Goal: Task Accomplishment & Management: Complete application form

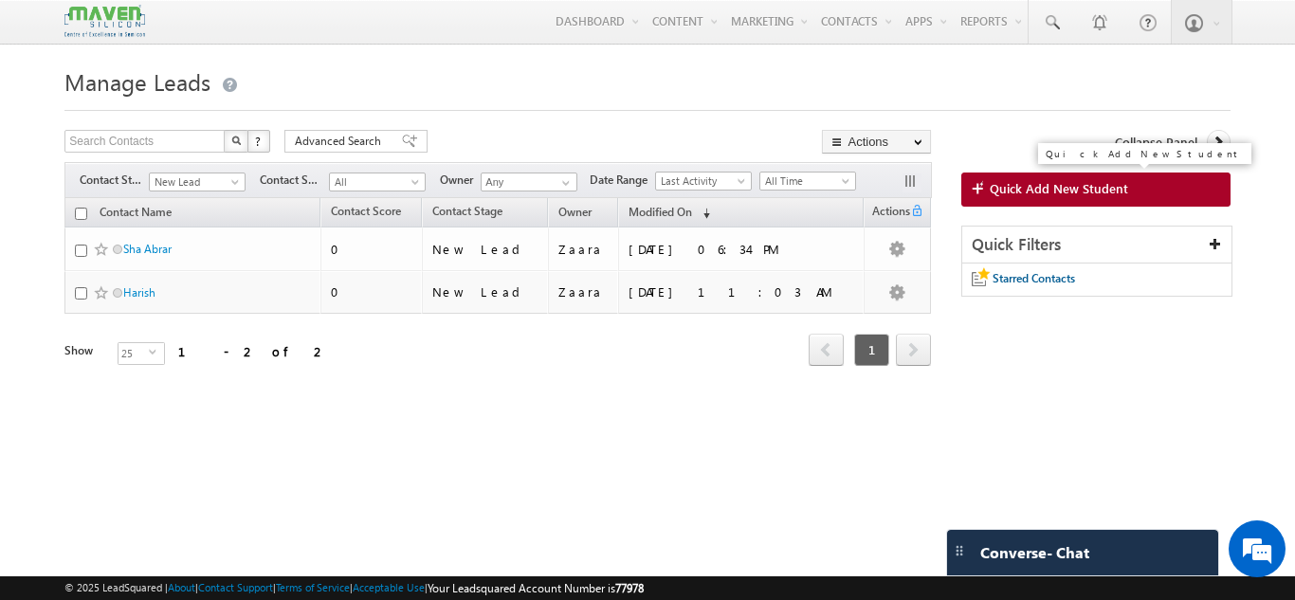
click at [1075, 196] on span "Quick Add New Student" at bounding box center [1059, 188] width 138 height 17
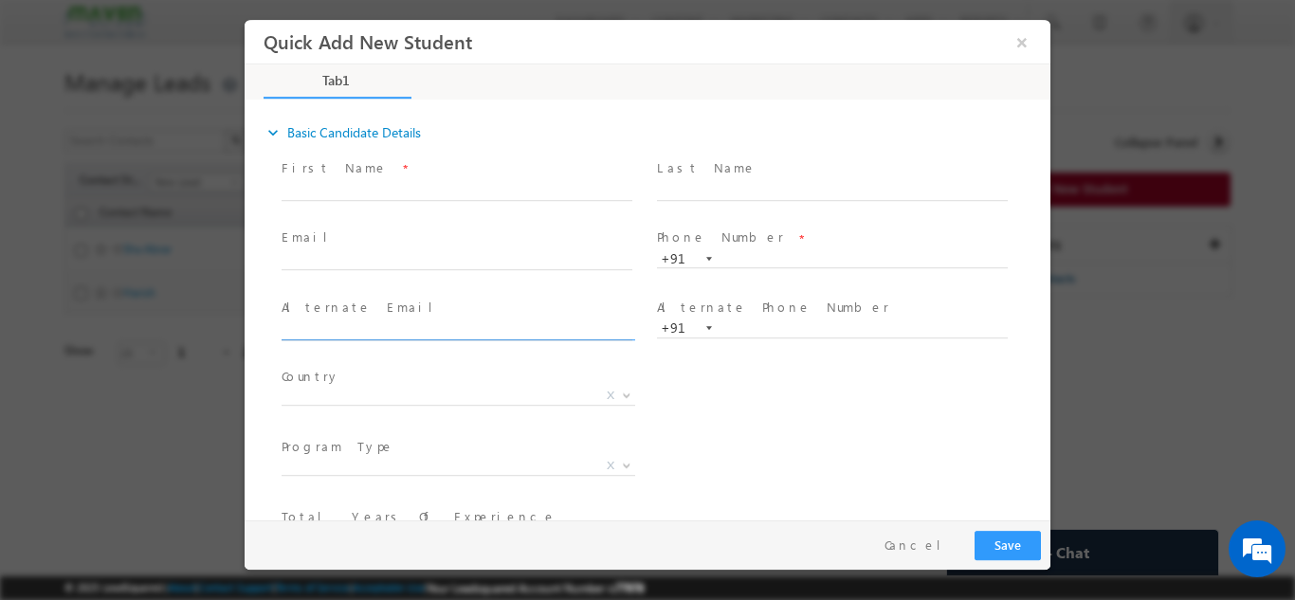
click input "text"
click at [346, 197] on input "text" at bounding box center [457, 190] width 351 height 19
paste input "Anand anand.picrox@gmail.com 9611932102"
drag, startPoint x: 336, startPoint y: 187, endPoint x: 469, endPoint y: 196, distance: 134.0
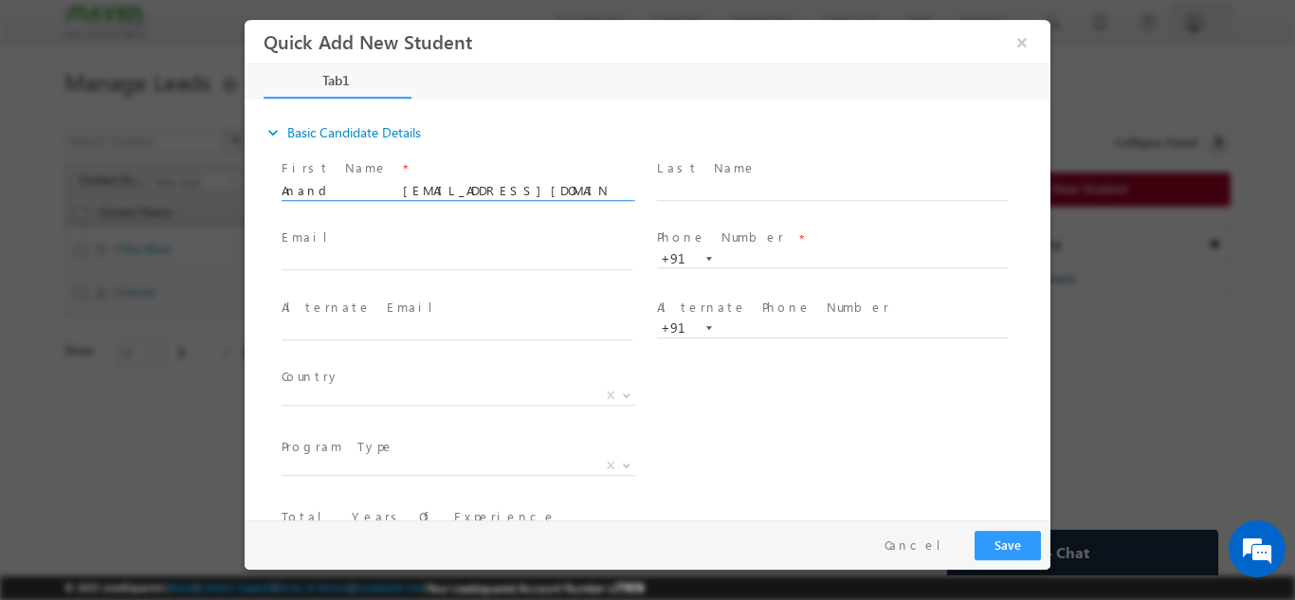
click at [469, 196] on input "Anand anand.picrox@gmail.com 9611932102" at bounding box center [457, 190] width 351 height 19
type input "Anand 9611932102"
click input "text"
paste input "anand.picrox@gmail.com"
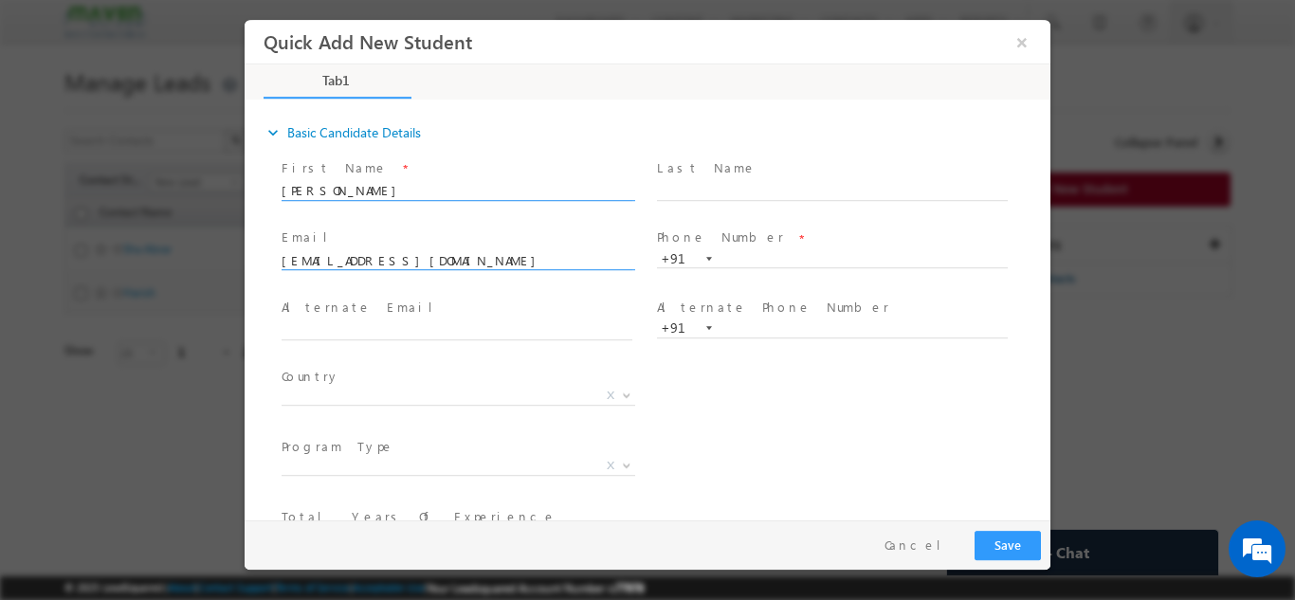
type input "anand.picrox@gmail.com"
drag, startPoint x: 359, startPoint y: 187, endPoint x: 478, endPoint y: 210, distance: 120.8
click at [478, 201] on span "Anand 9611932102" at bounding box center [466, 190] width 368 height 21
type input "Anand"
click at [737, 251] on input "text" at bounding box center [832, 258] width 351 height 19
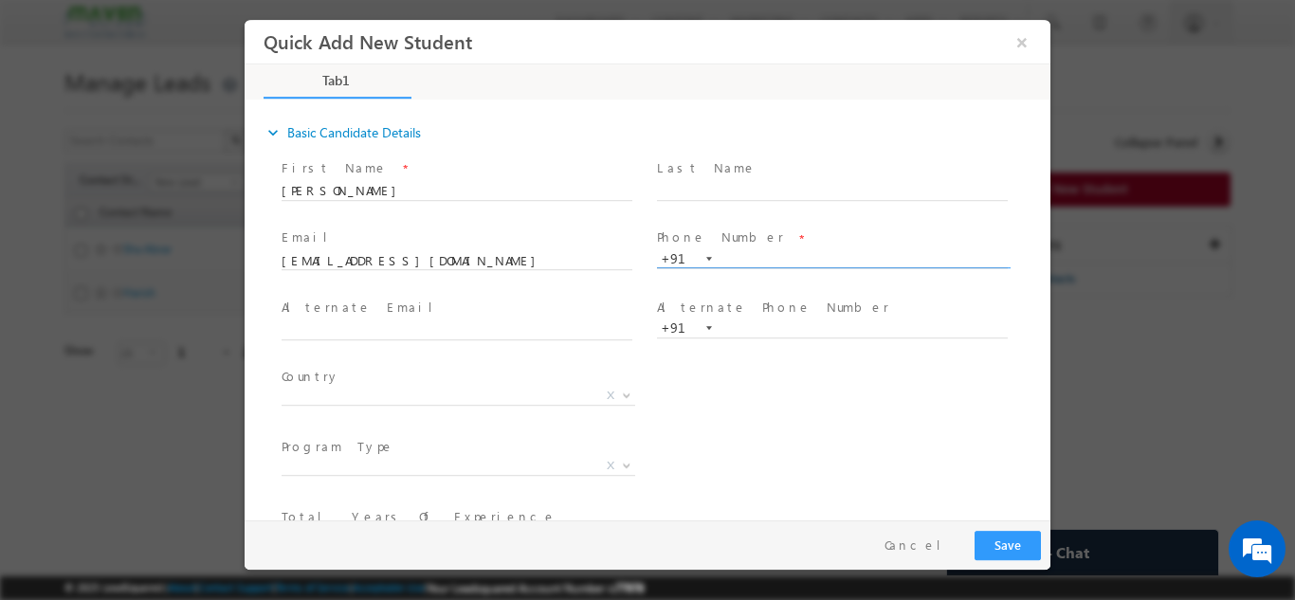
paste input "9611932102"
type input "9611932102"
click at [563, 250] on span "anand.picrox@gmail.com" at bounding box center [466, 260] width 368 height 21
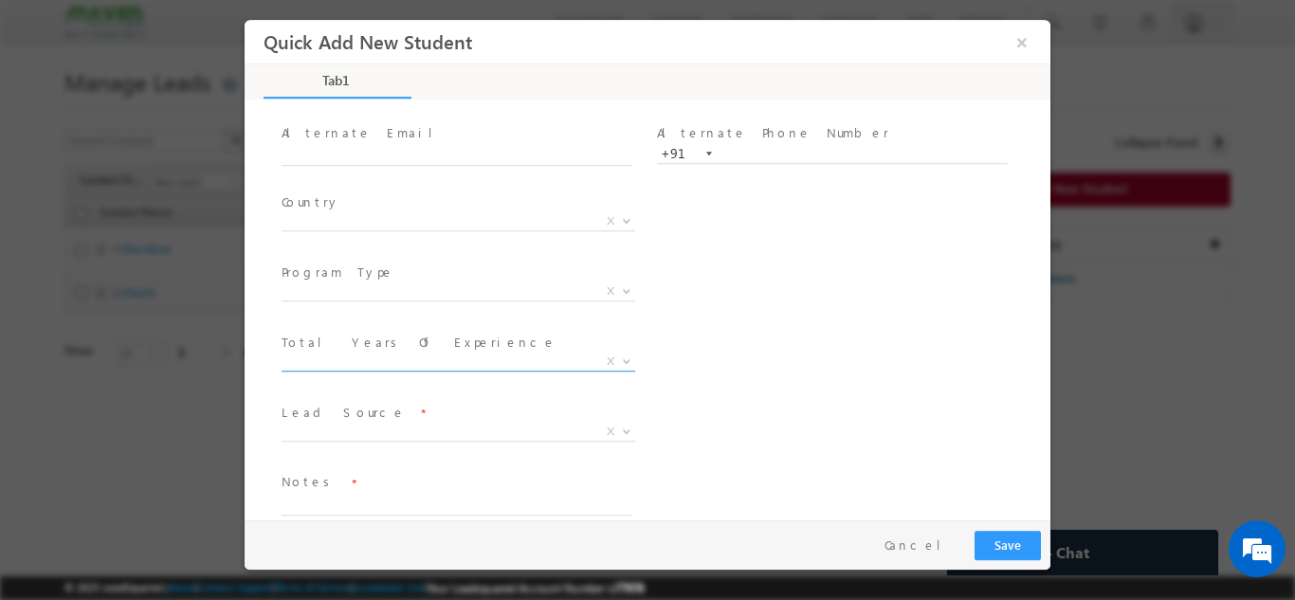
scroll to position [190, 0]
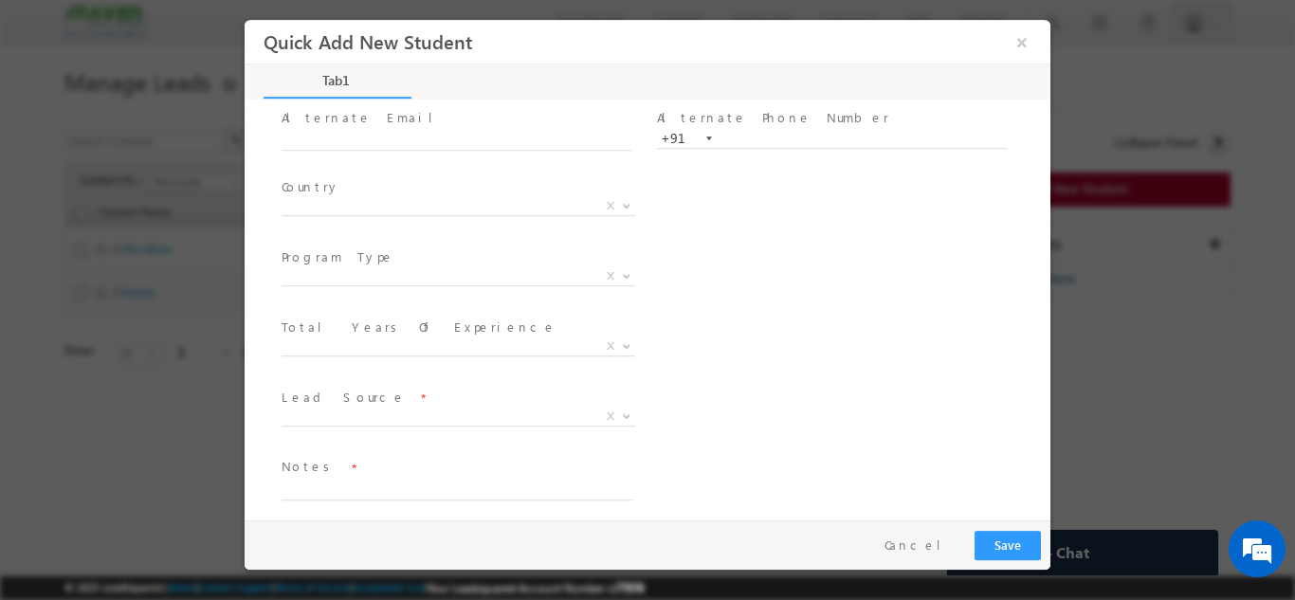
click at [301, 188] on label "Country" at bounding box center [311, 186] width 59 height 18
click at [298, 215] on span "X" at bounding box center [459, 209] width 354 height 19
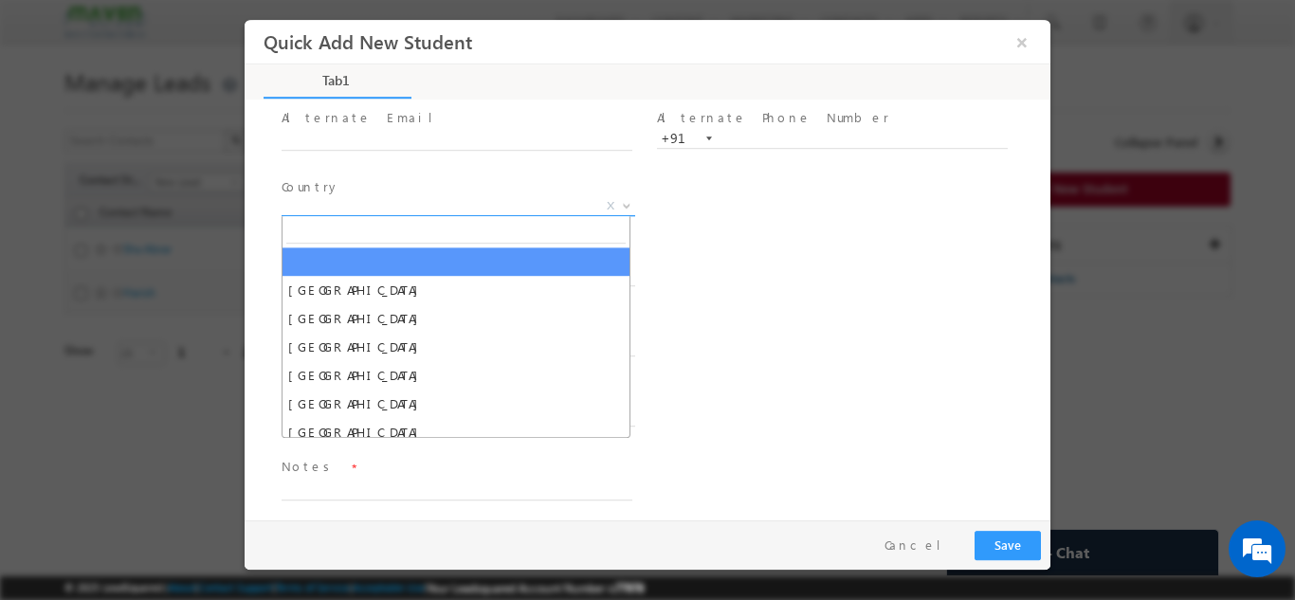
click at [311, 209] on span "X" at bounding box center [459, 205] width 354 height 19
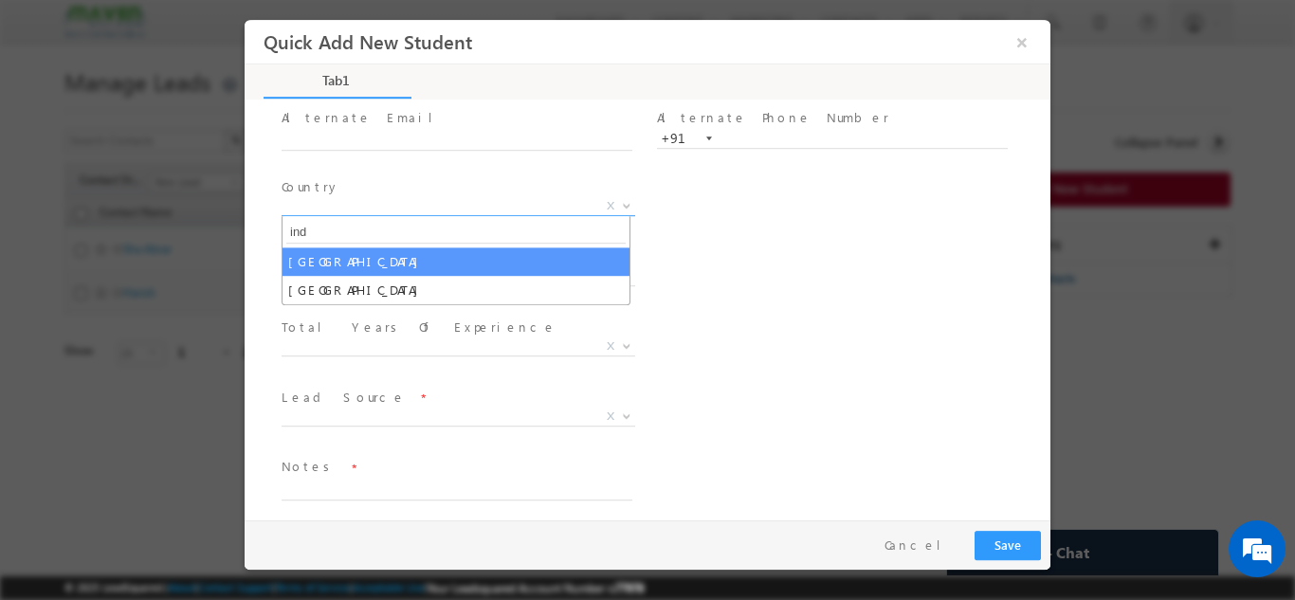
type input "ind"
select select "India"
select select
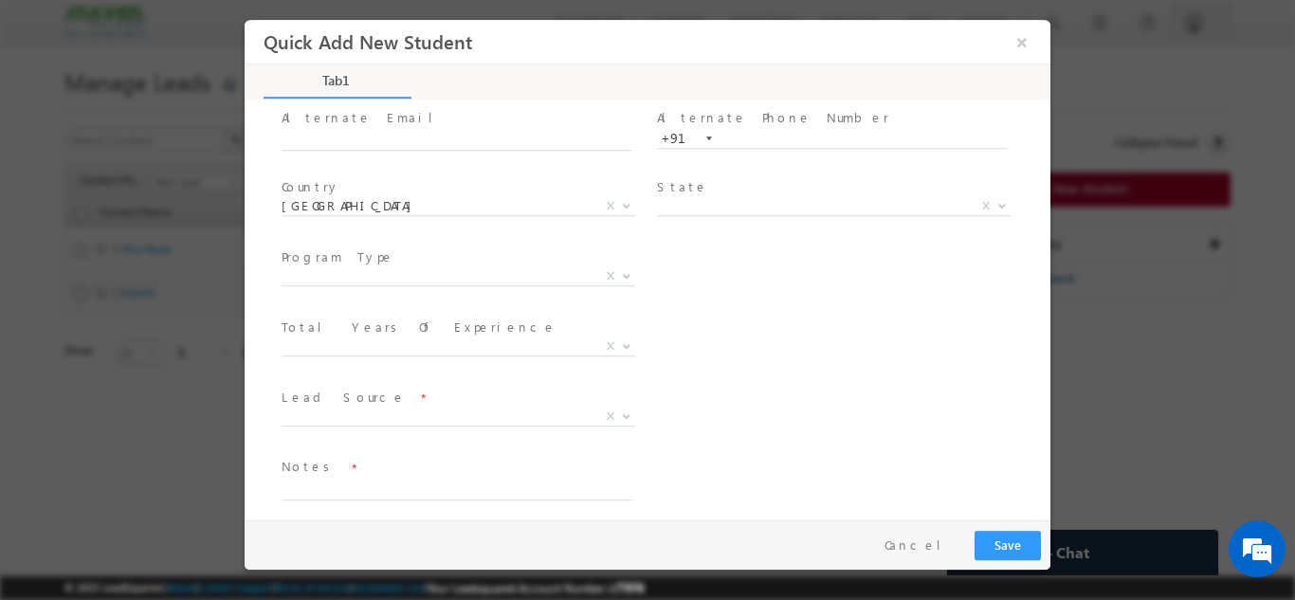
click at [409, 263] on span "Program Type *" at bounding box center [457, 256] width 350 height 21
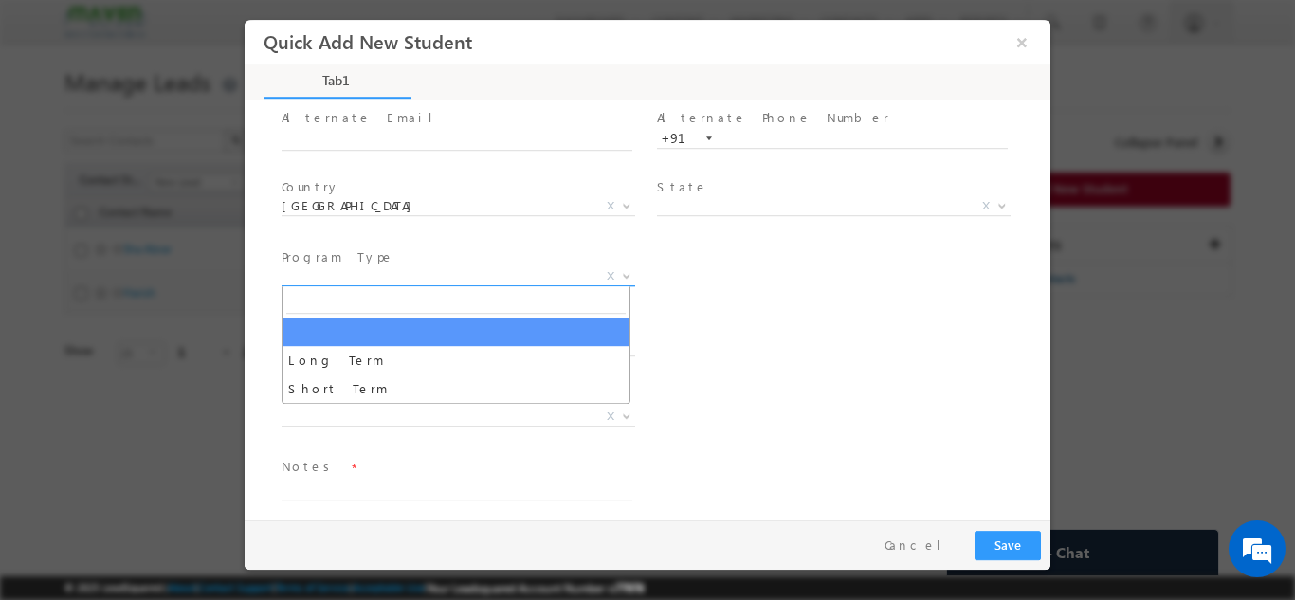
click at [402, 274] on span "X" at bounding box center [459, 275] width 354 height 19
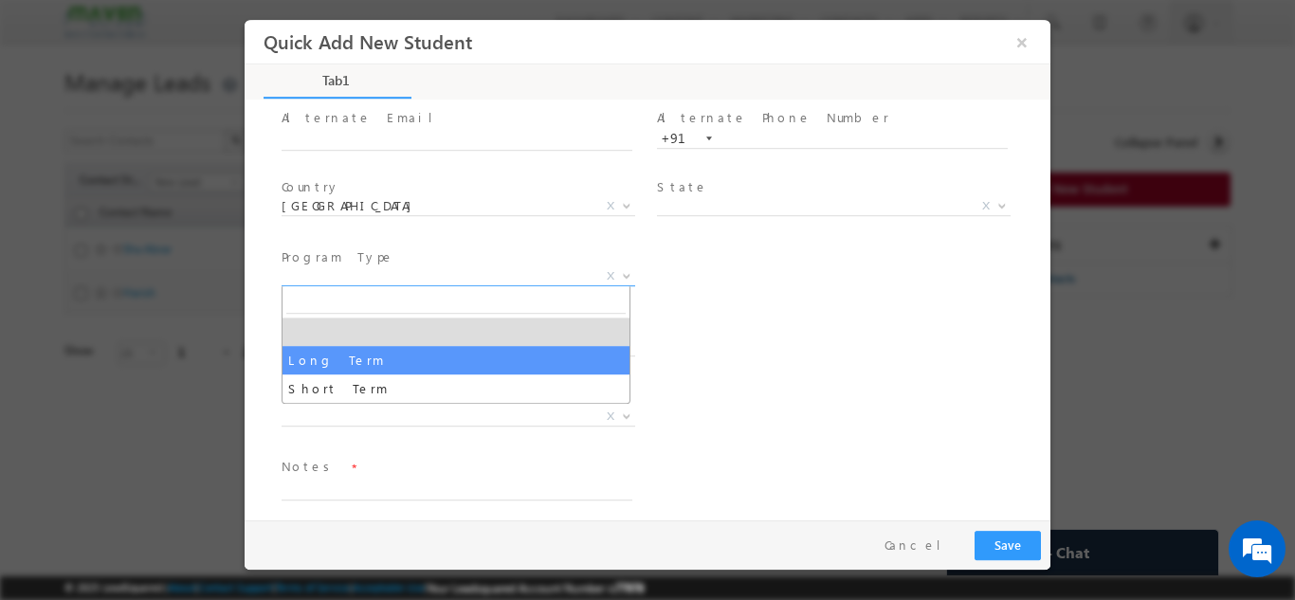
select select "Long Term"
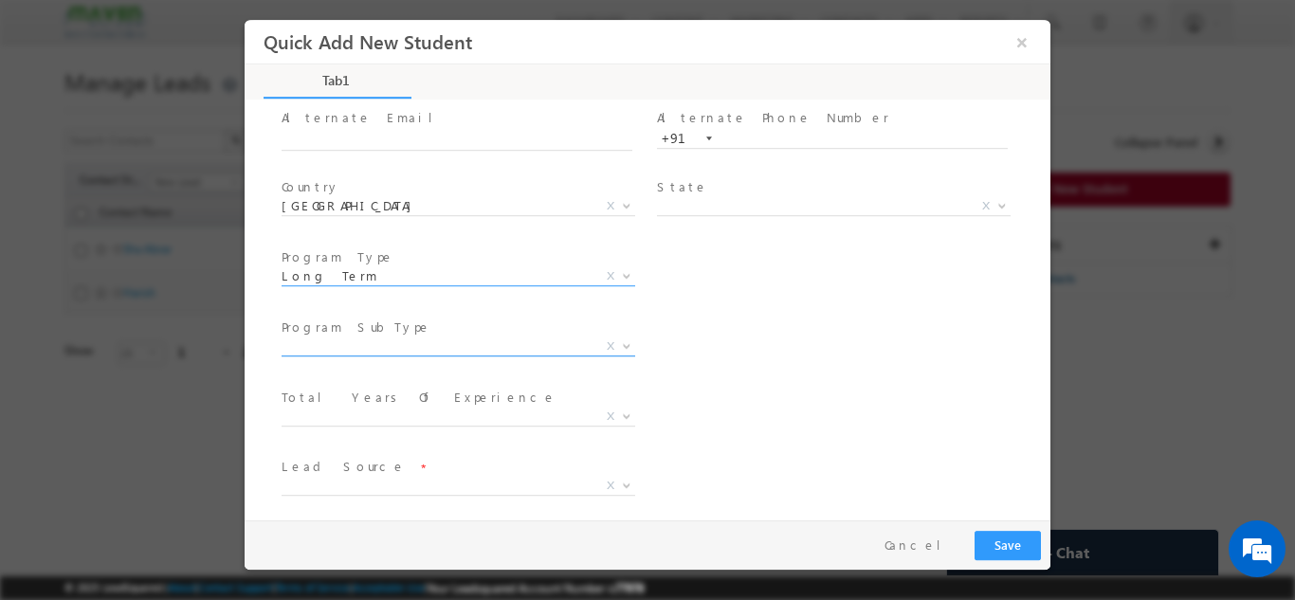
click at [385, 348] on span "X" at bounding box center [459, 346] width 354 height 19
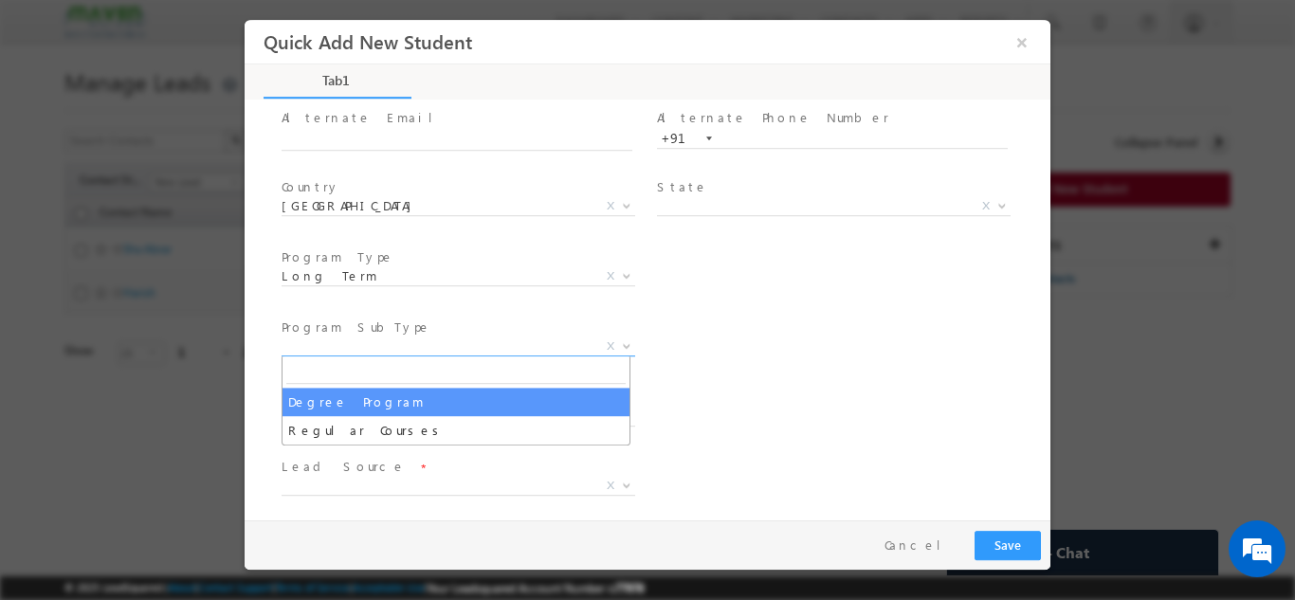
select select "Degree Program"
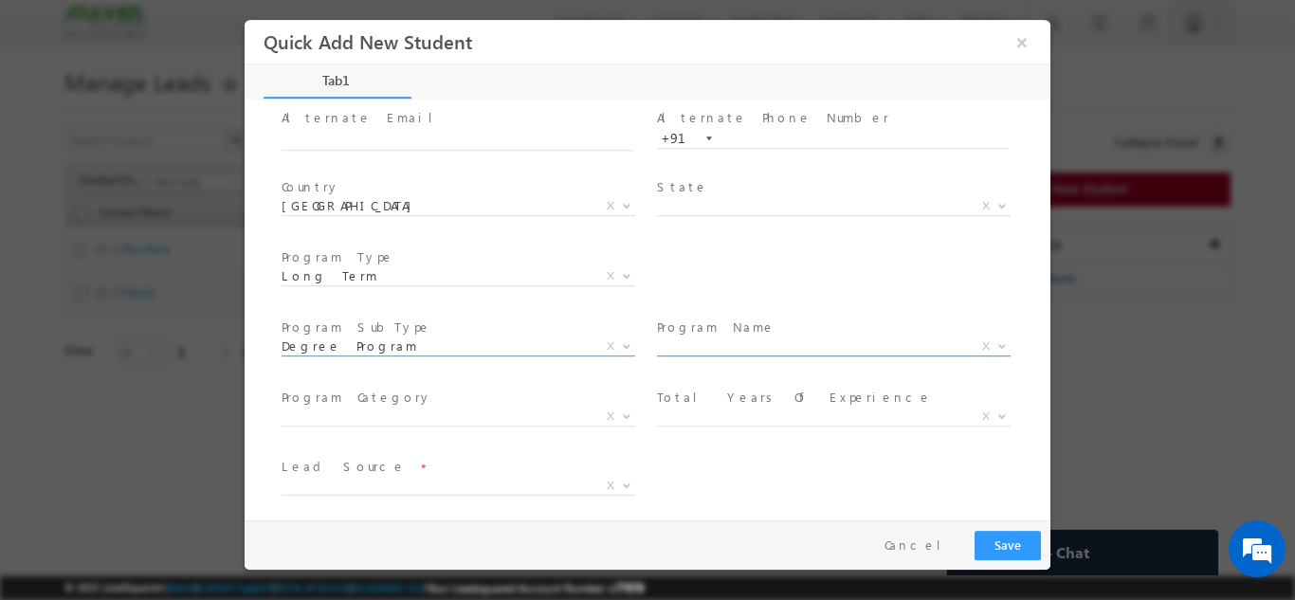
click at [700, 338] on span "X" at bounding box center [834, 346] width 354 height 19
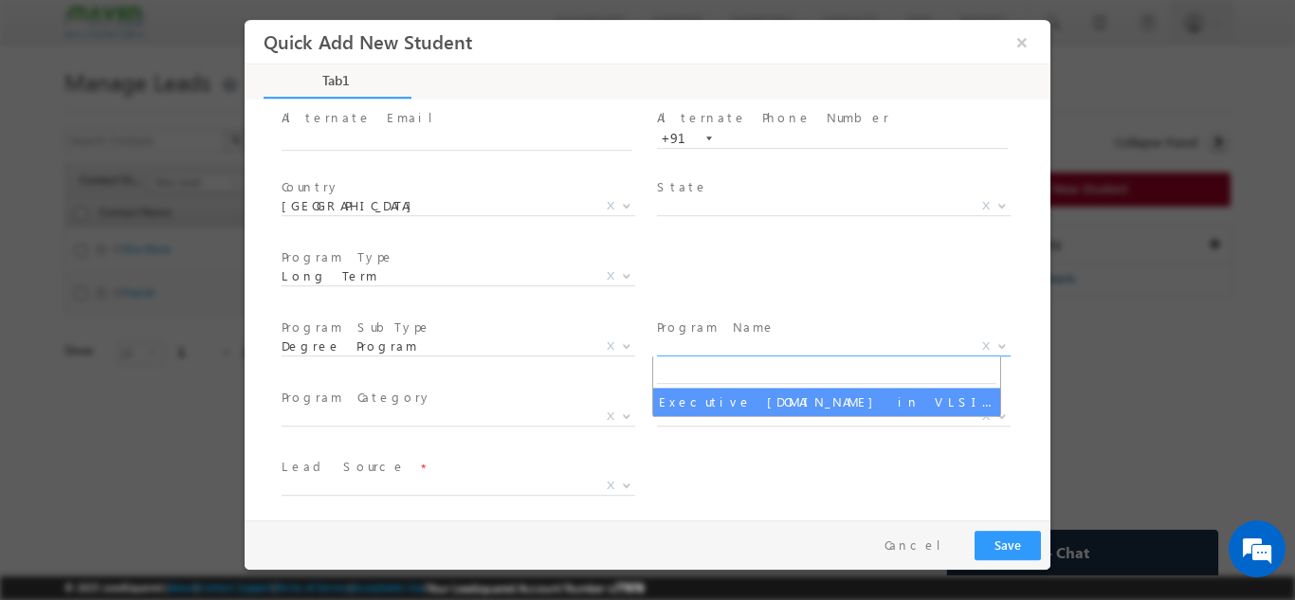
select select "Executive M.Tech in VLSI Design"
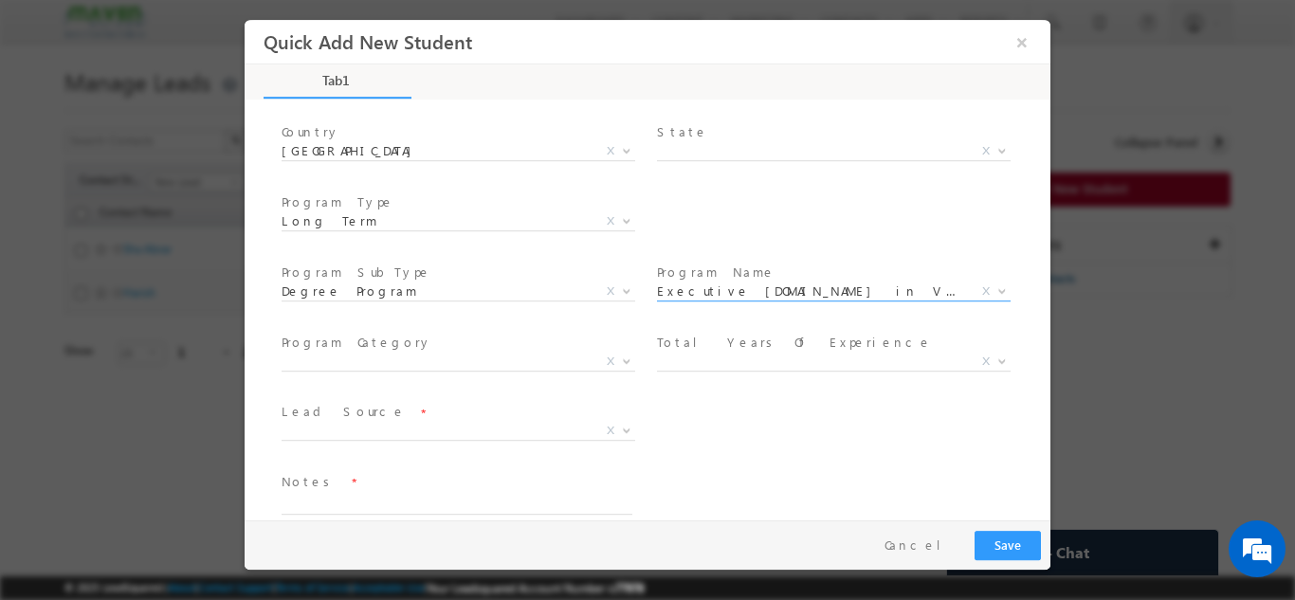
scroll to position [269, 0]
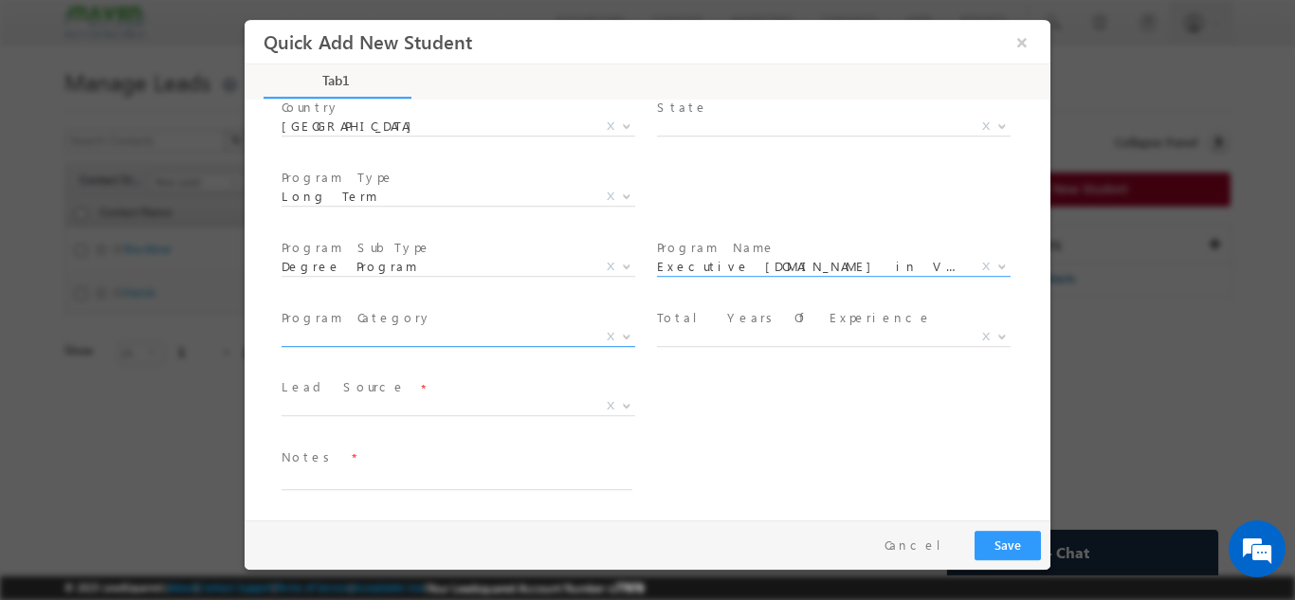
click at [391, 338] on span "X" at bounding box center [459, 336] width 354 height 19
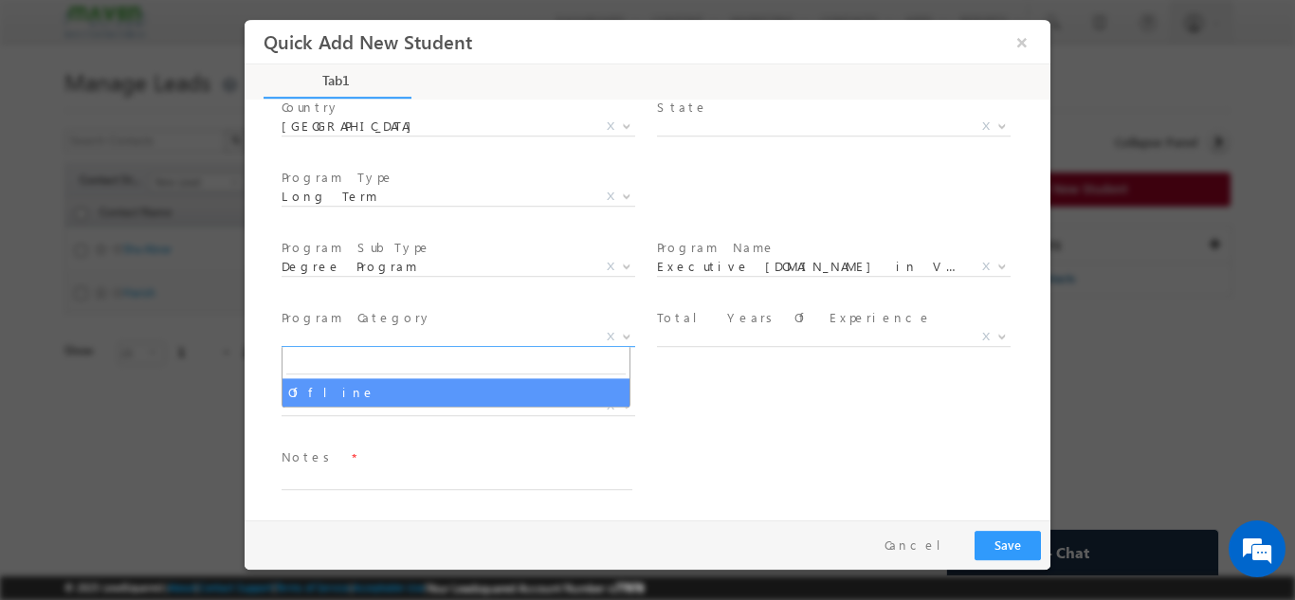
select select "Offline"
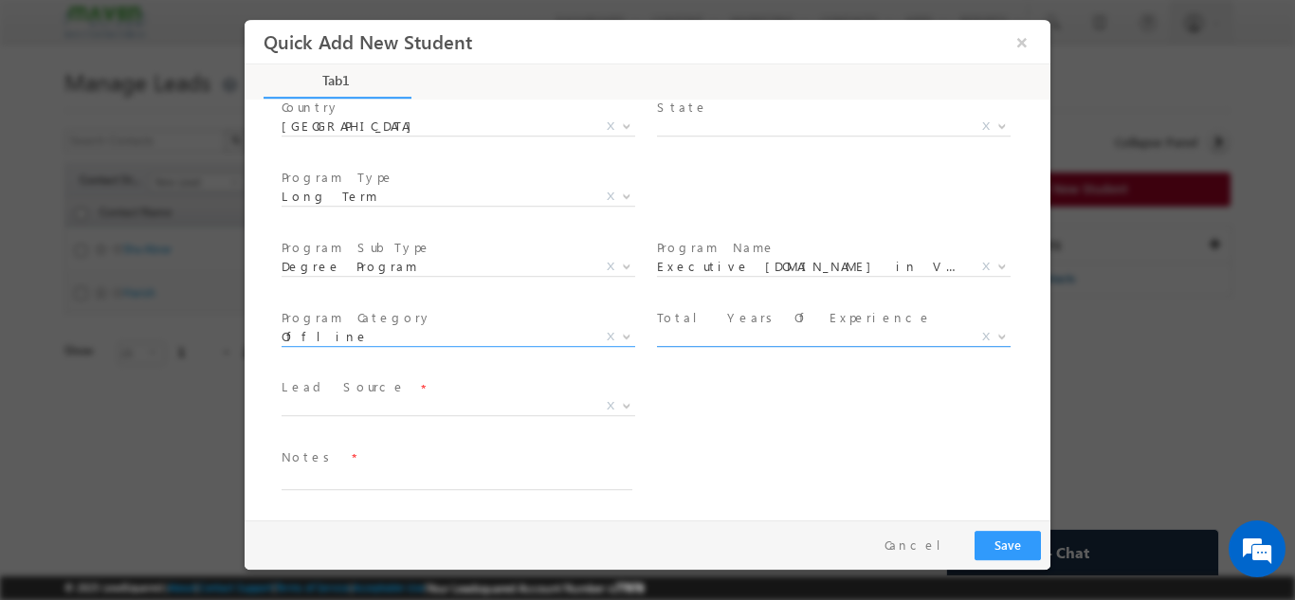
click at [769, 328] on span "X" at bounding box center [834, 336] width 354 height 19
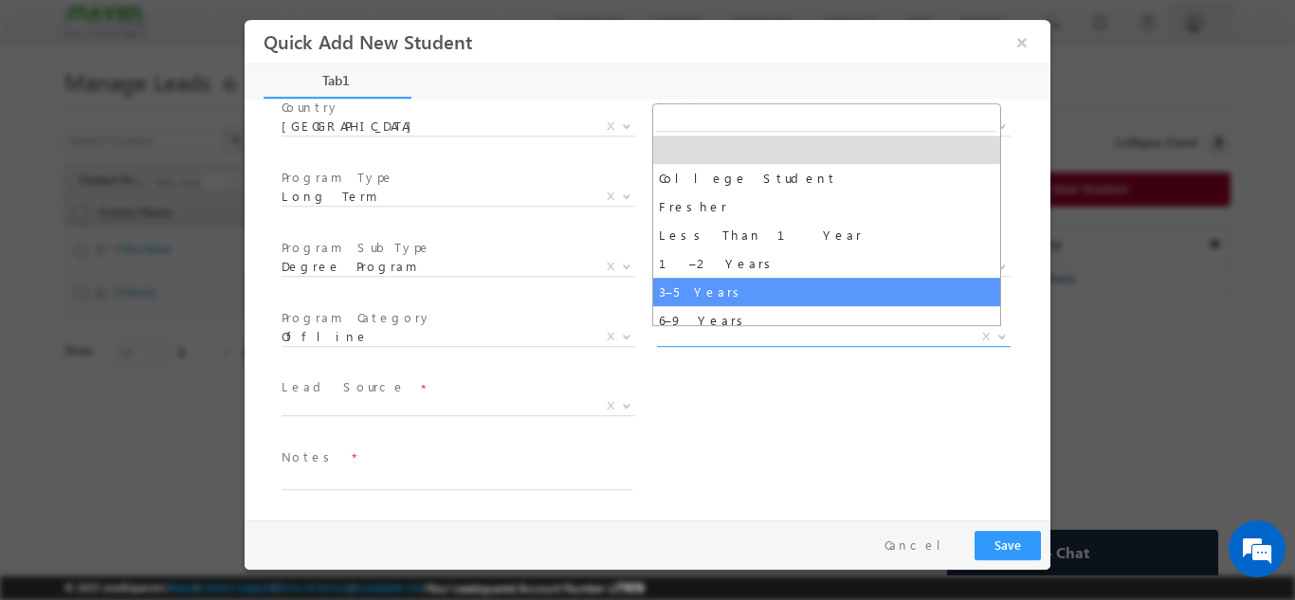
select select "3–5 Years"
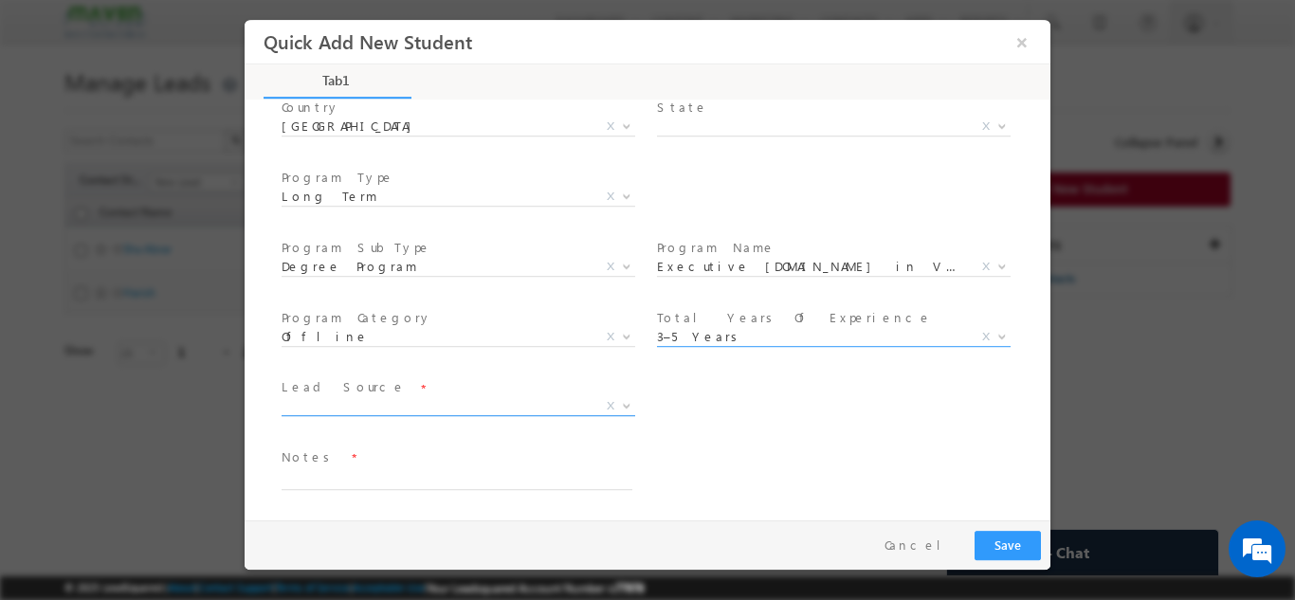
click at [339, 404] on span "X" at bounding box center [459, 405] width 354 height 19
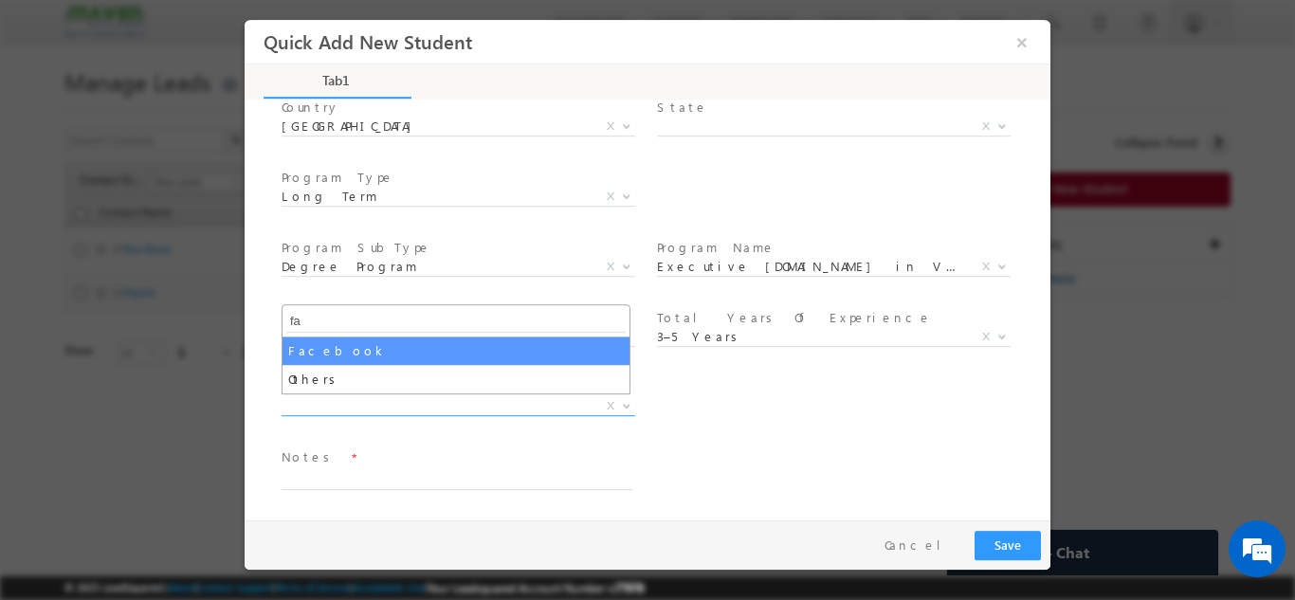
type input "fa"
select select "Facebook"
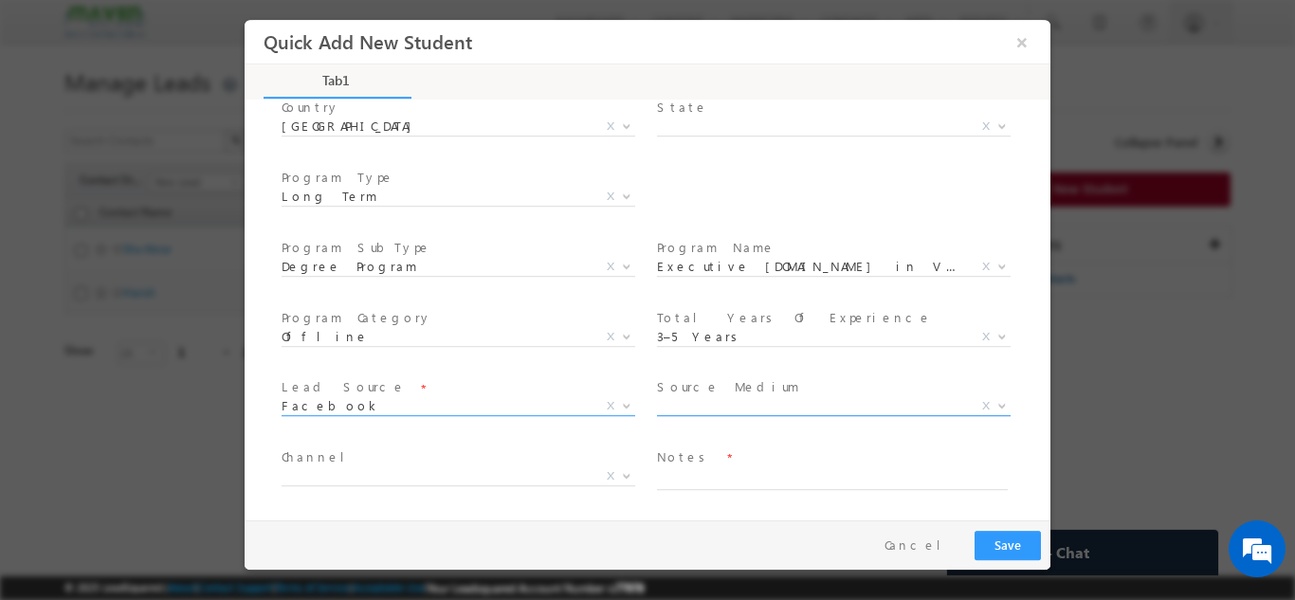
click at [709, 411] on span "X" at bounding box center [834, 405] width 354 height 19
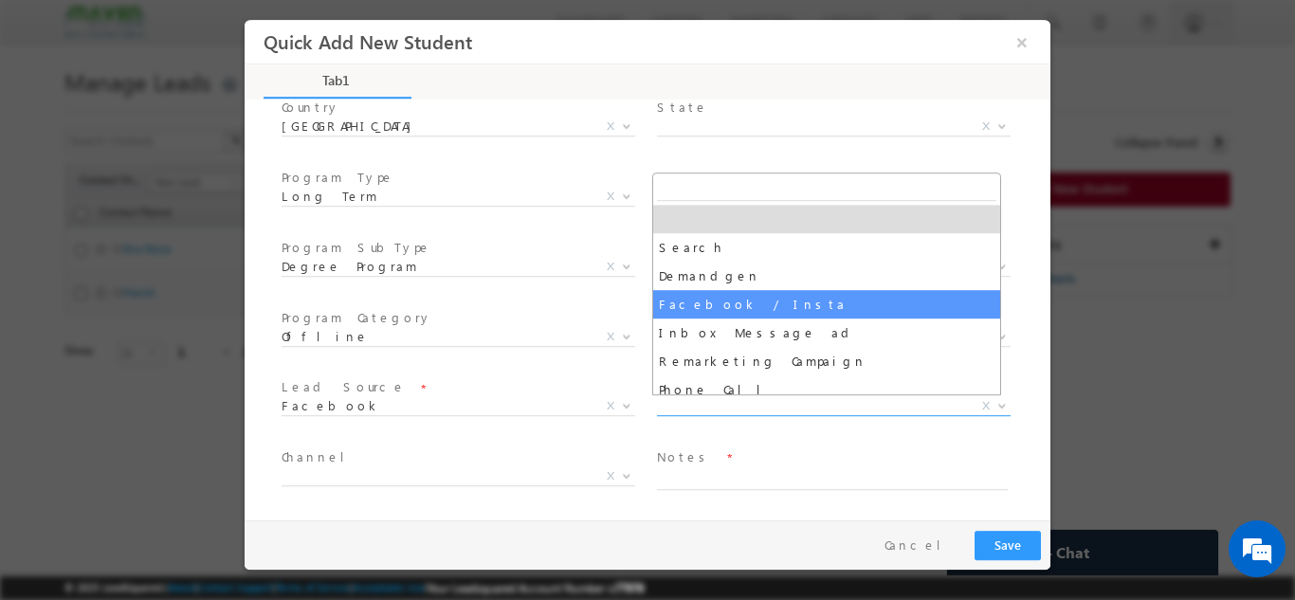
select select "Facebook / Insta"
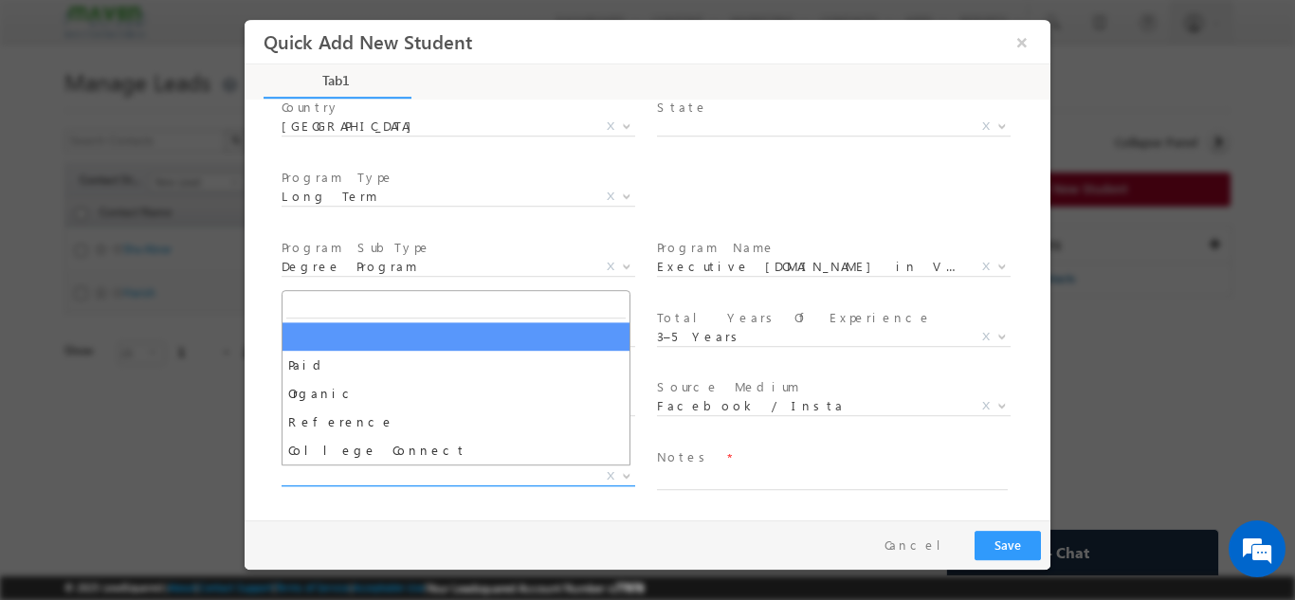
click at [379, 477] on span "X" at bounding box center [459, 475] width 354 height 19
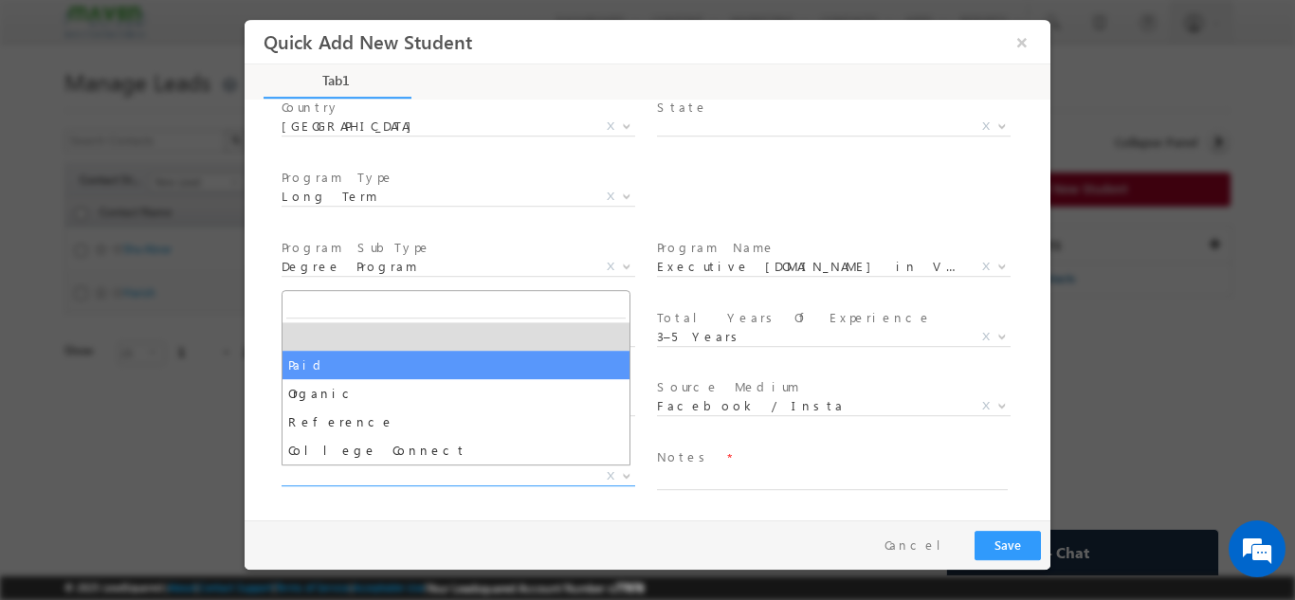
select select "Paid"
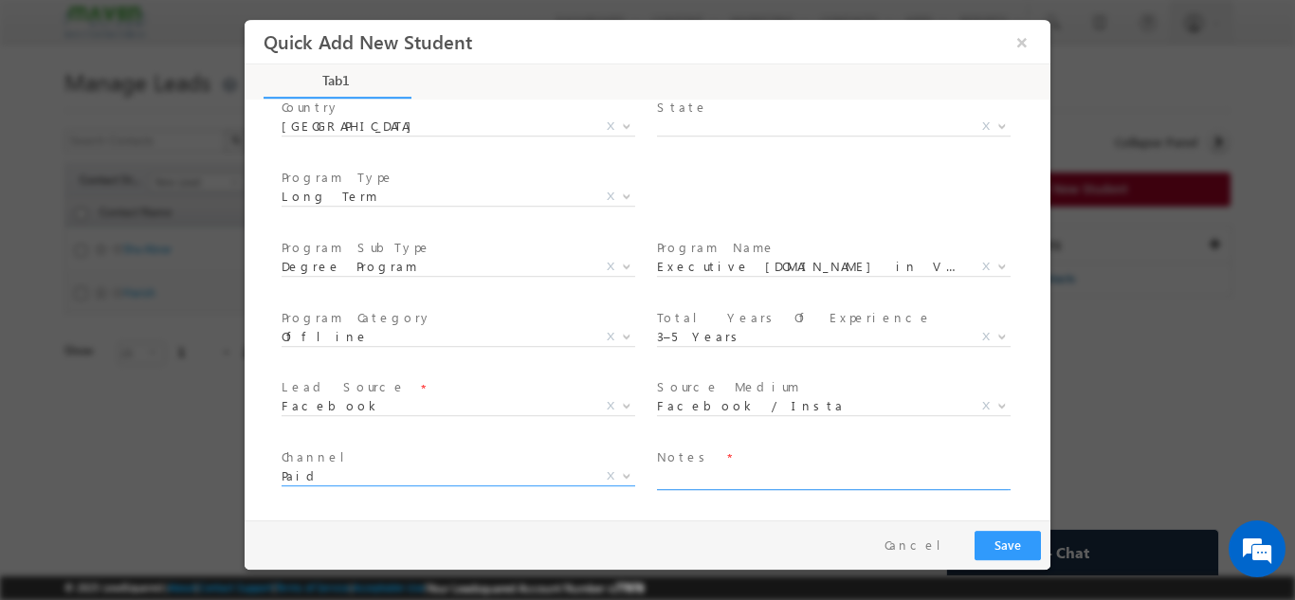
click at [728, 471] on textarea at bounding box center [832, 478] width 351 height 22
type textarea "Need to call"
click at [1022, 550] on button "Save" at bounding box center [1007, 544] width 66 height 29
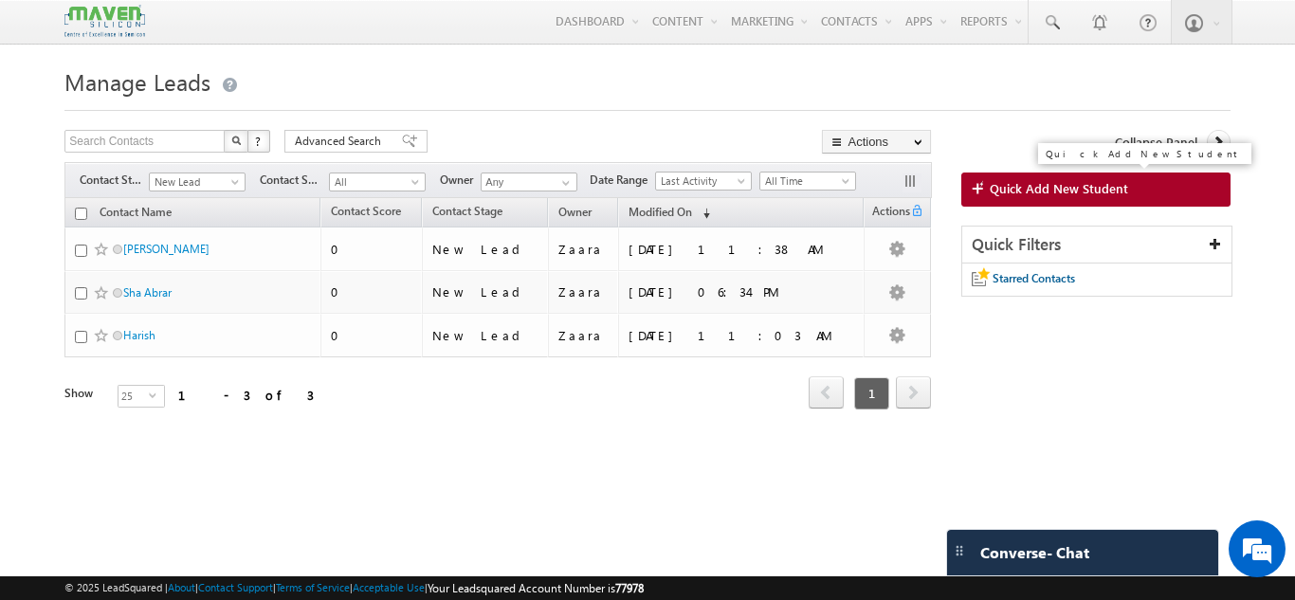
click at [1085, 190] on span "Quick Add New Student" at bounding box center [1059, 188] width 138 height 17
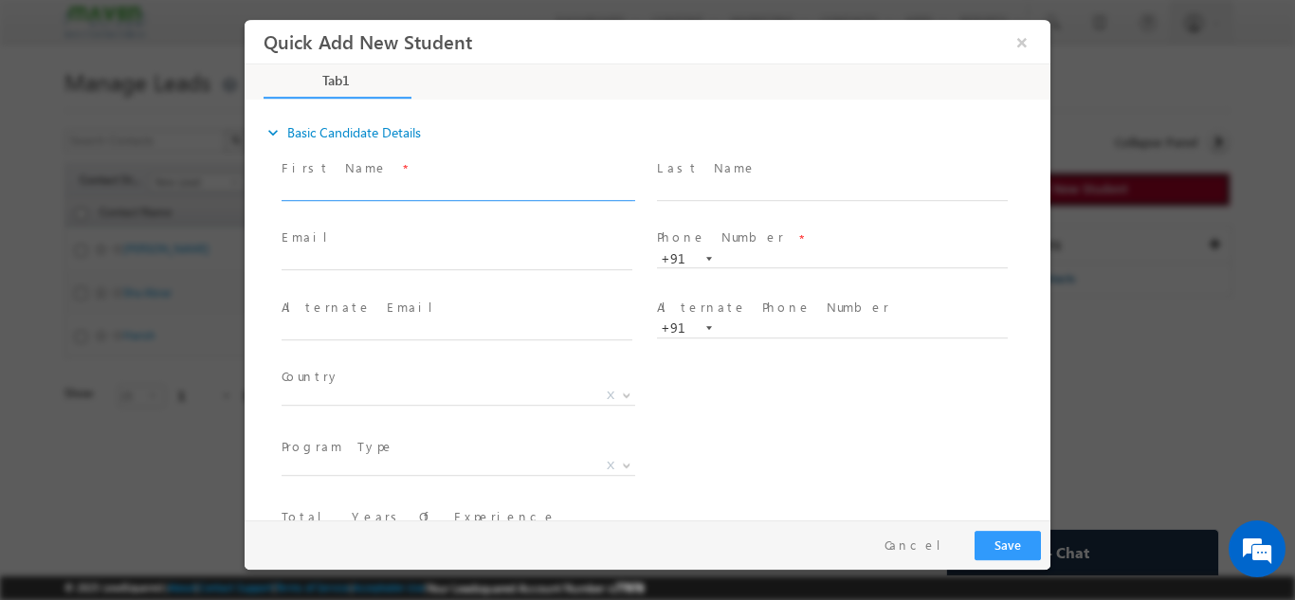
scroll to position [0, 0]
drag, startPoint x: 686, startPoint y: 223, endPoint x: 442, endPoint y: 197, distance: 245.9
click at [442, 197] on input "text" at bounding box center [457, 190] width 351 height 19
drag, startPoint x: 367, startPoint y: 191, endPoint x: 582, endPoint y: 246, distance: 222.1
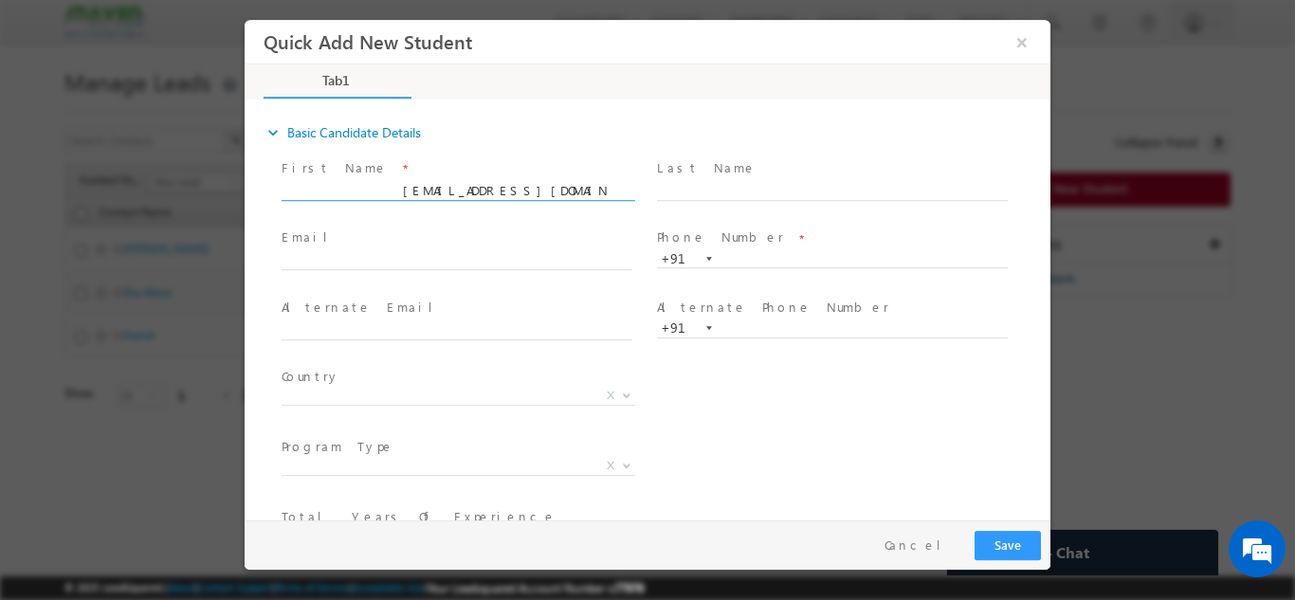
click at [383, 194] on input "Kiruthika Manivannan KIRUTHIKAMANIVANNAN629@GMAIL.COM 8072364931" at bounding box center [457, 190] width 351 height 19
drag, startPoint x: 393, startPoint y: 187, endPoint x: 530, endPoint y: 189, distance: 136.5
click at [530, 189] on input "Kiruthika Manivannan KIRUTHIKAMANIVANNAN629@GMAIL.COM 8072364931" at bounding box center [457, 190] width 351 height 19
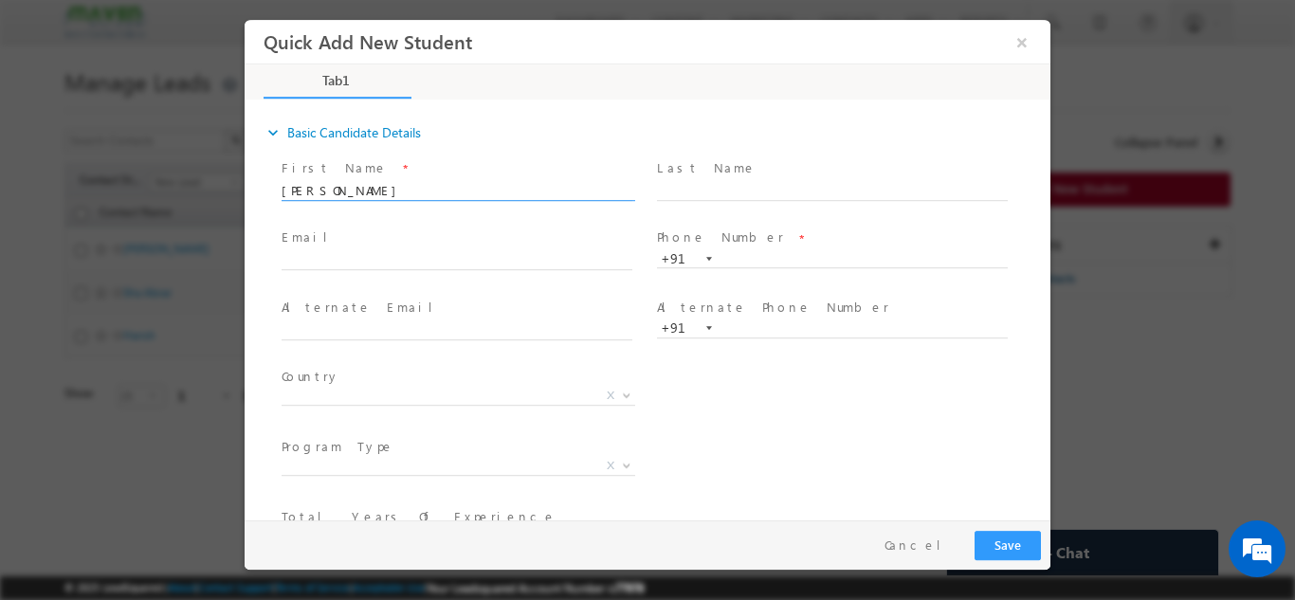
type input "Kiruthika Manivannan 8072364931"
click input "text"
paste input "KIRUTHIKAMANIVANNAN629@GMAIL.COM"
type input "KIRUTHIKAMANIVANNAN629@GMAIL.COM"
click at [458, 186] on input "Kiruthika Manivannan 8072364931" at bounding box center [457, 190] width 351 height 19
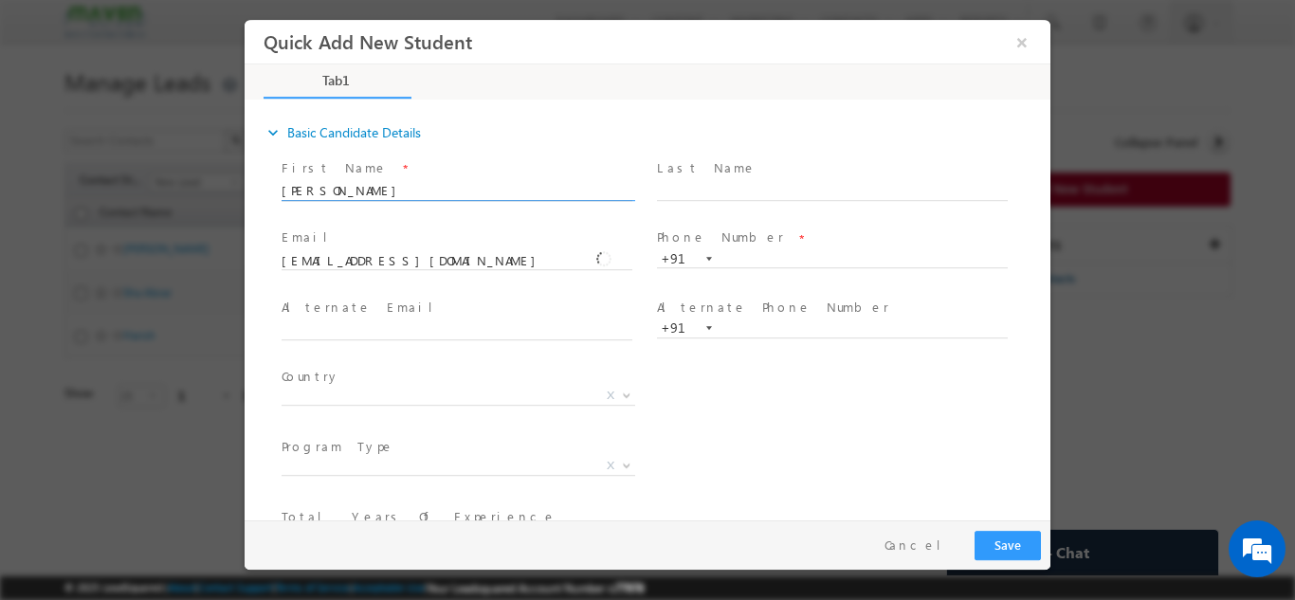
click at [458, 186] on input "Kiruthika Manivannan 8072364931" at bounding box center [457, 190] width 351 height 19
type input "[PERSON_NAME]"
click at [762, 246] on span "Phone Number *" at bounding box center [832, 238] width 350 height 21
click at [761, 253] on input "text" at bounding box center [832, 258] width 351 height 19
paste input "8072364931"
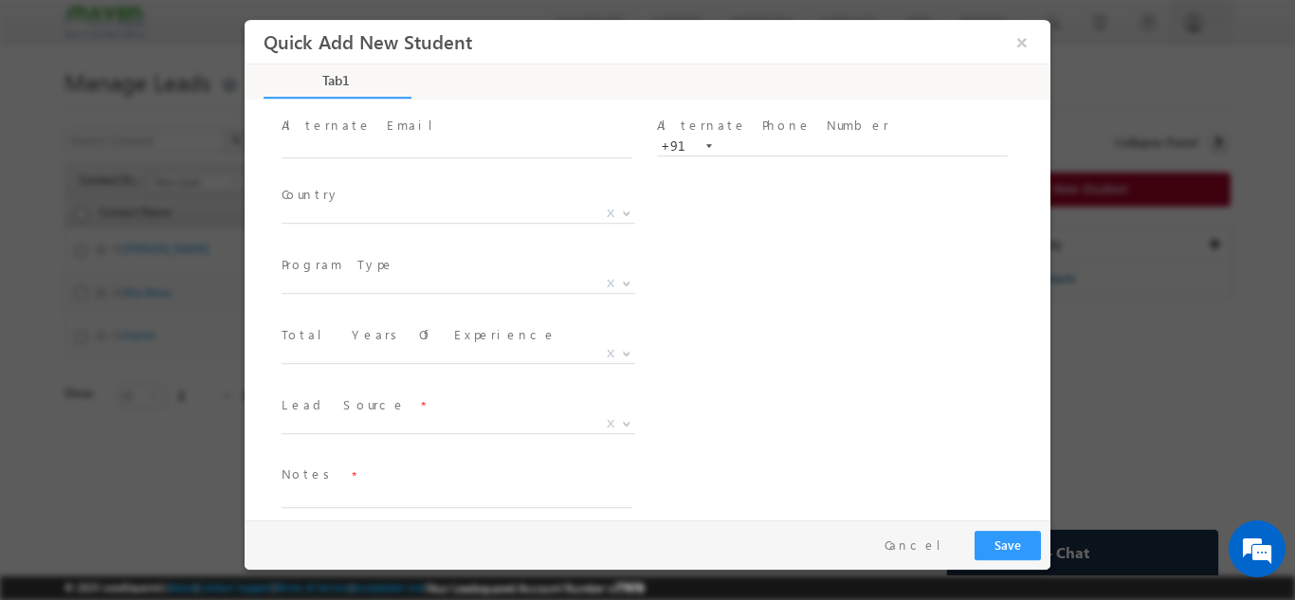
scroll to position [190, 0]
type input "8072364931"
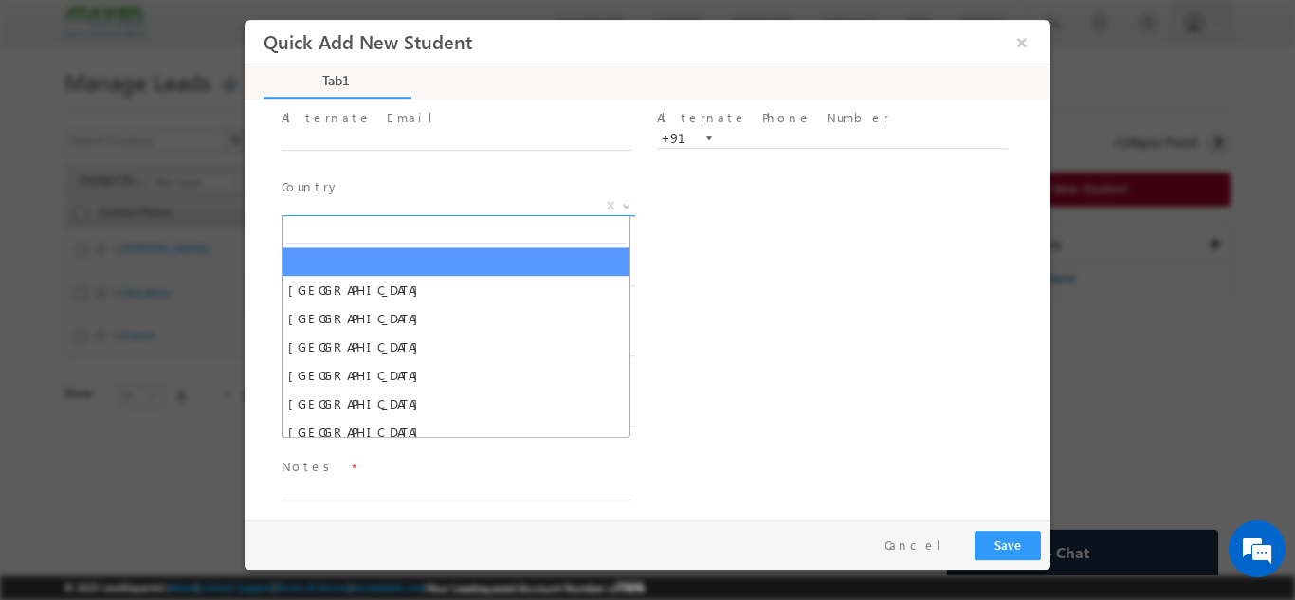
click at [317, 211] on span "X" at bounding box center [459, 205] width 354 height 19
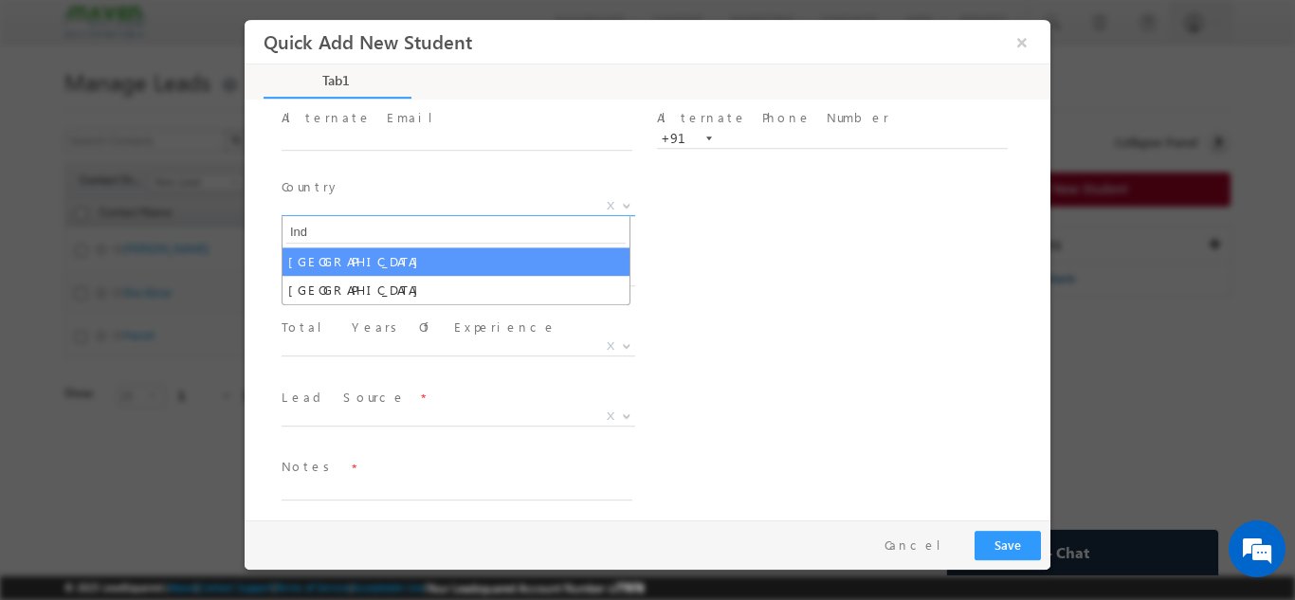
type input "Ind"
select select "India"
select select
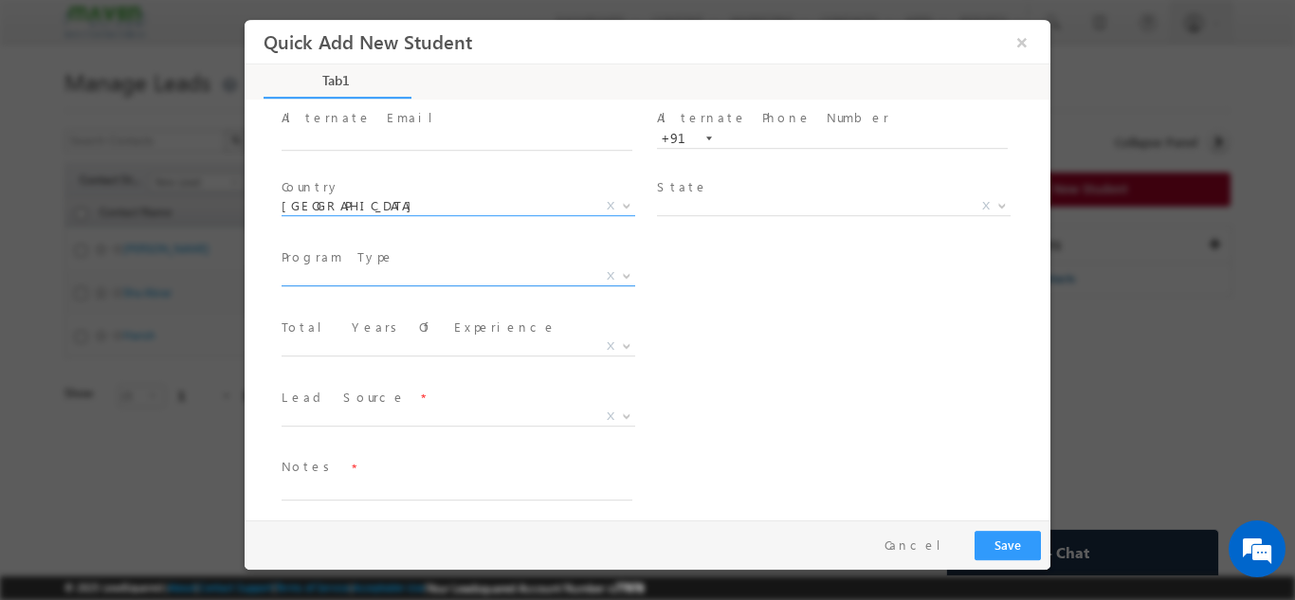
click at [382, 281] on span "X" at bounding box center [459, 275] width 354 height 19
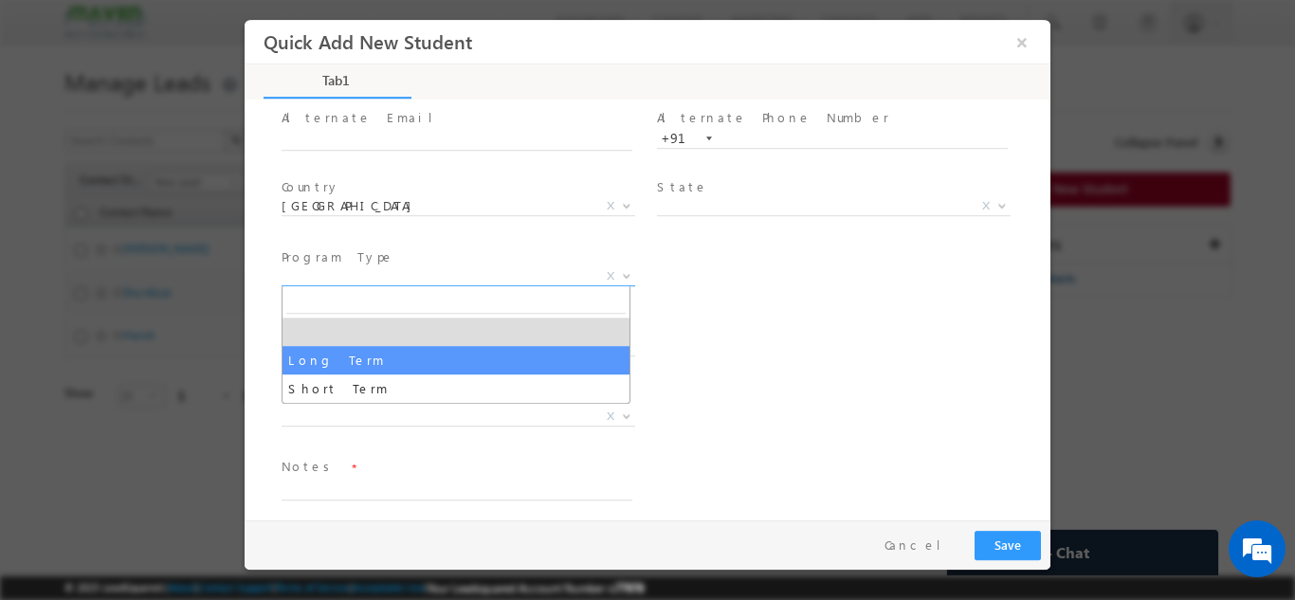
select select "Long Term"
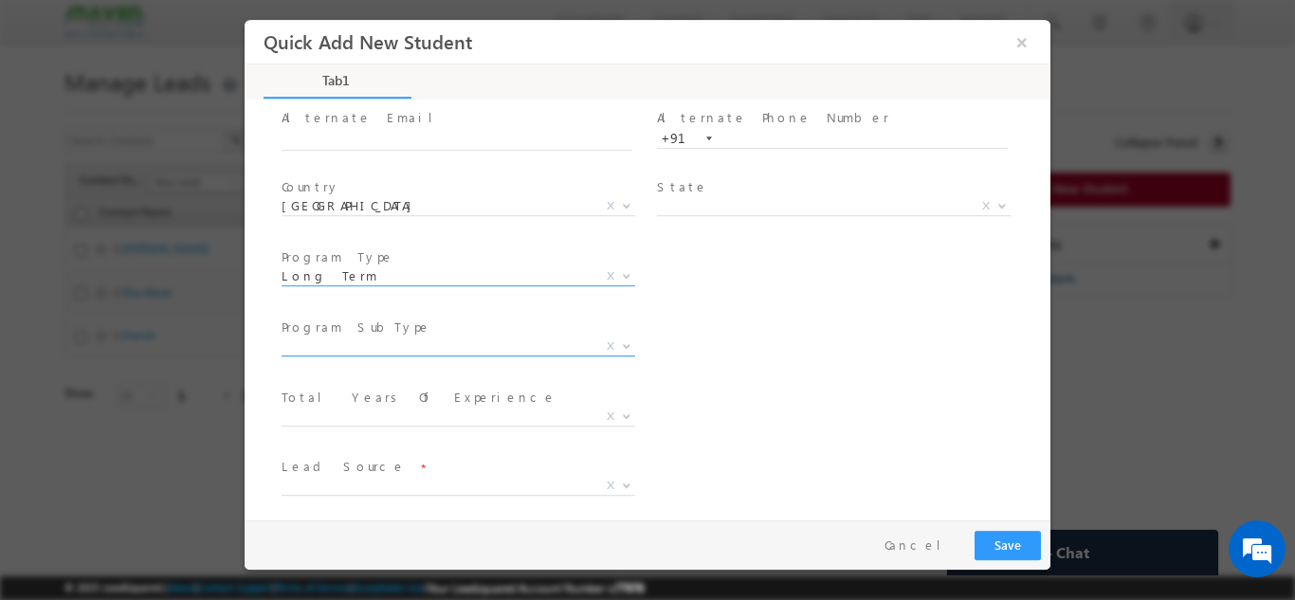
click at [398, 343] on span "X" at bounding box center [459, 346] width 354 height 19
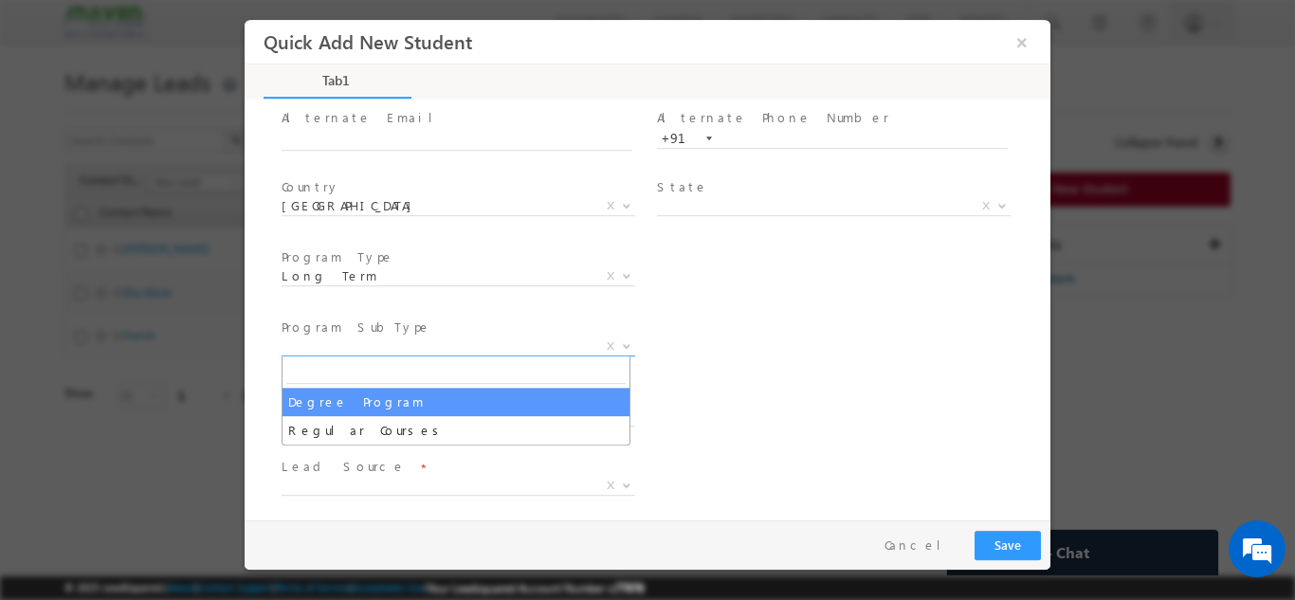
select select "Degree Program"
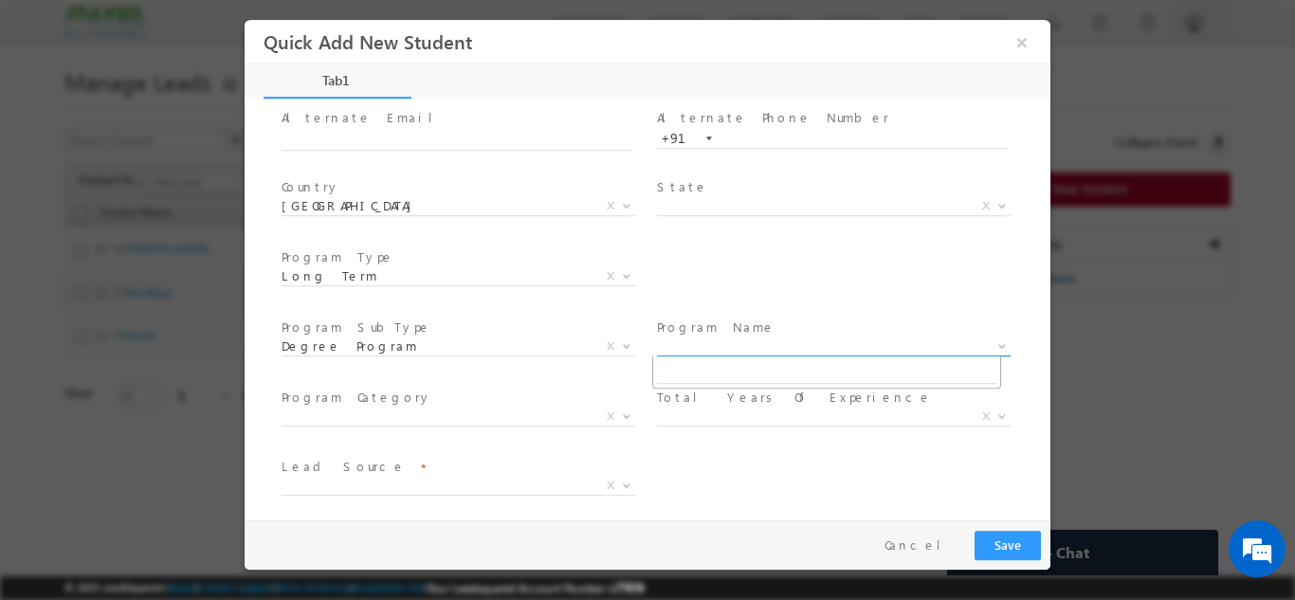
click at [677, 344] on span "X" at bounding box center [834, 346] width 354 height 19
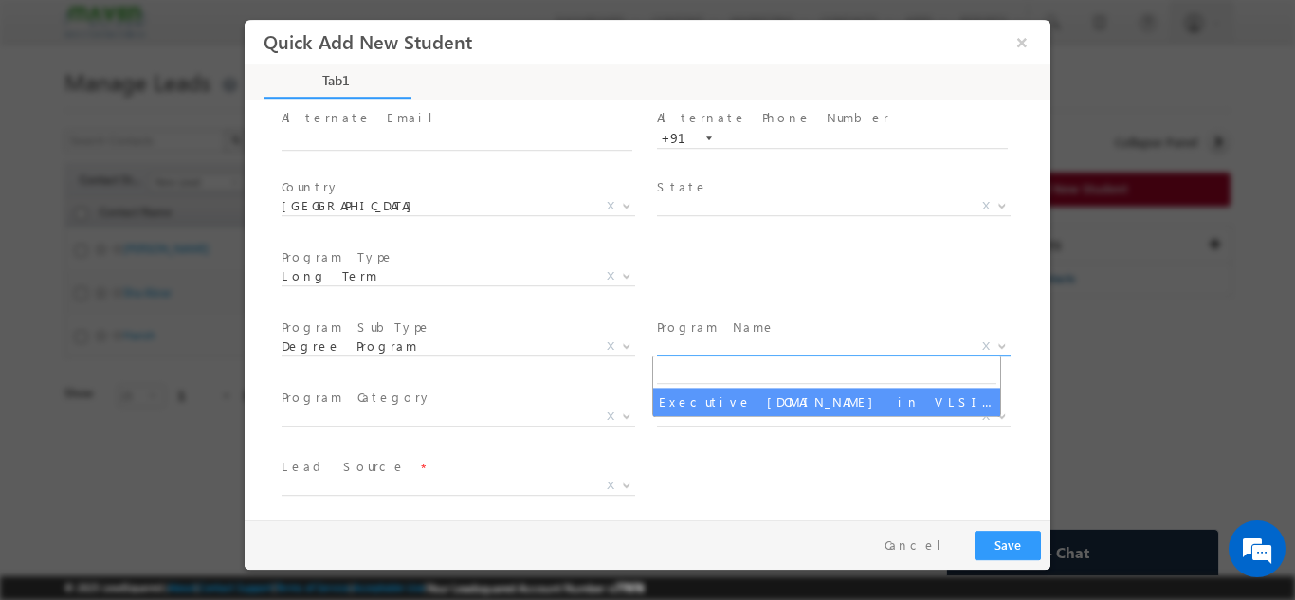
select select "Executive M.Tech in VLSI Design"
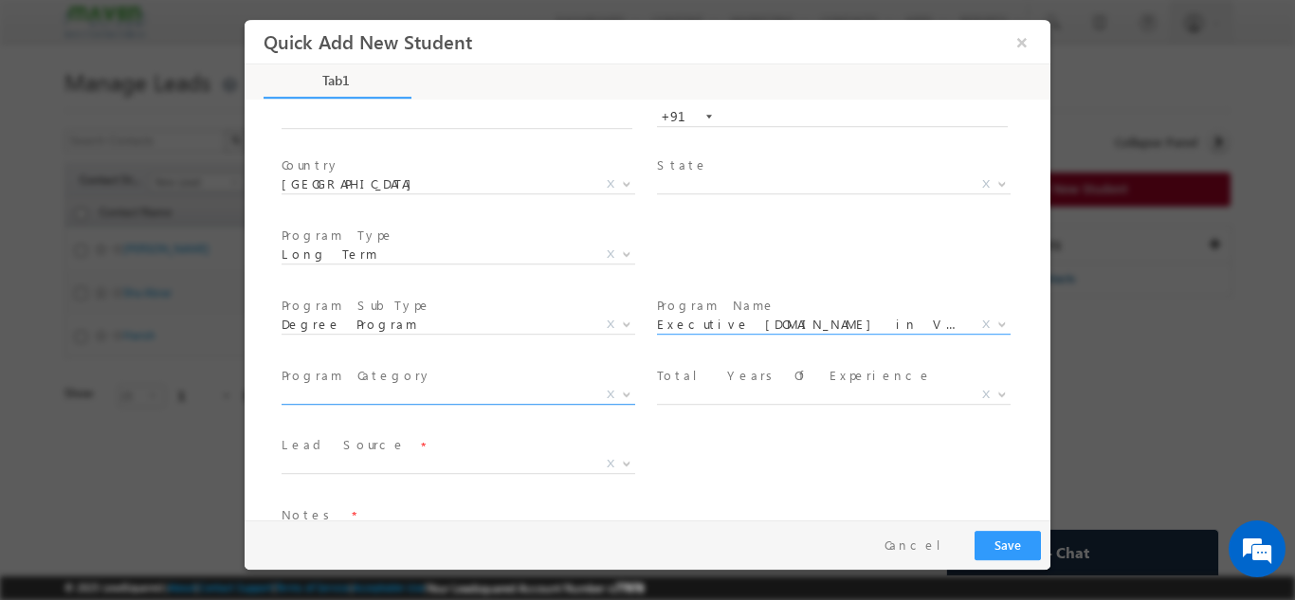
scroll to position [269, 0]
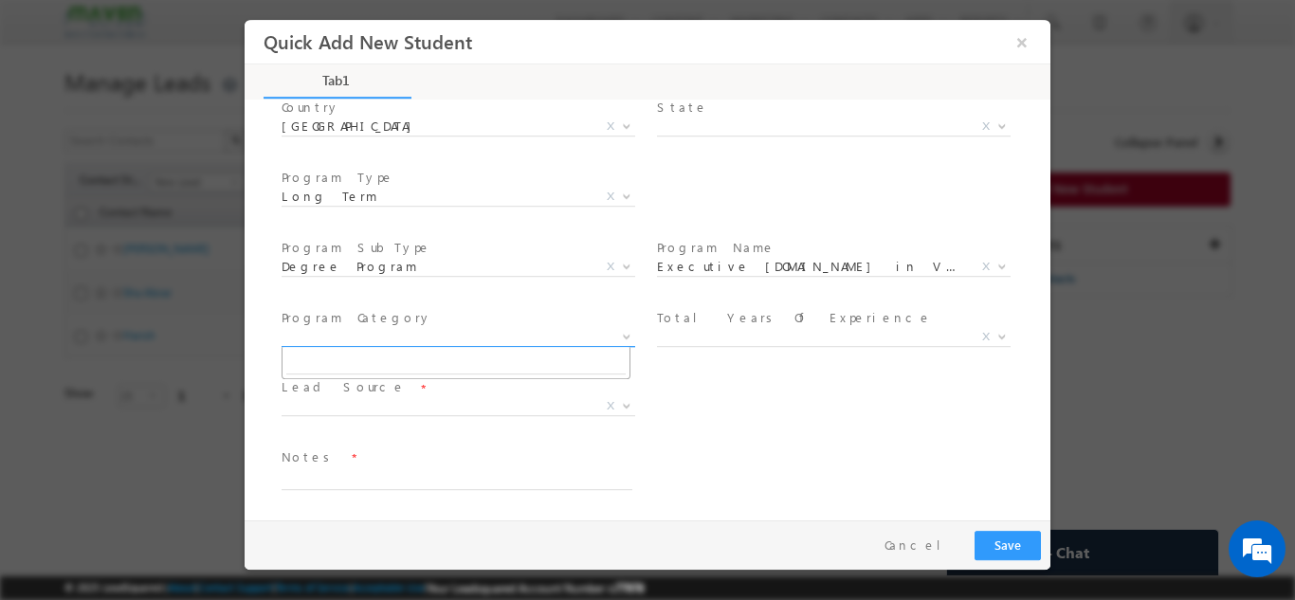
click at [354, 338] on span "X" at bounding box center [459, 336] width 354 height 19
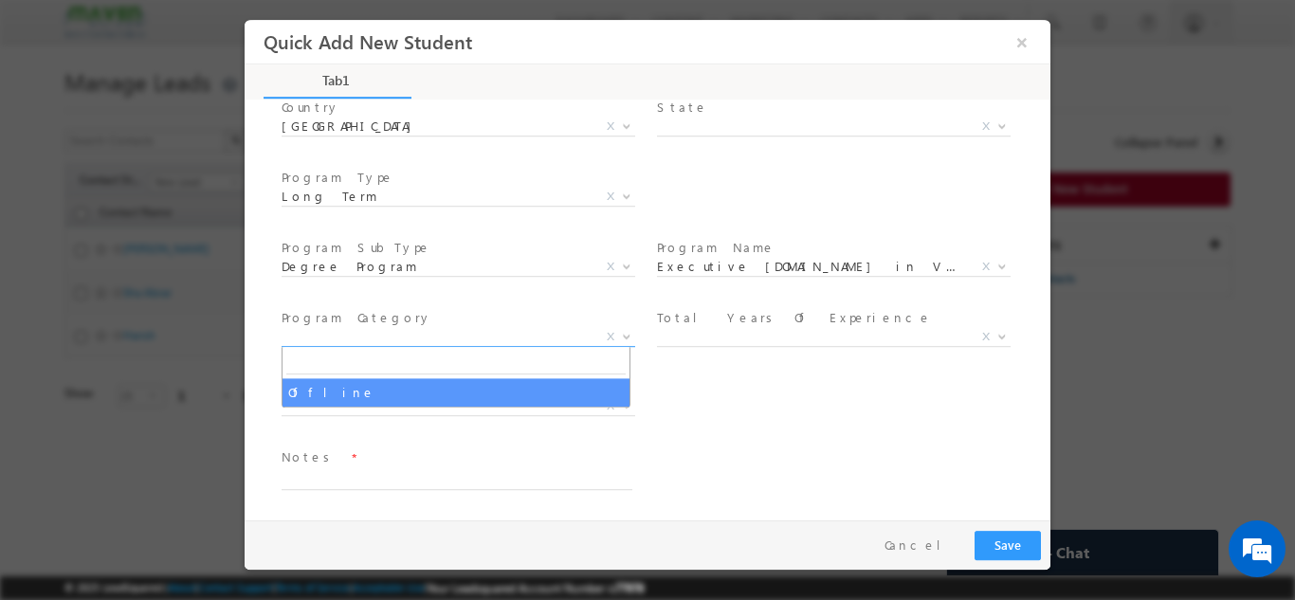
select select "Offline"
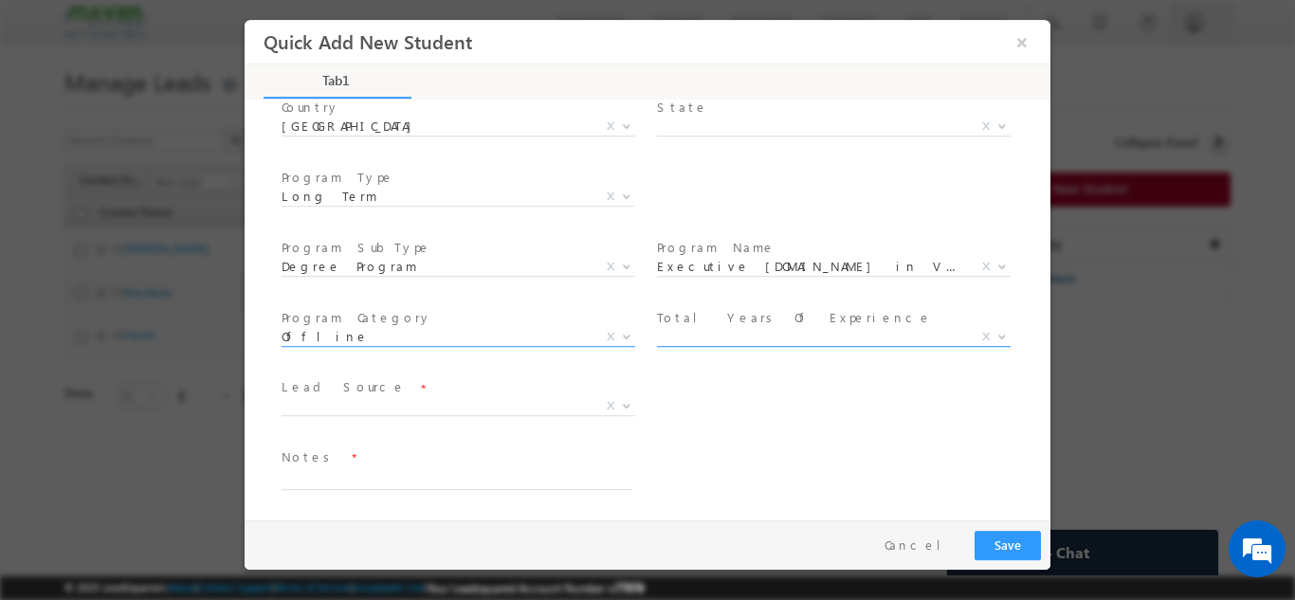
click at [745, 339] on span "X" at bounding box center [834, 336] width 354 height 19
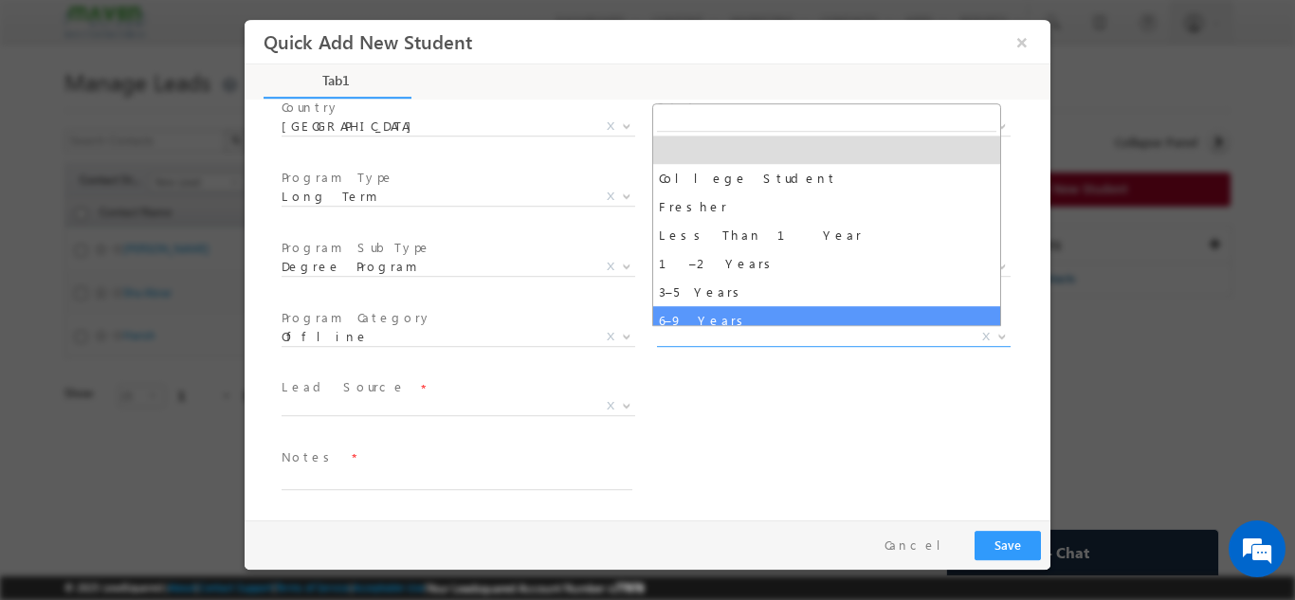
click at [686, 386] on div "Lead Source * Organic Search Referral Sites Direct Traffic Social Media Inbound…" at bounding box center [664, 408] width 773 height 70
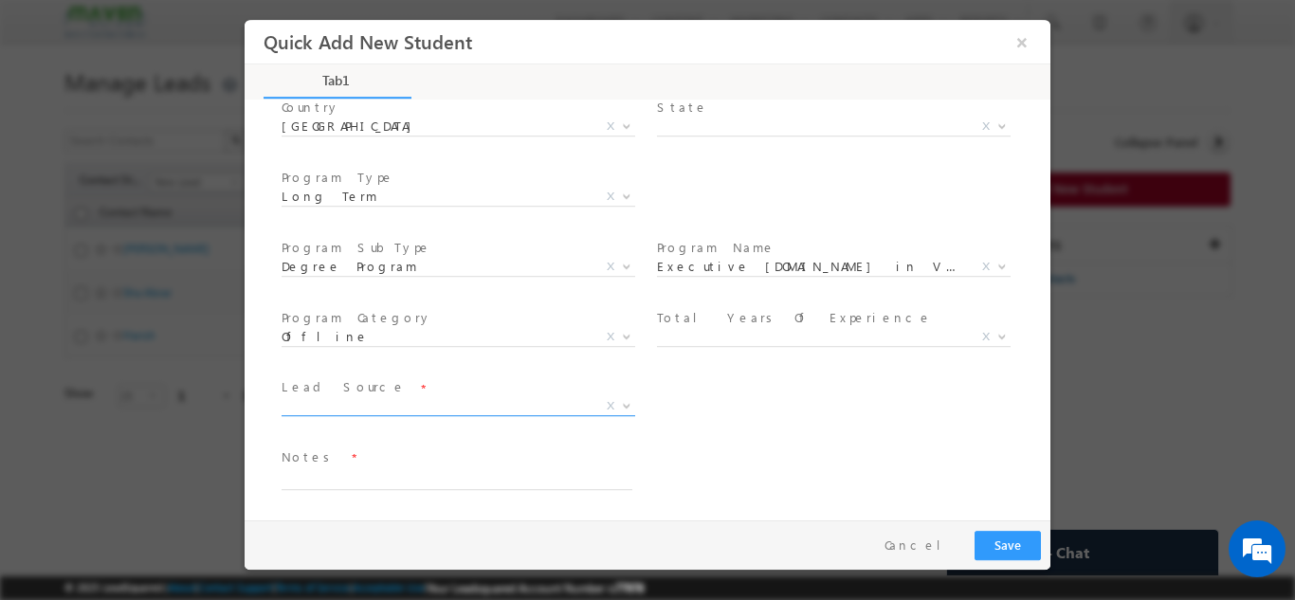
click at [345, 405] on span "X" at bounding box center [459, 405] width 354 height 19
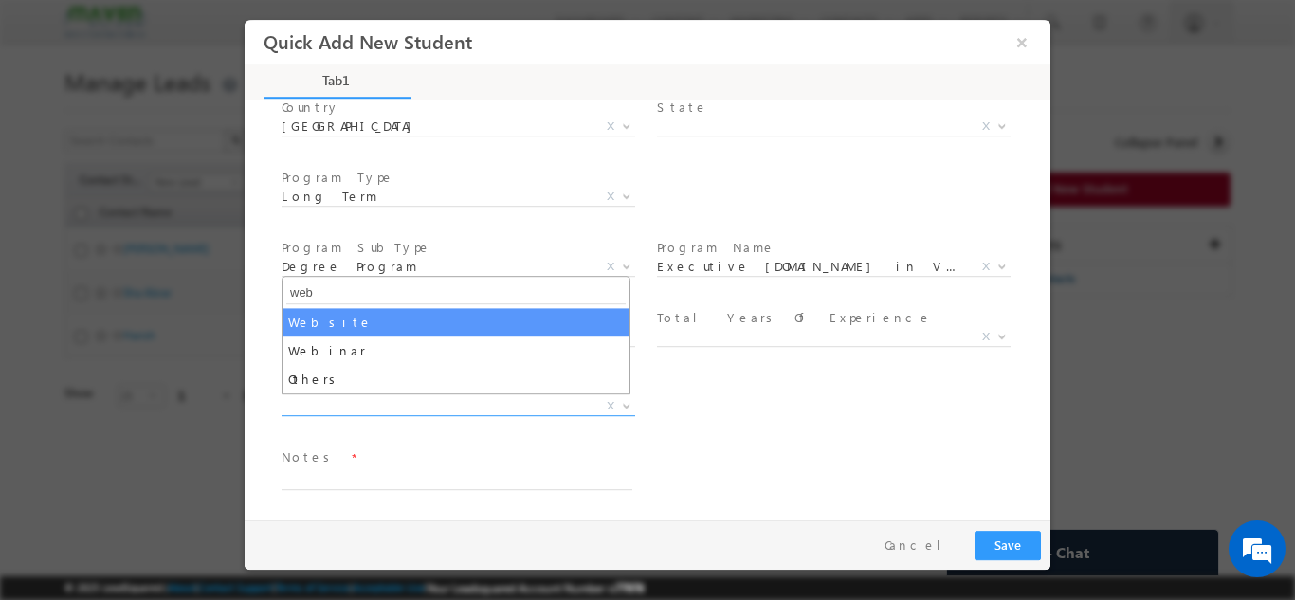
type input "web"
select select "Website"
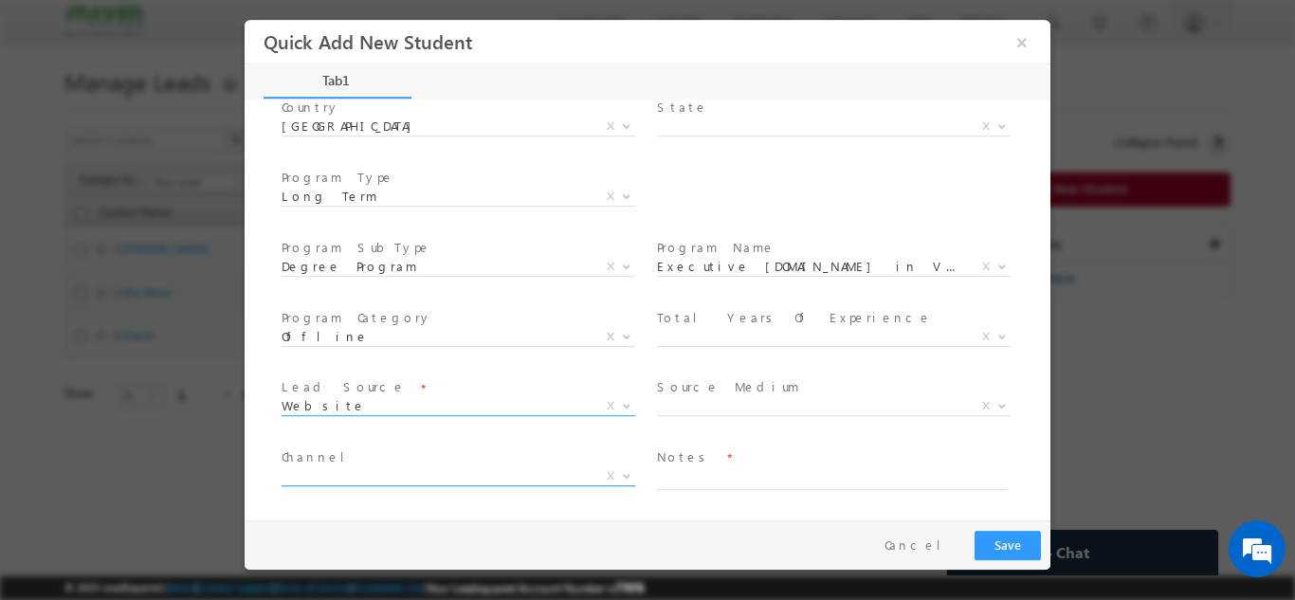
click at [397, 469] on span "X" at bounding box center [459, 475] width 354 height 19
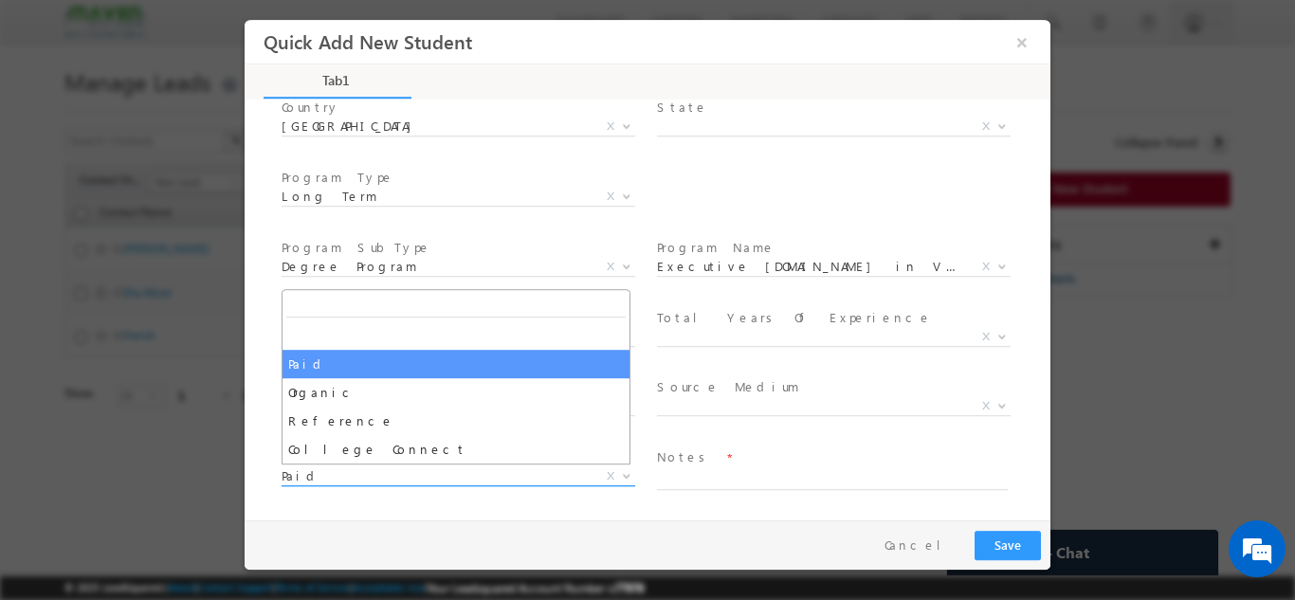
click at [337, 478] on span "Paid" at bounding box center [436, 474] width 308 height 17
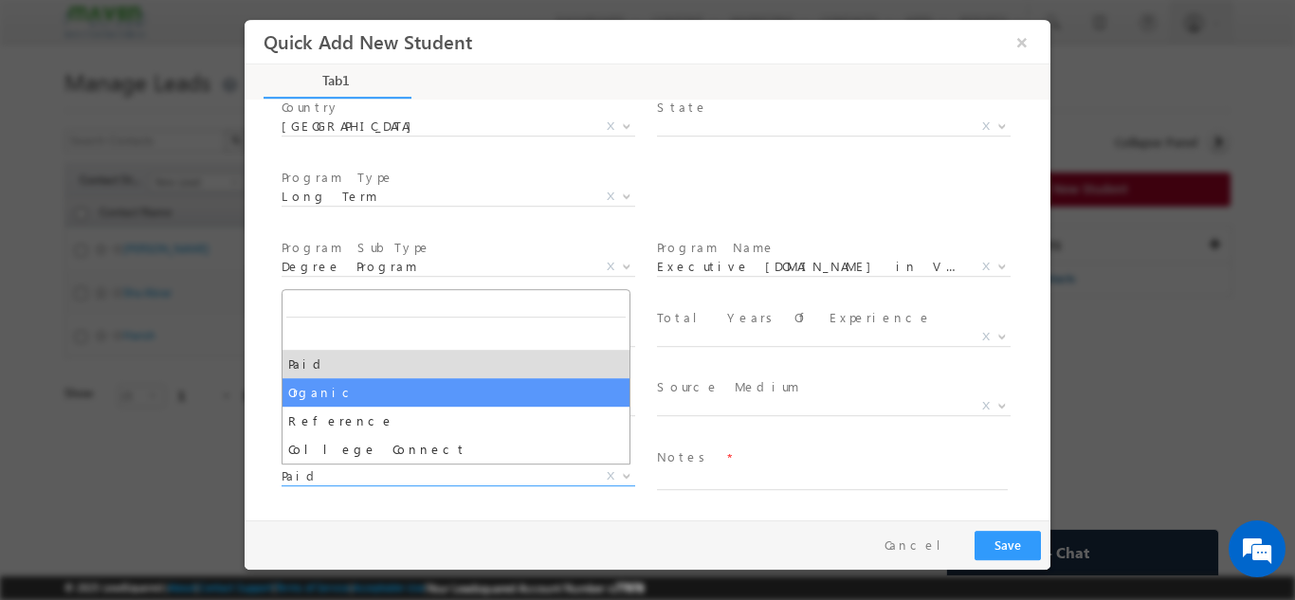
select select "Organic"
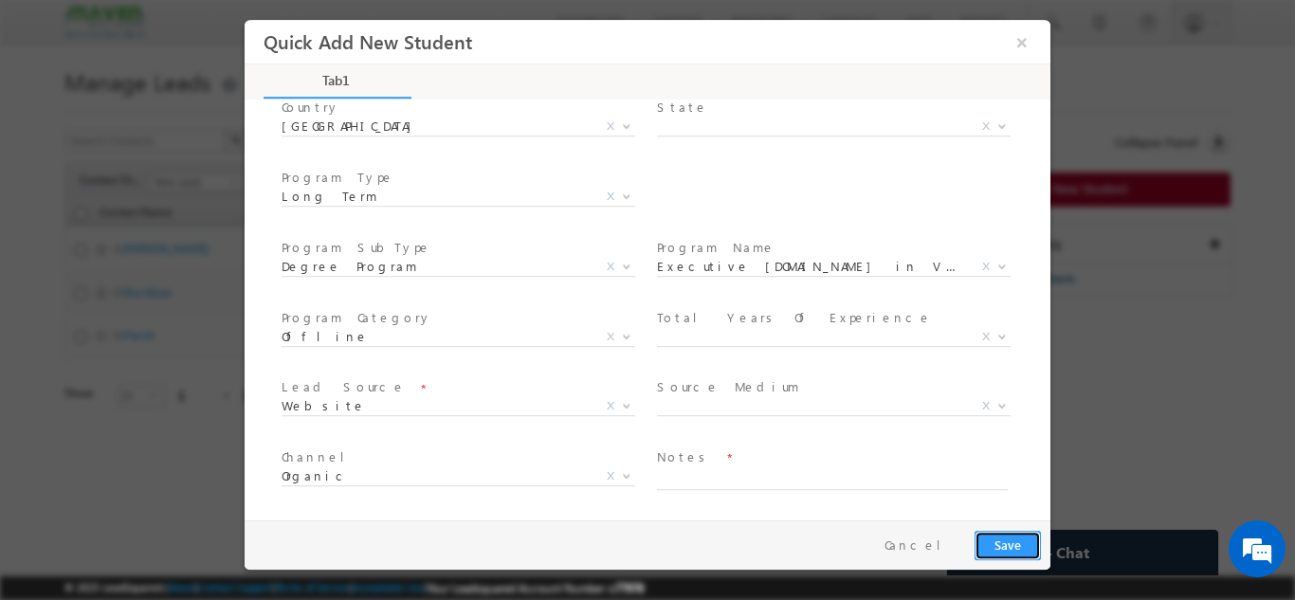
click at [1023, 542] on button "Save" at bounding box center [1007, 544] width 66 height 29
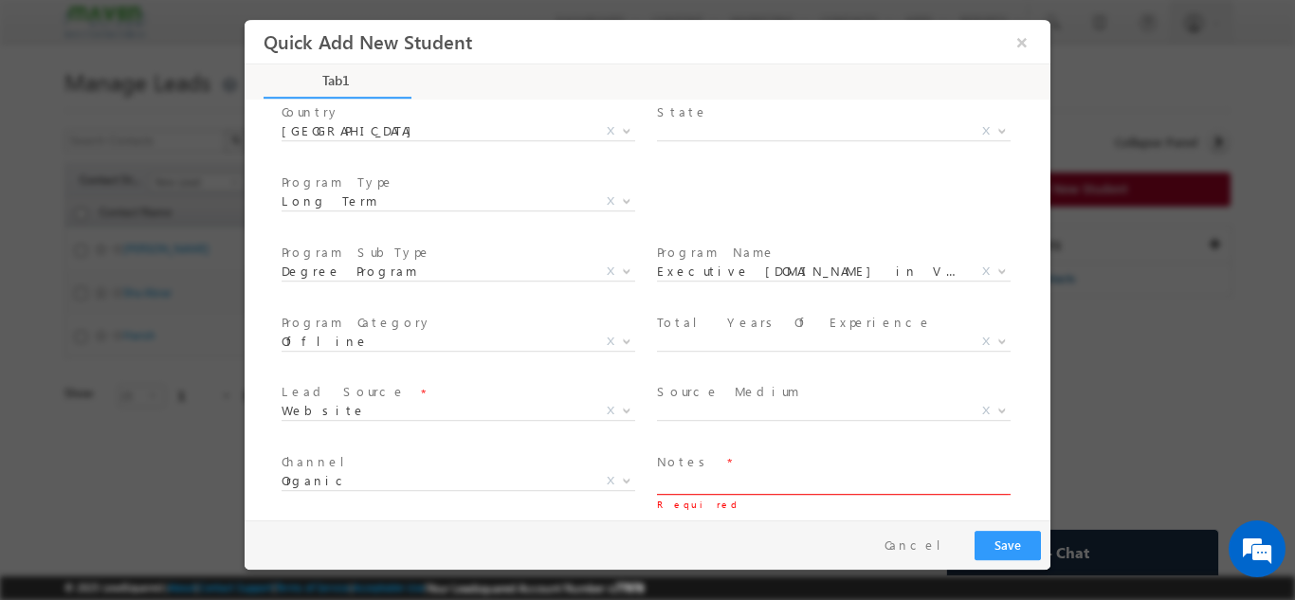
click at [812, 482] on textarea at bounding box center [832, 483] width 351 height 22
type textarea "Need to call"
click at [1002, 544] on button "Save" at bounding box center [1007, 544] width 66 height 29
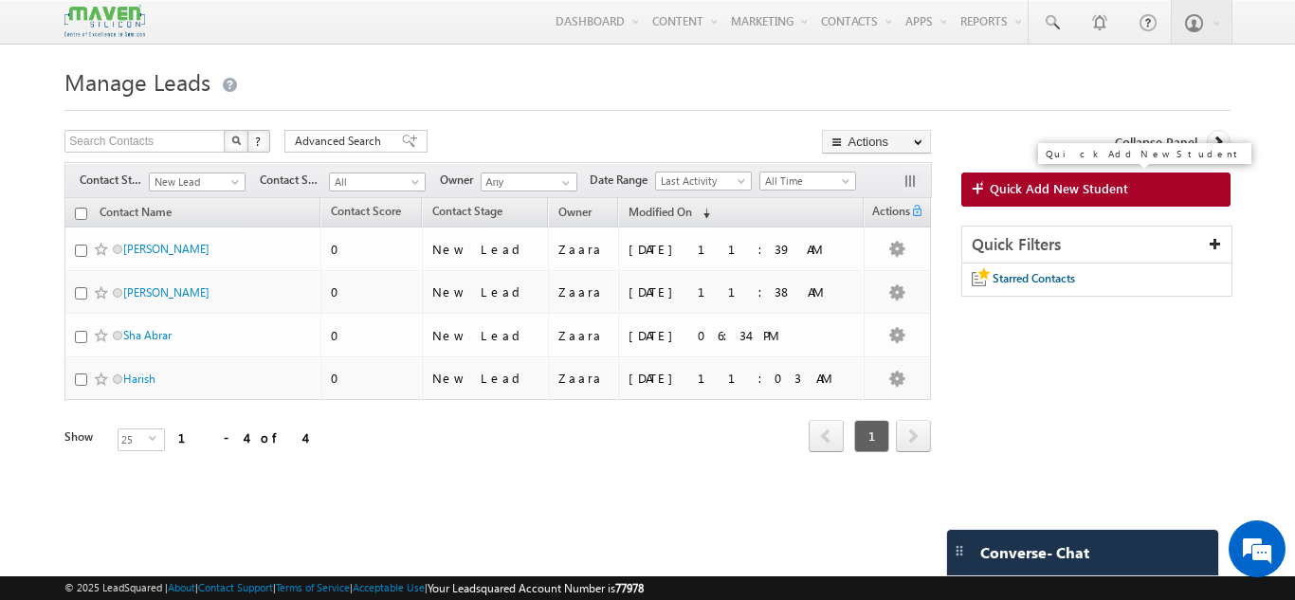
click at [1118, 194] on span "Quick Add New Student" at bounding box center [1059, 188] width 138 height 17
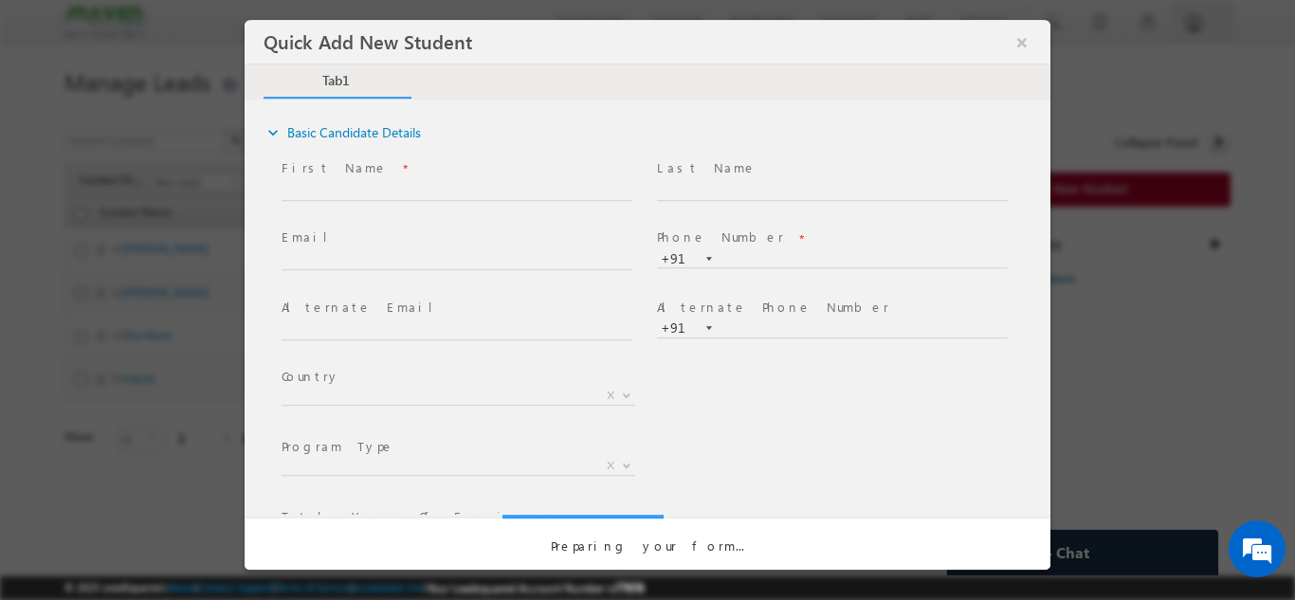
scroll to position [0, 0]
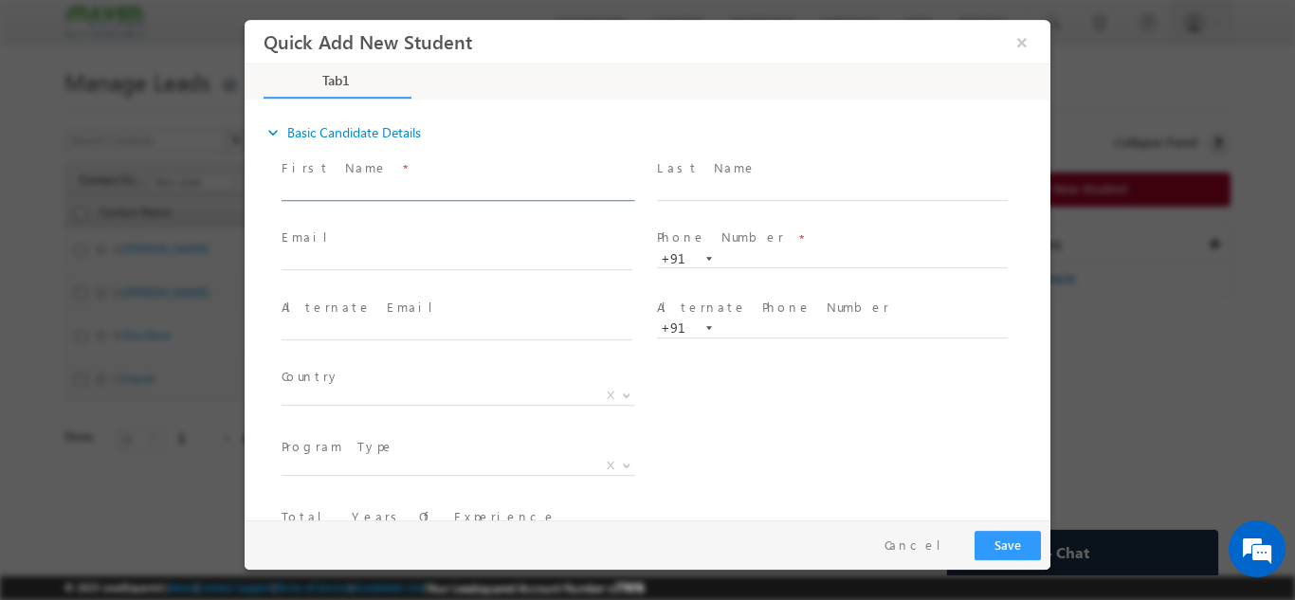
click at [345, 193] on input "text" at bounding box center [457, 190] width 351 height 19
drag, startPoint x: 337, startPoint y: 190, endPoint x: 452, endPoint y: 187, distance: 115.7
click at [452, 187] on input "swapna swapna@gmail.com 9886324391" at bounding box center [457, 190] width 351 height 19
type input "swapna 9886324391"
click input "text"
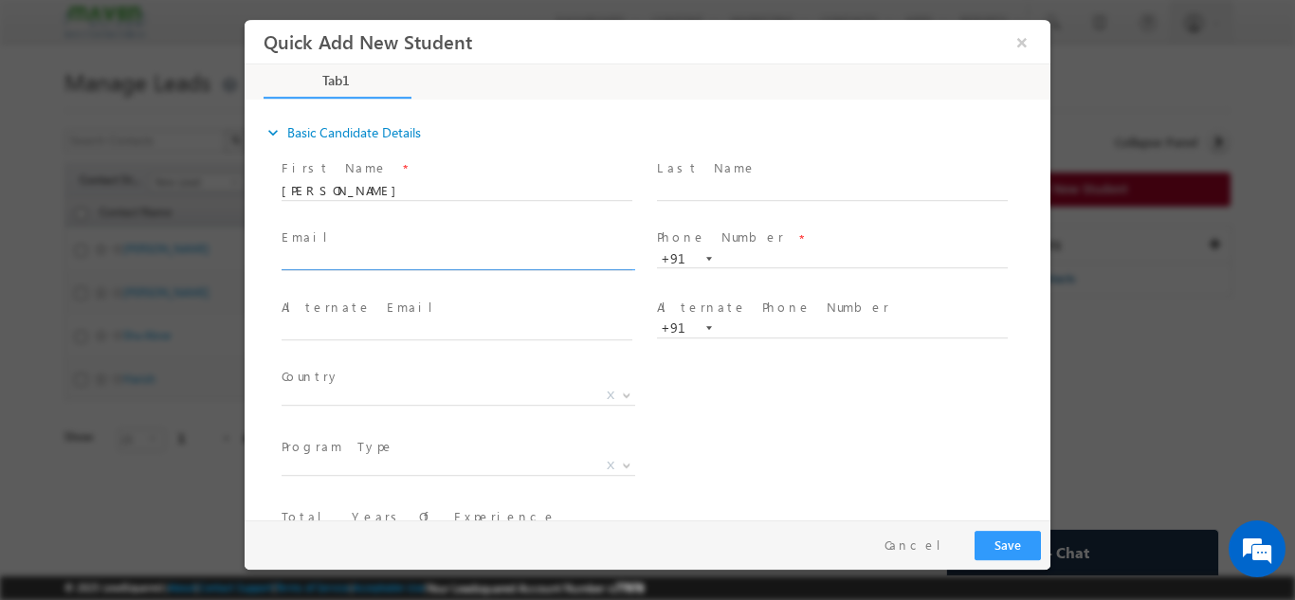
paste input "swapna@gmail.com"
type input "swapna@gmail.com"
click at [365, 186] on input "swapna 9886324391" at bounding box center [457, 190] width 351 height 19
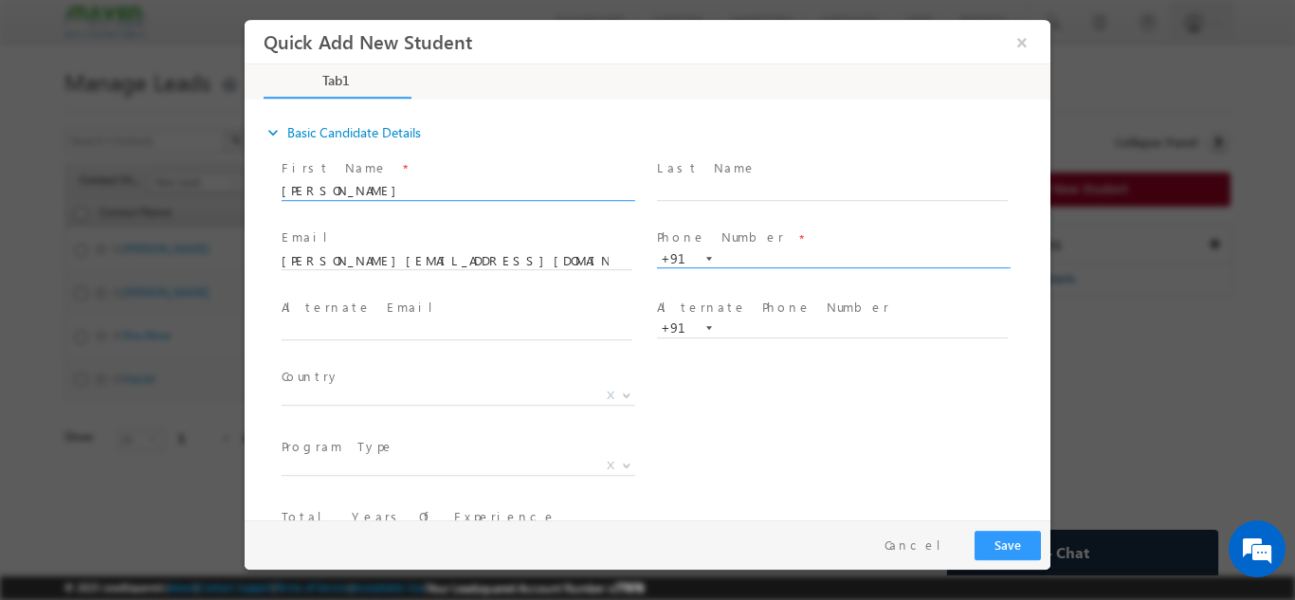
type input "[PERSON_NAME]"
click at [856, 249] on input "text" at bounding box center [832, 258] width 351 height 19
paste input "9886324391"
type input "9886324391"
click at [866, 229] on span "Phone Number *" at bounding box center [832, 238] width 350 height 21
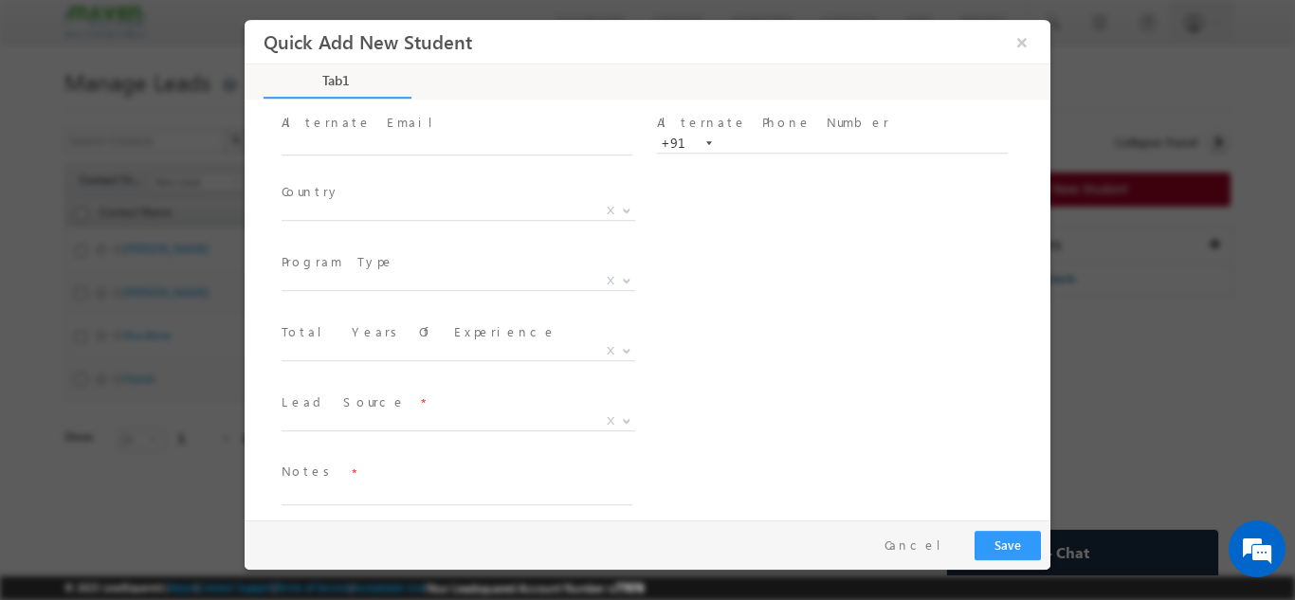
scroll to position [190, 0]
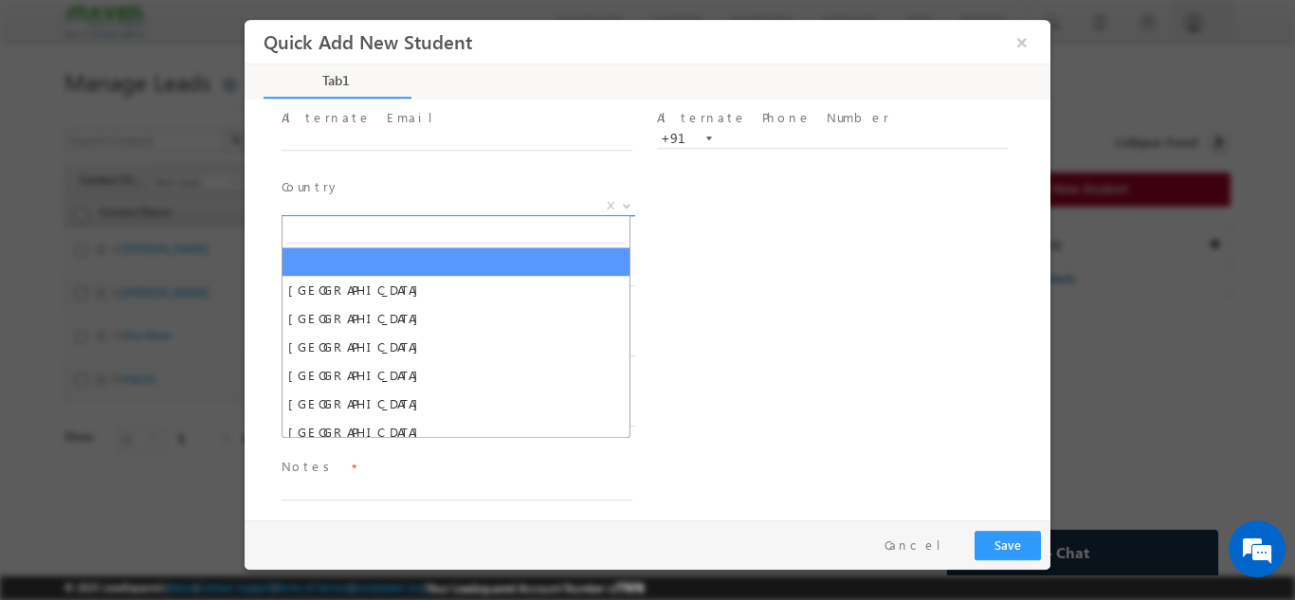
click at [323, 209] on span "X" at bounding box center [459, 205] width 354 height 19
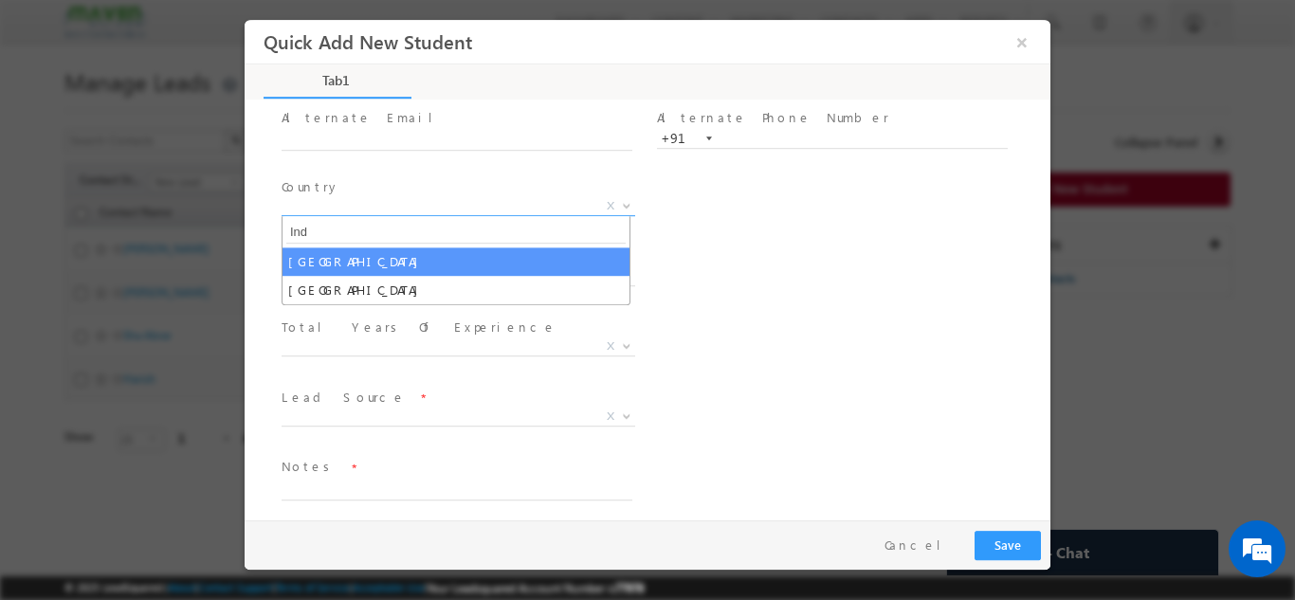
type input "Ind"
select select "India"
select select
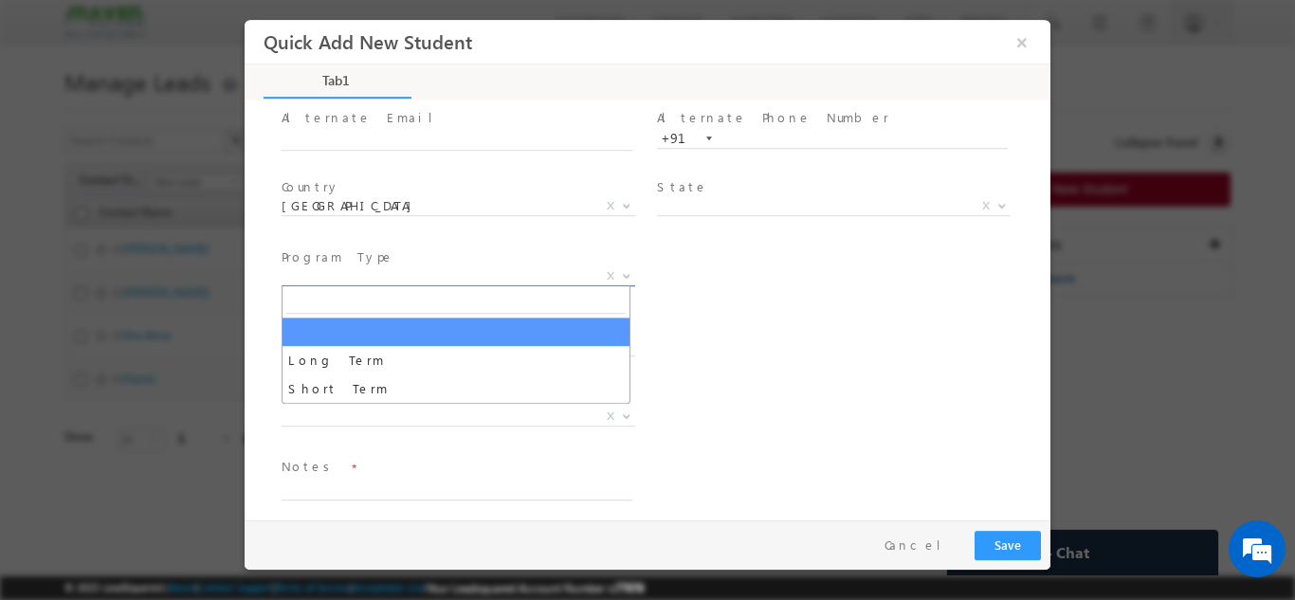
click at [346, 273] on span "X" at bounding box center [459, 275] width 354 height 19
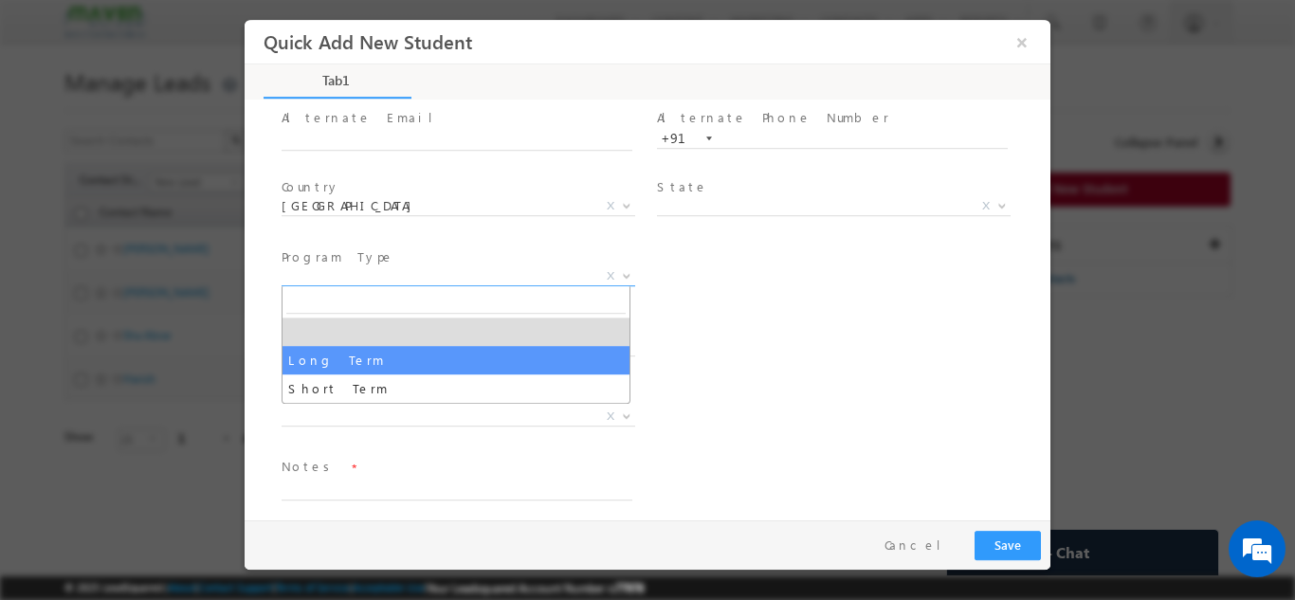
select select "Long Term"
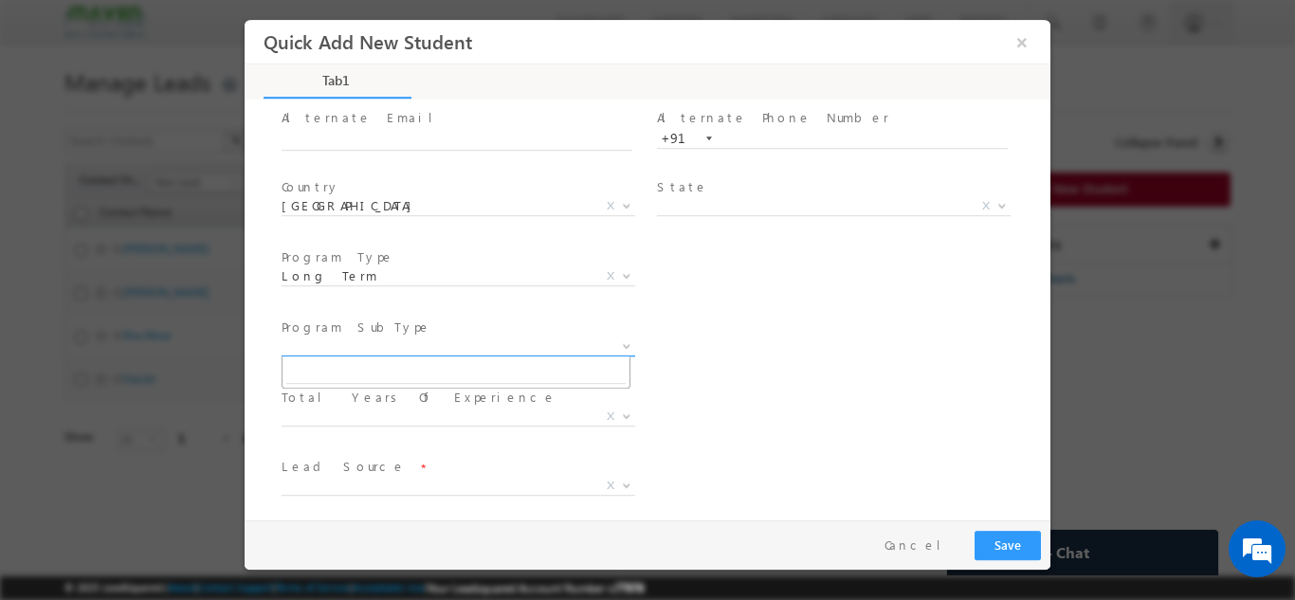
click at [405, 345] on span "X" at bounding box center [459, 346] width 354 height 19
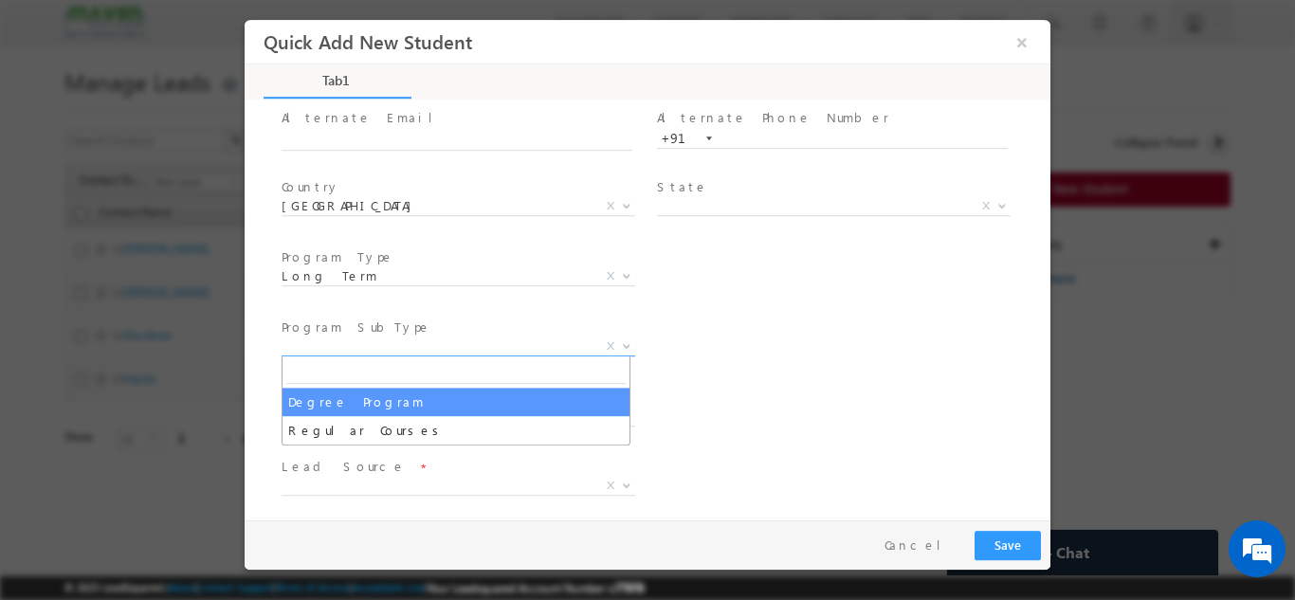
select select "Degree Program"
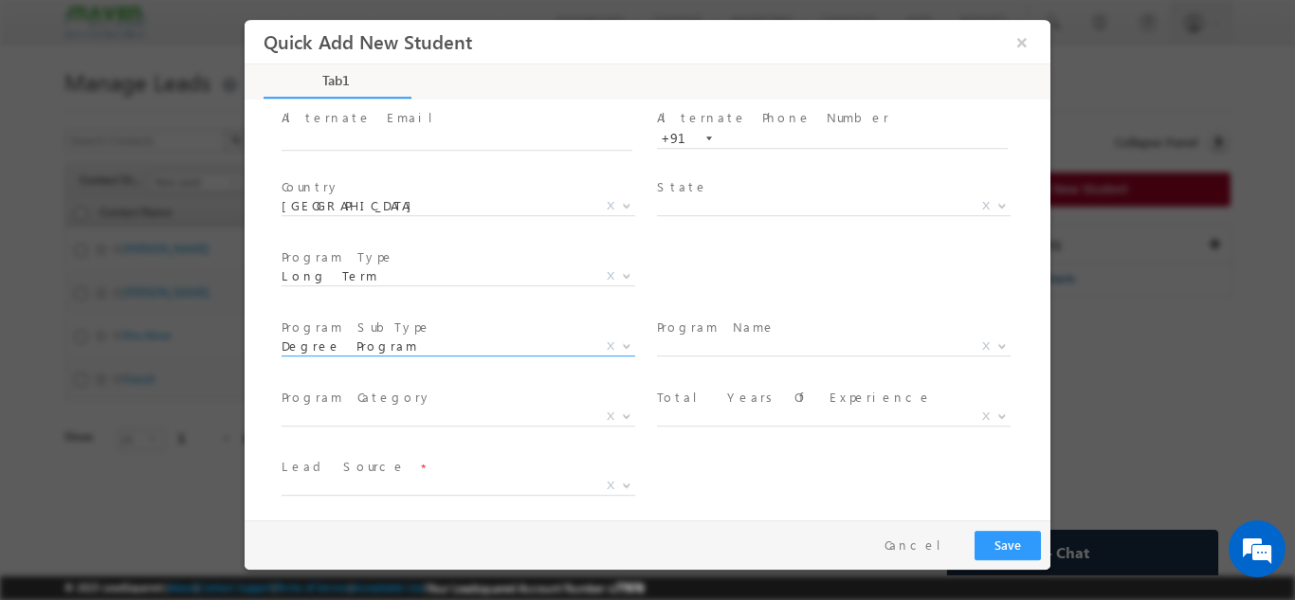
scroll to position [269, 0]
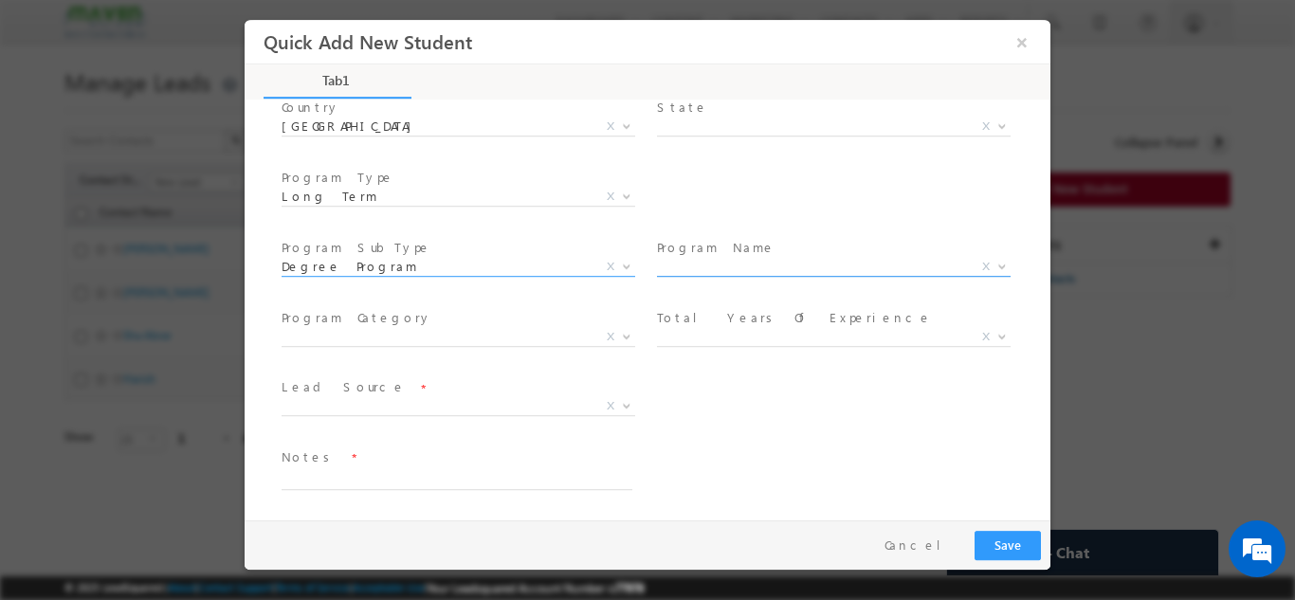
click at [716, 264] on span "X" at bounding box center [834, 266] width 354 height 19
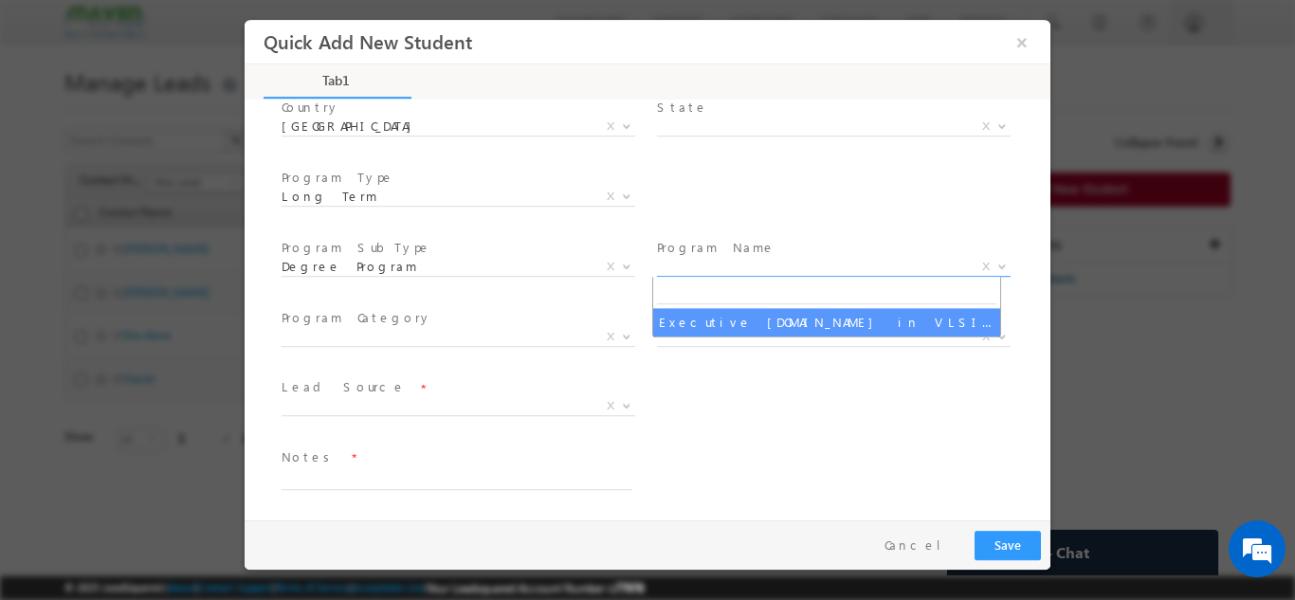
select select "Executive M.Tech in VLSI Design"
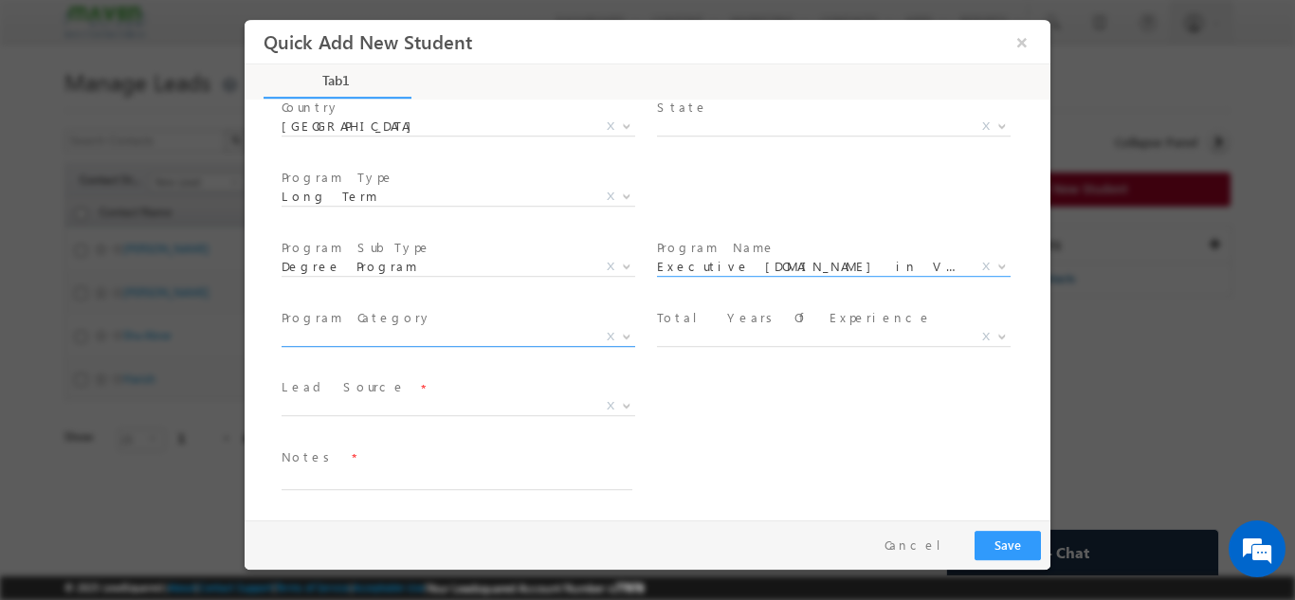
click at [360, 337] on span "X" at bounding box center [459, 336] width 354 height 19
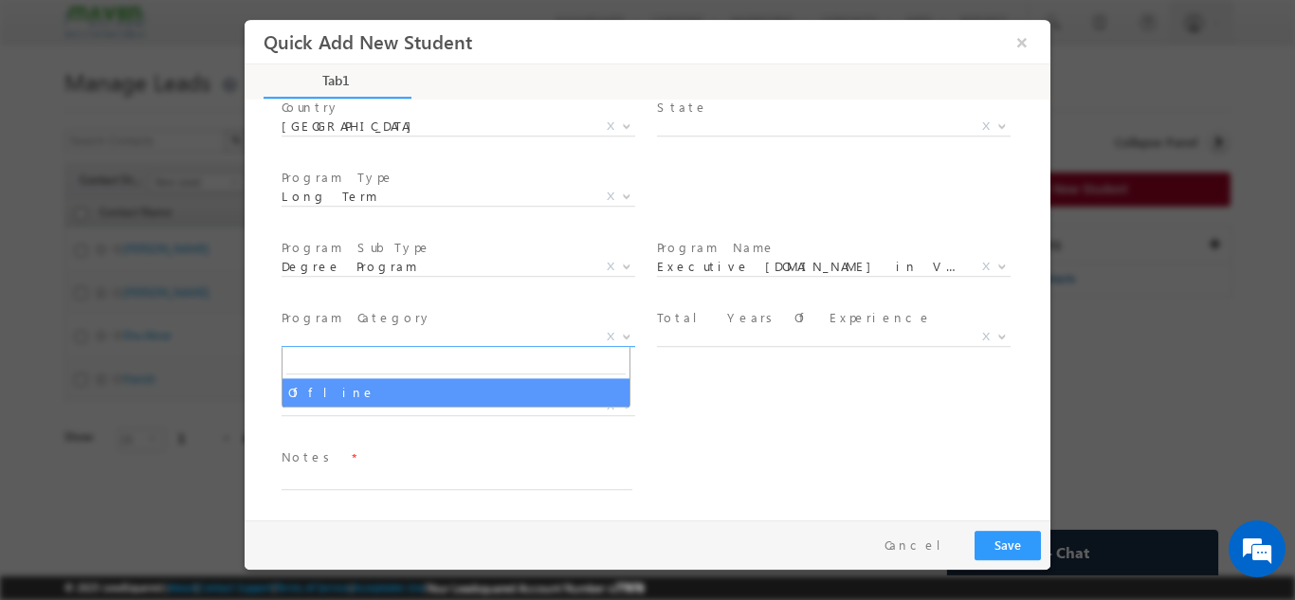
select select "Offline"
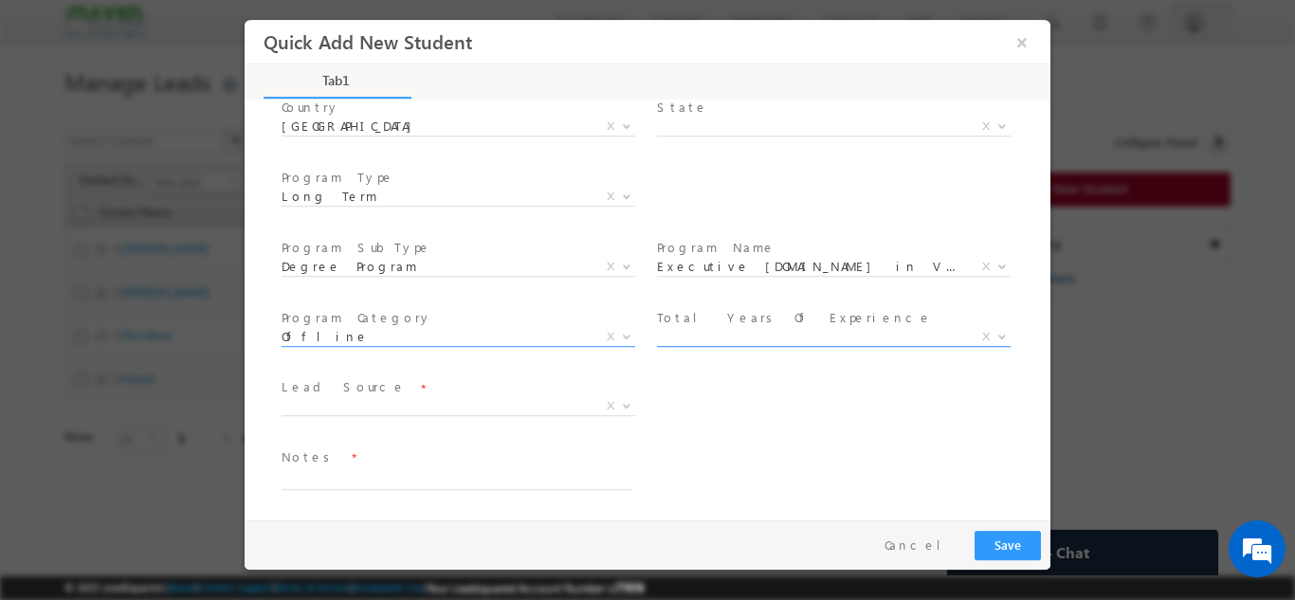
click at [716, 334] on span "X" at bounding box center [834, 336] width 354 height 19
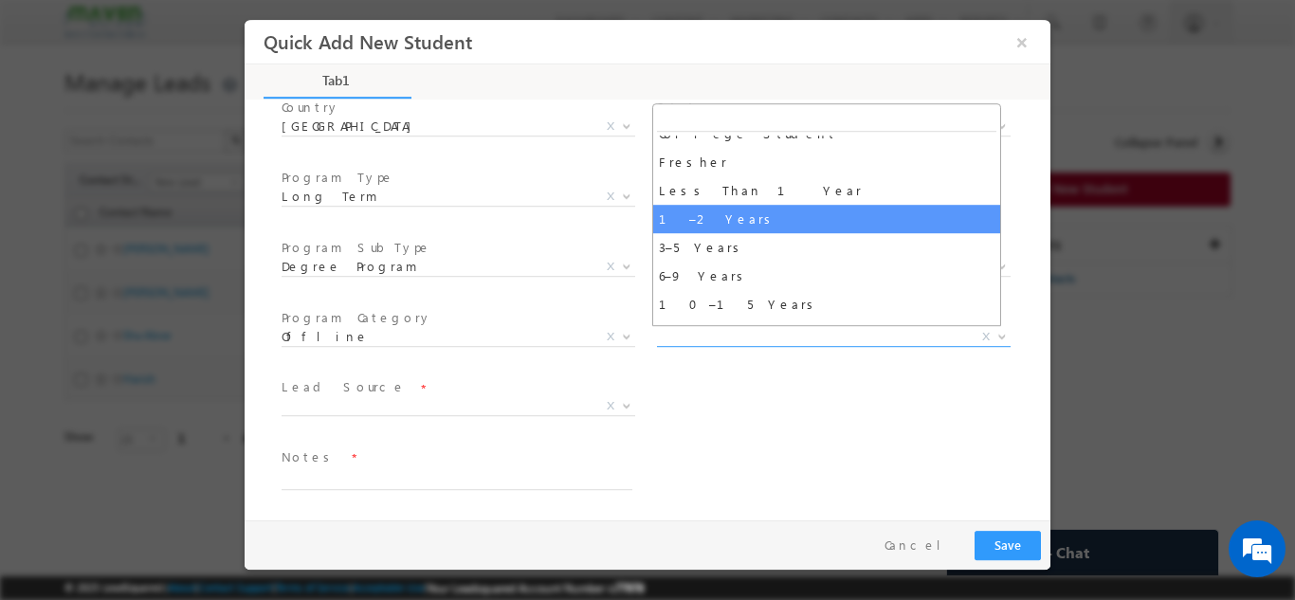
scroll to position [66, 0]
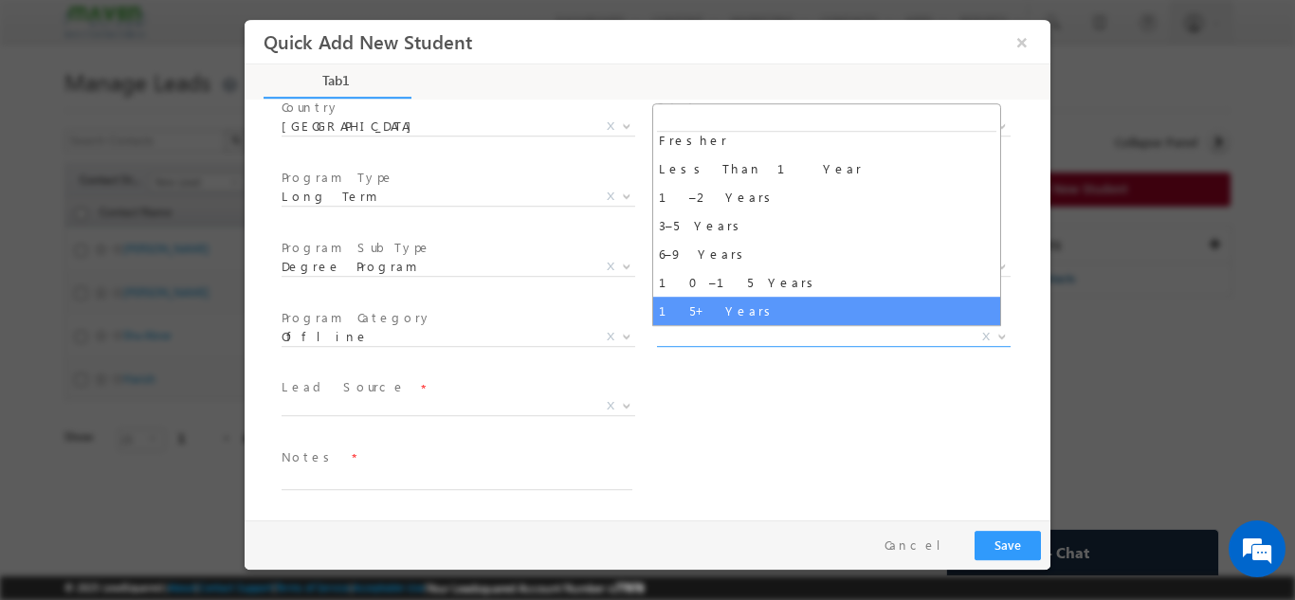
select select "15+ Years"
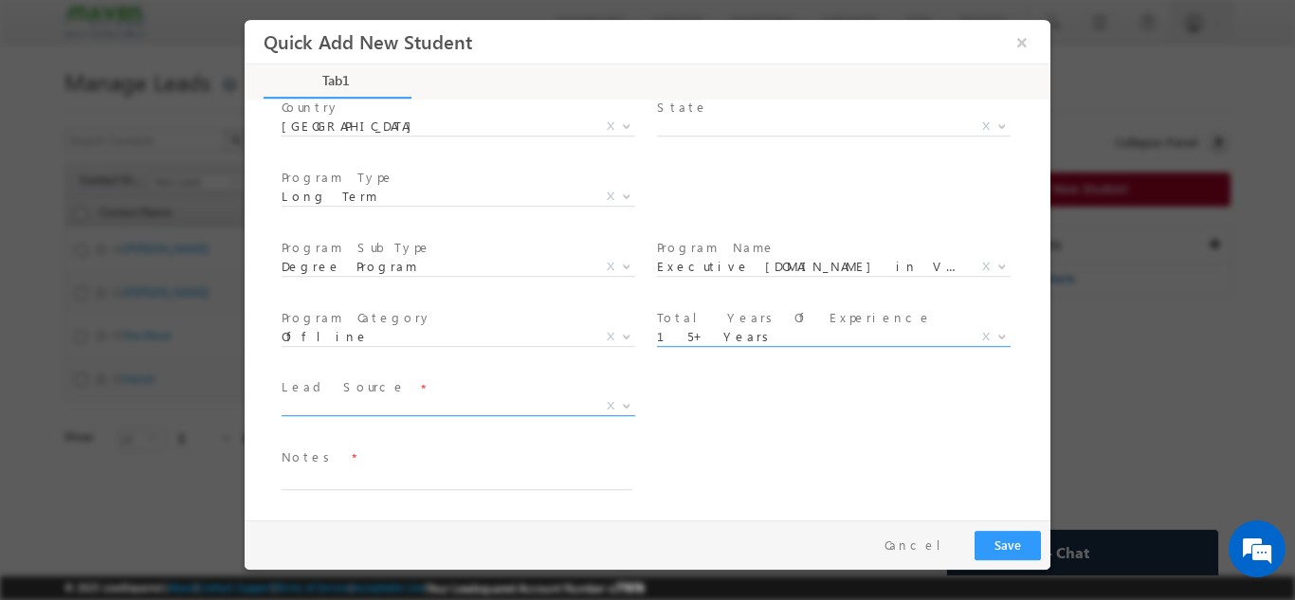
click at [345, 408] on span "X" at bounding box center [459, 405] width 354 height 19
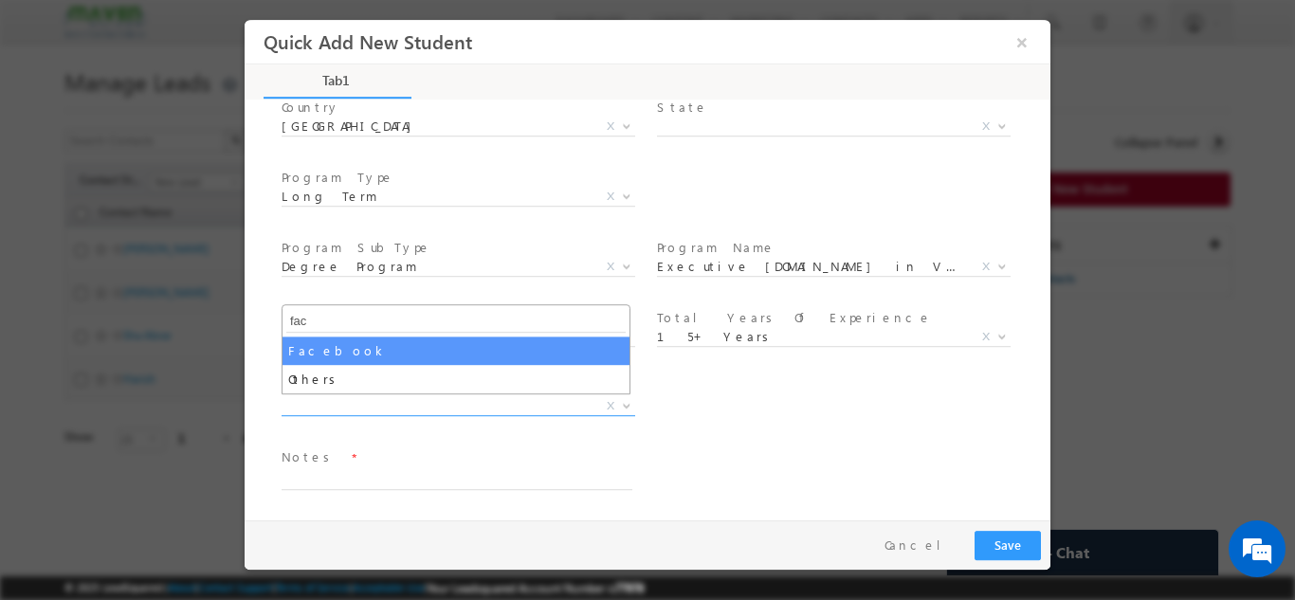
type input "fac"
select select "Facebook"
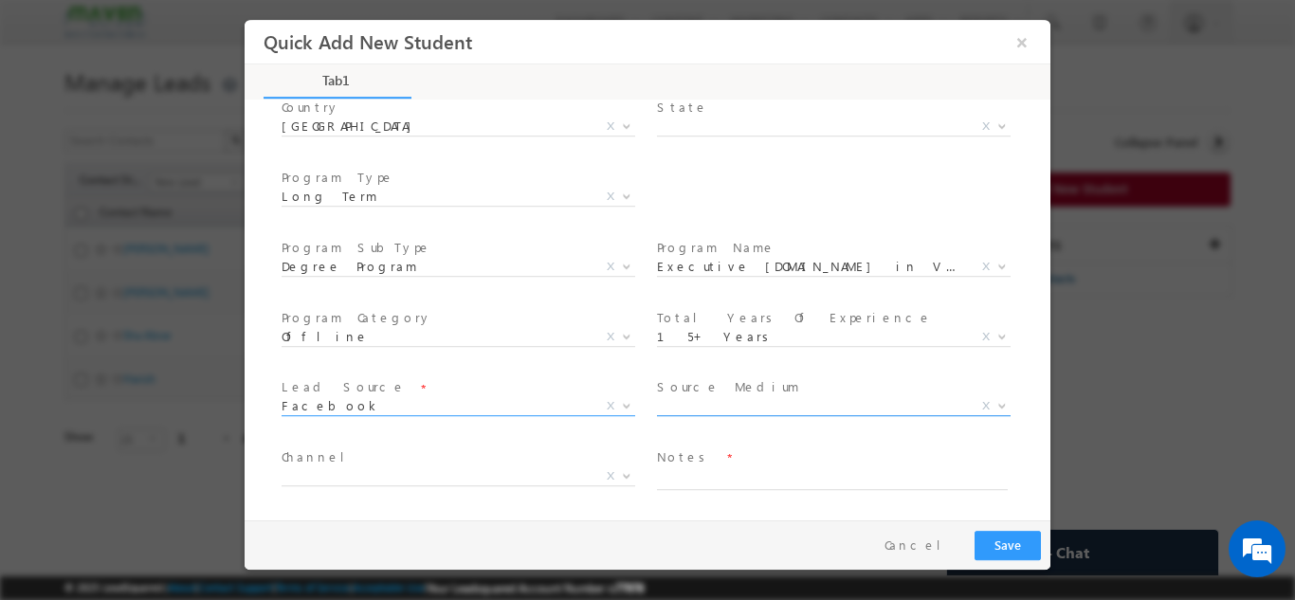
click at [690, 398] on span "X" at bounding box center [834, 405] width 354 height 19
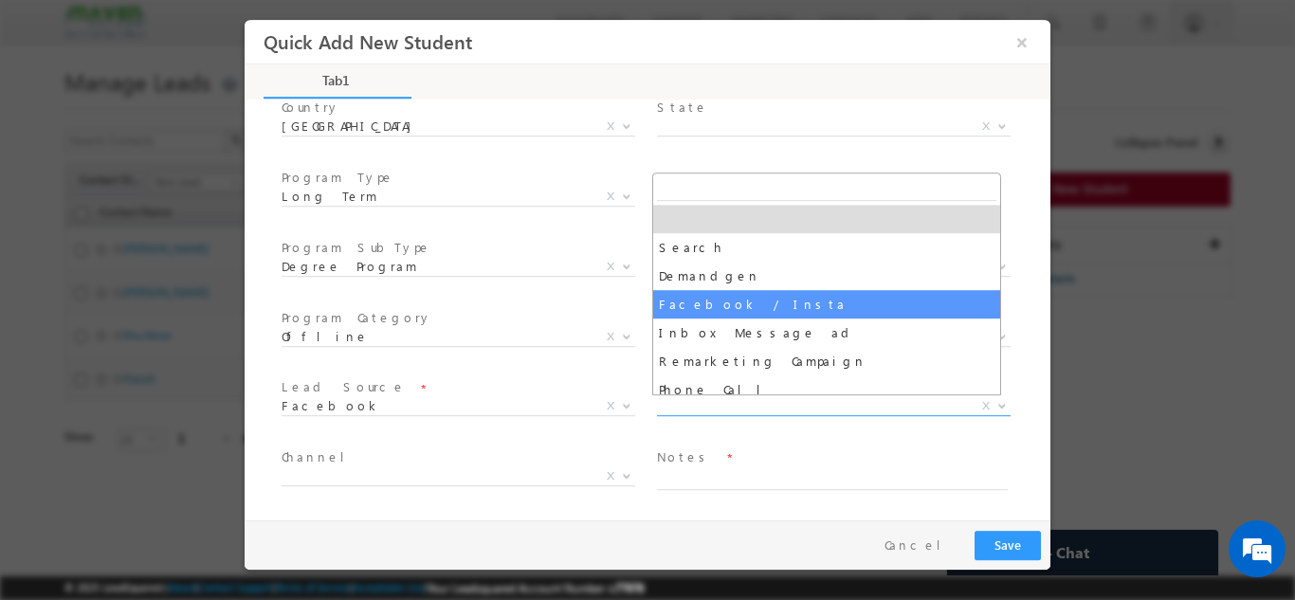
select select "Facebook / Insta"
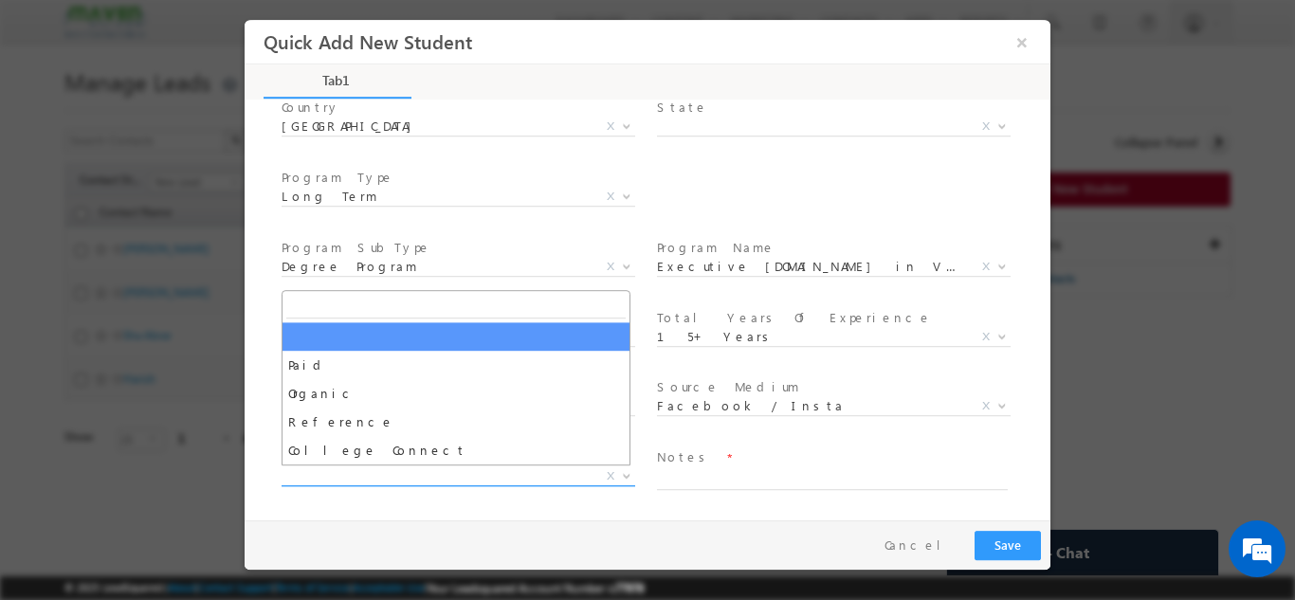
click at [349, 473] on span "X" at bounding box center [459, 475] width 354 height 19
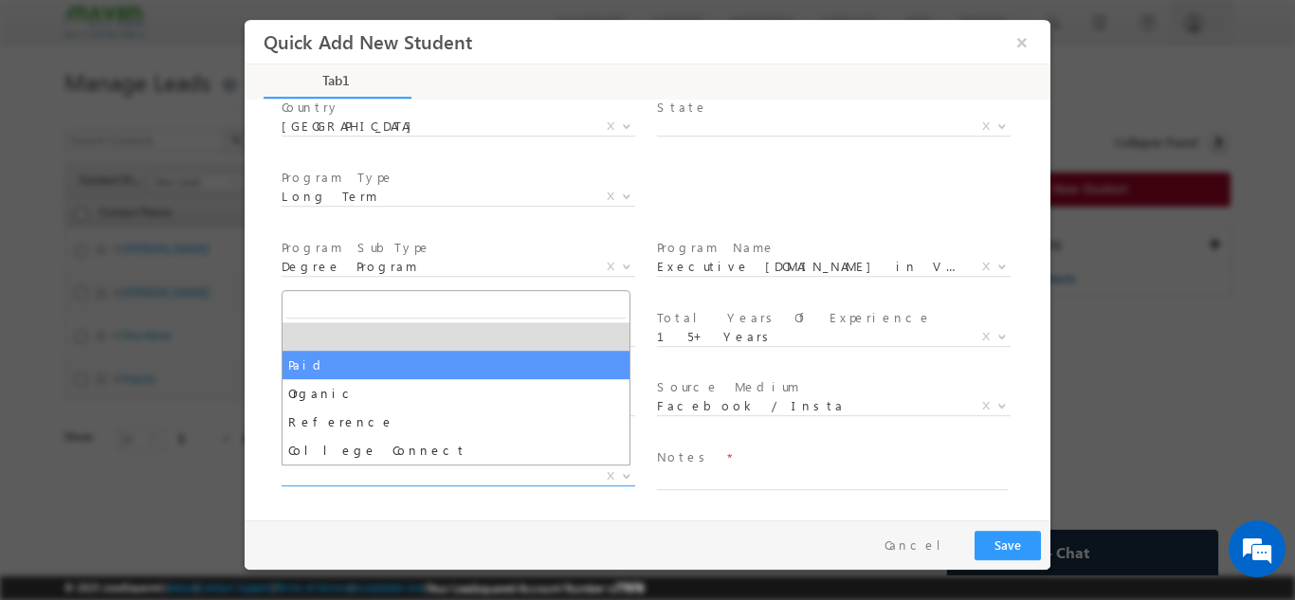
select select "Paid"
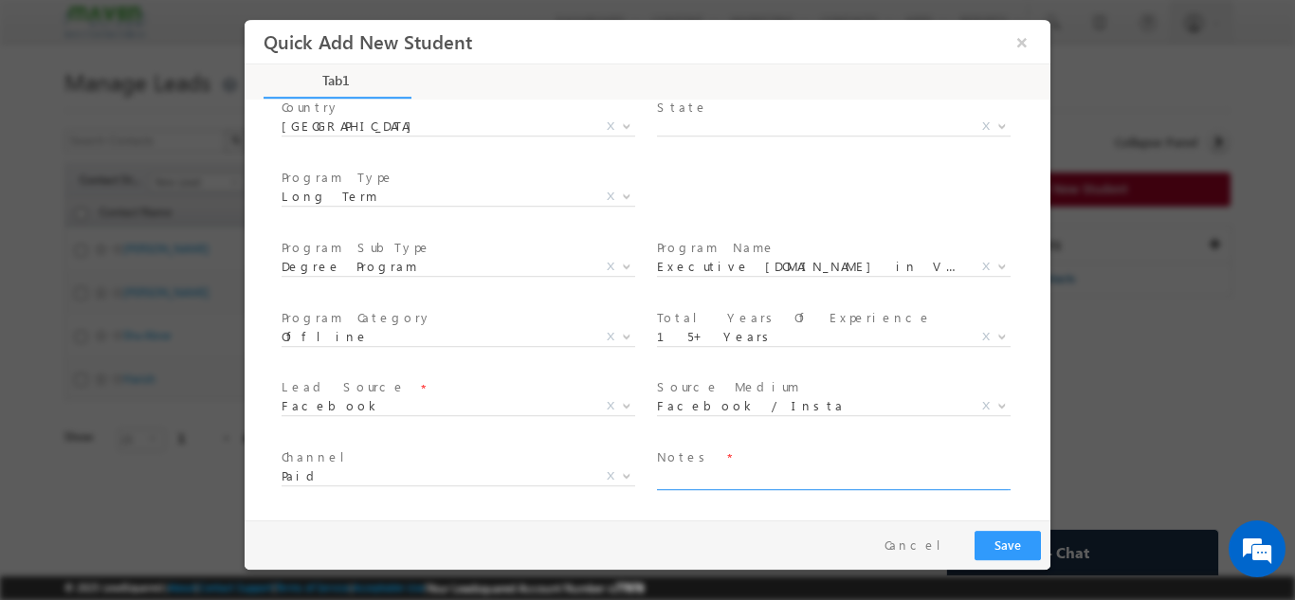
click at [665, 474] on textarea at bounding box center [832, 478] width 351 height 22
type textarea "Need to call"
click at [1012, 552] on button "Save" at bounding box center [1007, 544] width 66 height 29
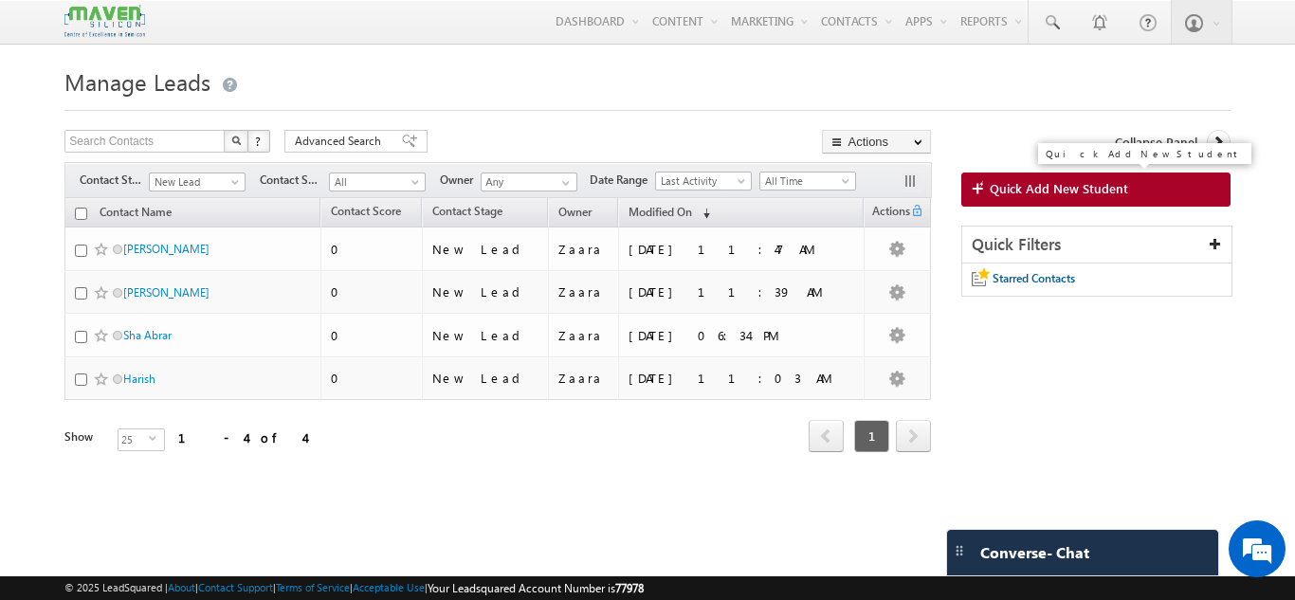
click at [1074, 198] on link "Quick Add New Student" at bounding box center [1095, 190] width 269 height 34
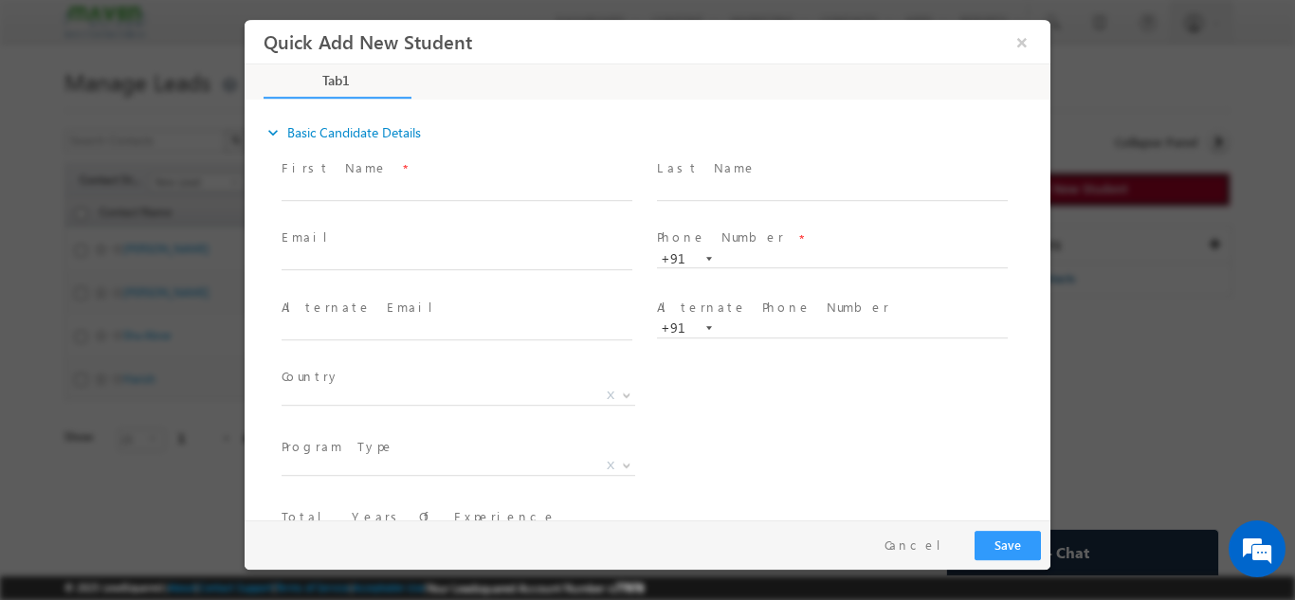
scroll to position [0, 0]
click at [319, 188] on input "text" at bounding box center [457, 190] width 351 height 19
drag, startPoint x: 337, startPoint y: 191, endPoint x: 478, endPoint y: 189, distance: 141.3
click at [478, 189] on input "Shwetha shwethah4714@gmail.com 8296505457" at bounding box center [457, 190] width 351 height 19
type input "Shwetha 8296505457"
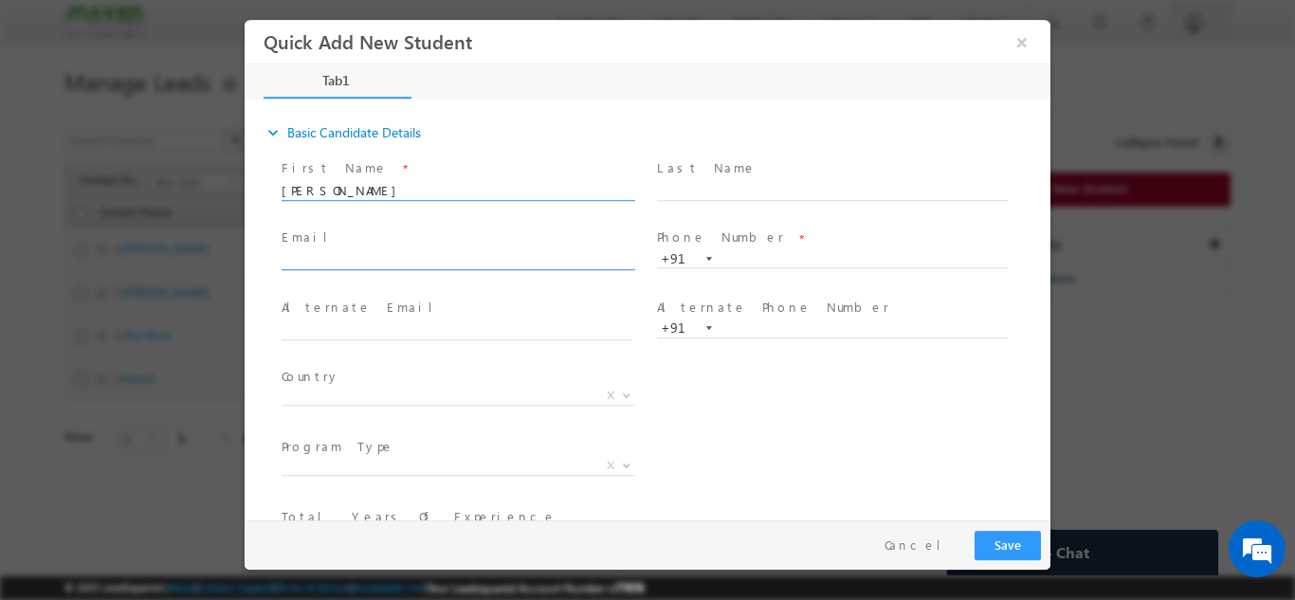
click input "text"
paste input "shwethah4714@gmail.com"
type input "shwethah4714@gmail.com"
drag, startPoint x: 353, startPoint y: 191, endPoint x: 485, endPoint y: 190, distance: 132.7
click at [485, 190] on input "Shwetha 8296505457" at bounding box center [457, 190] width 351 height 19
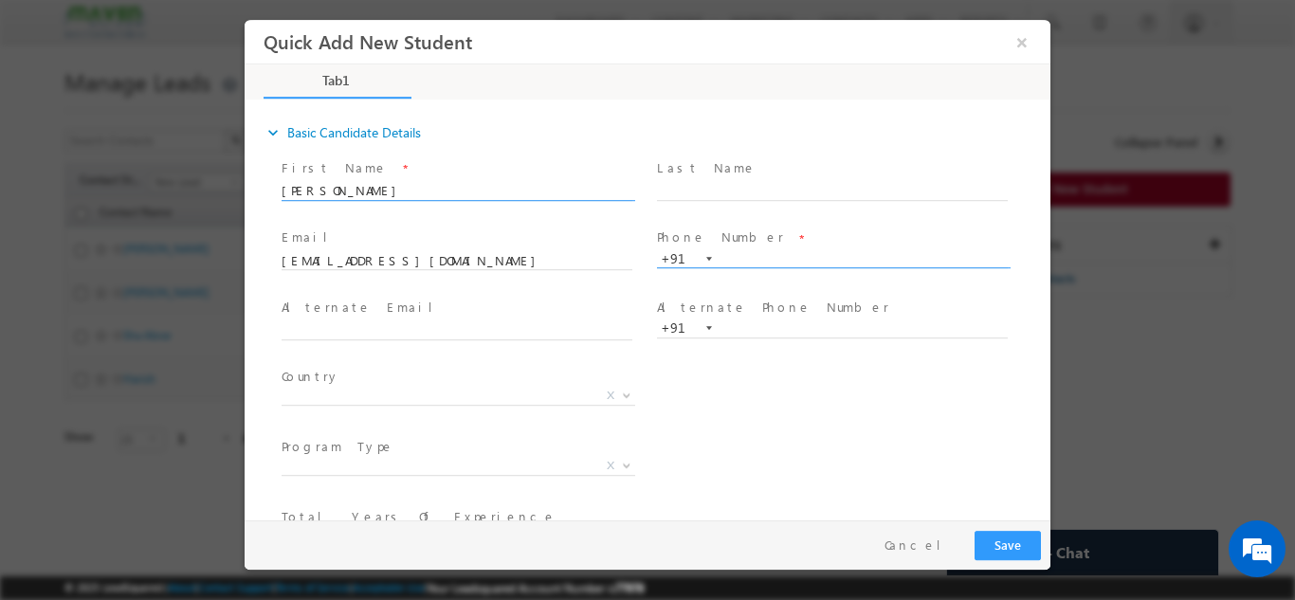
type input "Shwetha"
click at [736, 263] on input "text" at bounding box center [832, 258] width 351 height 19
paste input "8296505457"
type input "8296505457"
click at [705, 214] on span at bounding box center [832, 209] width 350 height 21
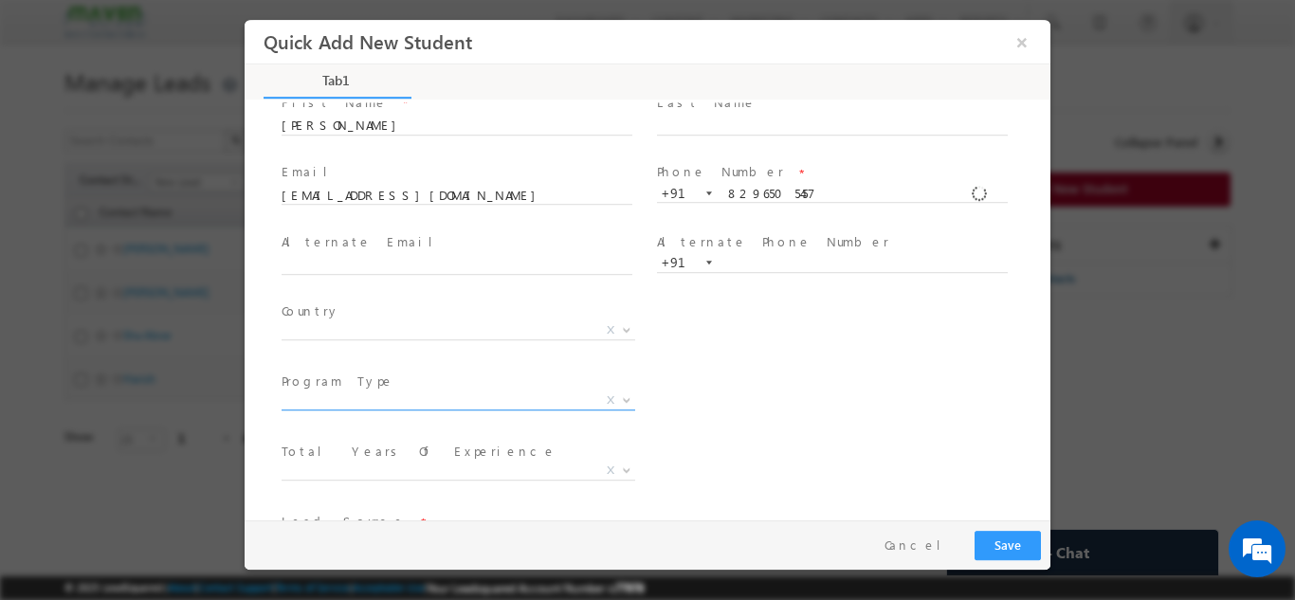
scroll to position [95, 0]
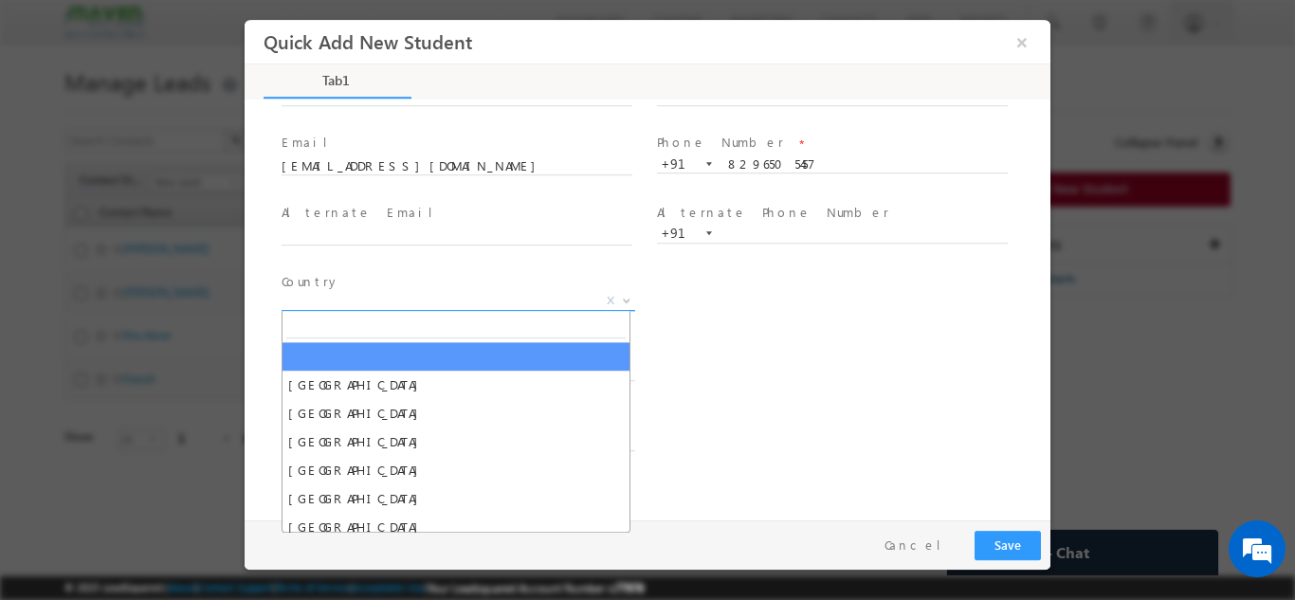
click at [307, 300] on span "X" at bounding box center [459, 300] width 354 height 19
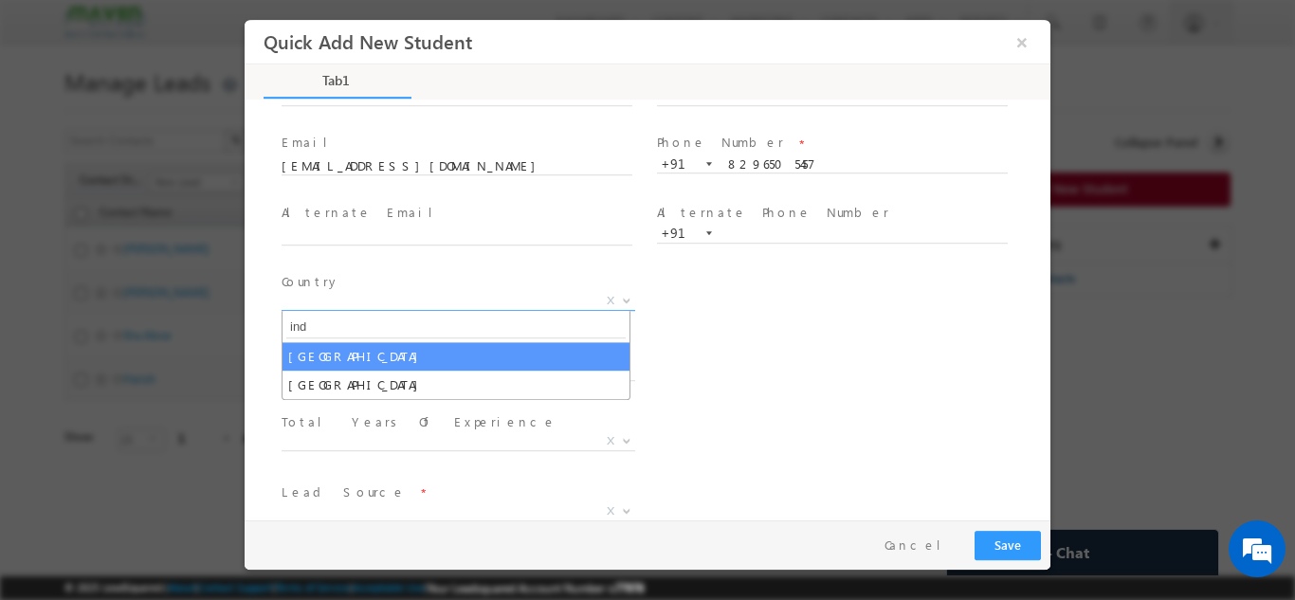
type input "ind"
select select "India"
select select
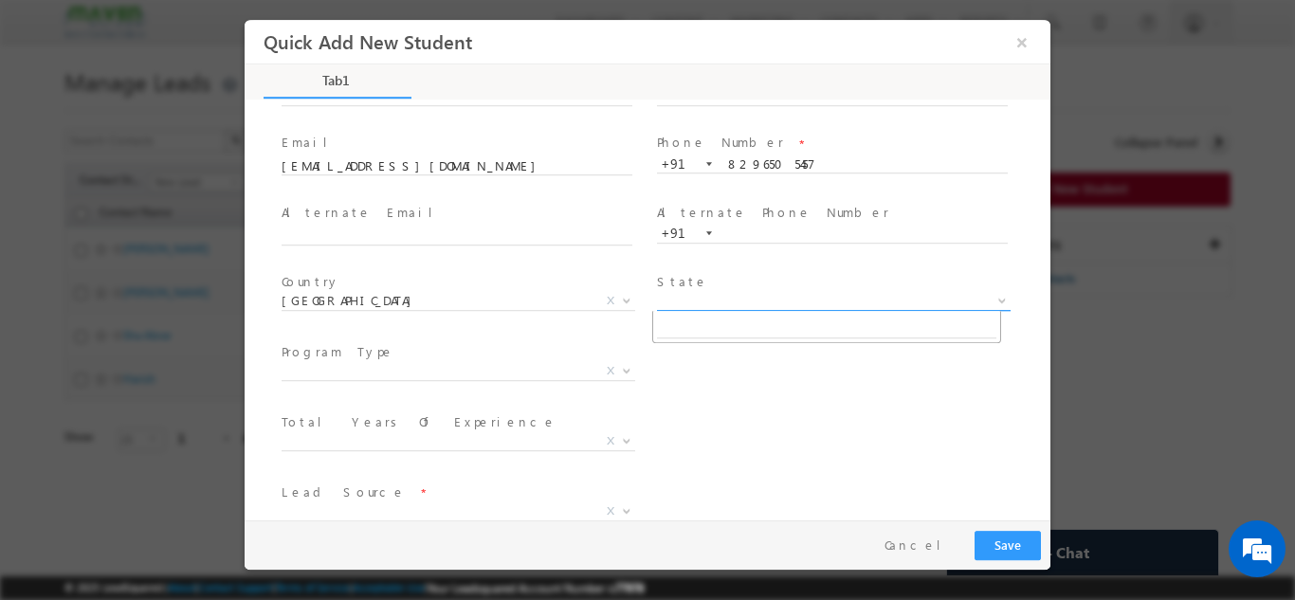
click at [718, 291] on span "X" at bounding box center [834, 300] width 354 height 19
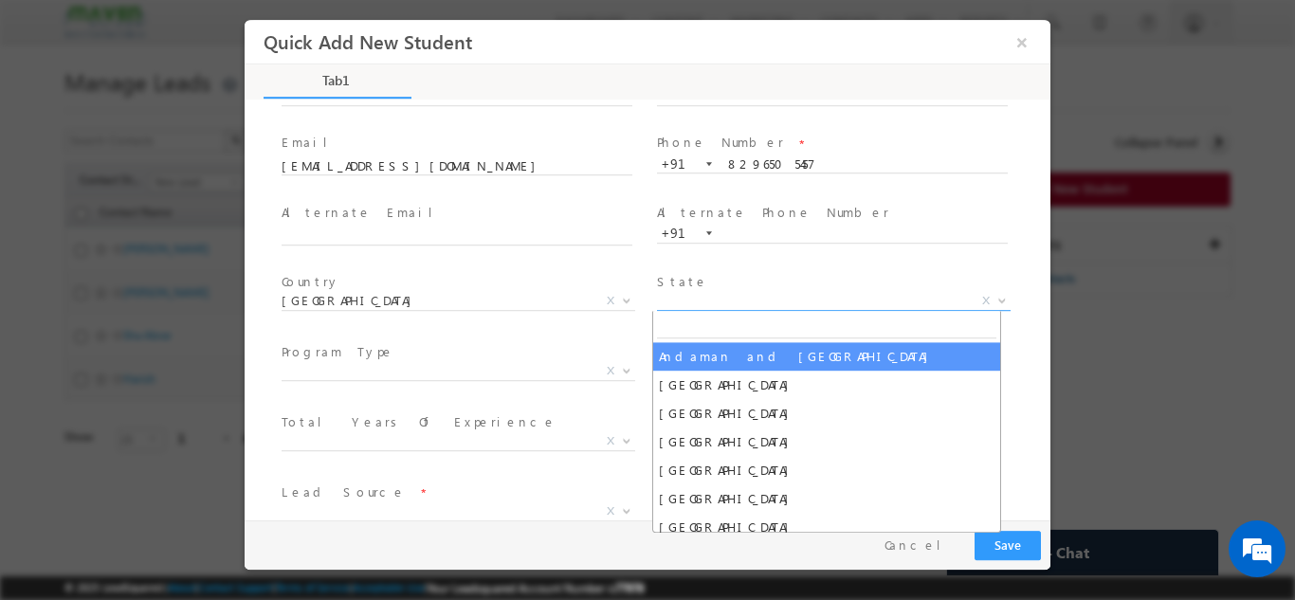
click at [526, 351] on span "Program Type *" at bounding box center [457, 351] width 350 height 21
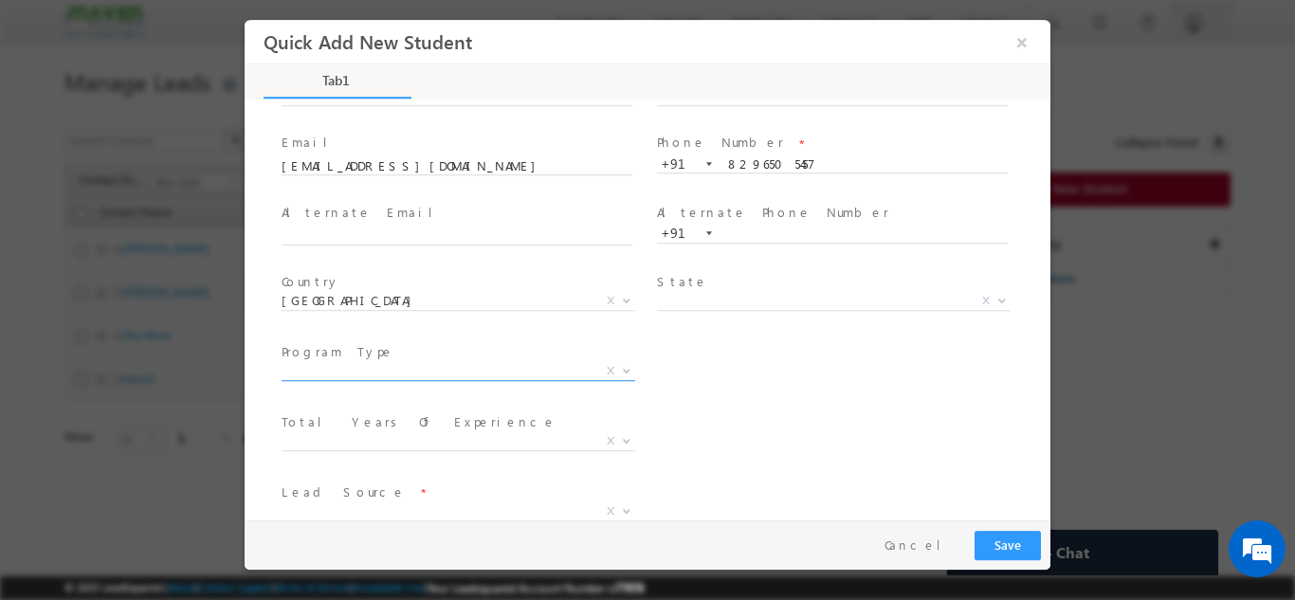
click at [347, 366] on span "X" at bounding box center [459, 370] width 354 height 19
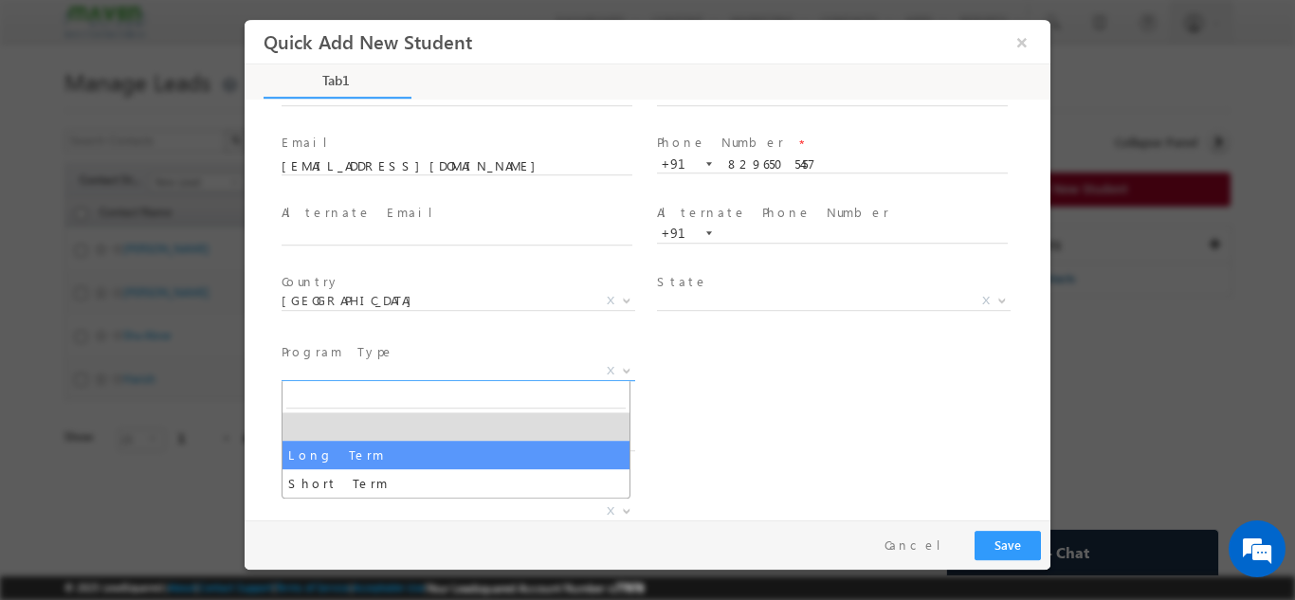
select select "Long Term"
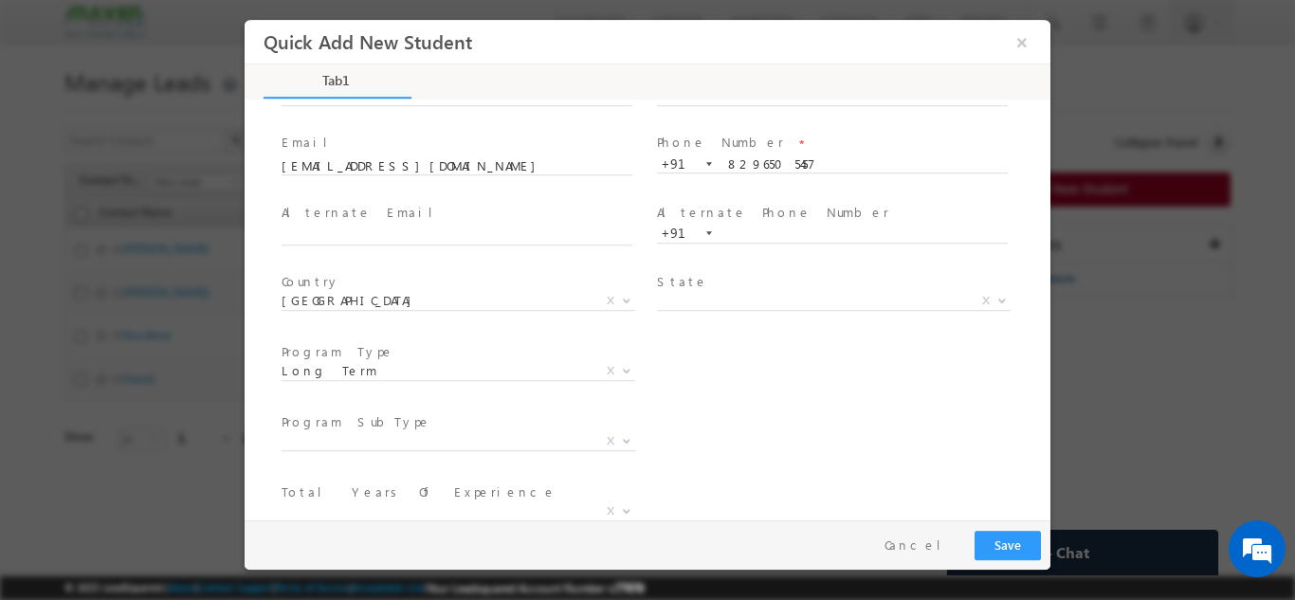
click at [401, 428] on span "Program SubType *" at bounding box center [457, 421] width 350 height 21
click at [388, 446] on span "X" at bounding box center [459, 440] width 354 height 19
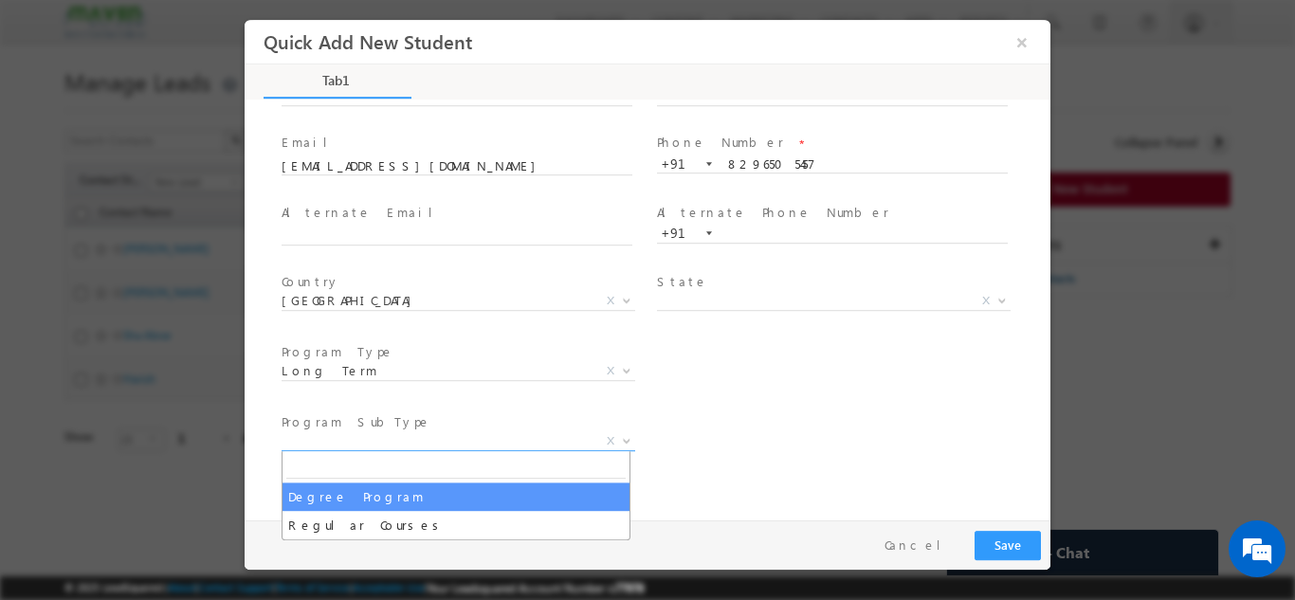
select select "Degree Program"
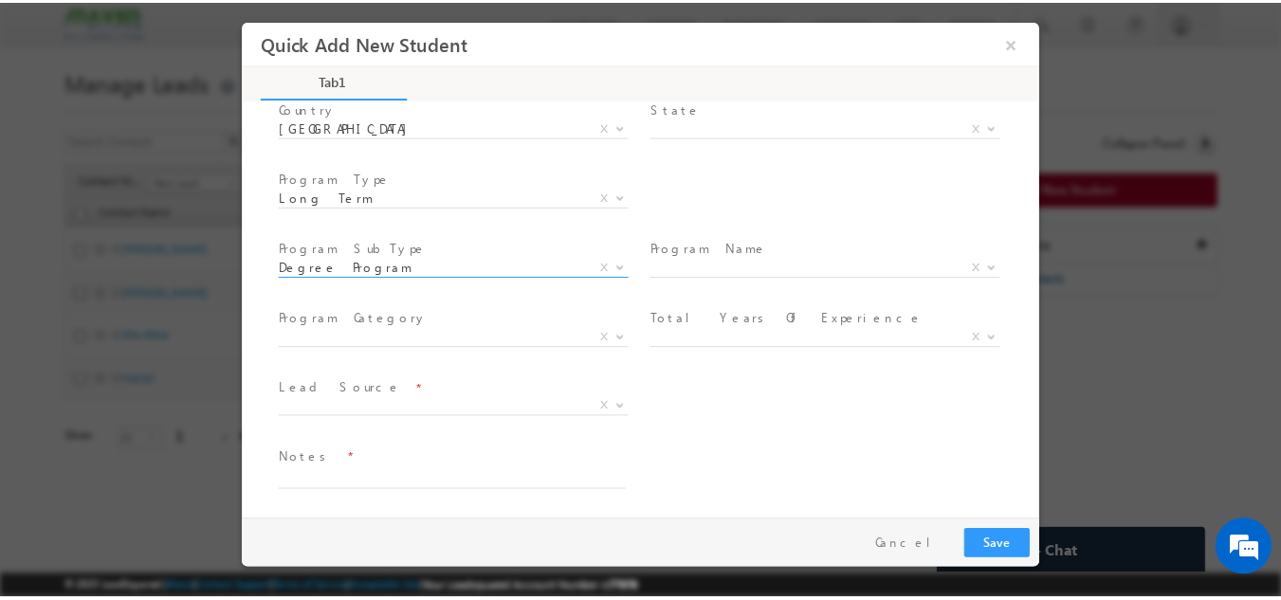
scroll to position [269, 0]
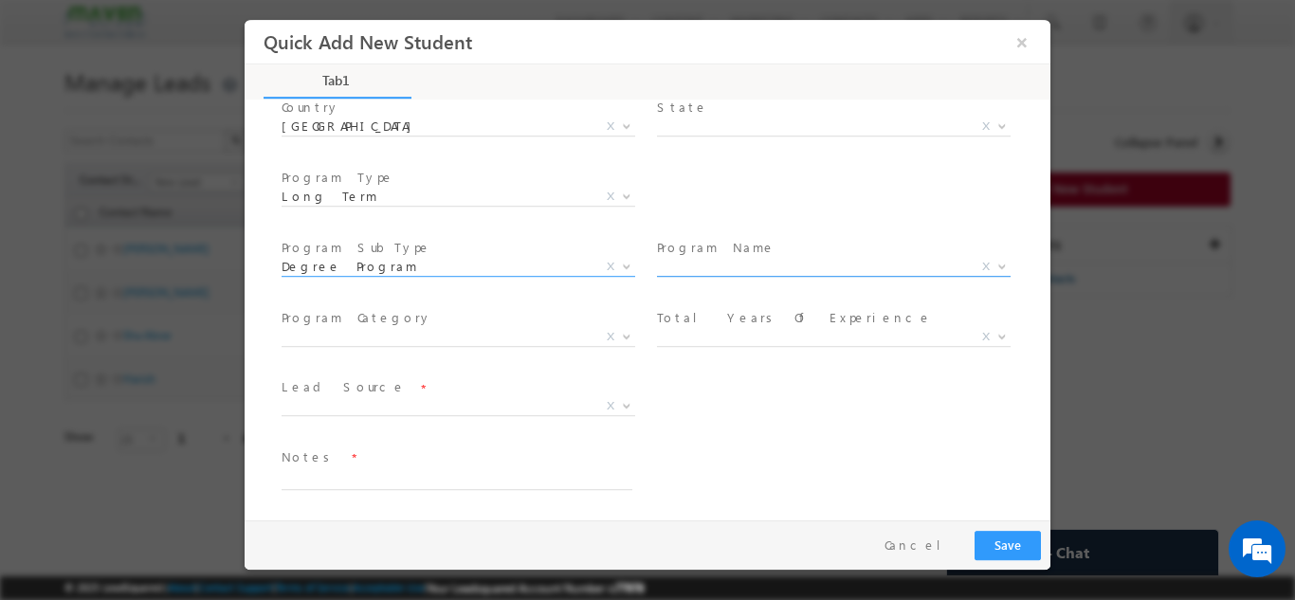
click at [726, 263] on span "X" at bounding box center [834, 266] width 354 height 19
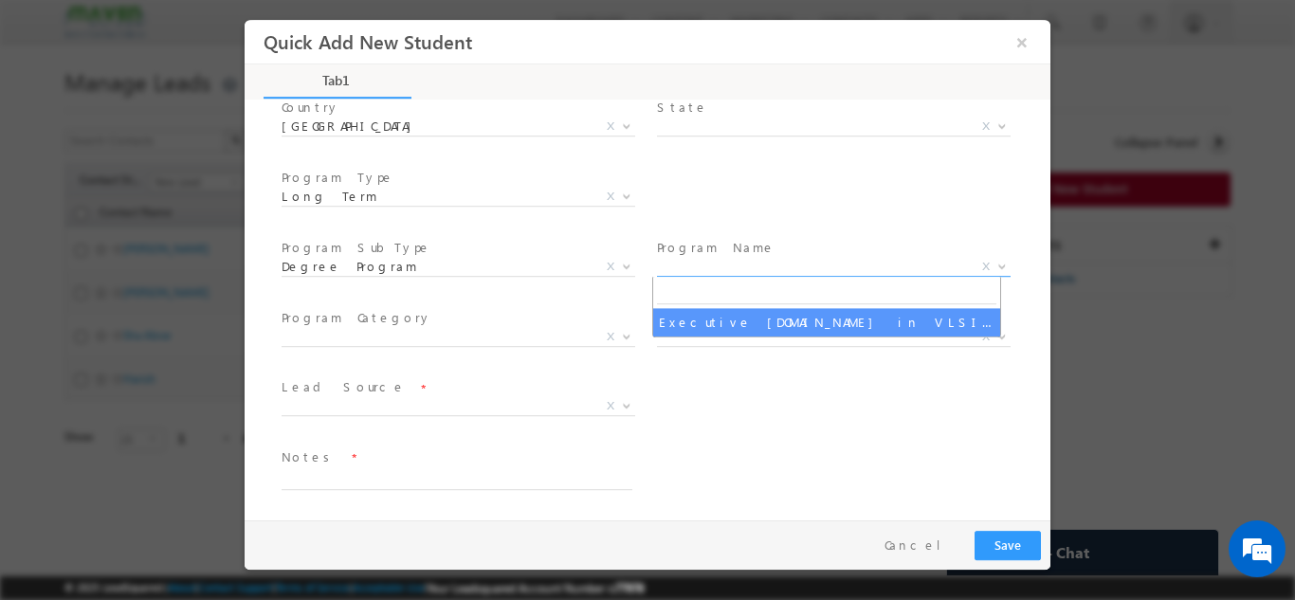
select select "Executive M.Tech in VLSI Design"
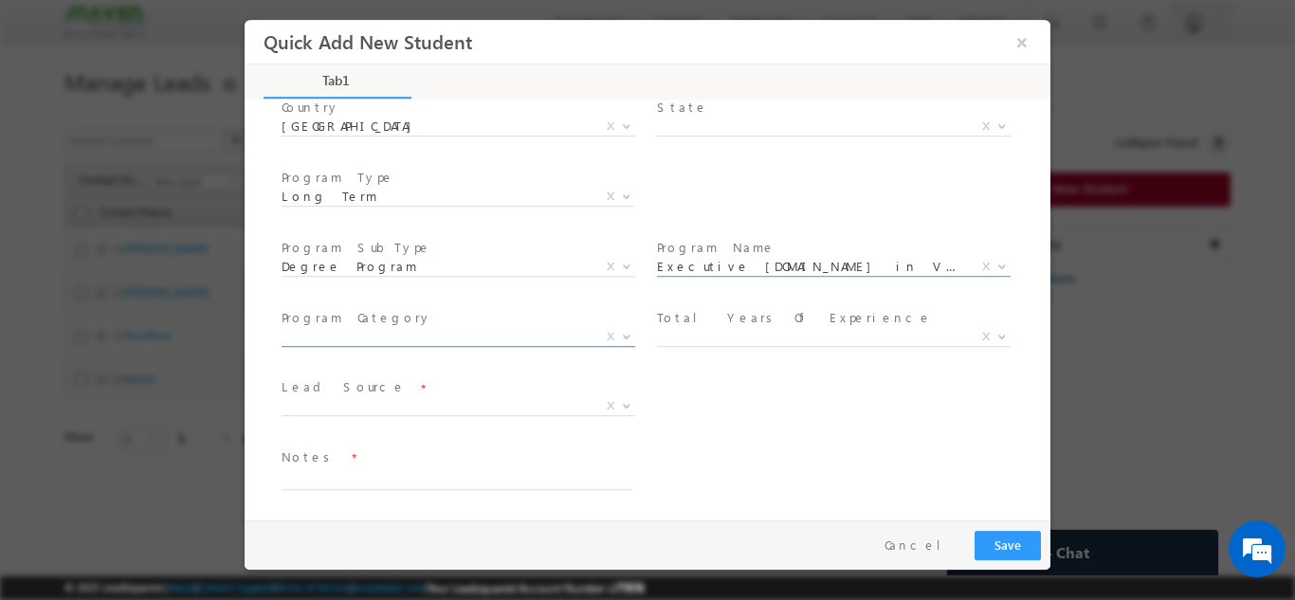
click at [475, 339] on span "X" at bounding box center [459, 336] width 354 height 19
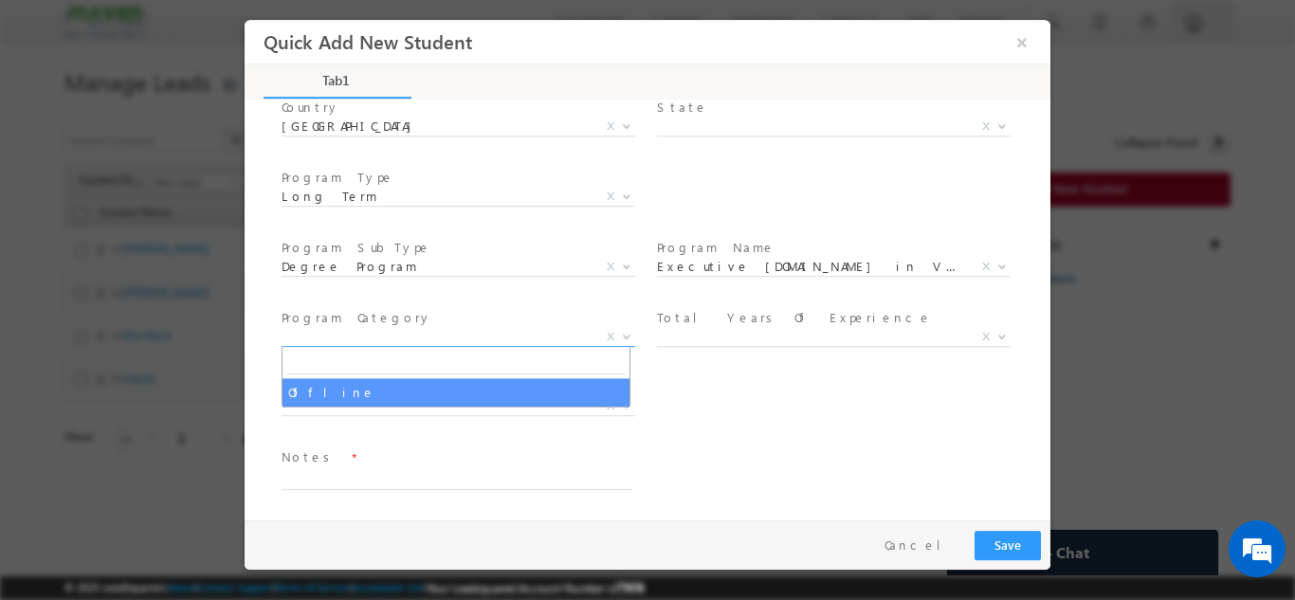
select select "Offline"
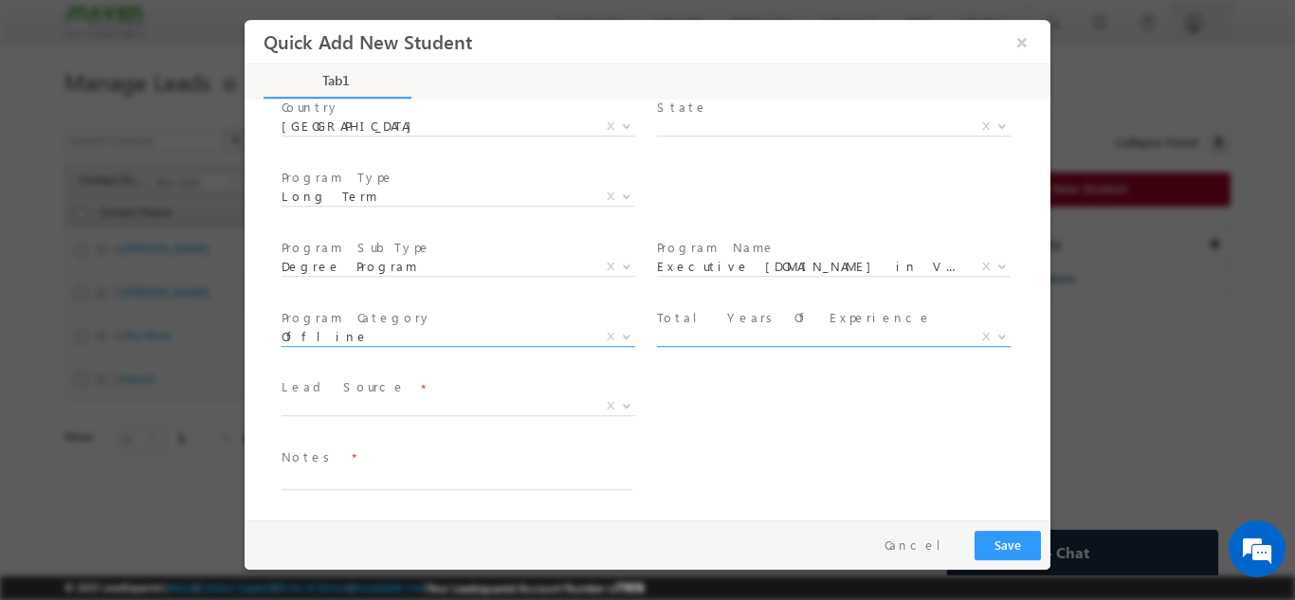
click at [719, 341] on span "X" at bounding box center [834, 336] width 354 height 19
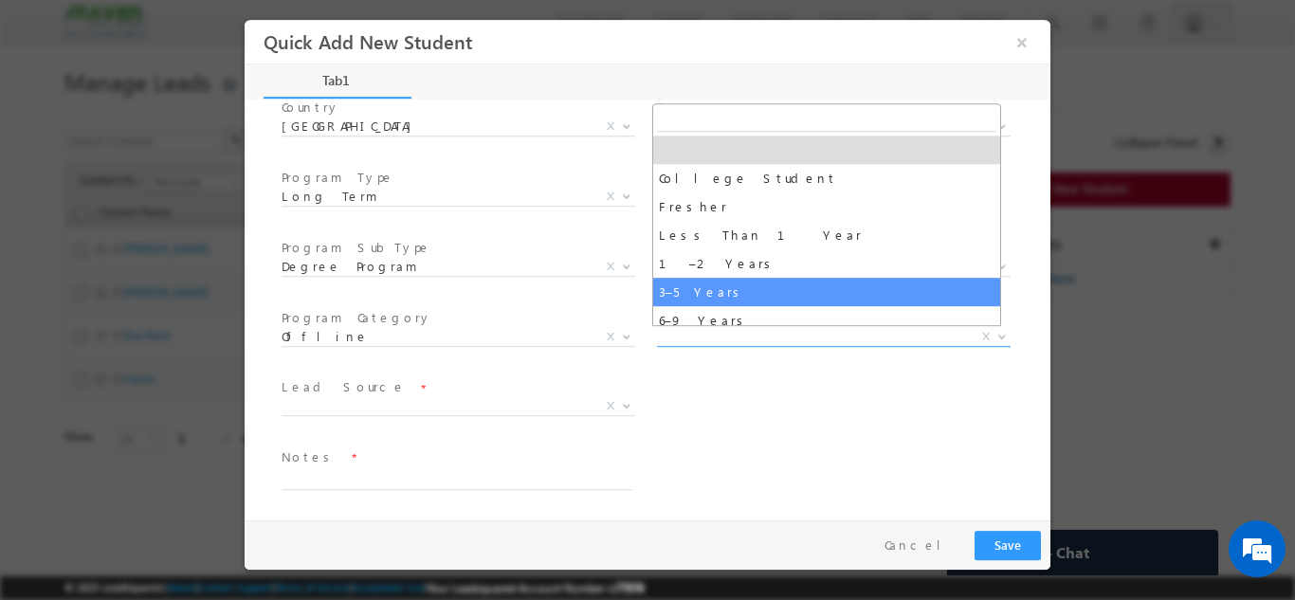
select select "3–5 Years"
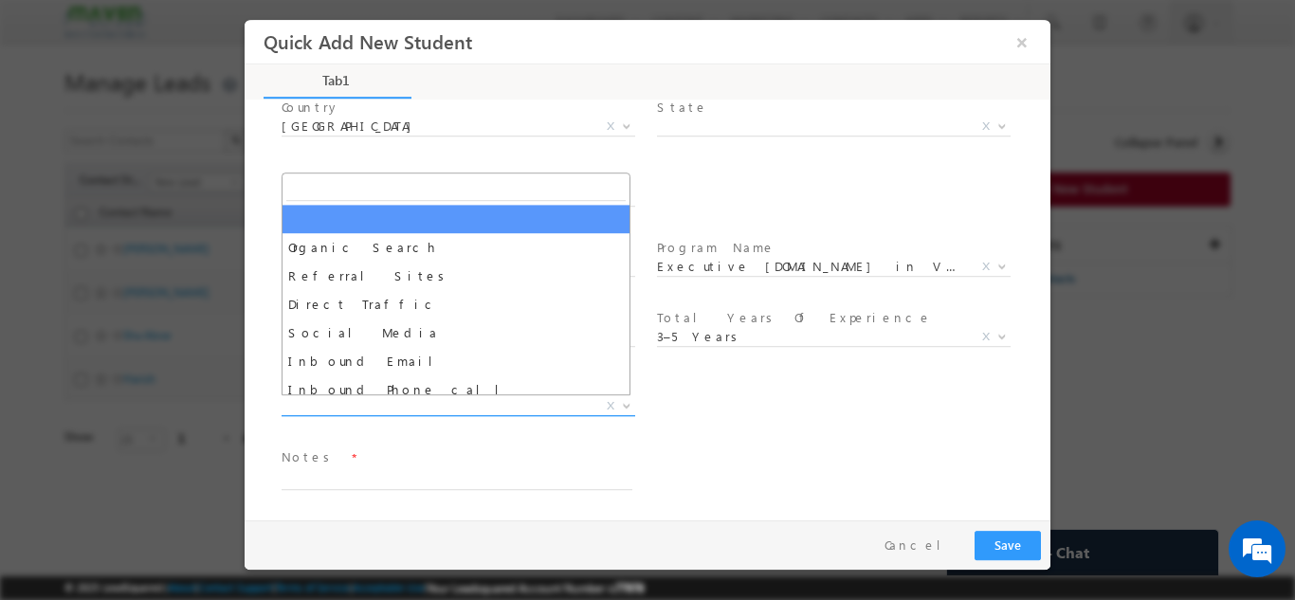
click at [376, 404] on span "X" at bounding box center [459, 405] width 354 height 19
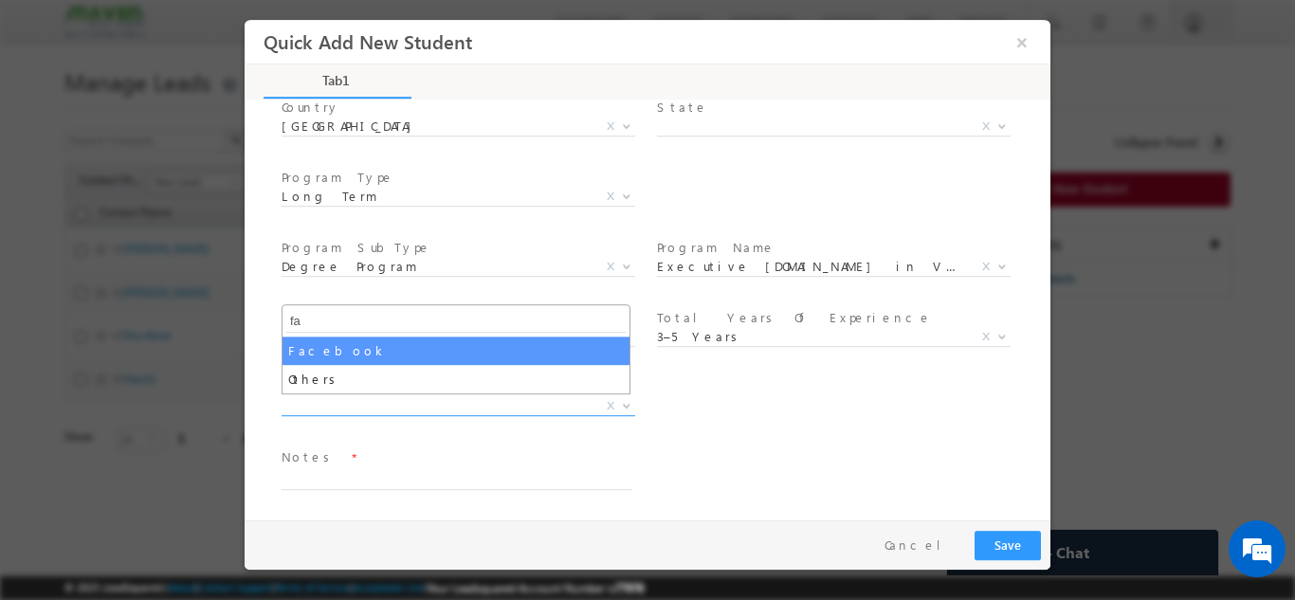
type input "fa"
select select "Facebook"
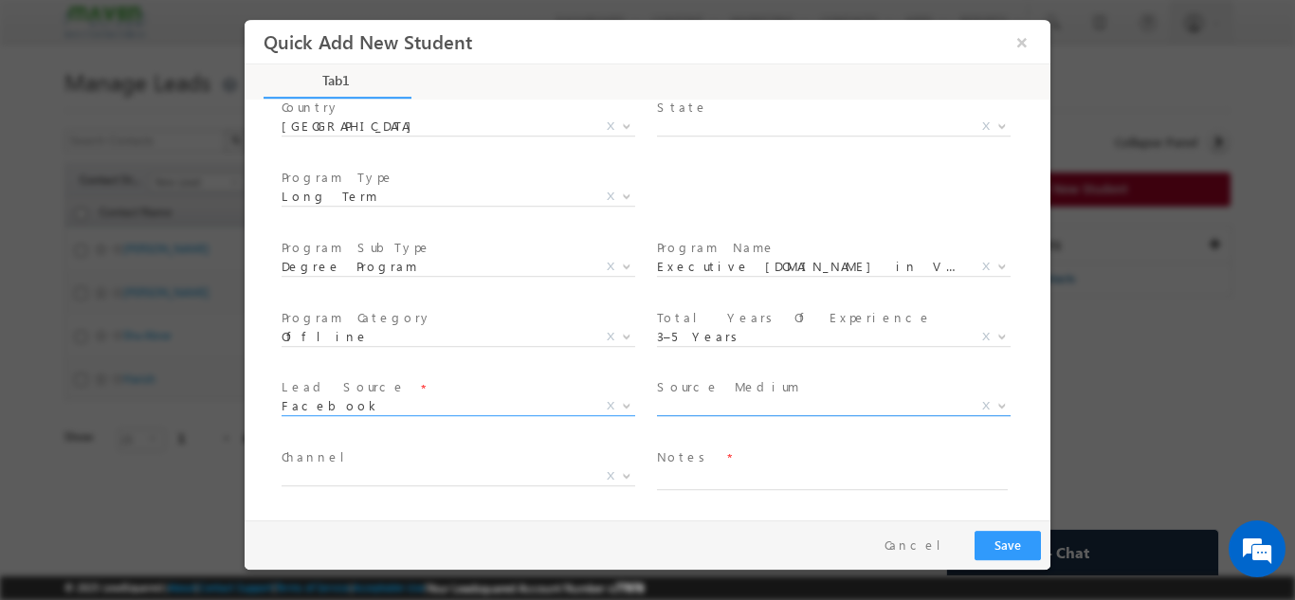
click at [701, 401] on span "X" at bounding box center [834, 405] width 354 height 19
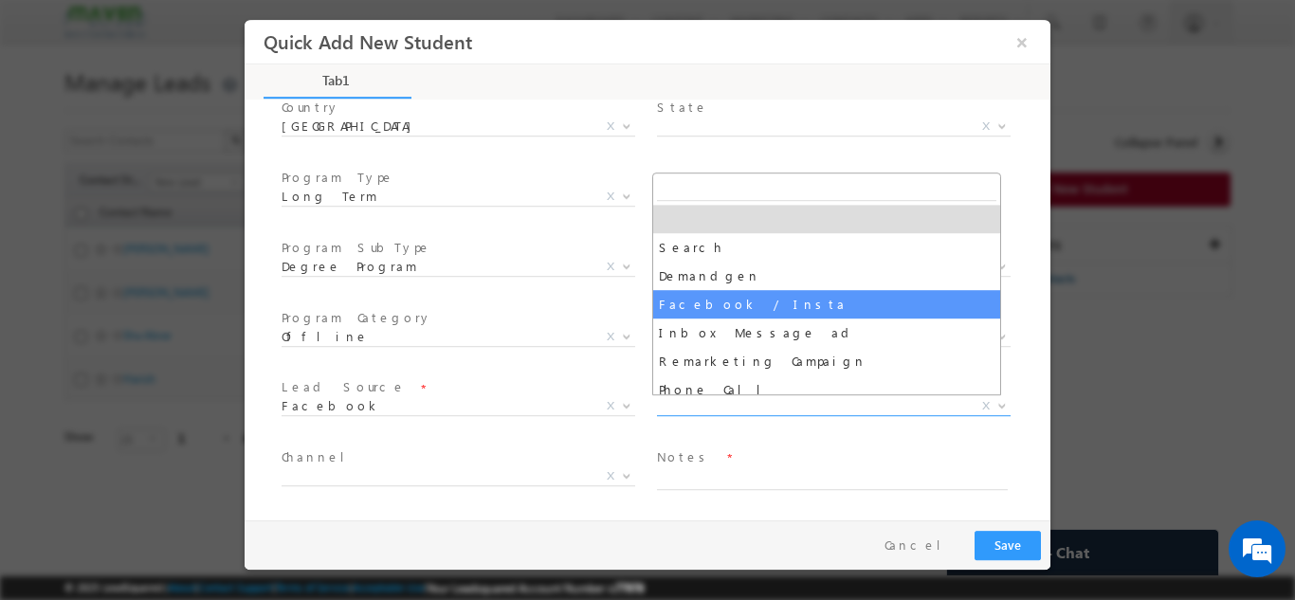
select select "Facebook / Insta"
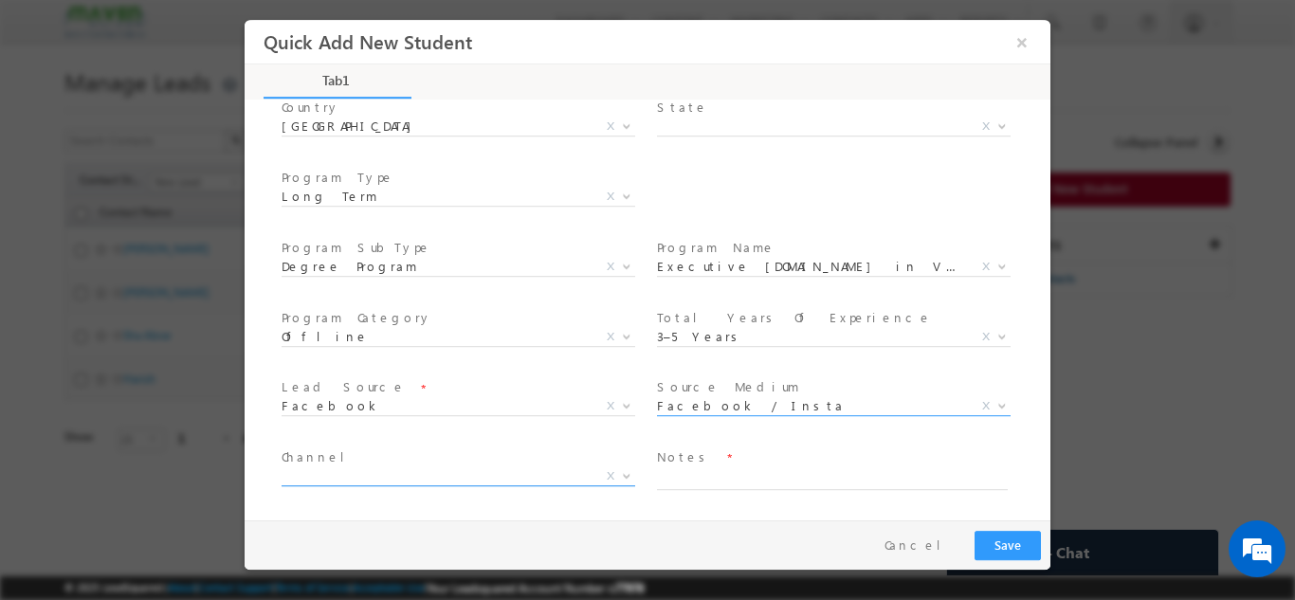
click at [335, 478] on span "X" at bounding box center [459, 475] width 354 height 19
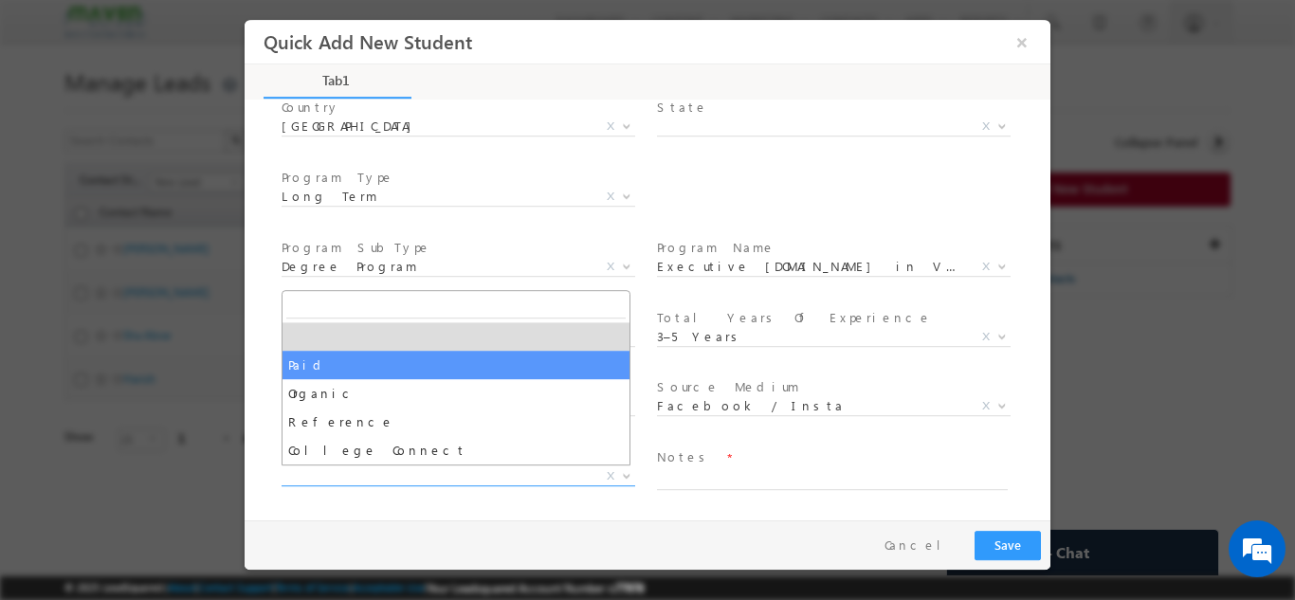
select select "Paid"
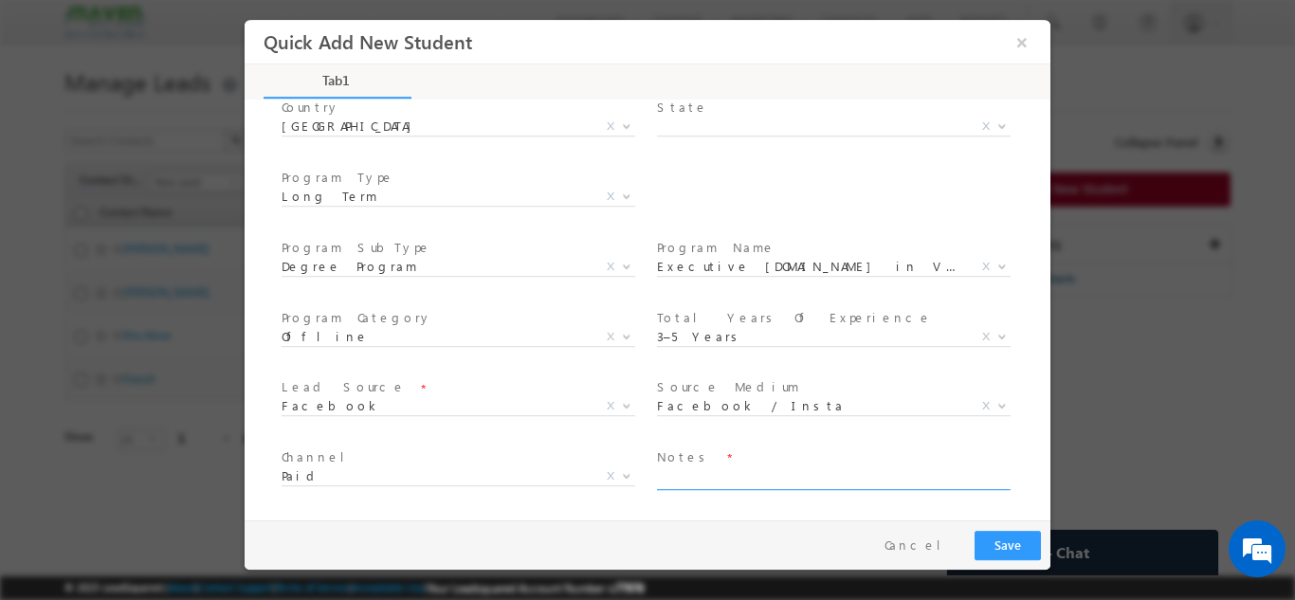
click at [749, 478] on textarea at bounding box center [832, 478] width 351 height 22
type textarea "Need to call"
click at [1006, 554] on button "Save" at bounding box center [1007, 544] width 66 height 29
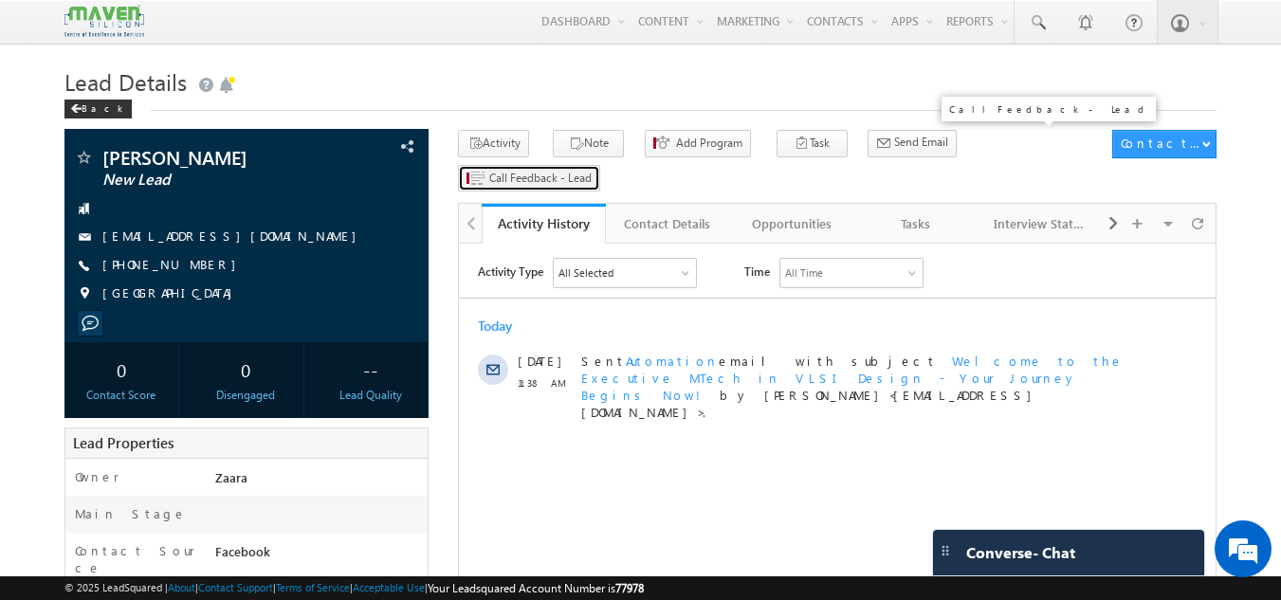
click at [592, 170] on span "Call Feedback - Lead" at bounding box center [540, 178] width 102 height 17
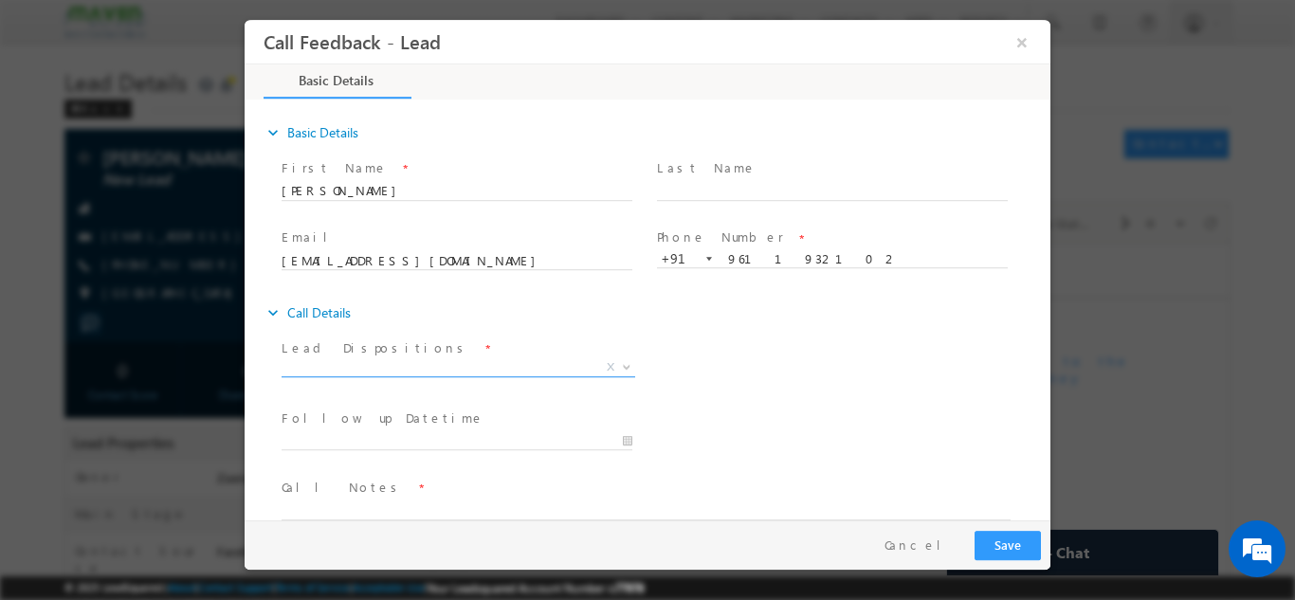
click at [336, 370] on span "X" at bounding box center [459, 366] width 354 height 19
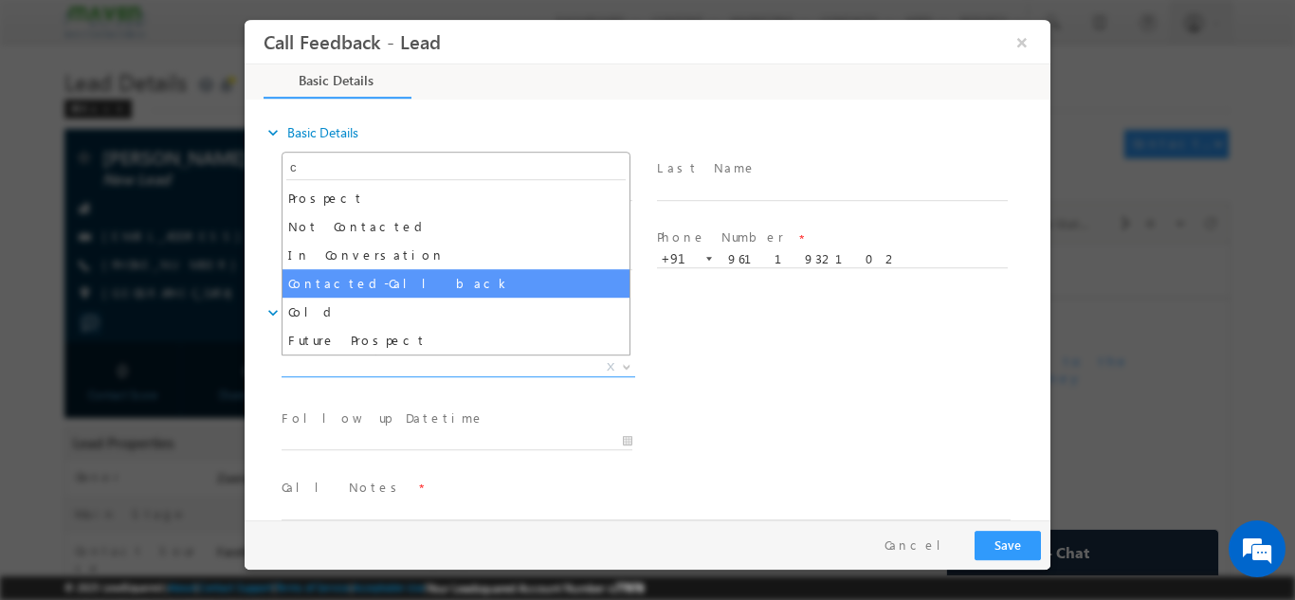
type input "c"
select select "Contacted-Call back"
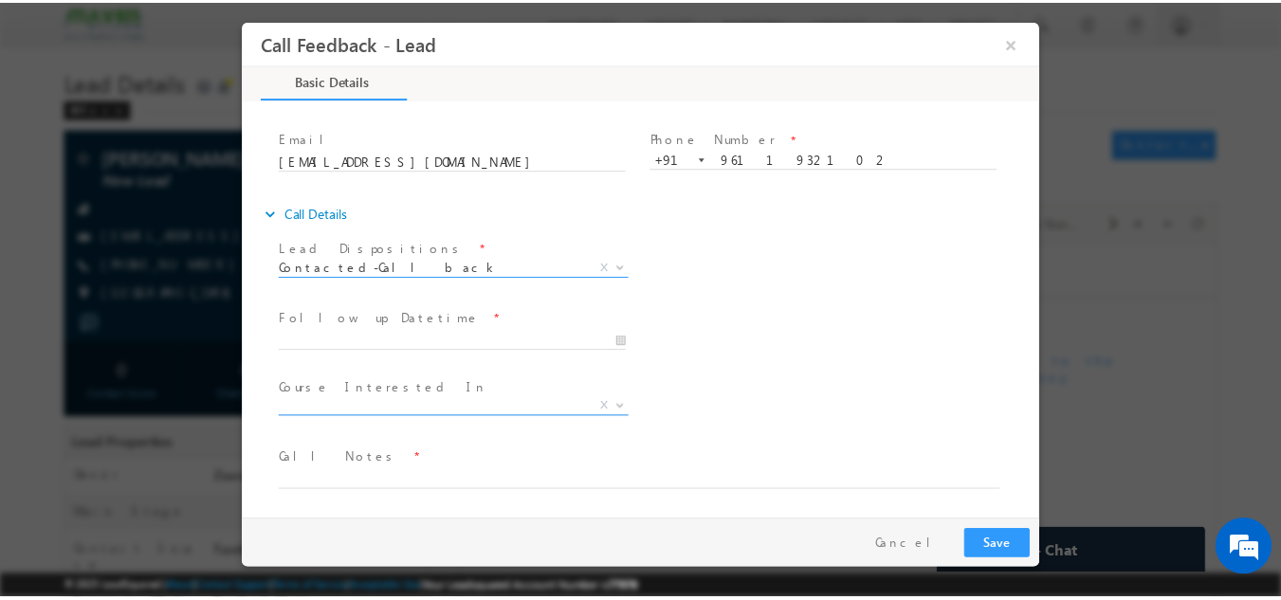
scroll to position [100, 0]
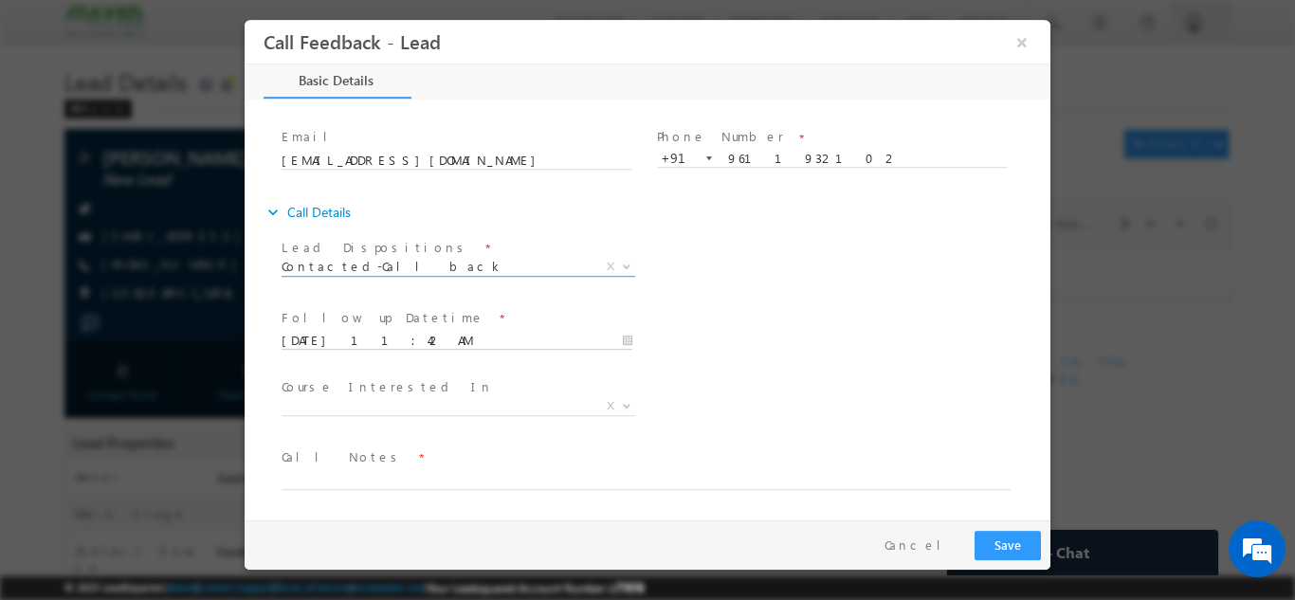
click at [347, 340] on input "12/08/2025 11:42 AM" at bounding box center [457, 340] width 351 height 19
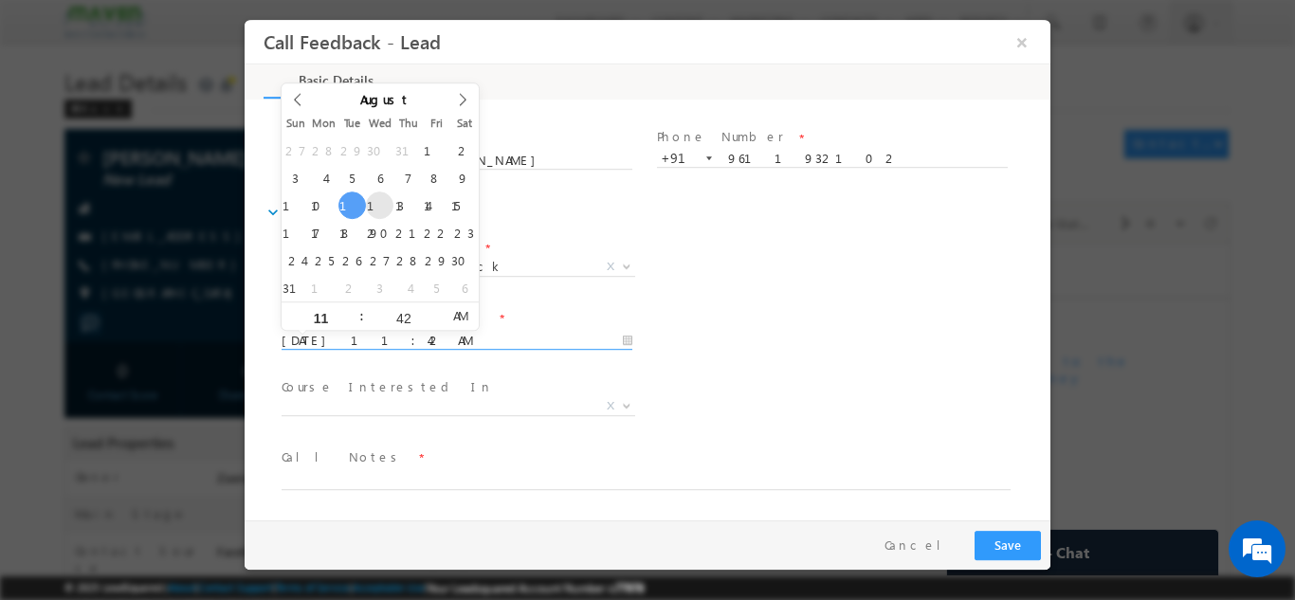
type input "13/08/2025 11:42 AM"
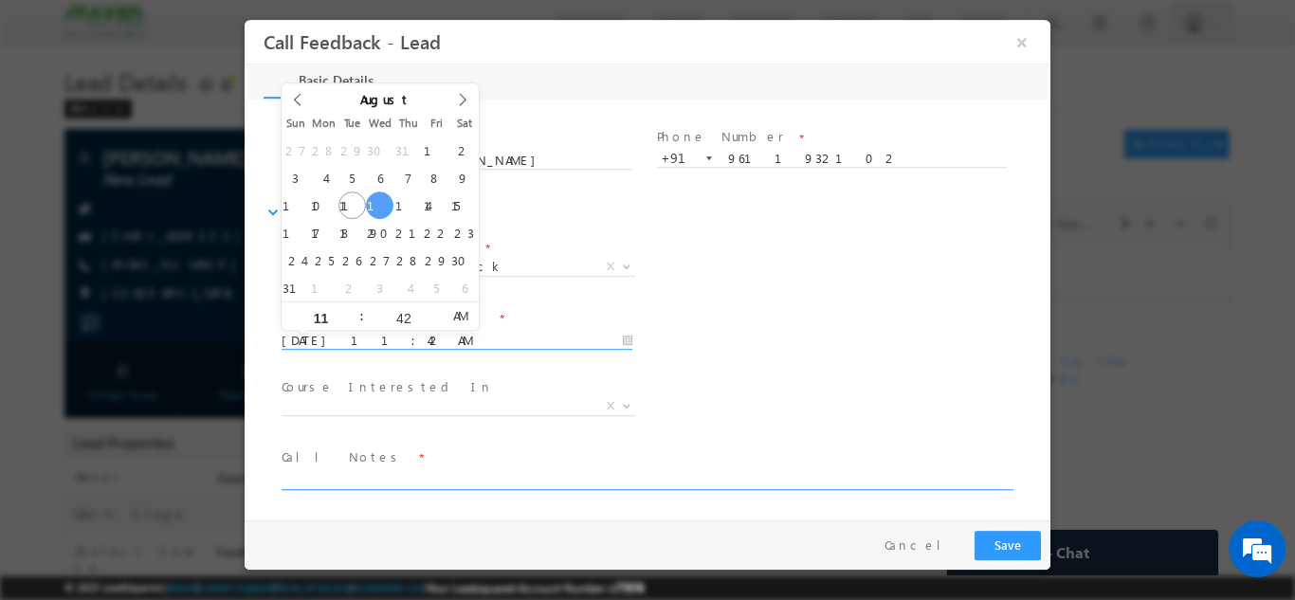
click at [353, 480] on textarea at bounding box center [646, 478] width 729 height 22
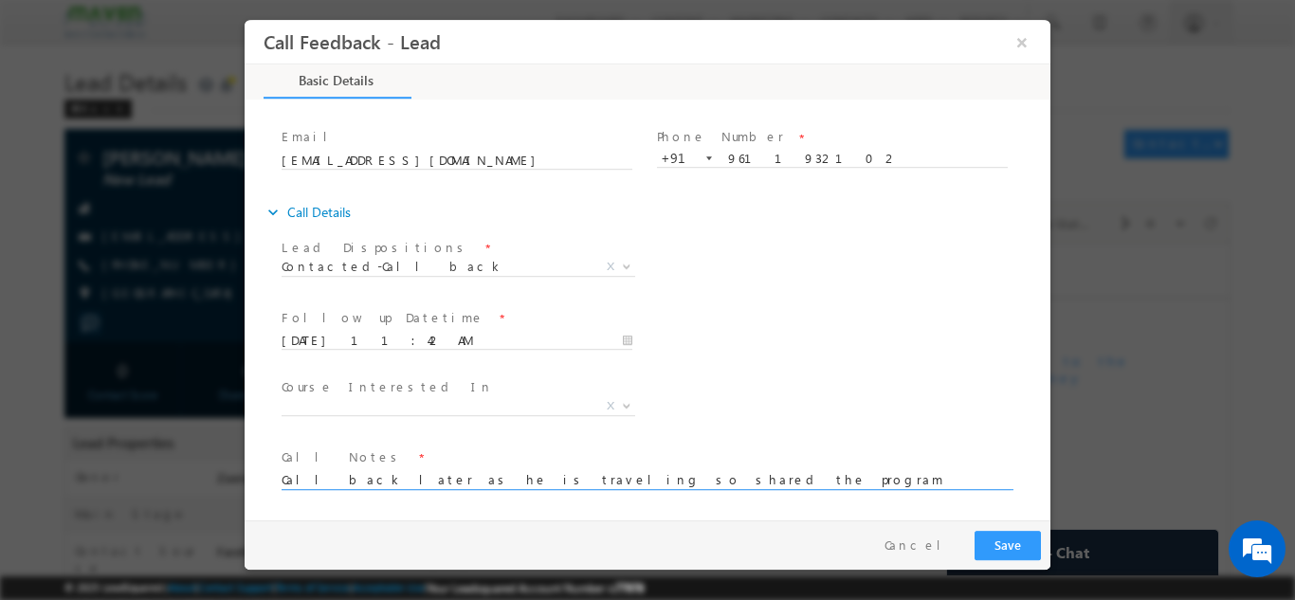
type textarea "Call back later as he is traveling so shared the program details via Whatsapp"
click at [1004, 543] on button "Save" at bounding box center [1007, 544] width 66 height 29
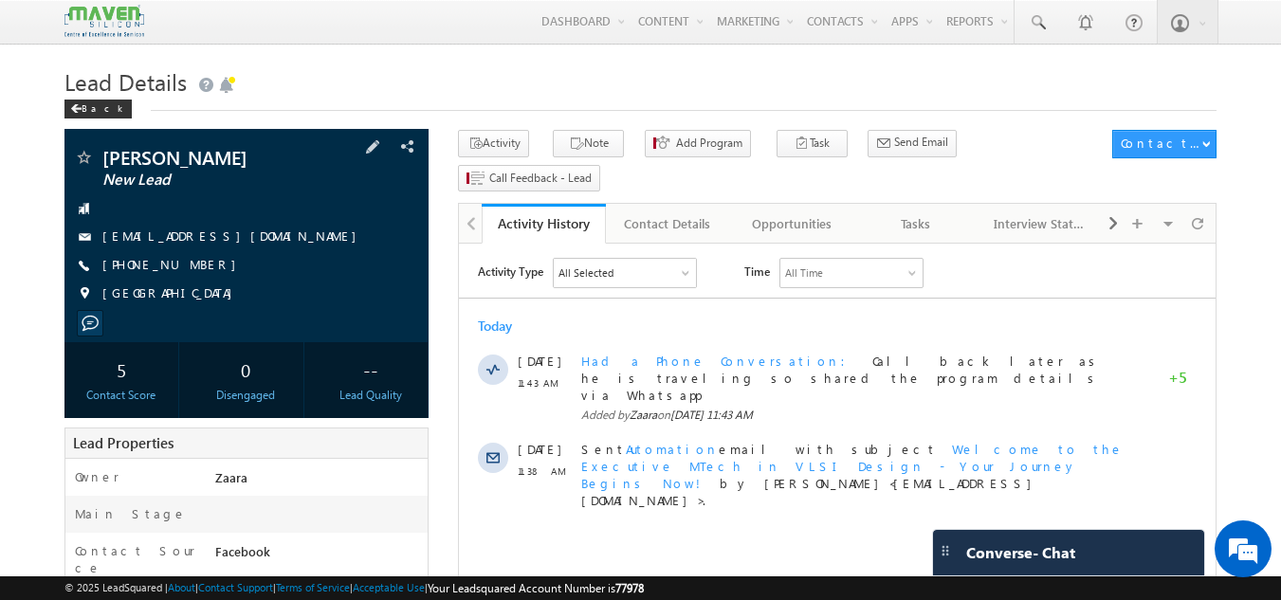
click at [143, 239] on link "[EMAIL_ADDRESS][DOMAIN_NAME]" at bounding box center [234, 236] width 264 height 16
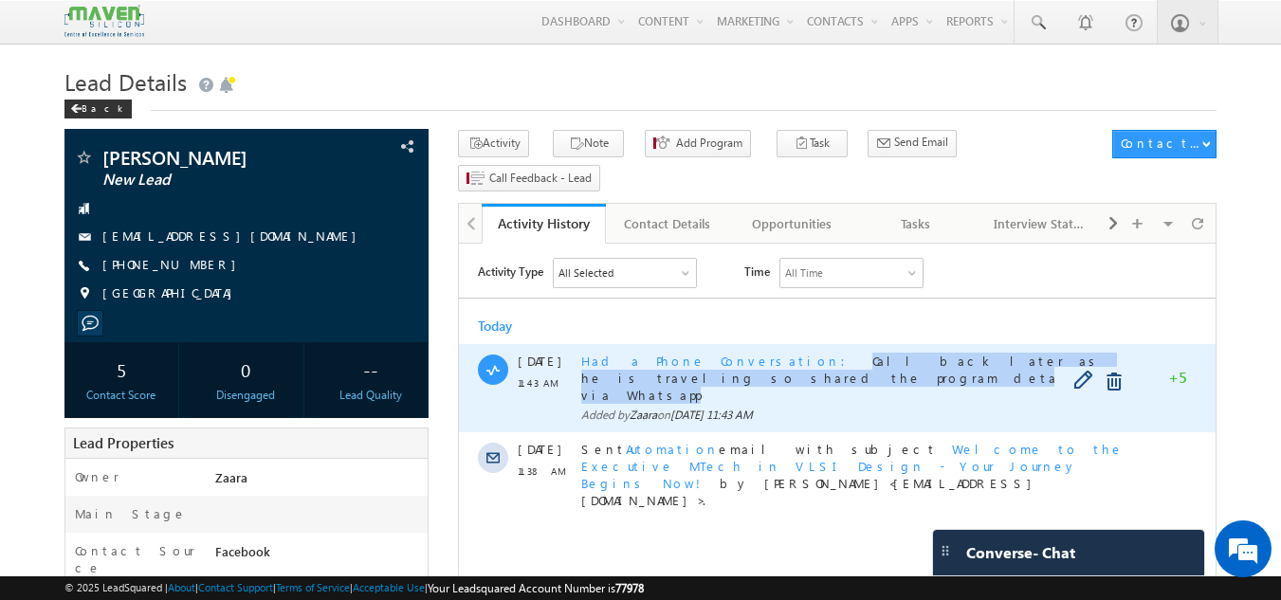
drag, startPoint x: 735, startPoint y: 362, endPoint x: 766, endPoint y: 383, distance: 37.6
click at [766, 383] on div "Had a Phone Conversation Call back later as he is traveling so shared the progr…" at bounding box center [858, 378] width 554 height 51
copy span "Call back later as he is traveling so shared the program details via Whatsapp"
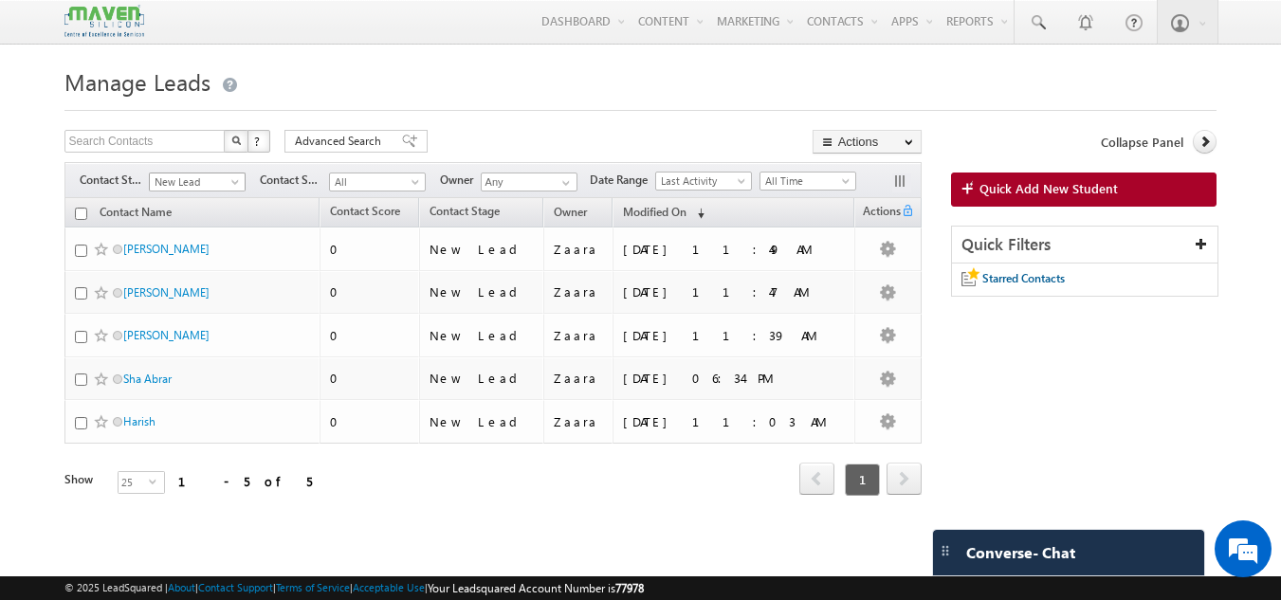
click at [195, 184] on span "New Lead" at bounding box center [195, 181] width 90 height 17
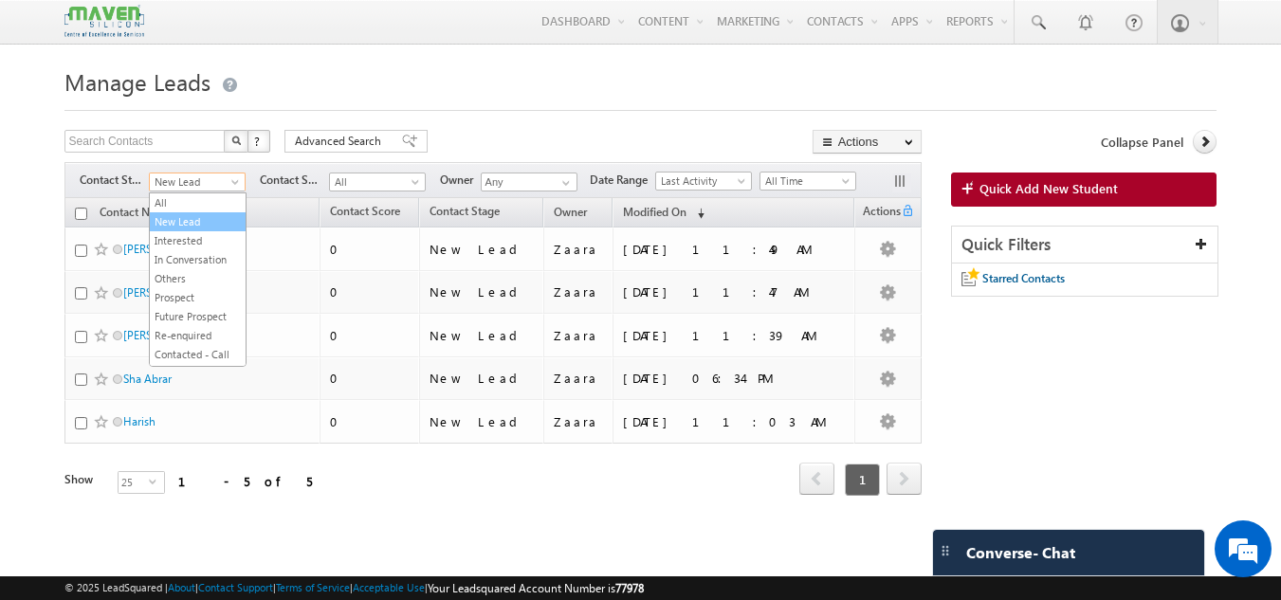
click at [185, 228] on link "New Lead" at bounding box center [198, 221] width 96 height 17
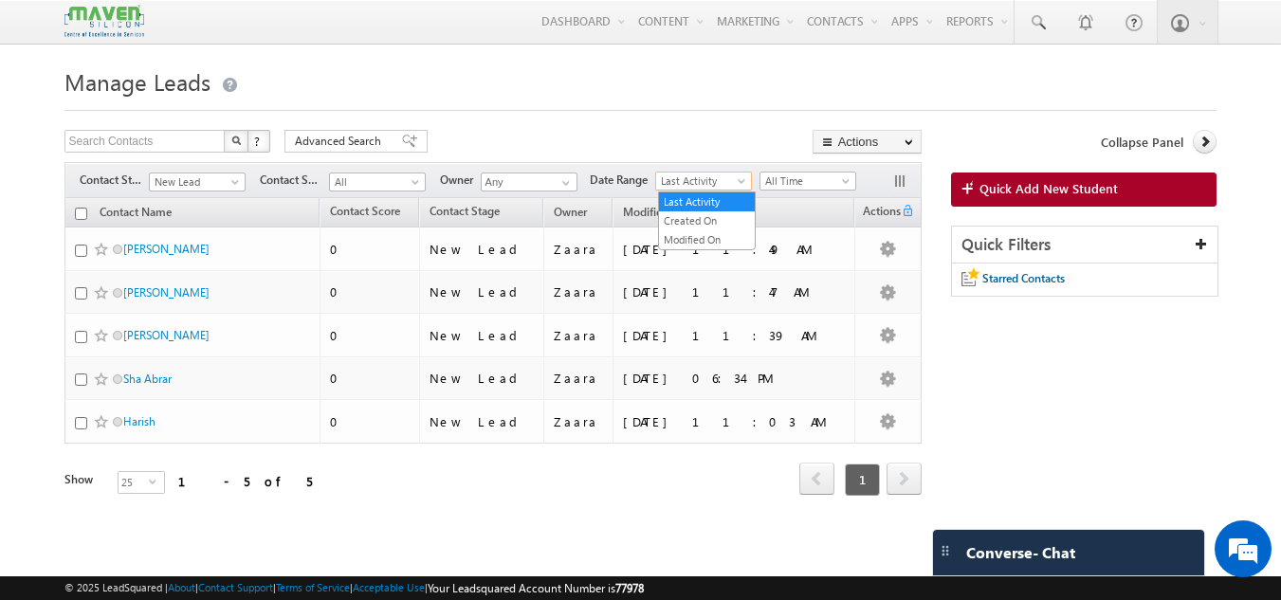
click at [709, 188] on span "Last Activity" at bounding box center [701, 181] width 90 height 17
click at [792, 175] on span "All Time" at bounding box center [805, 181] width 90 height 17
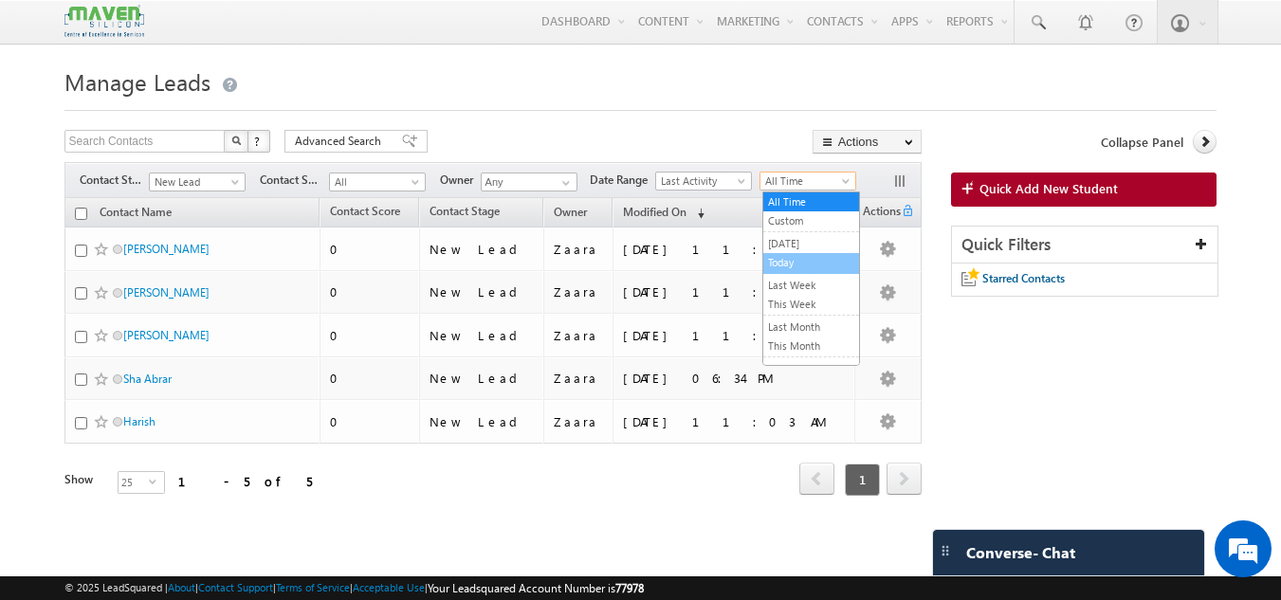
click at [787, 263] on link "Today" at bounding box center [811, 262] width 96 height 17
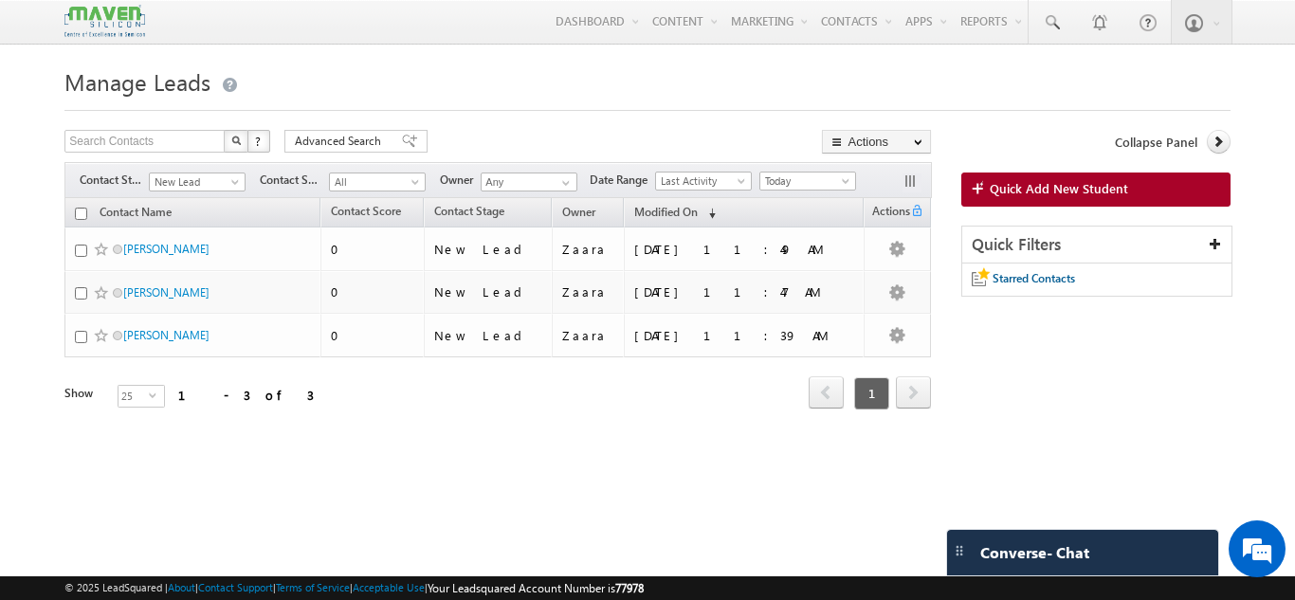
click at [1139, 181] on link "Quick Add New Student" at bounding box center [1095, 190] width 269 height 34
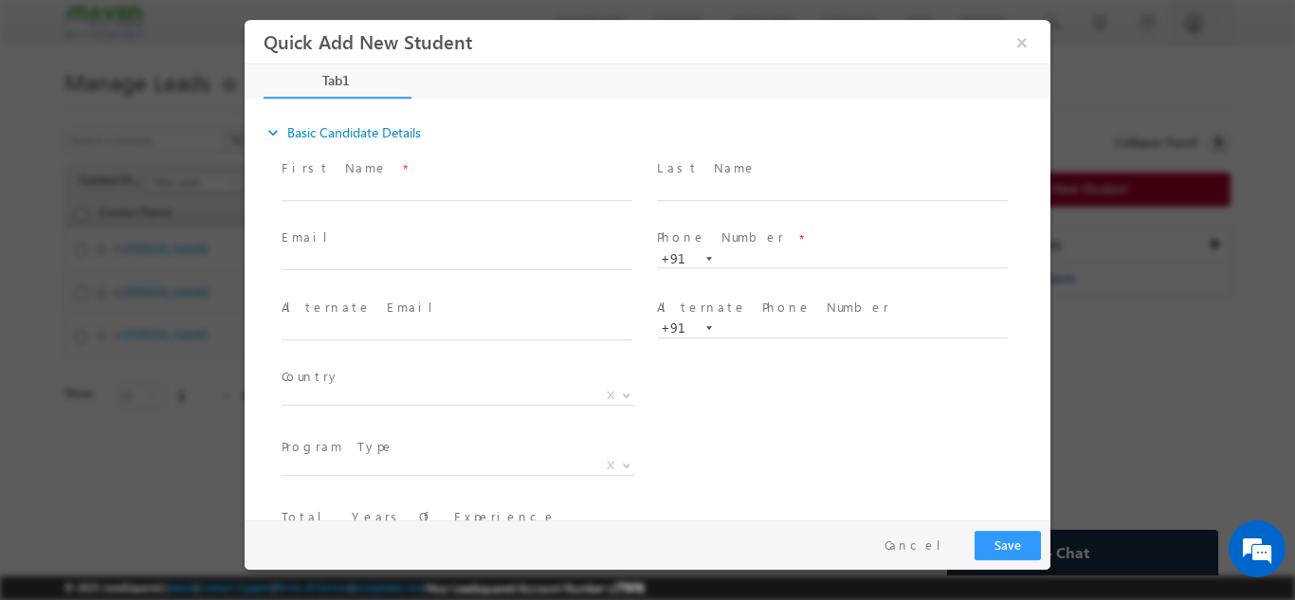
click at [761, 198] on span at bounding box center [841, 190] width 368 height 21
type input "9611932102"
click at [774, 132] on div "expand_more Basic Candidate Details" at bounding box center [657, 132] width 787 height 34
click at [1023, 44] on button "×" at bounding box center [1022, 41] width 32 height 35
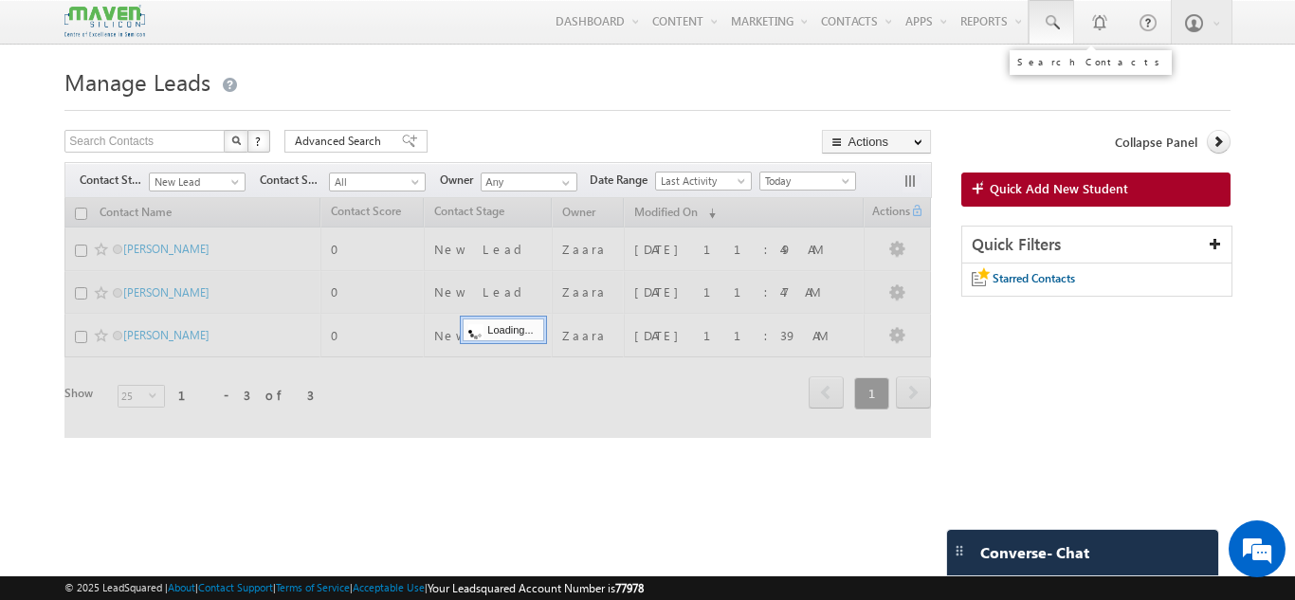
click at [1049, 16] on span at bounding box center [1051, 22] width 19 height 19
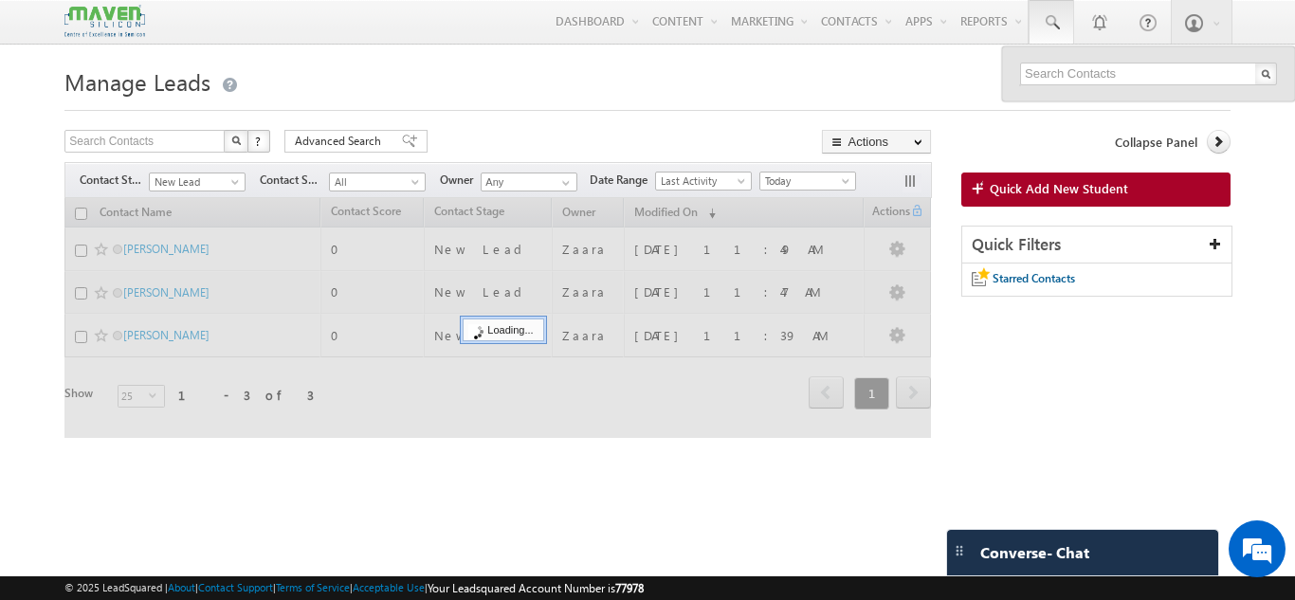
click at [1048, 67] on div "Search Contacts" at bounding box center [1090, 61] width 147 height 11
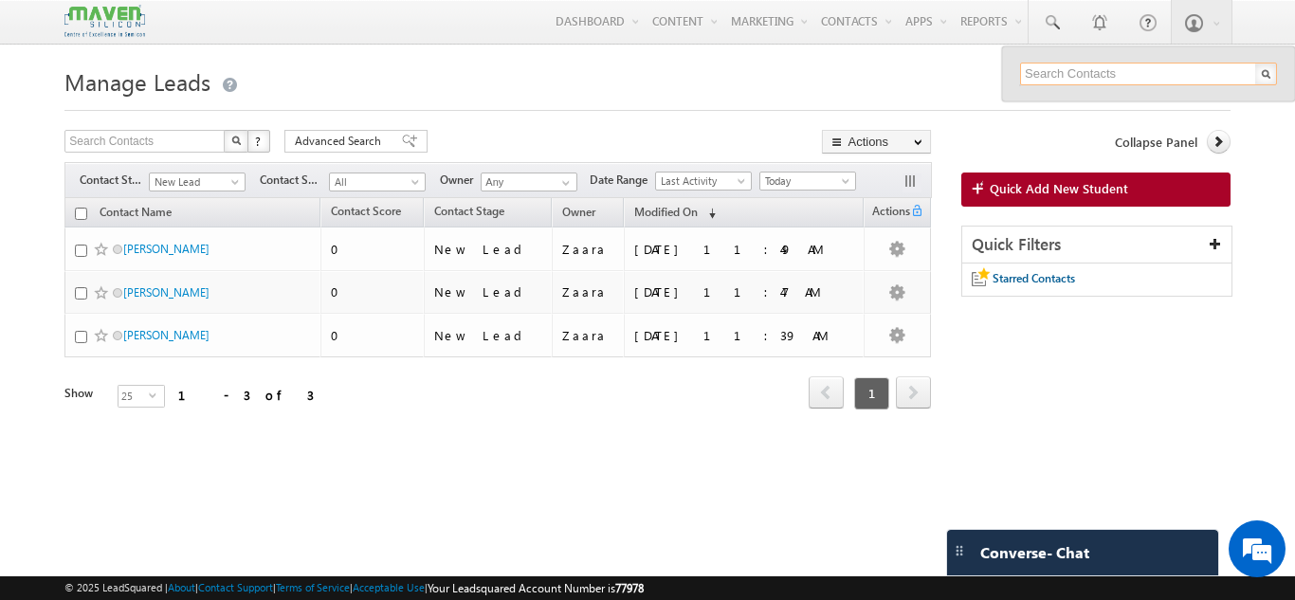
click at [1065, 73] on input "text" at bounding box center [1148, 74] width 257 height 23
paste input "9611932102"
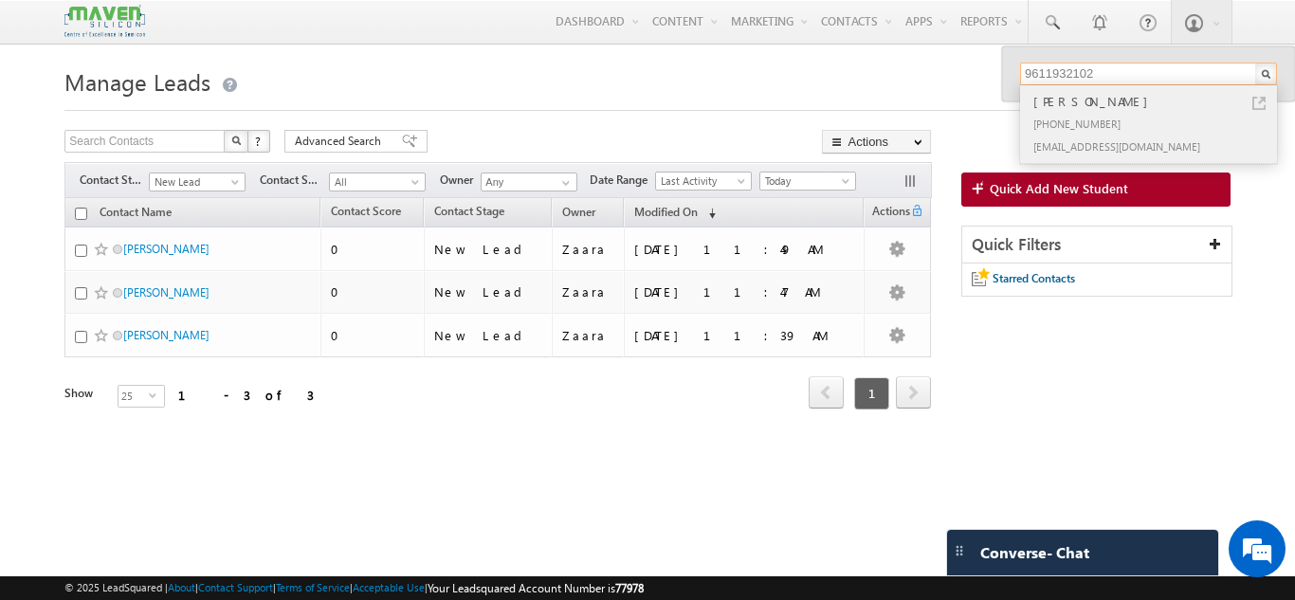
type input "9611932102"
click at [1128, 137] on div "anand.picrox@gmail.com" at bounding box center [1156, 146] width 254 height 23
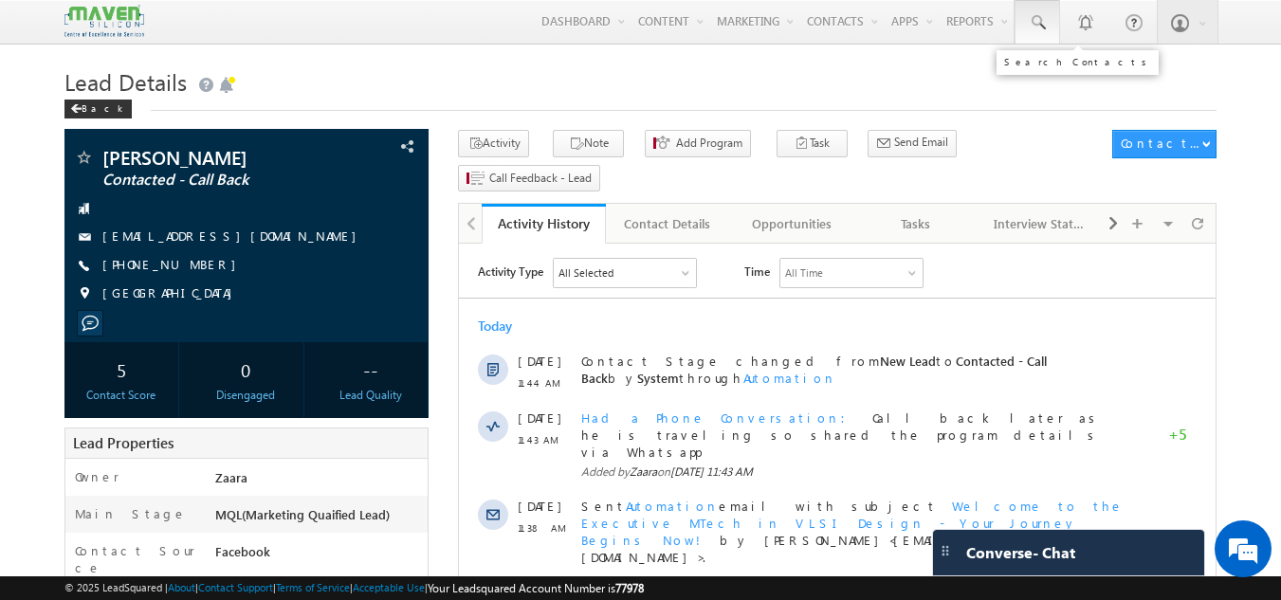
click at [1038, 18] on span at bounding box center [1037, 22] width 19 height 19
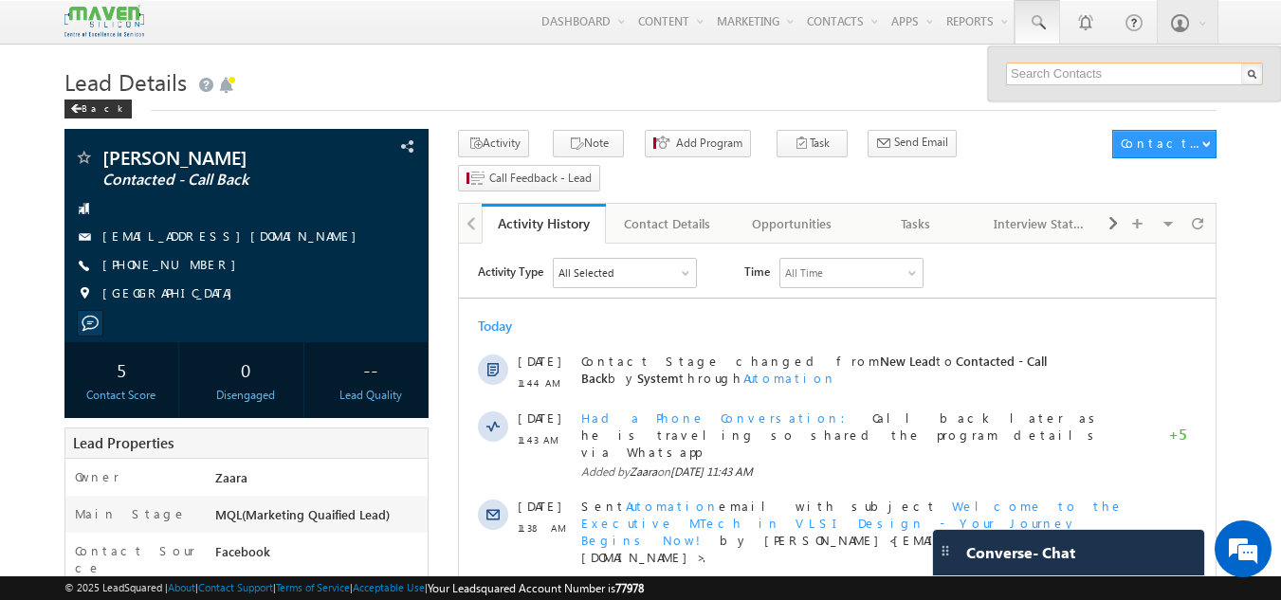
click at [1049, 78] on input "text" at bounding box center [1134, 74] width 257 height 23
paste input "8310906206"
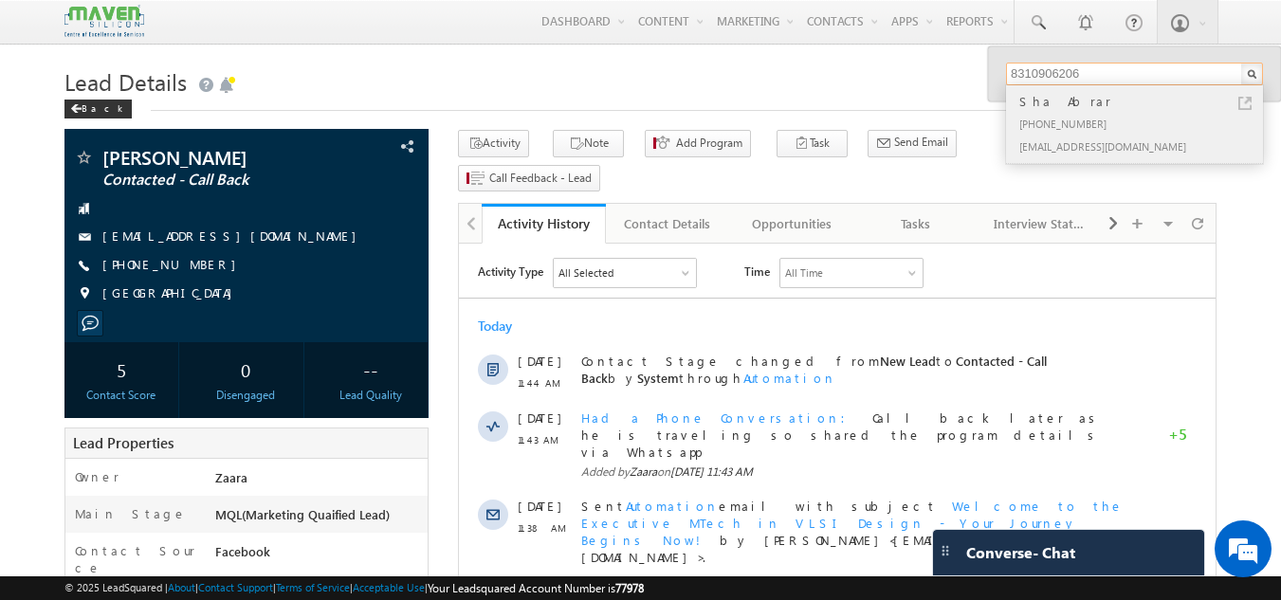
type input "8310906206"
click at [1045, 103] on div "Sha Abrar" at bounding box center [1142, 101] width 254 height 21
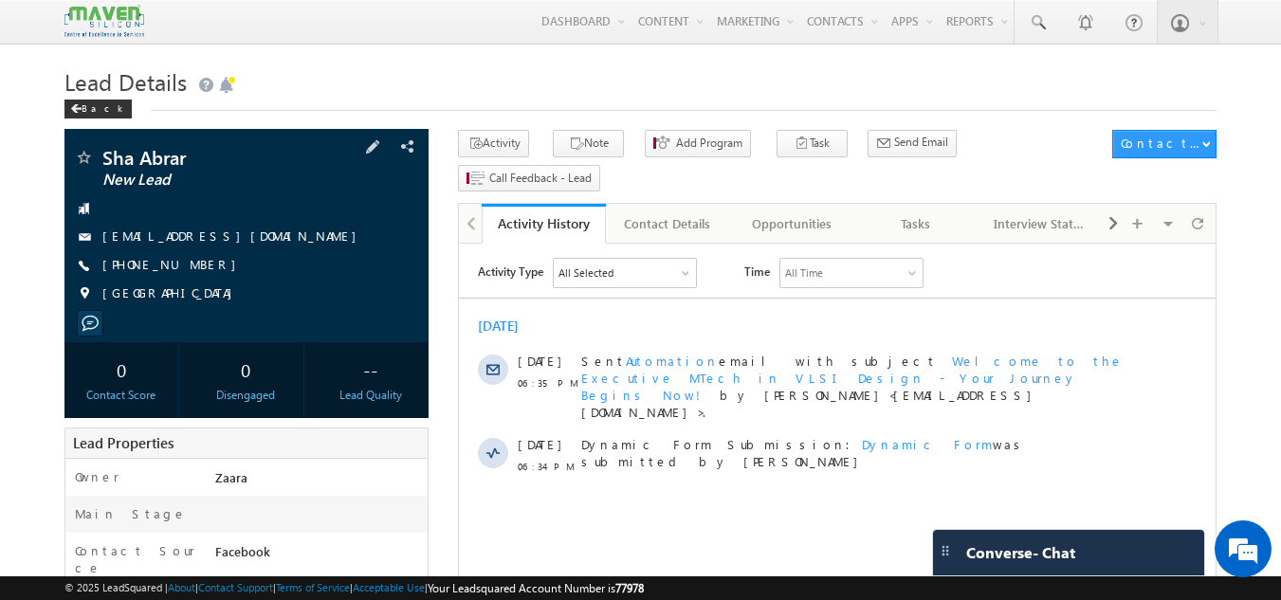
click at [178, 234] on link "[EMAIL_ADDRESS][DOMAIN_NAME]" at bounding box center [234, 236] width 264 height 16
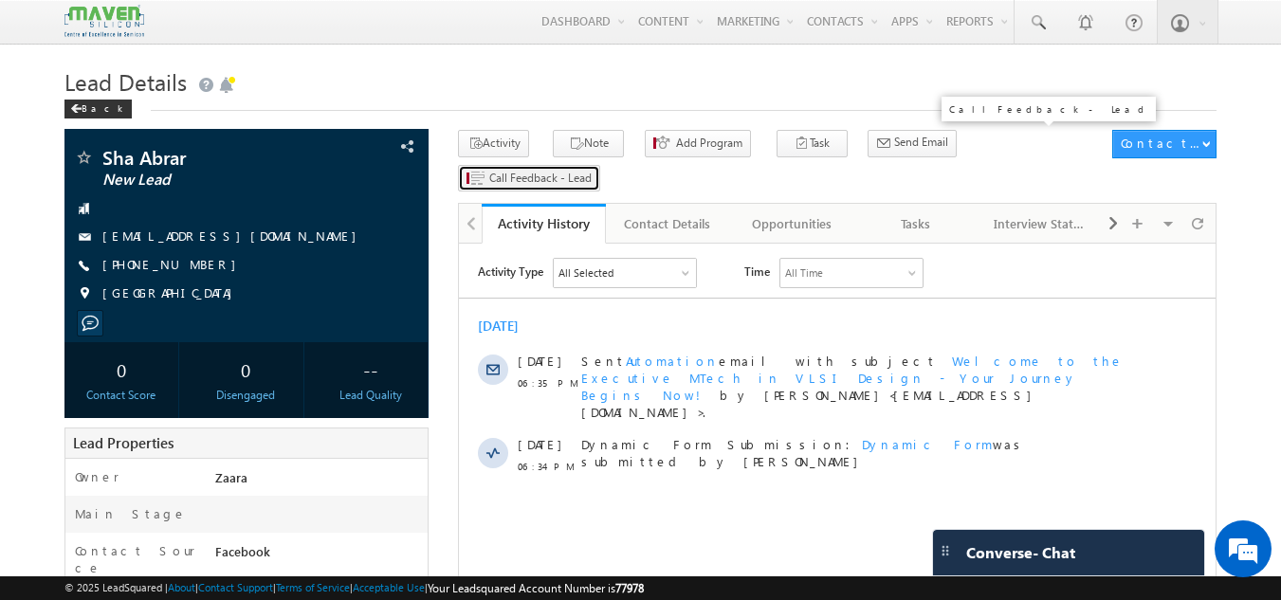
click at [592, 170] on span "Call Feedback - Lead" at bounding box center [540, 178] width 102 height 17
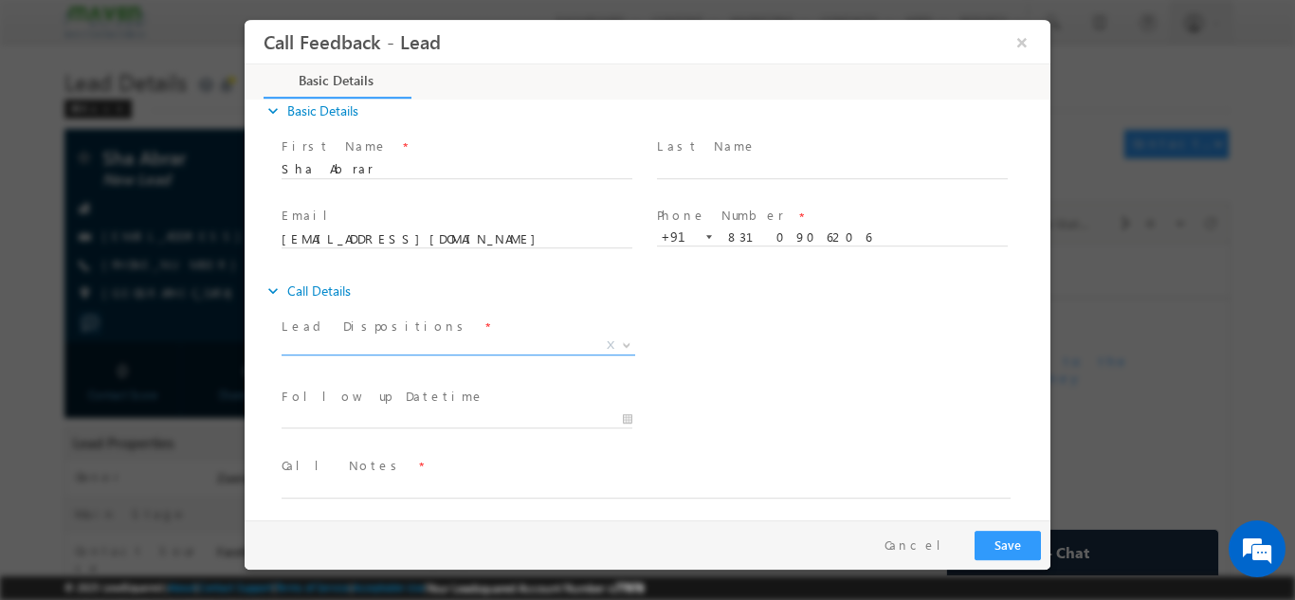
scroll to position [30, 0]
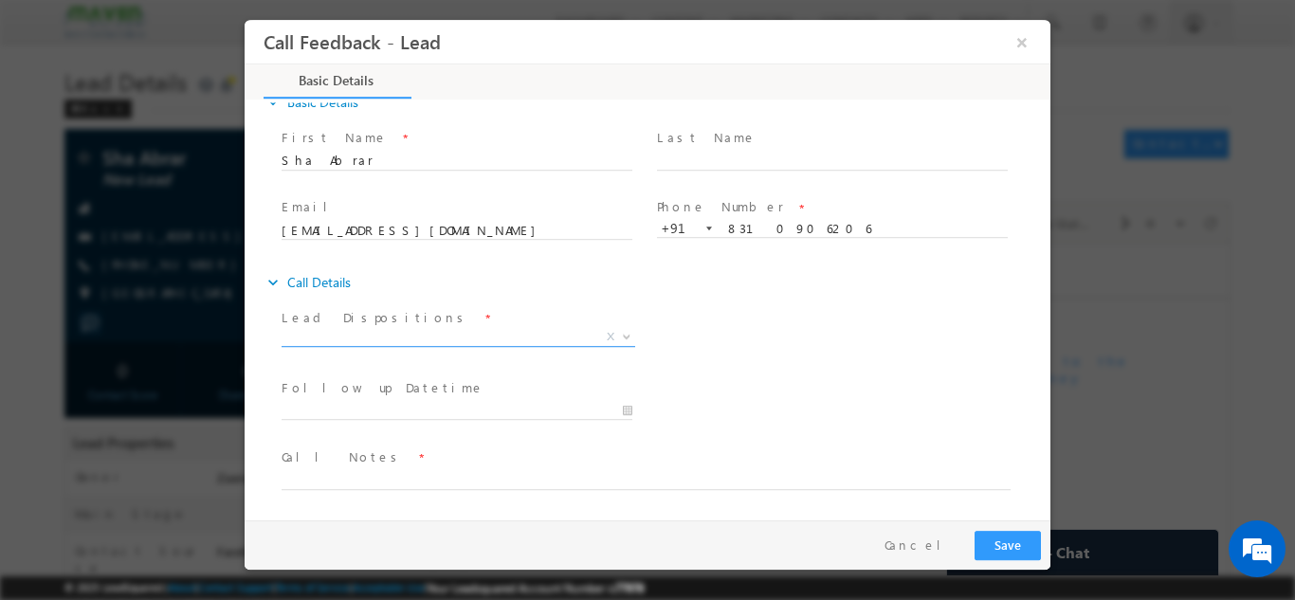
click at [331, 339] on span "X" at bounding box center [459, 336] width 354 height 19
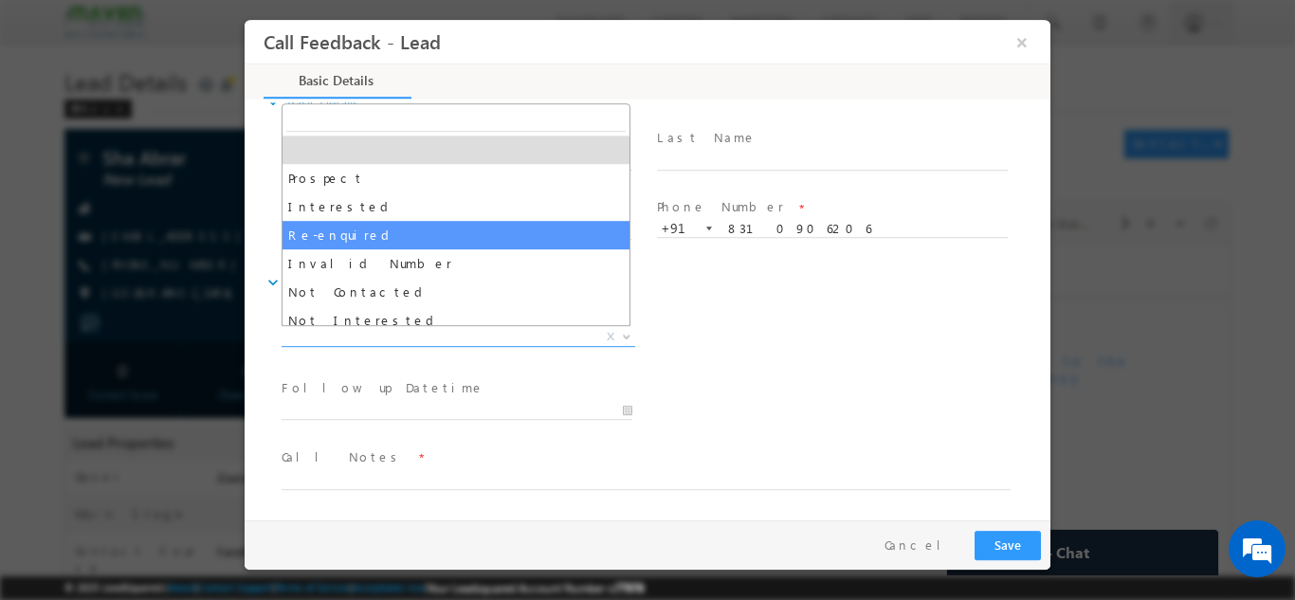
scroll to position [0, 0]
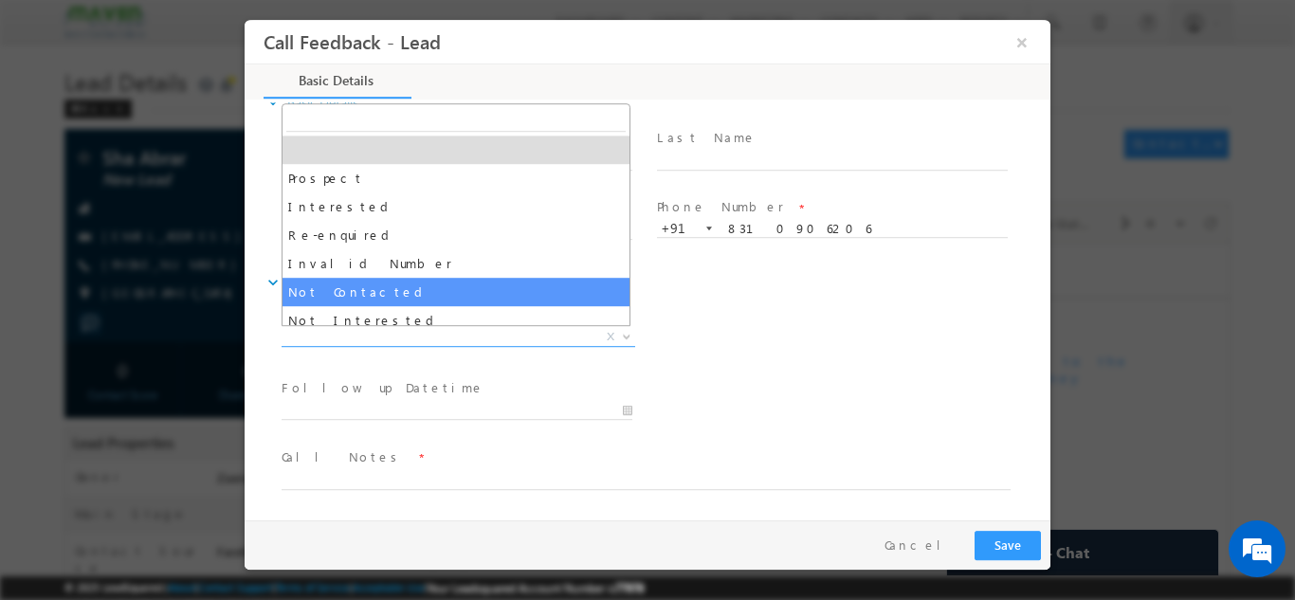
select select "Not Contacted"
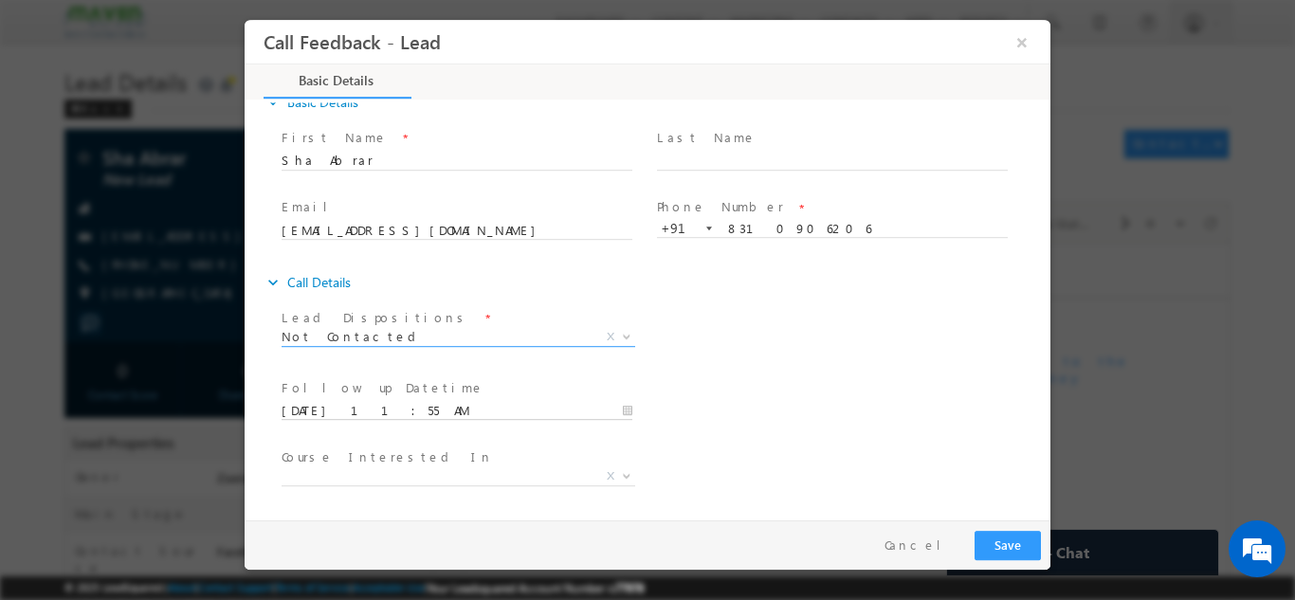
click at [370, 408] on input "12/08/2025 11:55 AM" at bounding box center [457, 410] width 351 height 19
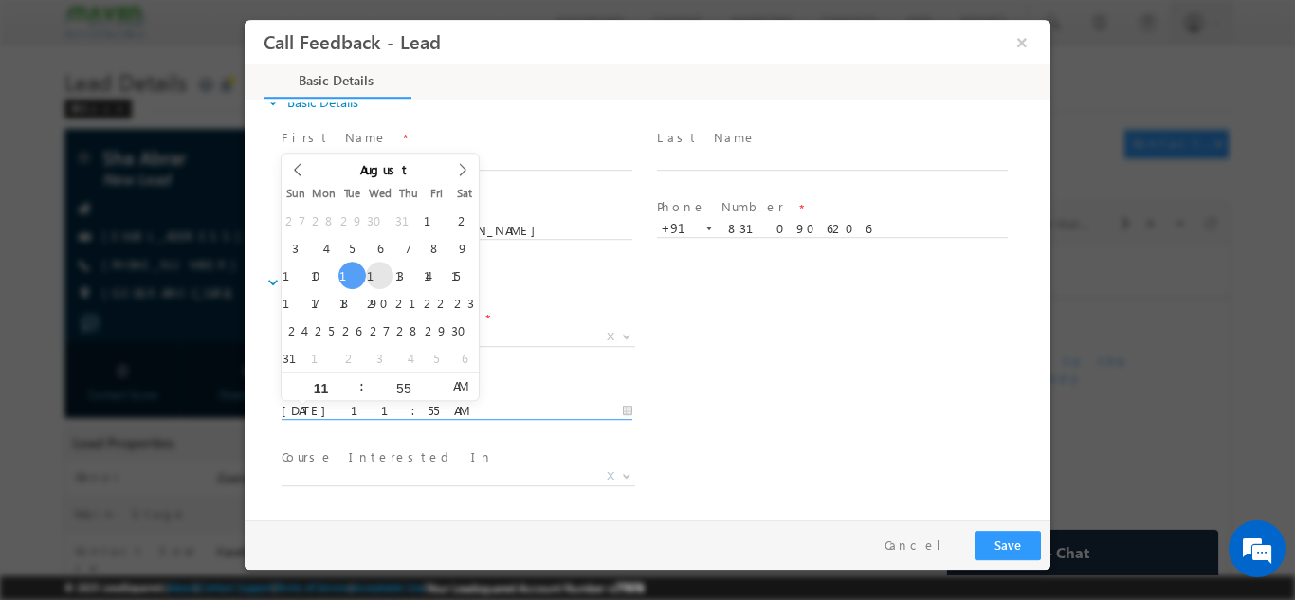
type input "13/08/2025 11:55 AM"
click at [702, 363] on div "Lead Dispositions * Prospect Interested Re-enquired Invalid Number Not Contacte…" at bounding box center [664, 338] width 773 height 70
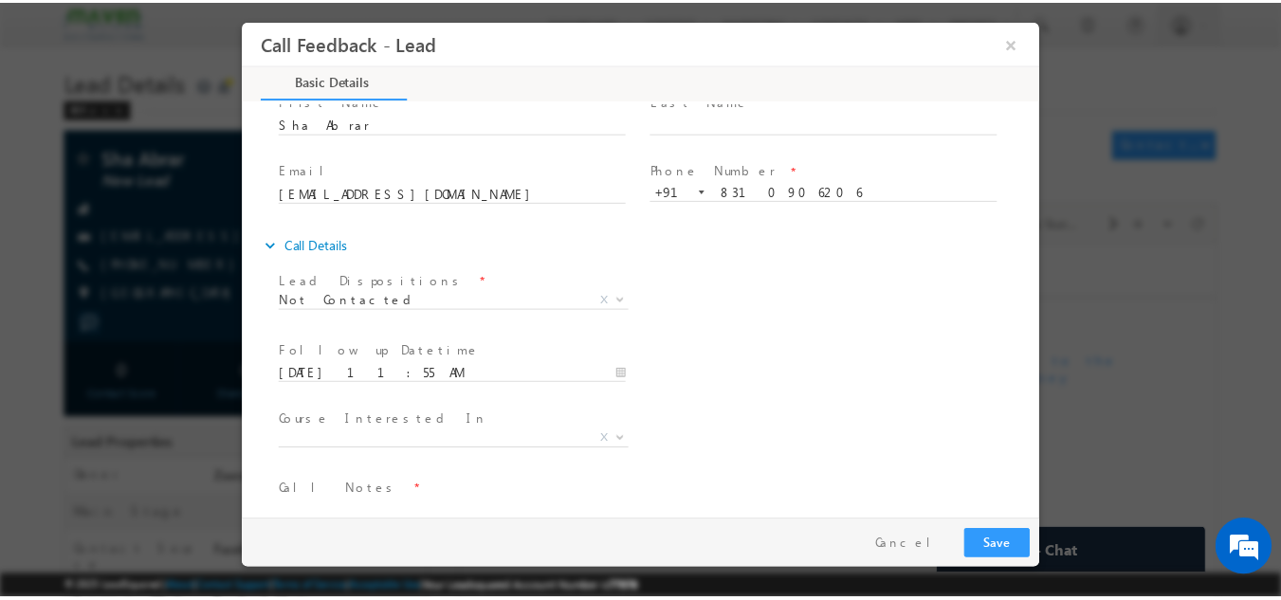
scroll to position [100, 0]
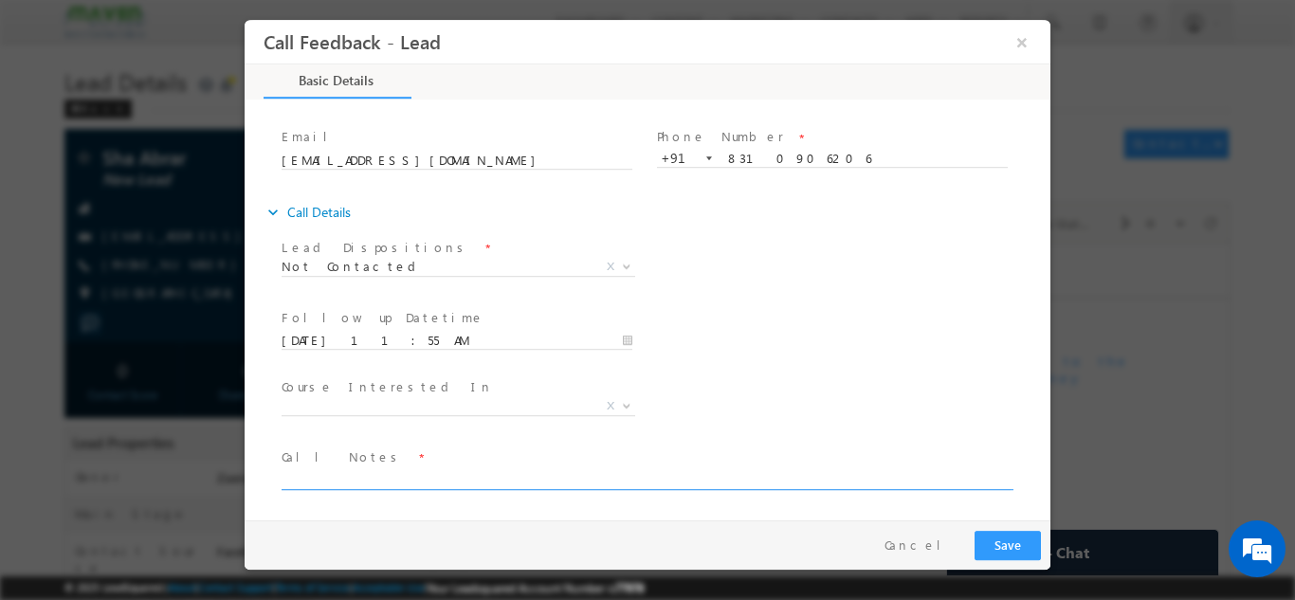
click at [402, 476] on textarea at bounding box center [646, 478] width 729 height 22
type textarea "NPU will try again in afternoon"
click at [996, 540] on button "Save" at bounding box center [1007, 544] width 66 height 29
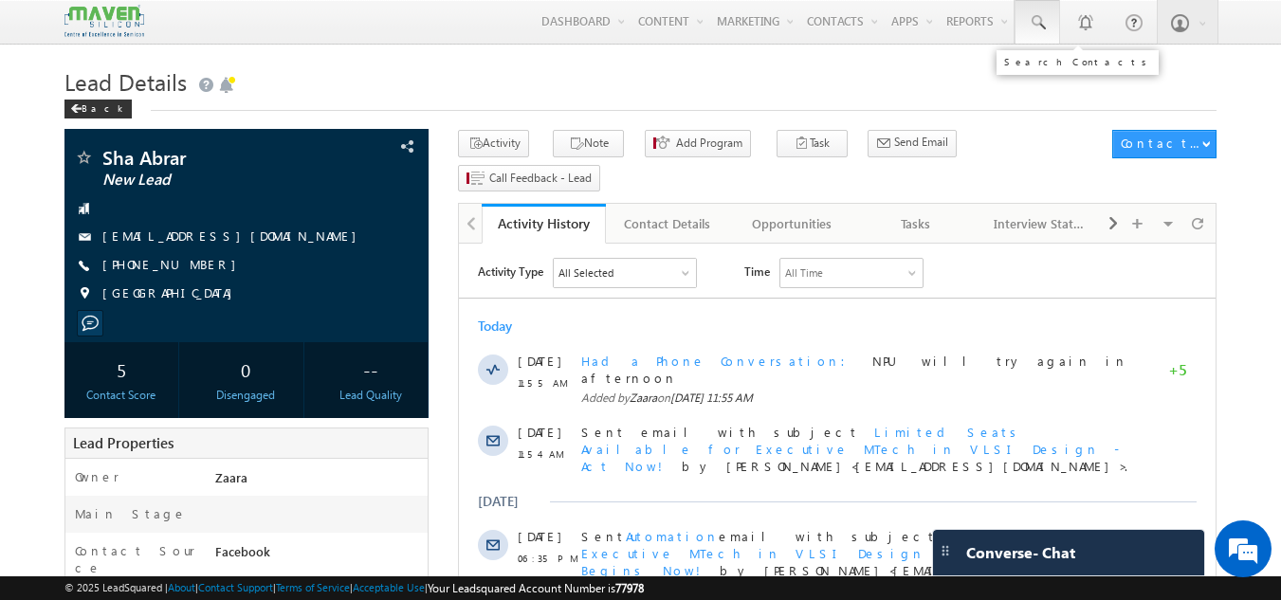
click at [1048, 21] on link at bounding box center [1037, 22] width 46 height 44
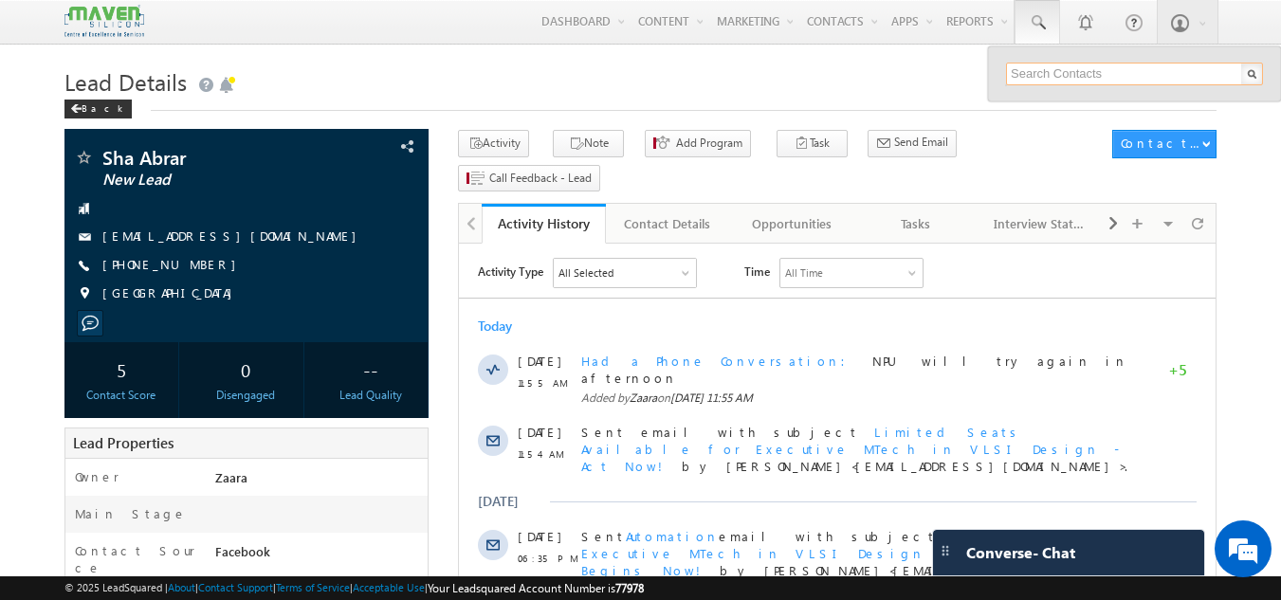
click at [1056, 72] on input "text" at bounding box center [1134, 74] width 257 height 23
paste input "7011729583"
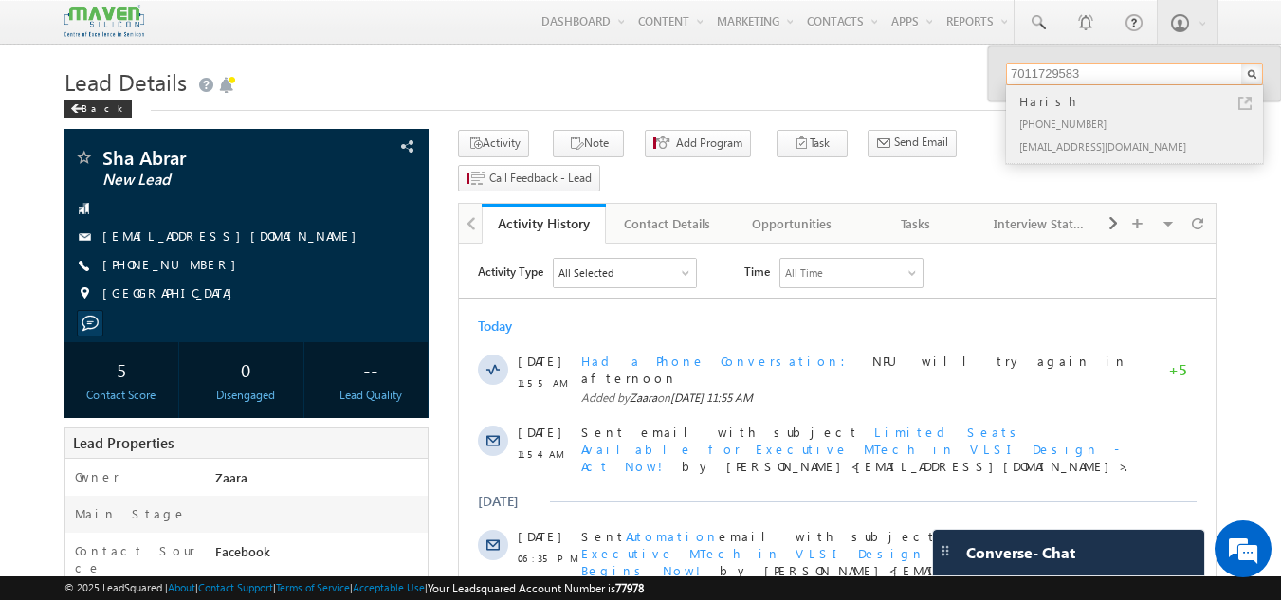
type input "7011729583"
click at [1052, 116] on div "[PHONE_NUMBER]" at bounding box center [1142, 123] width 254 height 23
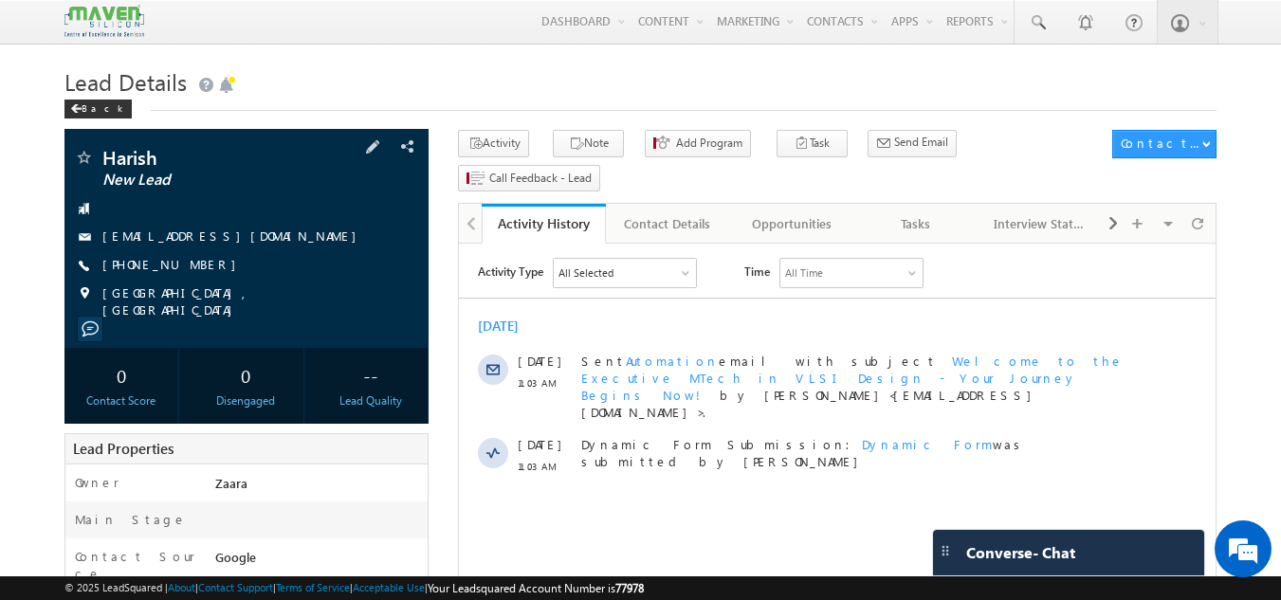
click at [255, 230] on link "[EMAIL_ADDRESS][DOMAIN_NAME]" at bounding box center [234, 236] width 264 height 16
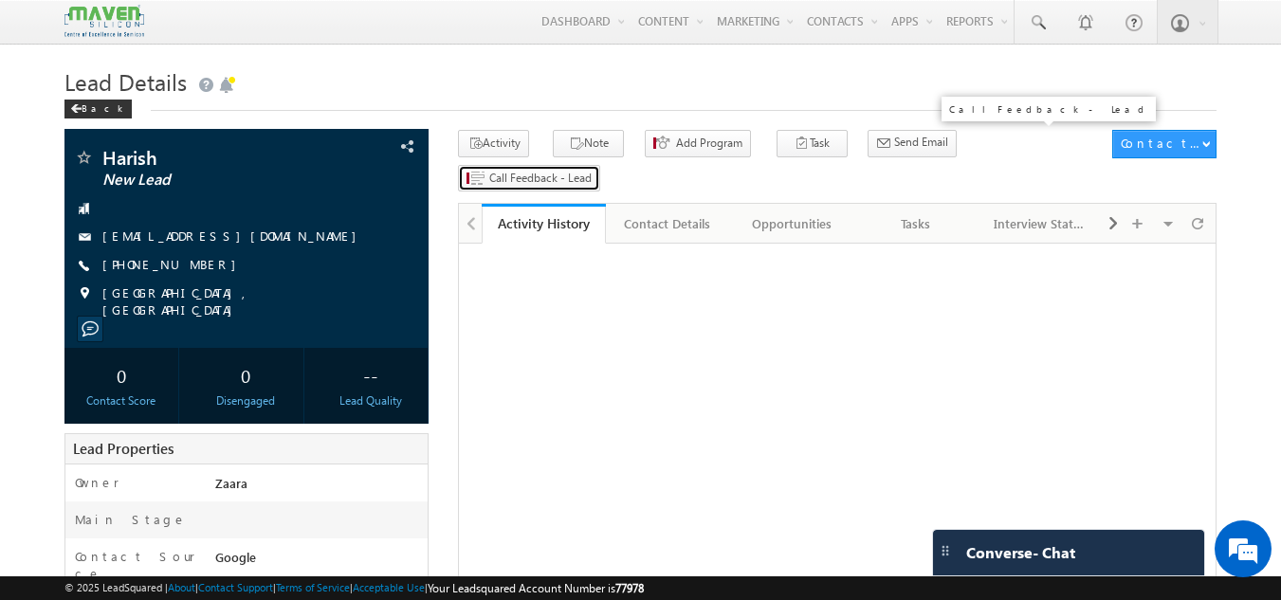
click at [592, 170] on span "Call Feedback - Lead" at bounding box center [540, 178] width 102 height 17
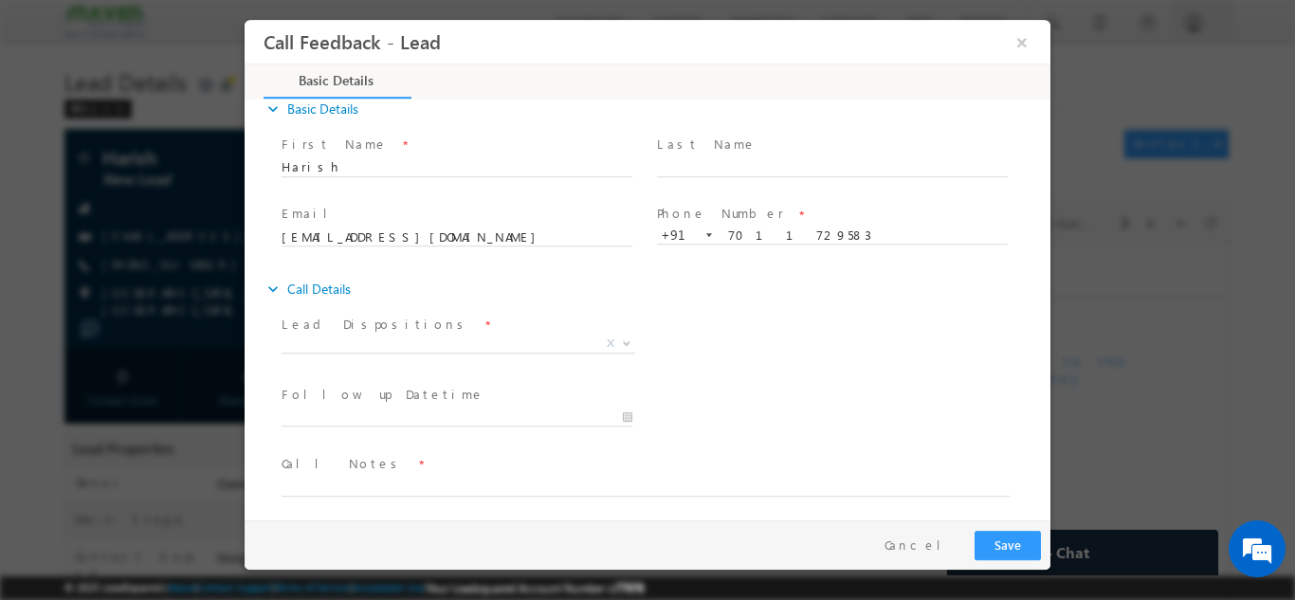
scroll to position [30, 0]
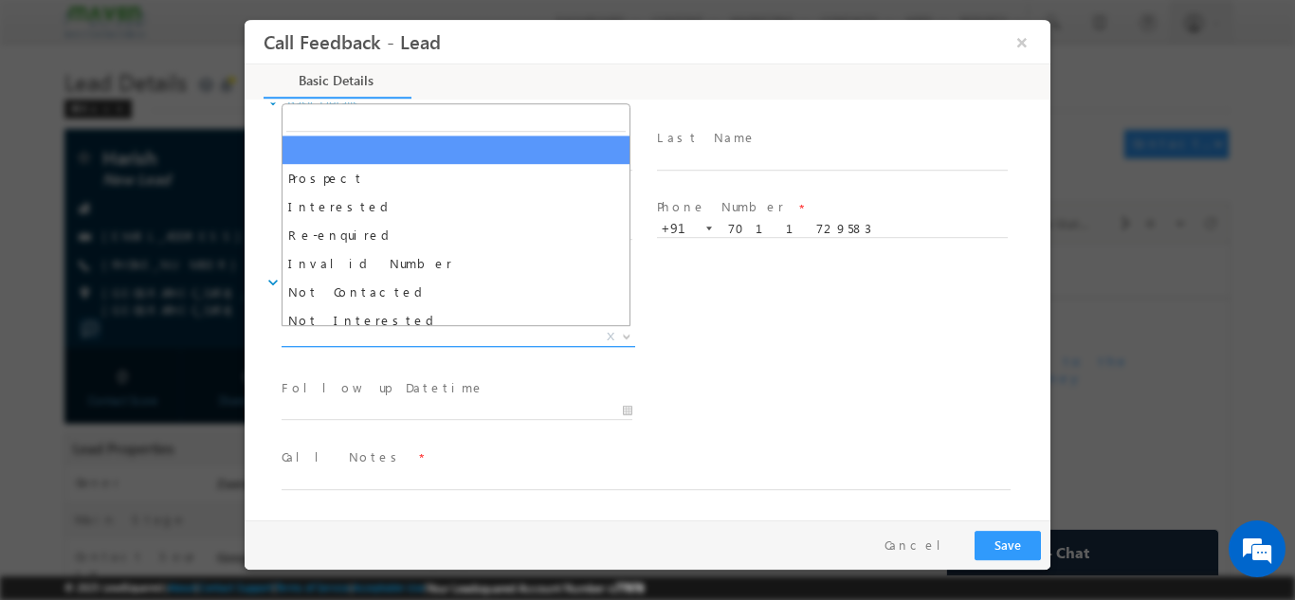
click at [428, 336] on span "X" at bounding box center [459, 336] width 354 height 19
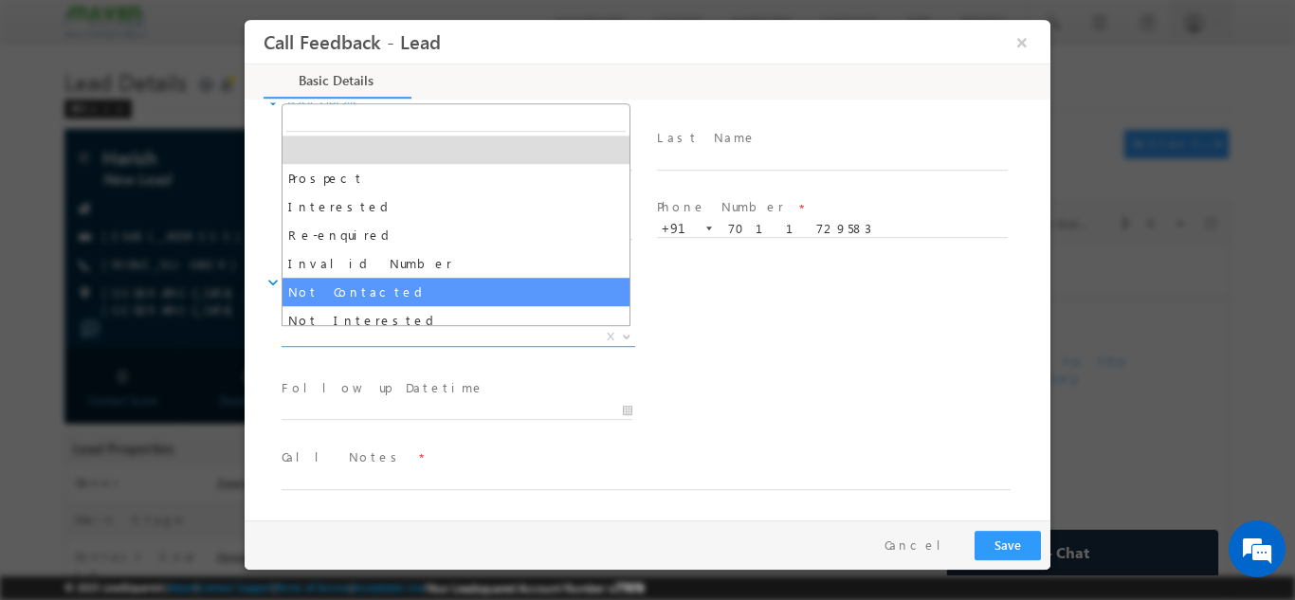
select select "Not Contacted"
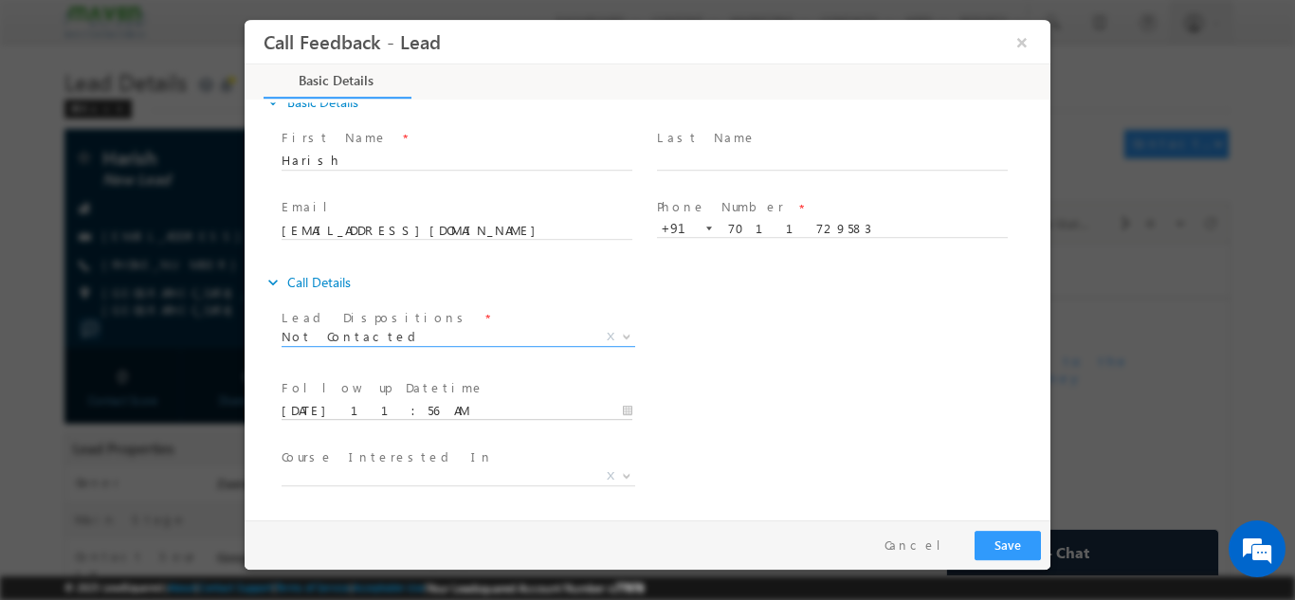
click at [418, 418] on input "[DATE] 11:56 AM" at bounding box center [457, 410] width 351 height 19
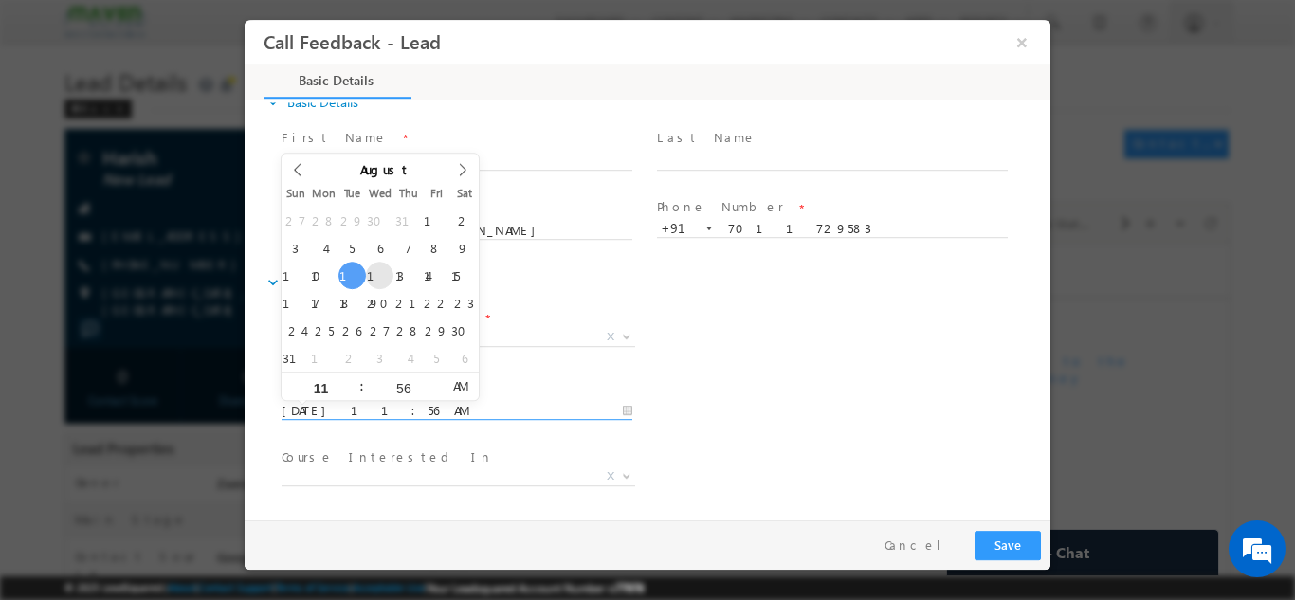
scroll to position [0, 0]
type input "[DATE] 11:56 AM"
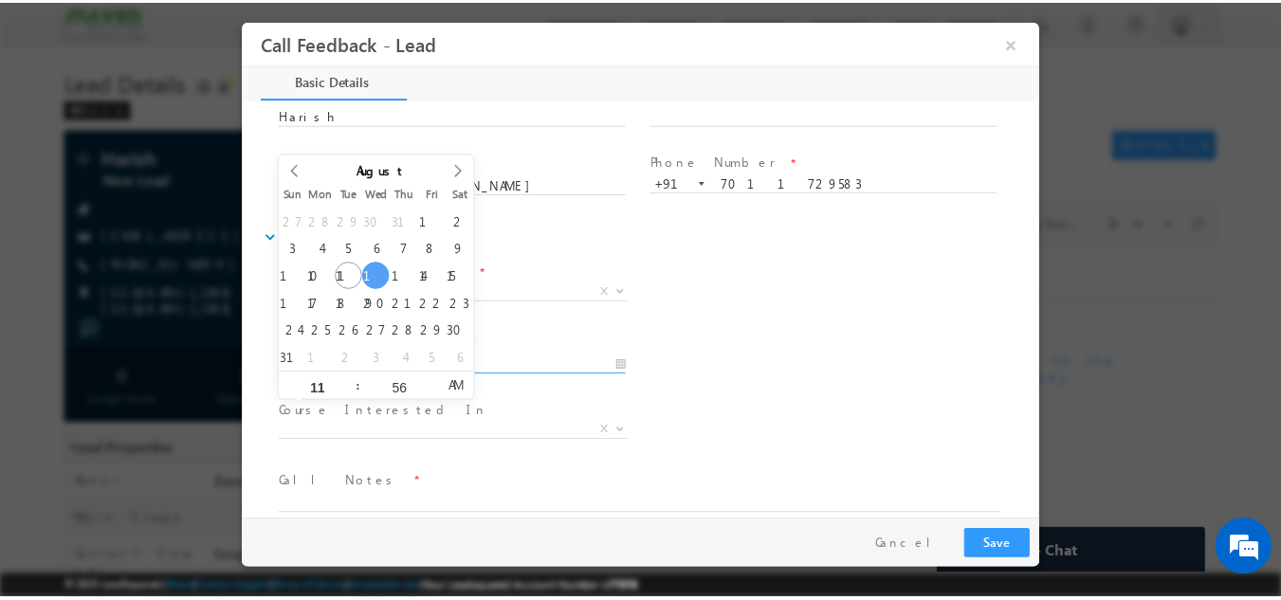
scroll to position [100, 0]
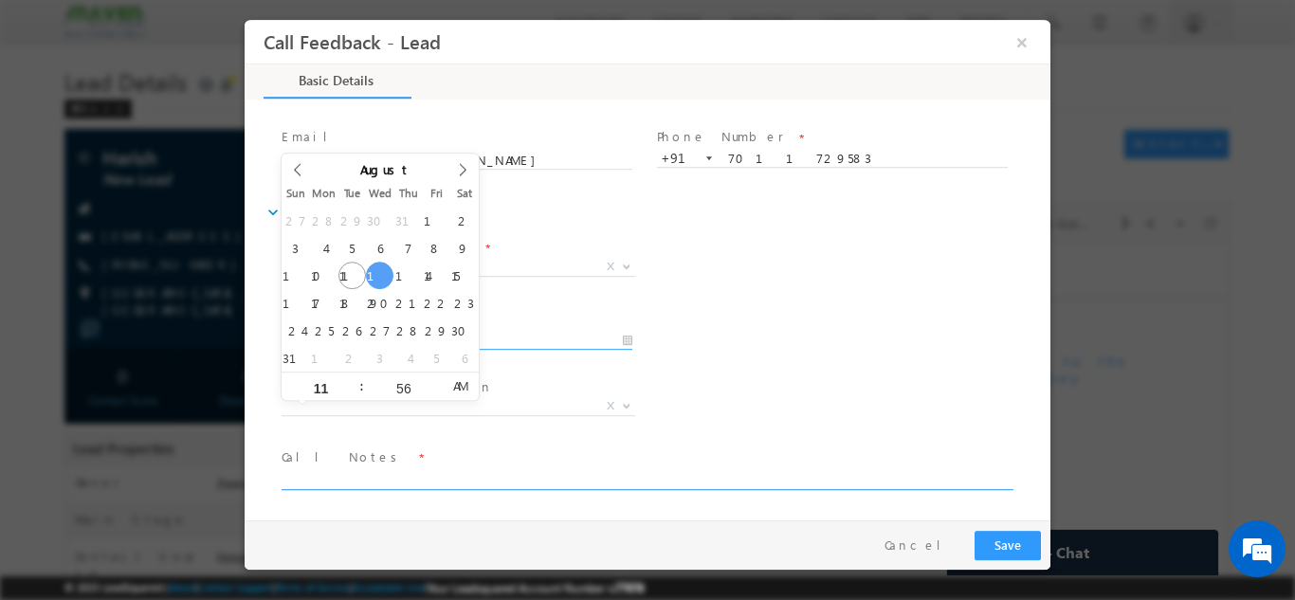
click at [394, 482] on textarea at bounding box center [646, 478] width 729 height 22
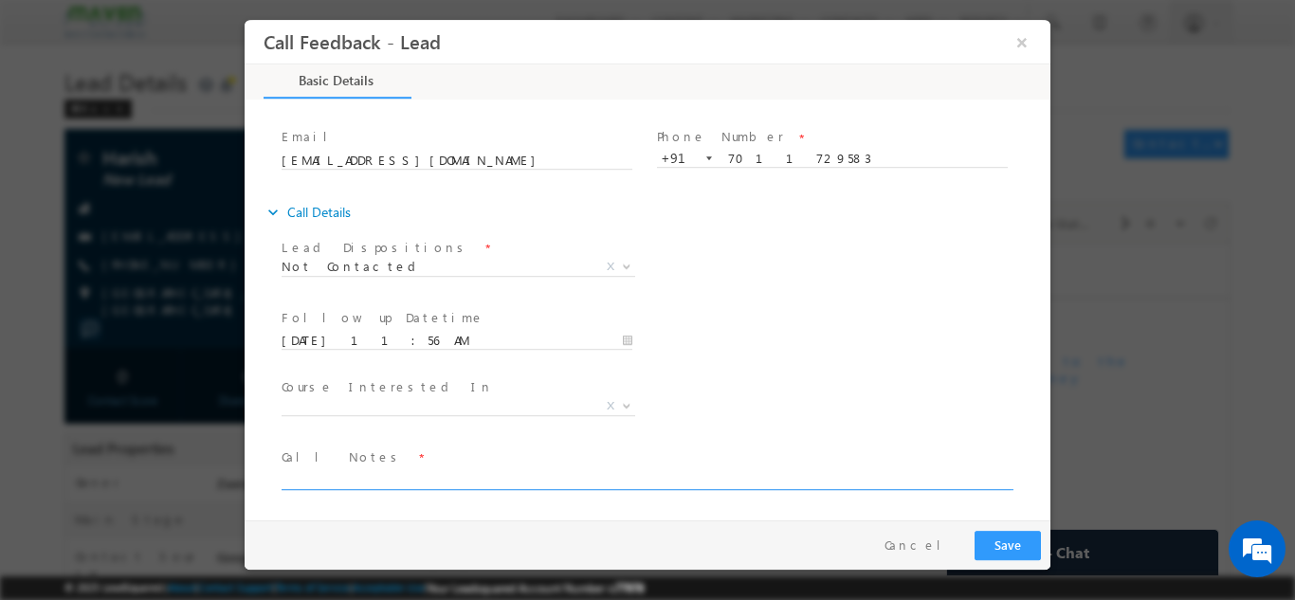
paste textarea "Added to LSQ / Call back later as he is traveling / Shared the details and he w…"
type textarea "Added to LSQ / Call back later as he is traveling / Shared the details and he w…"
click at [1011, 546] on button "Save" at bounding box center [1007, 544] width 66 height 29
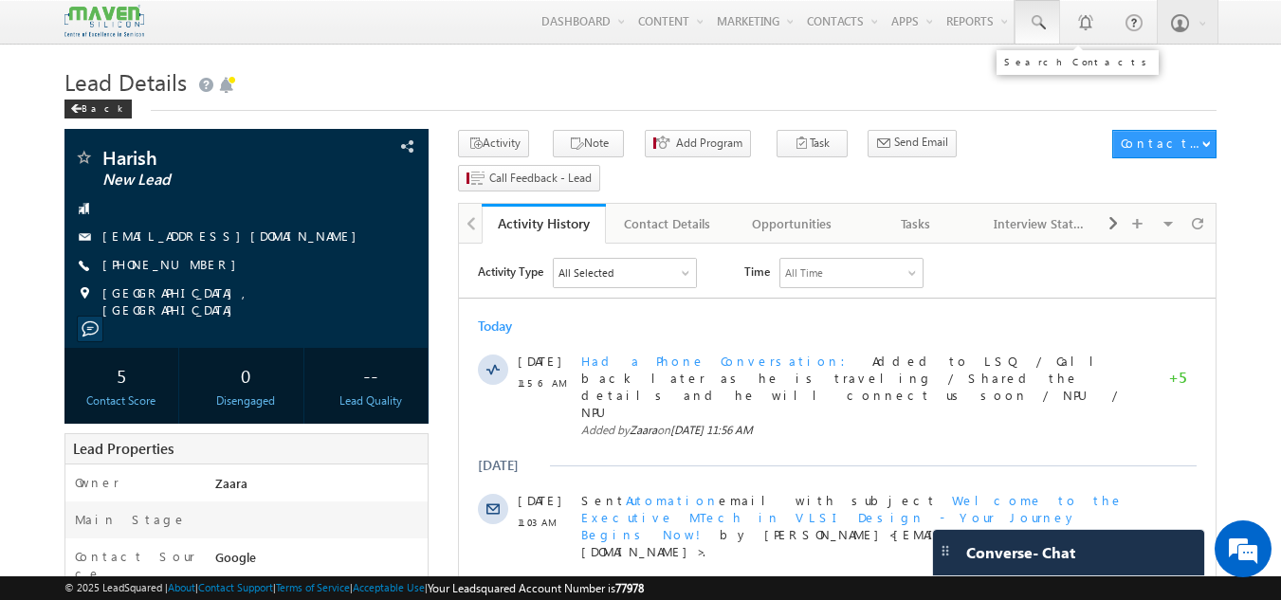
click at [1041, 22] on span at bounding box center [1037, 22] width 19 height 19
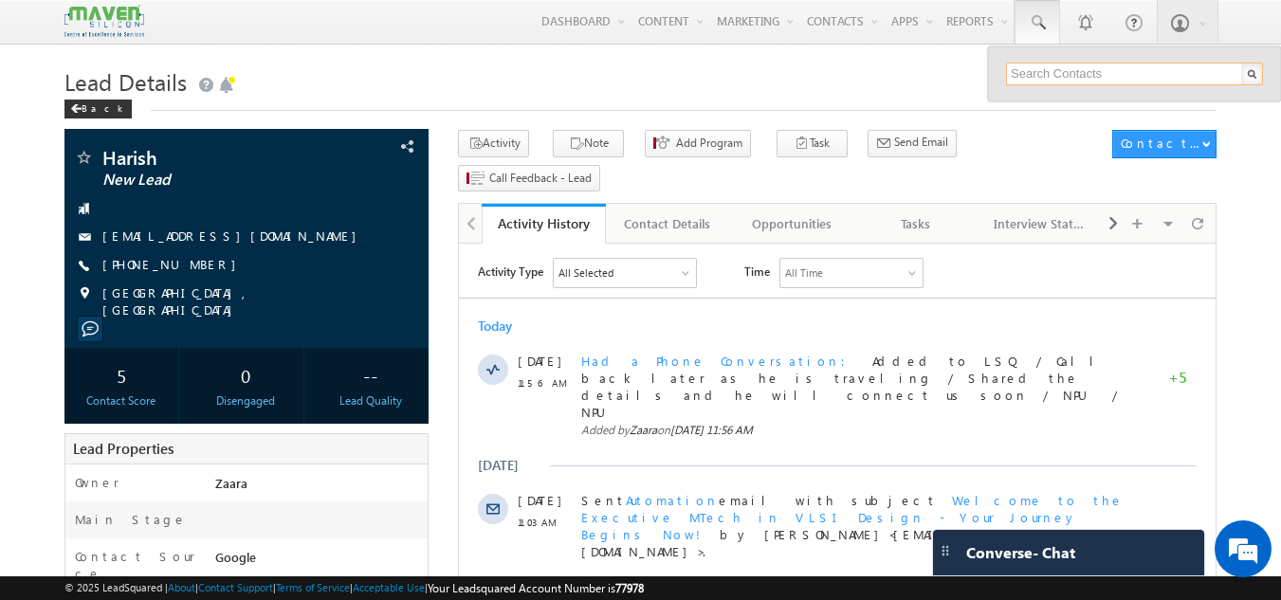
paste input "7760520692"
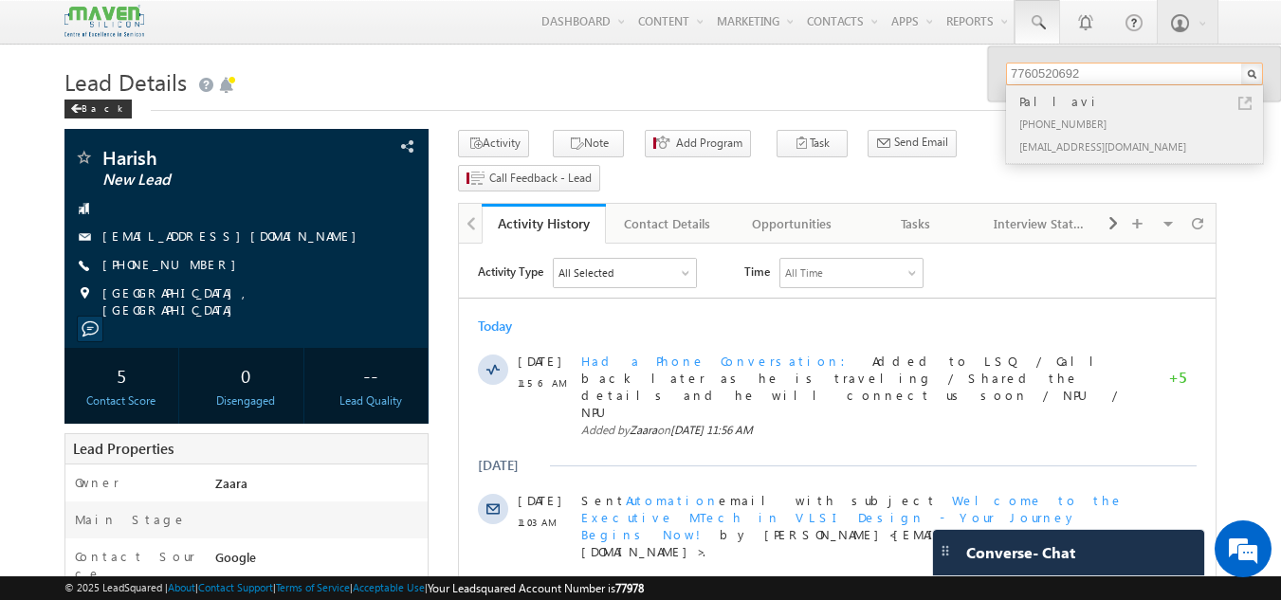
type input "7760520692"
click at [1074, 129] on div "+91-7760520692" at bounding box center [1142, 123] width 254 height 23
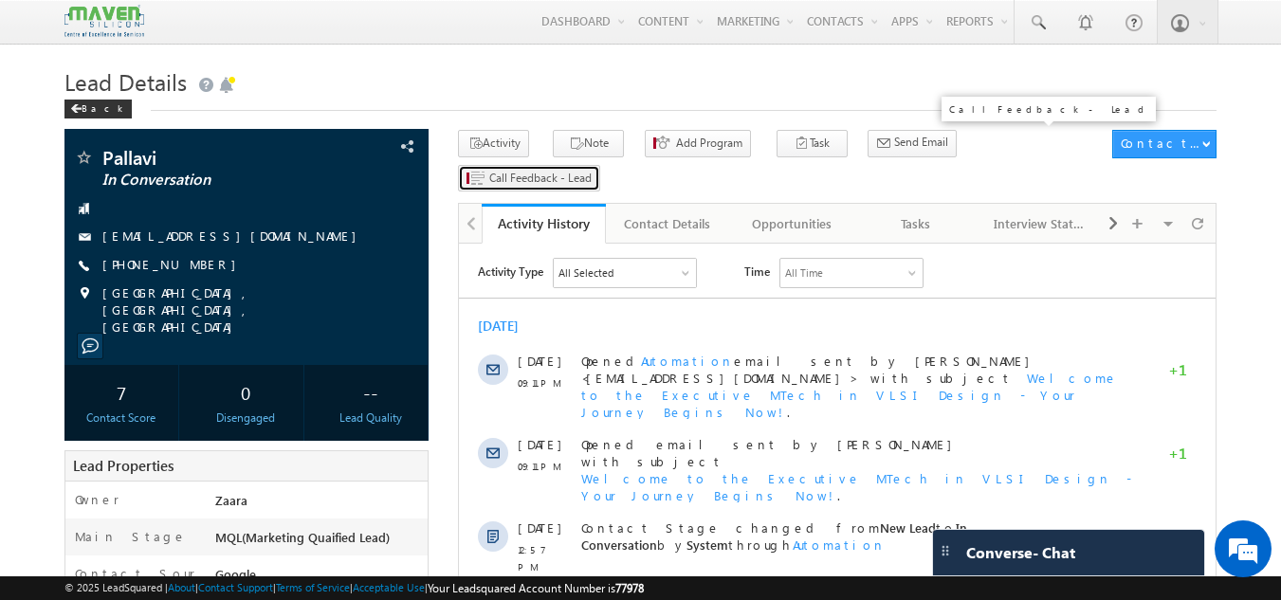
click at [592, 170] on span "Call Feedback - Lead" at bounding box center [540, 178] width 102 height 17
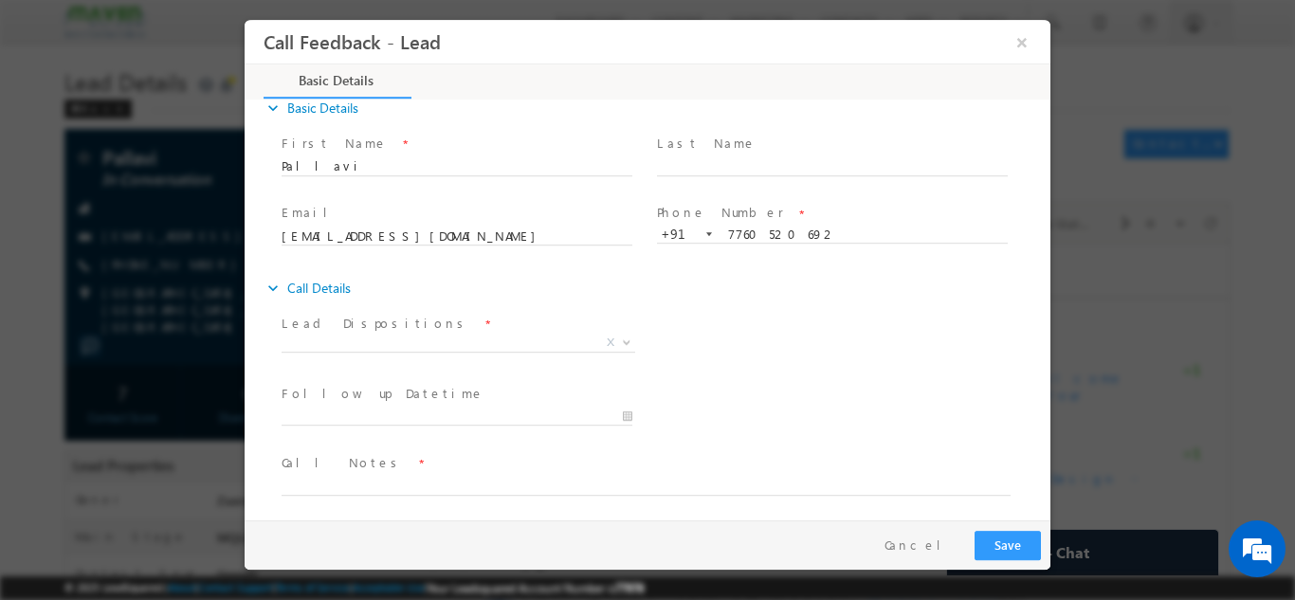
scroll to position [30, 0]
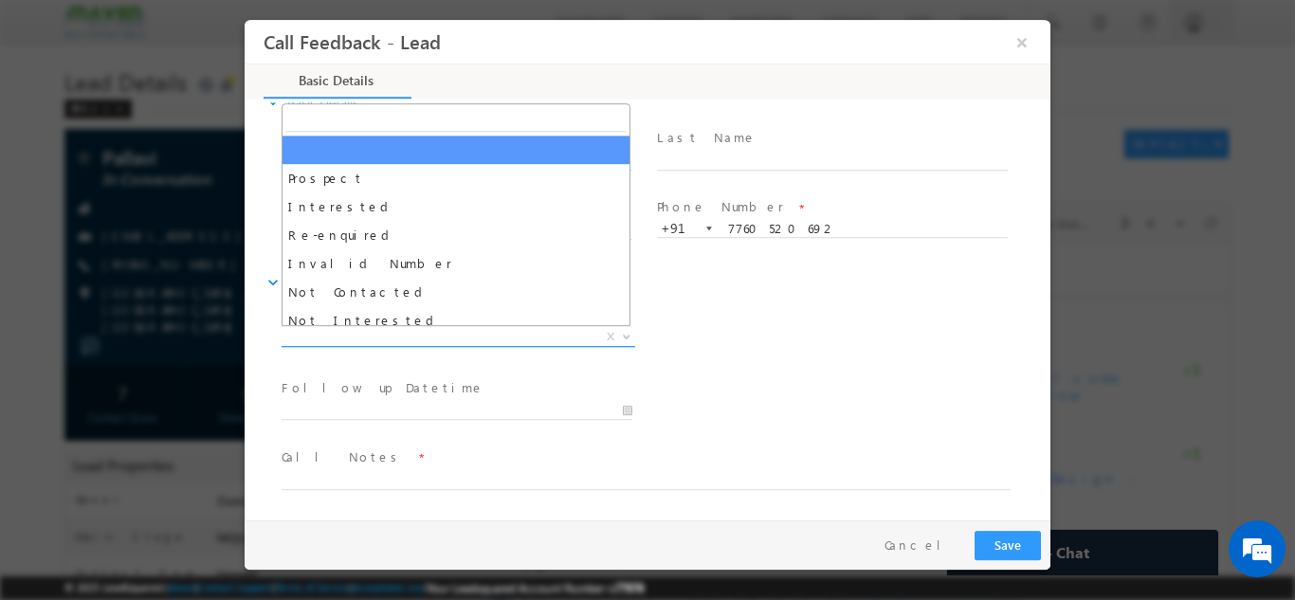
click at [365, 340] on span "X" at bounding box center [459, 336] width 354 height 19
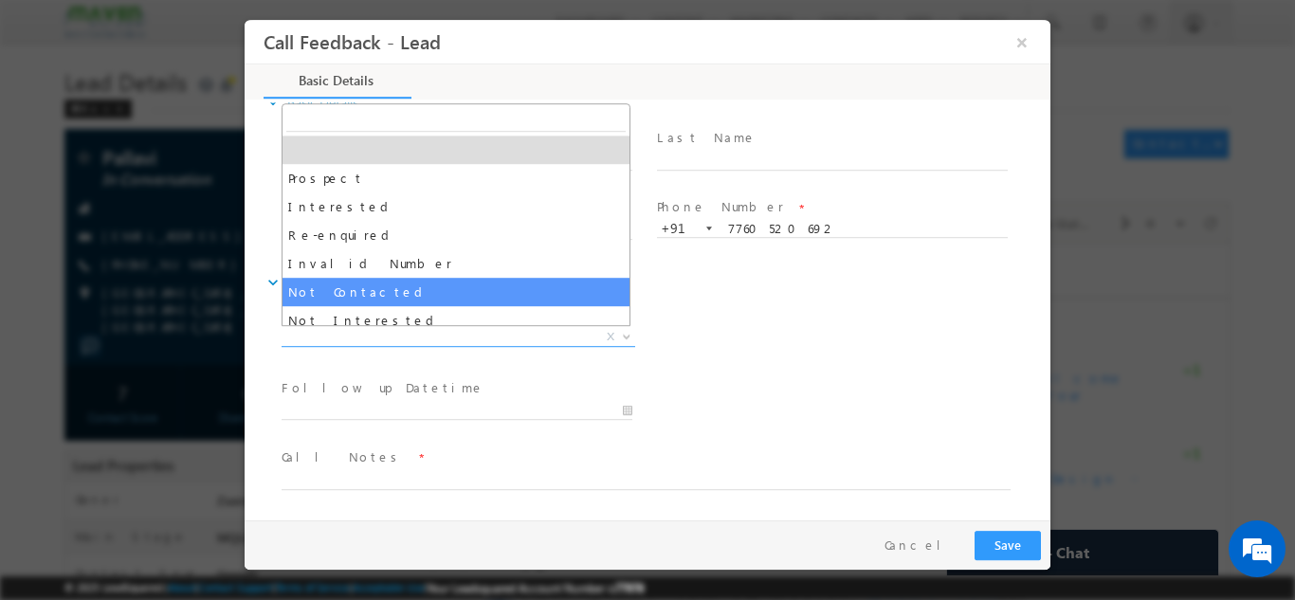
scroll to position [0, 0]
select select "Not Contacted"
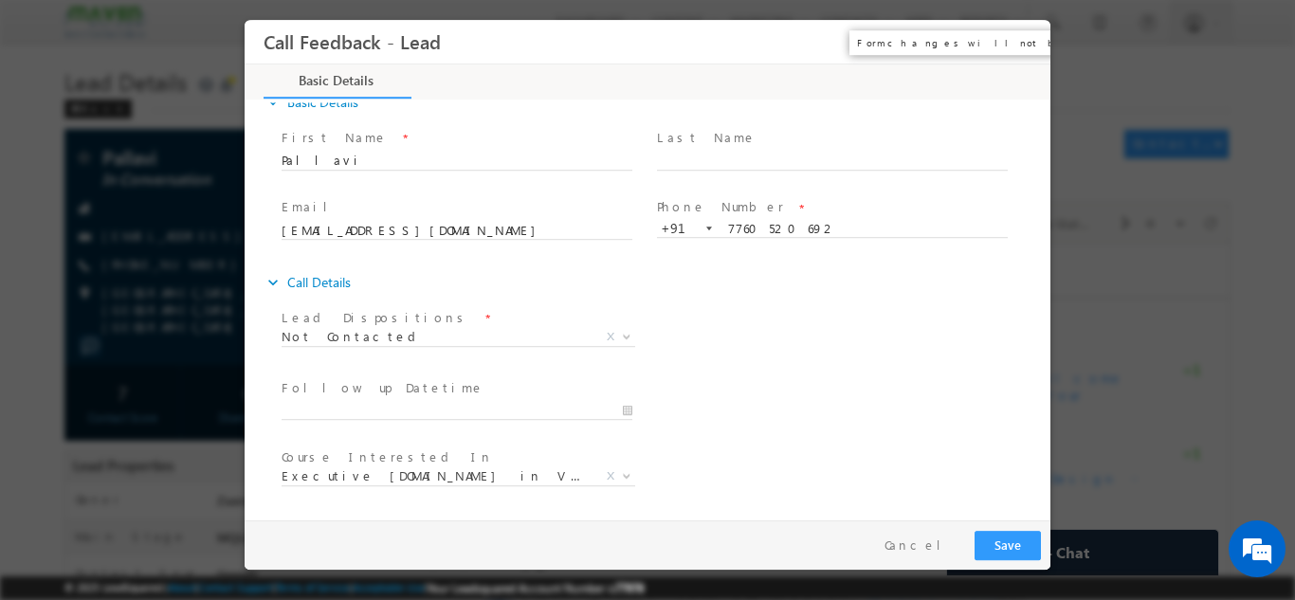
click at [1034, 46] on button "×" at bounding box center [1022, 41] width 32 height 35
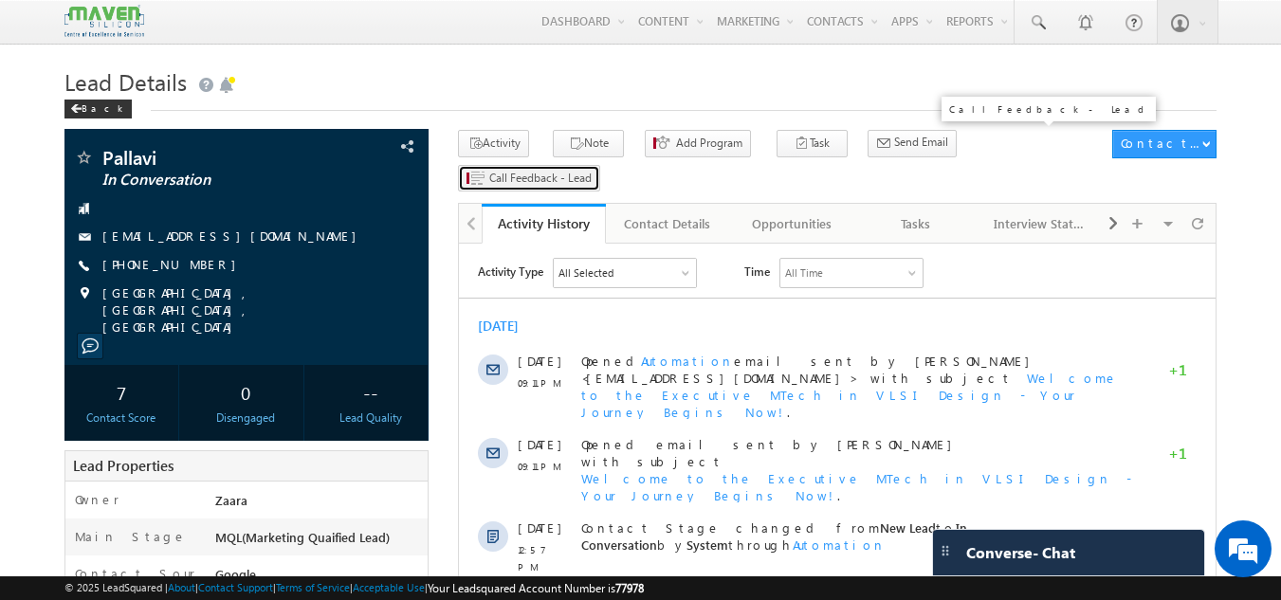
click at [592, 170] on span "Call Feedback - Lead" at bounding box center [540, 178] width 102 height 17
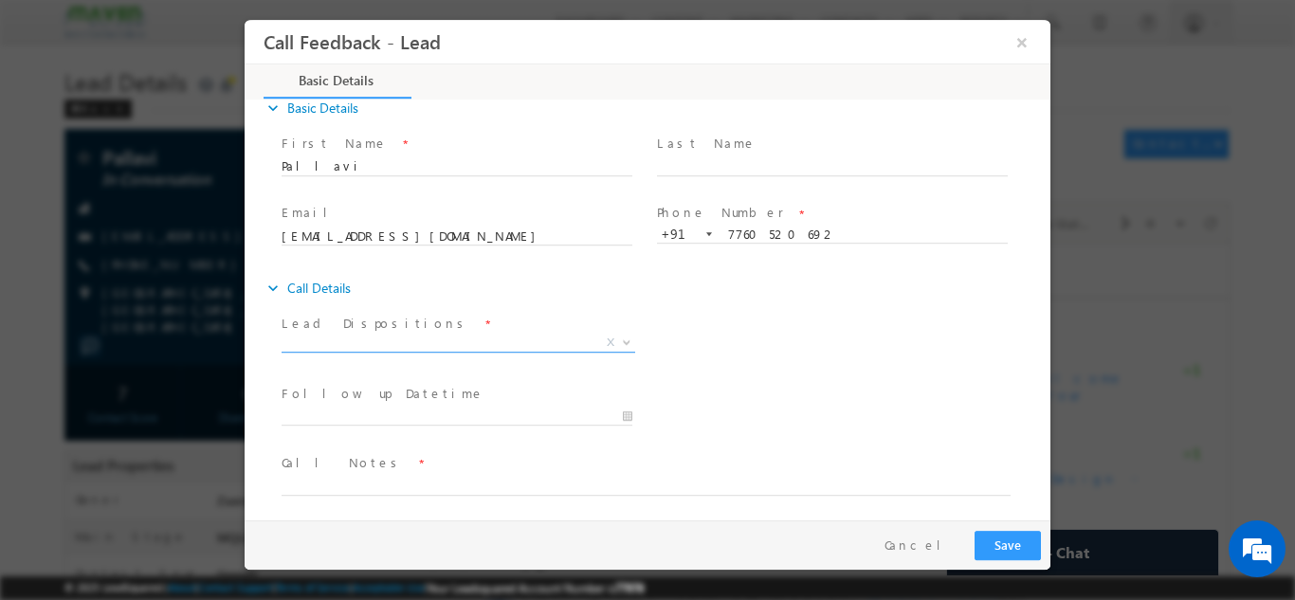
scroll to position [30, 0]
click at [338, 339] on span "X" at bounding box center [459, 336] width 354 height 19
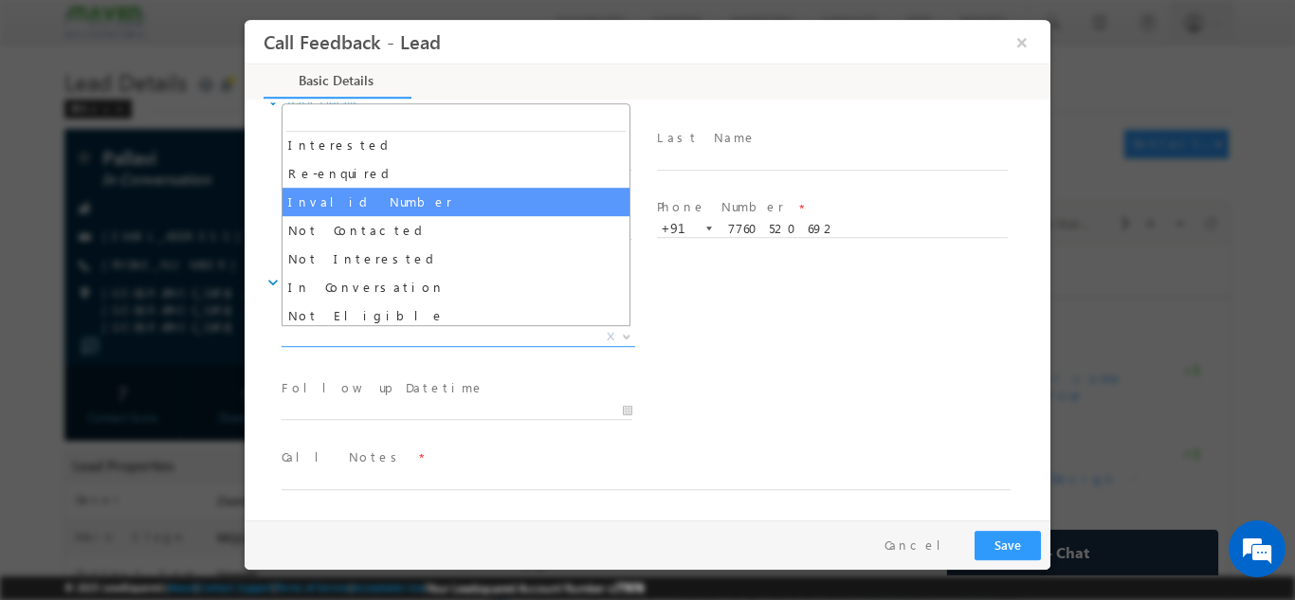
scroll to position [95, 0]
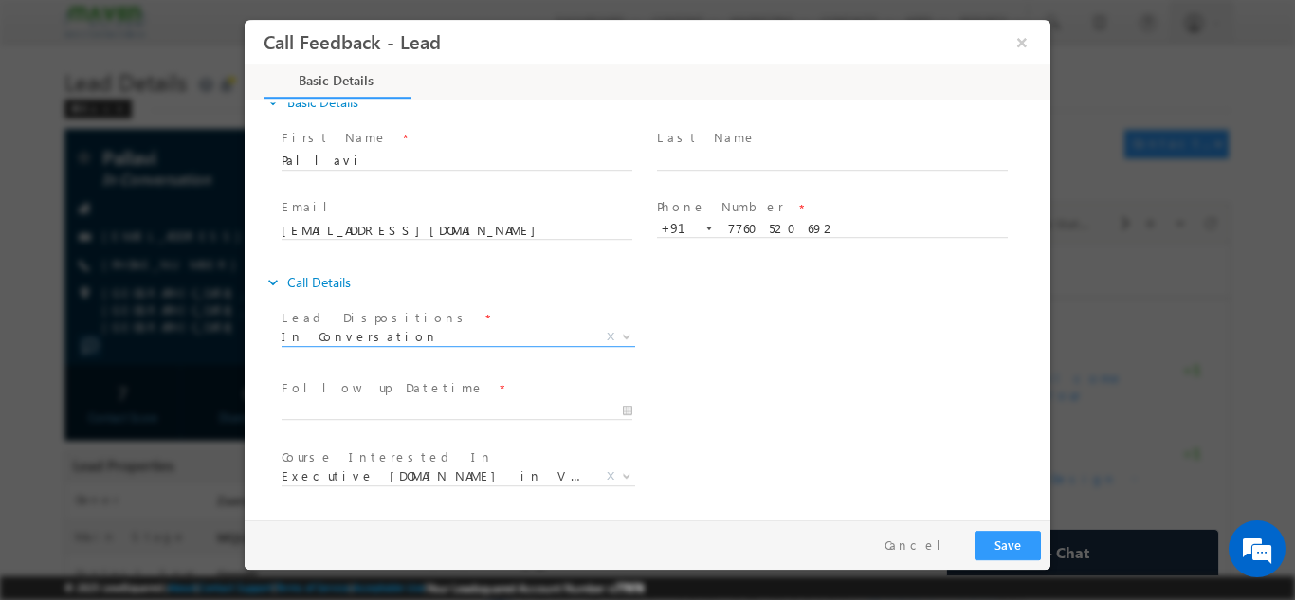
select select "In Conversation"
click at [409, 411] on input "12/08/2025 11:57 AM" at bounding box center [457, 410] width 351 height 19
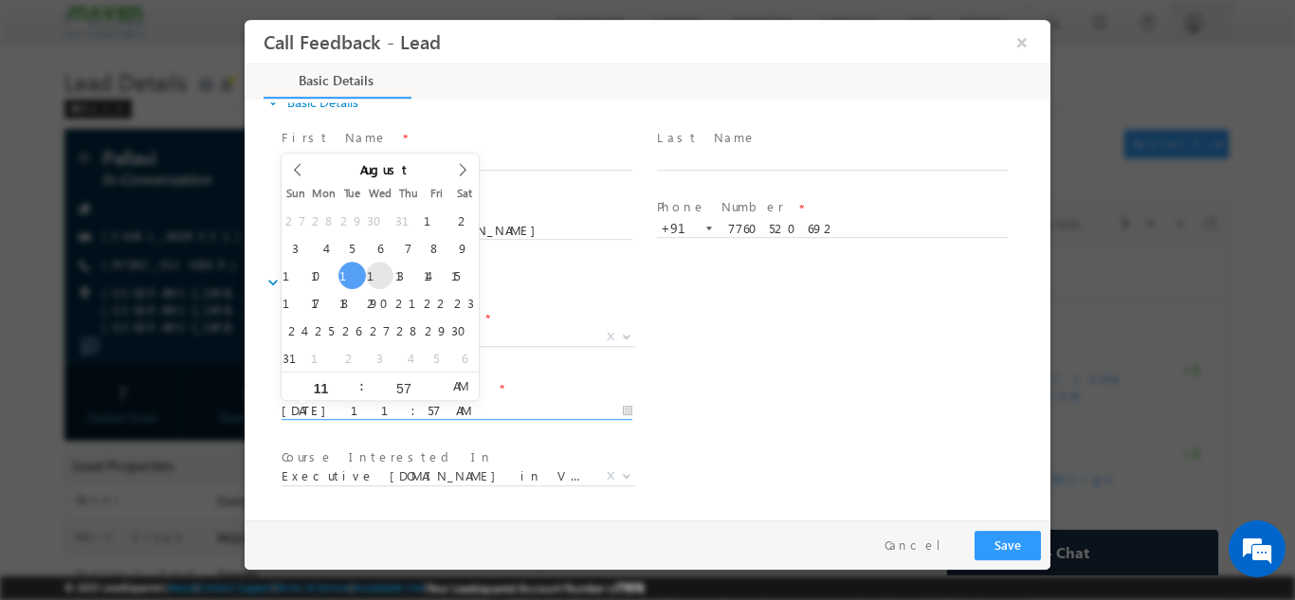
type input "13/08/2025 11:57 AM"
click at [646, 428] on div "Follow up Datetime * 13/08/2025 11:57 AM" at bounding box center [465, 408] width 375 height 70
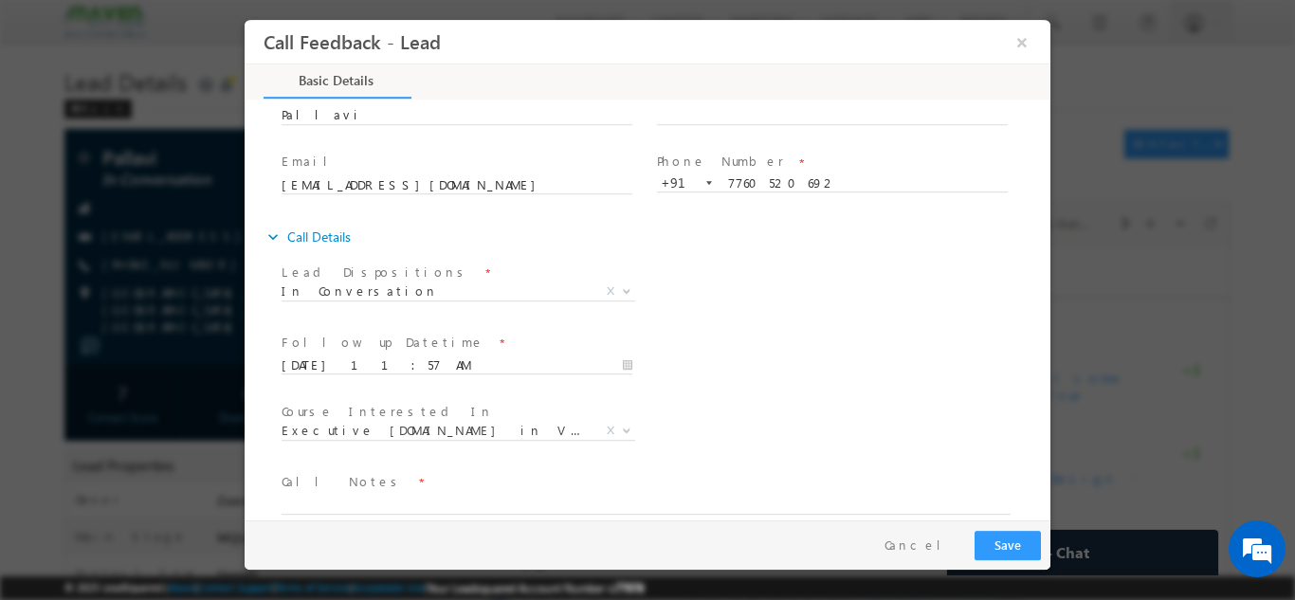
scroll to position [100, 0]
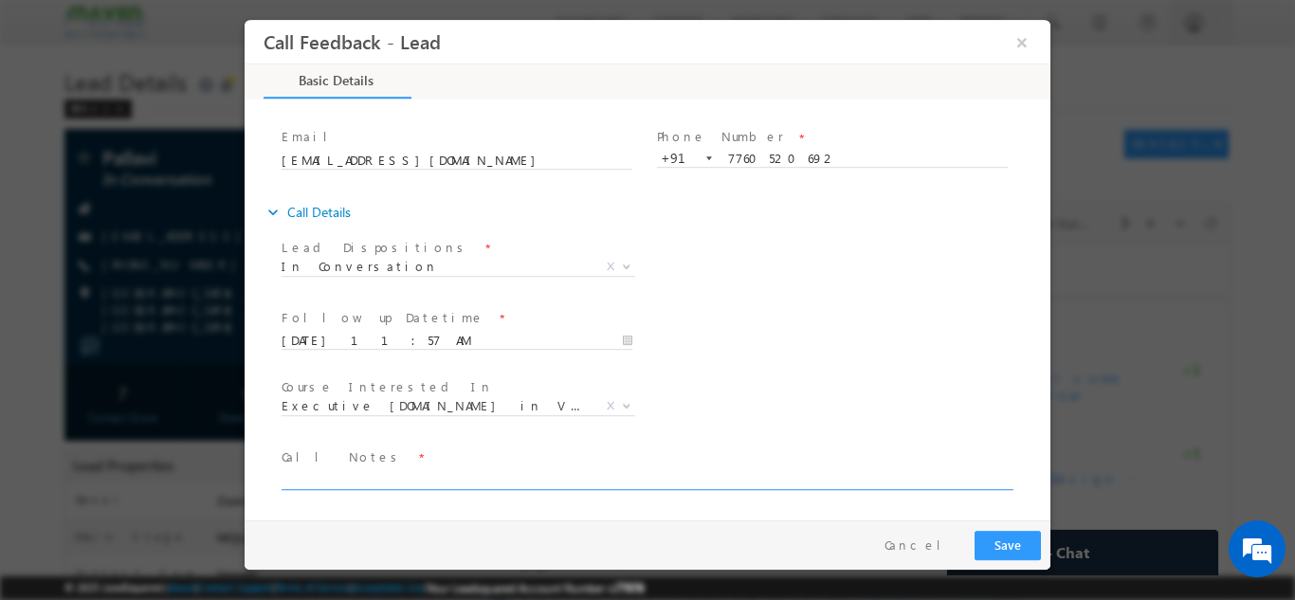
click at [497, 481] on textarea at bounding box center [646, 478] width 729 height 22
paste textarea "Duplicate / Added to LSQ / Btech 2023 pass out / overall 2 years of Exp / Worki…"
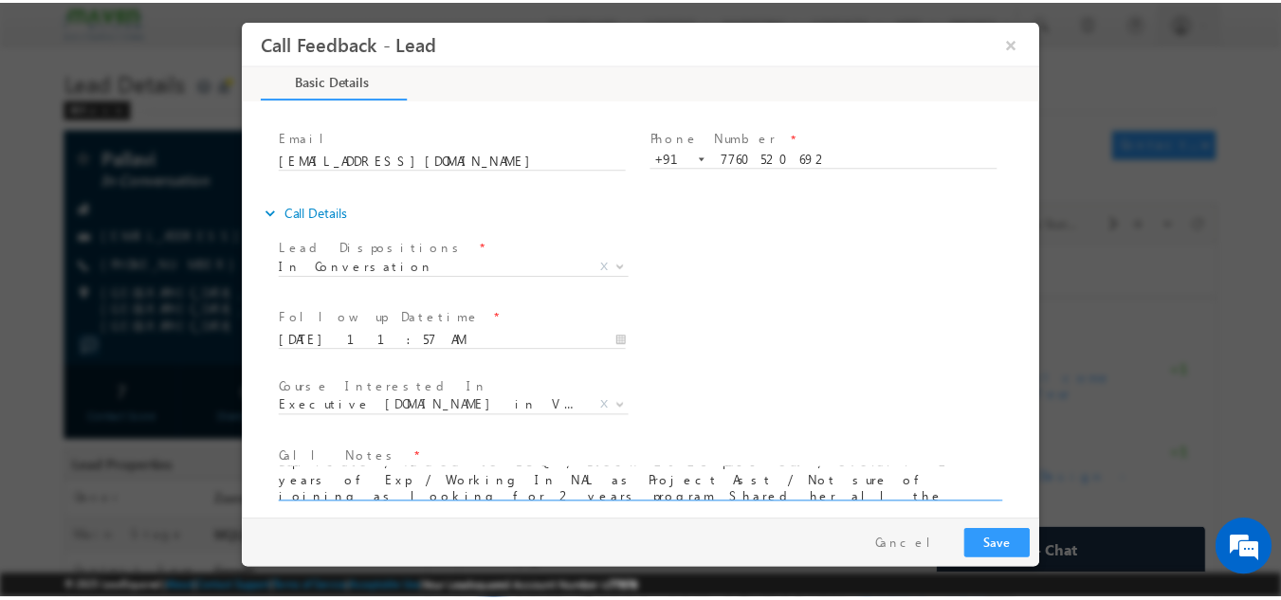
scroll to position [4, 0]
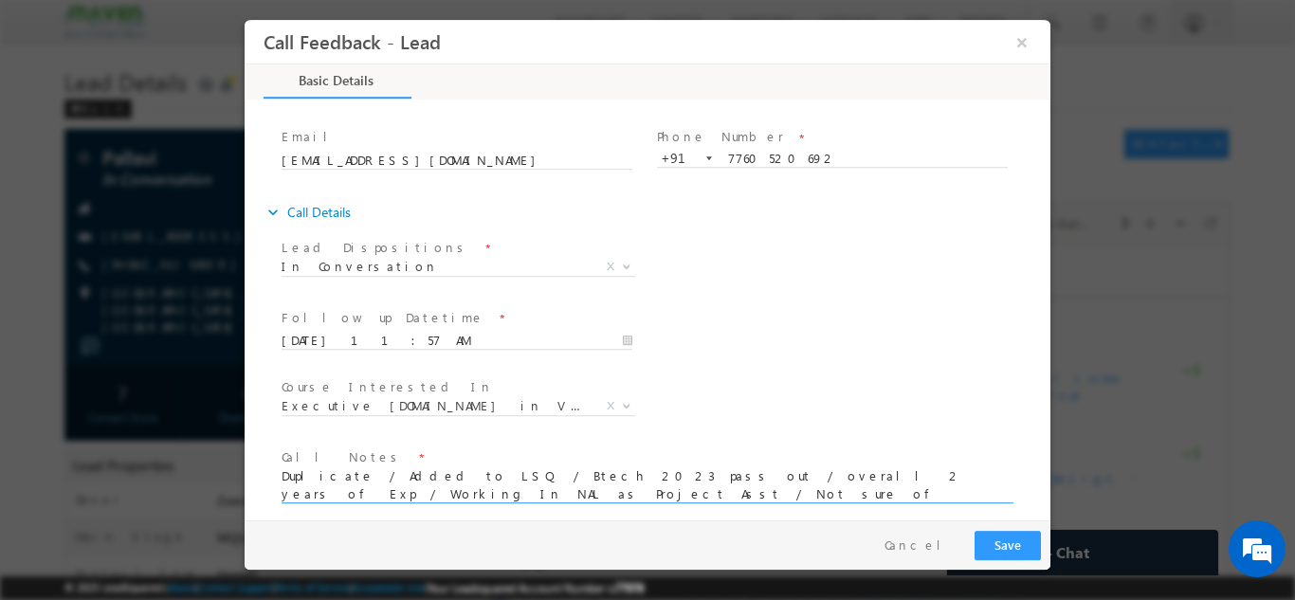
type textarea "Duplicate / Added to LSQ / Btech 2023 pass out / overall 2 years of Exp / Worki…"
click at [1009, 546] on button "Save" at bounding box center [1007, 544] width 66 height 29
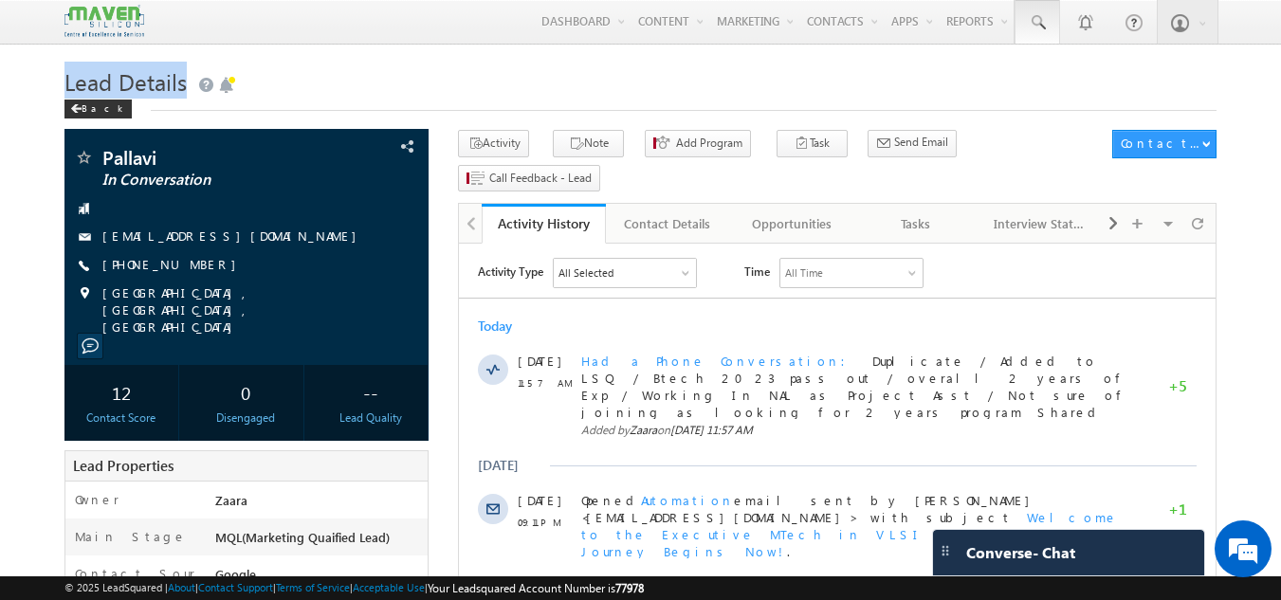
drag, startPoint x: 971, startPoint y: 91, endPoint x: 1015, endPoint y: 30, distance: 75.3
click at [1030, 27] on span at bounding box center [1037, 22] width 19 height 19
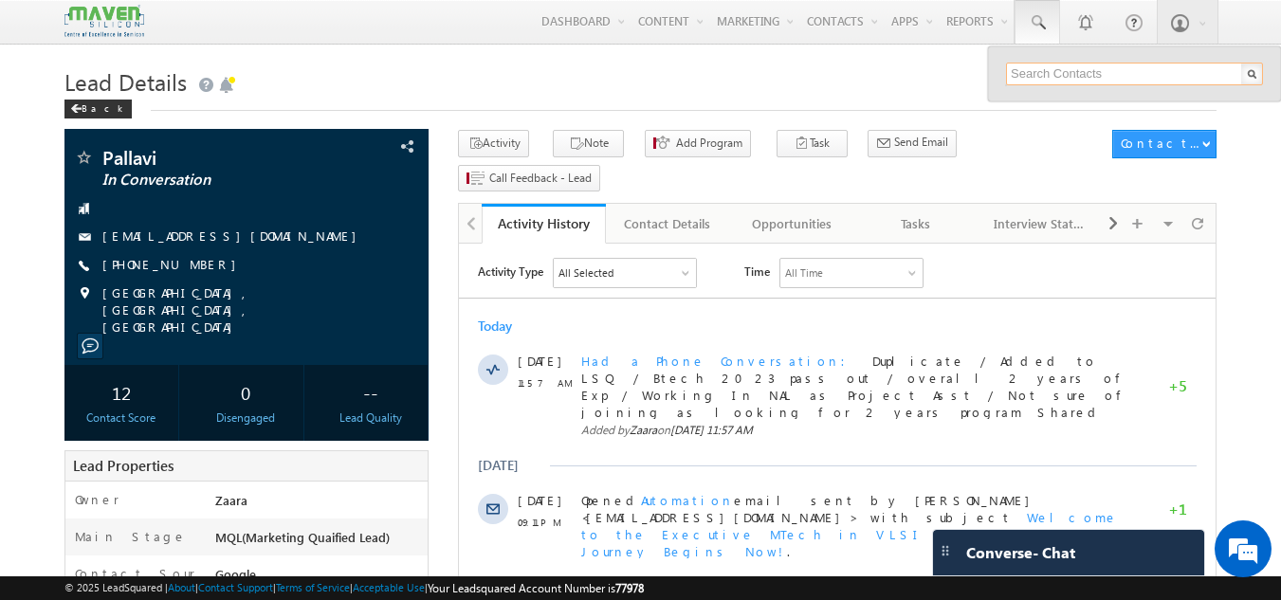
click at [1046, 79] on input "text" at bounding box center [1134, 74] width 257 height 23
paste input "7659995976"
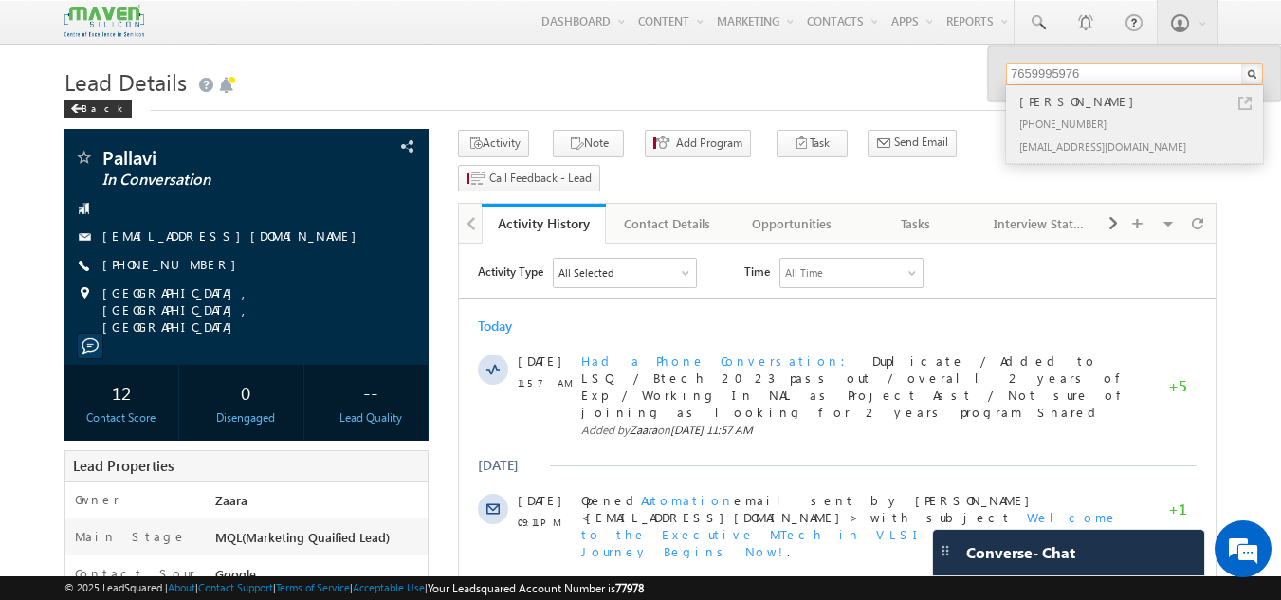
type input "7659995976"
click at [1073, 119] on div "+91-7659995976" at bounding box center [1142, 123] width 254 height 23
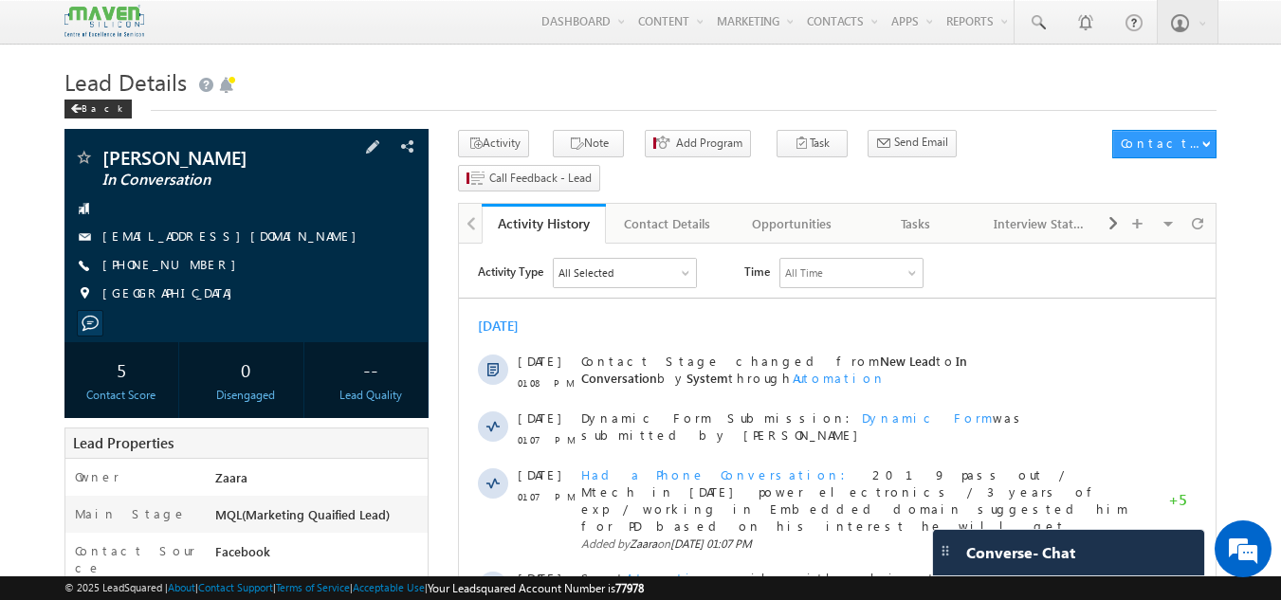
click at [200, 241] on link "[EMAIL_ADDRESS][DOMAIN_NAME]" at bounding box center [234, 236] width 264 height 16
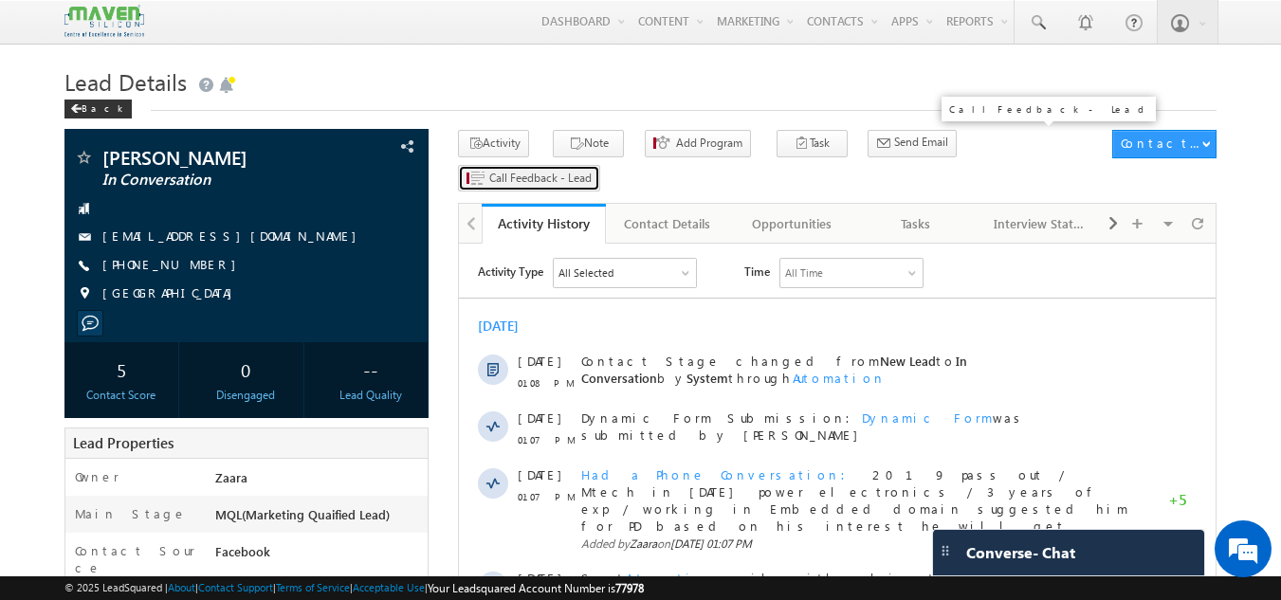
click at [592, 170] on span "Call Feedback - Lead" at bounding box center [540, 178] width 102 height 17
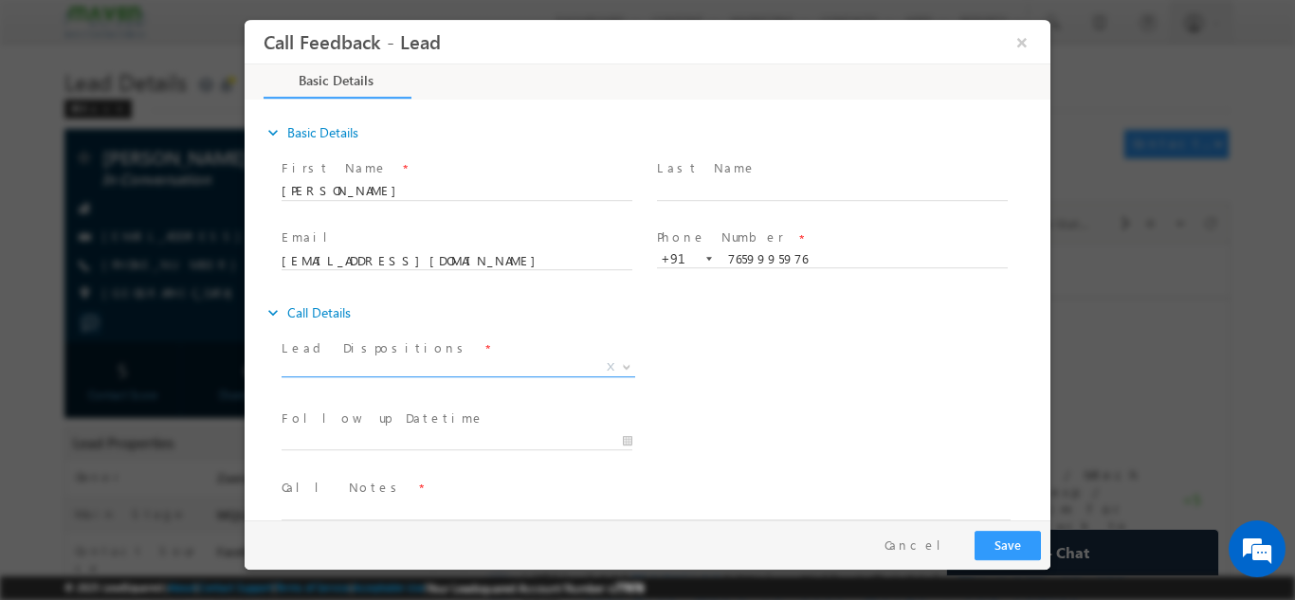
click at [357, 367] on span "X" at bounding box center [459, 366] width 354 height 19
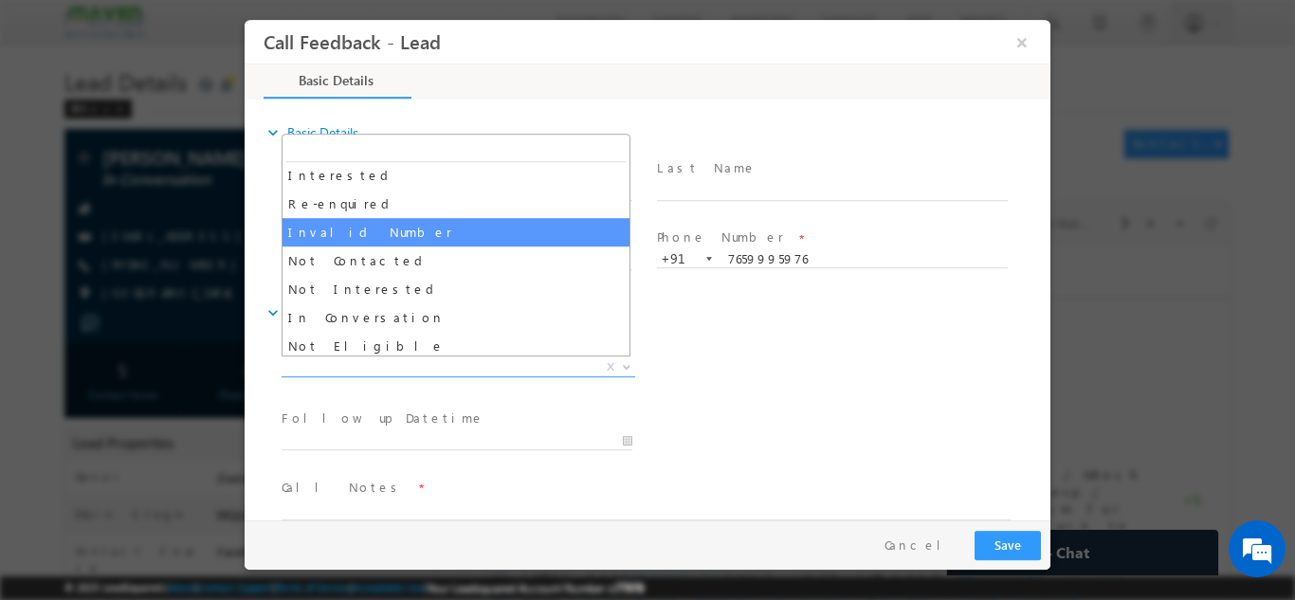
scroll to position [95, 0]
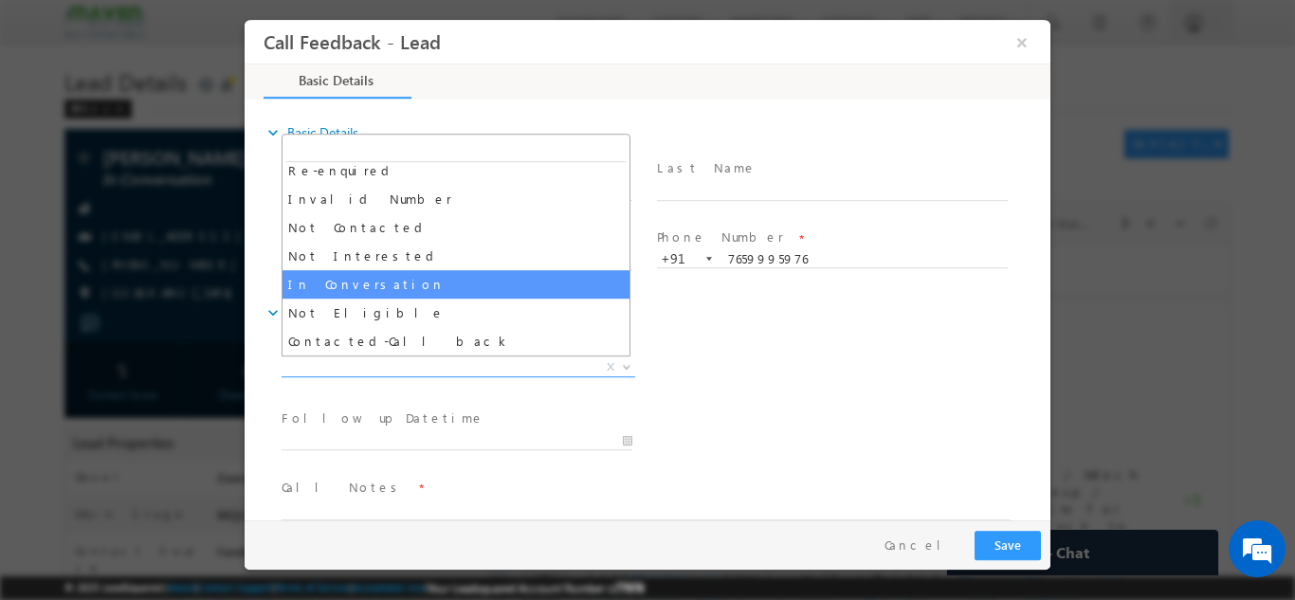
select select "In Conversation"
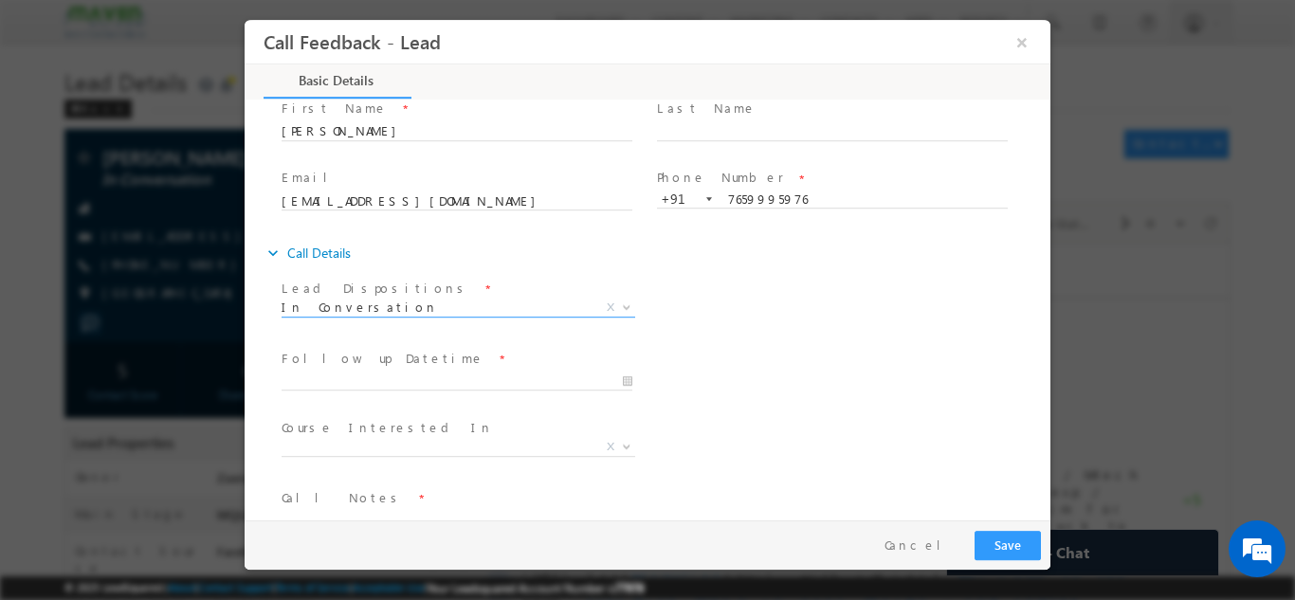
scroll to position [100, 0]
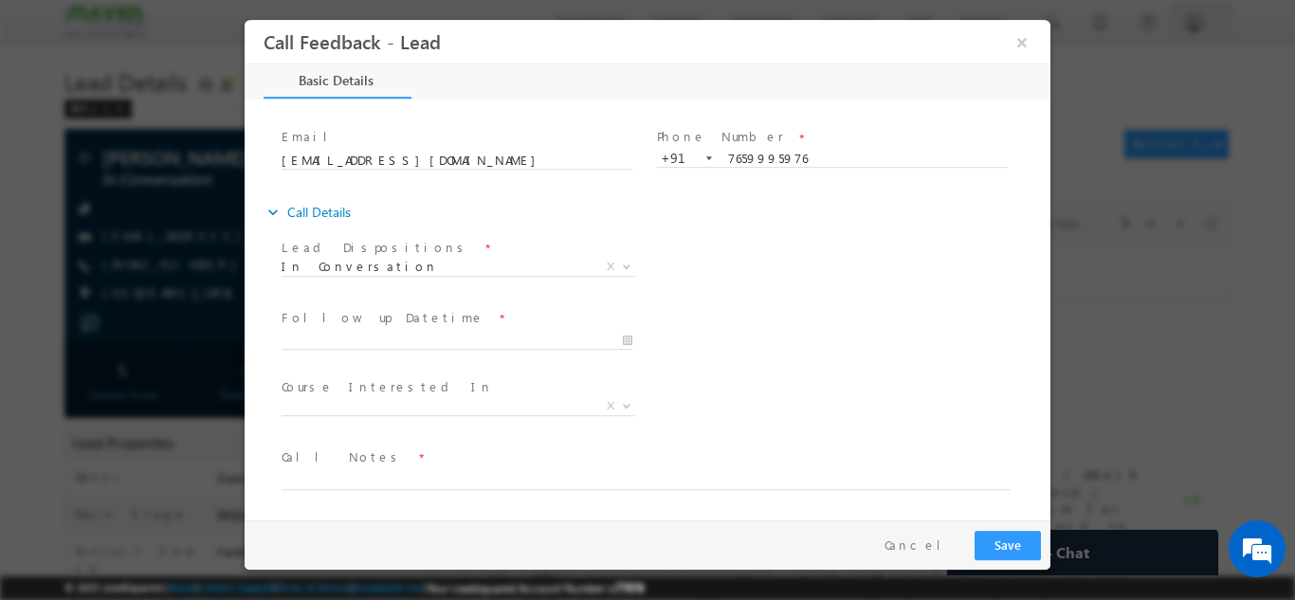
click at [342, 350] on span at bounding box center [457, 358] width 350 height 21
click at [342, 345] on input "12/08/2025 12:00 PM" at bounding box center [457, 340] width 351 height 19
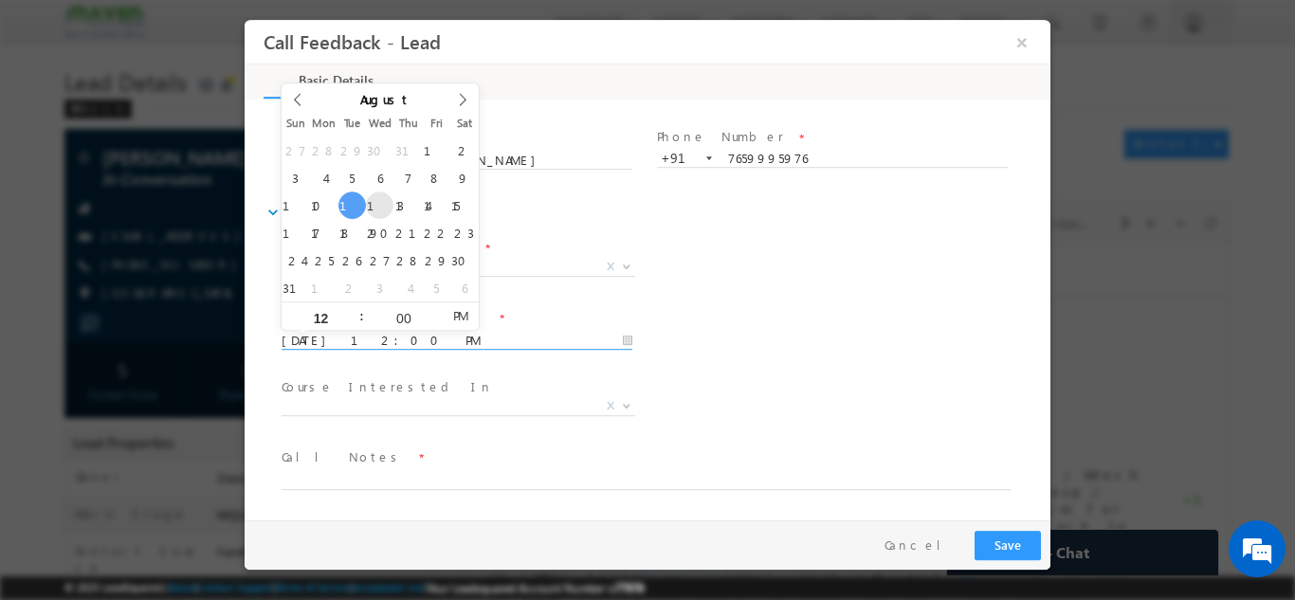
type input "13/08/2025 12:00 PM"
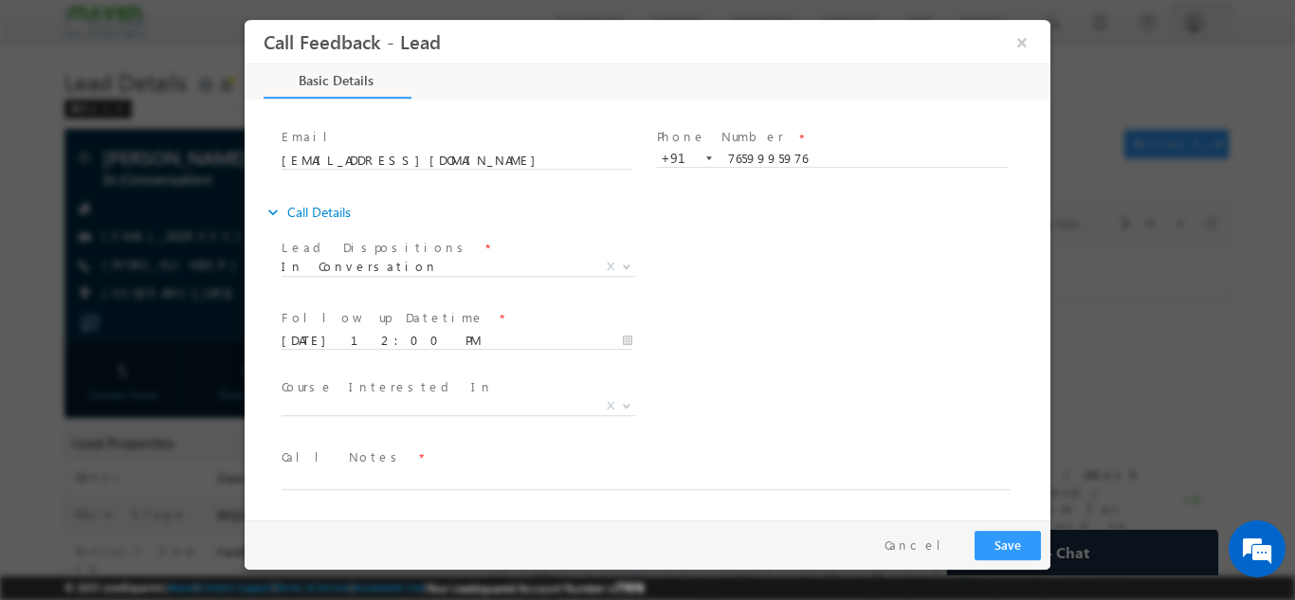
click at [815, 326] on div "Follow up Datetime * 13/08/2025 12:00 PM Program Type * Long Term Short Term X" at bounding box center [664, 338] width 773 height 70
click at [382, 467] on textarea at bounding box center [646, 478] width 729 height 22
paste textarea "Added to LSQ / 2019 pass out / Mtech in 2020 power electronics / 3 years of exp…"
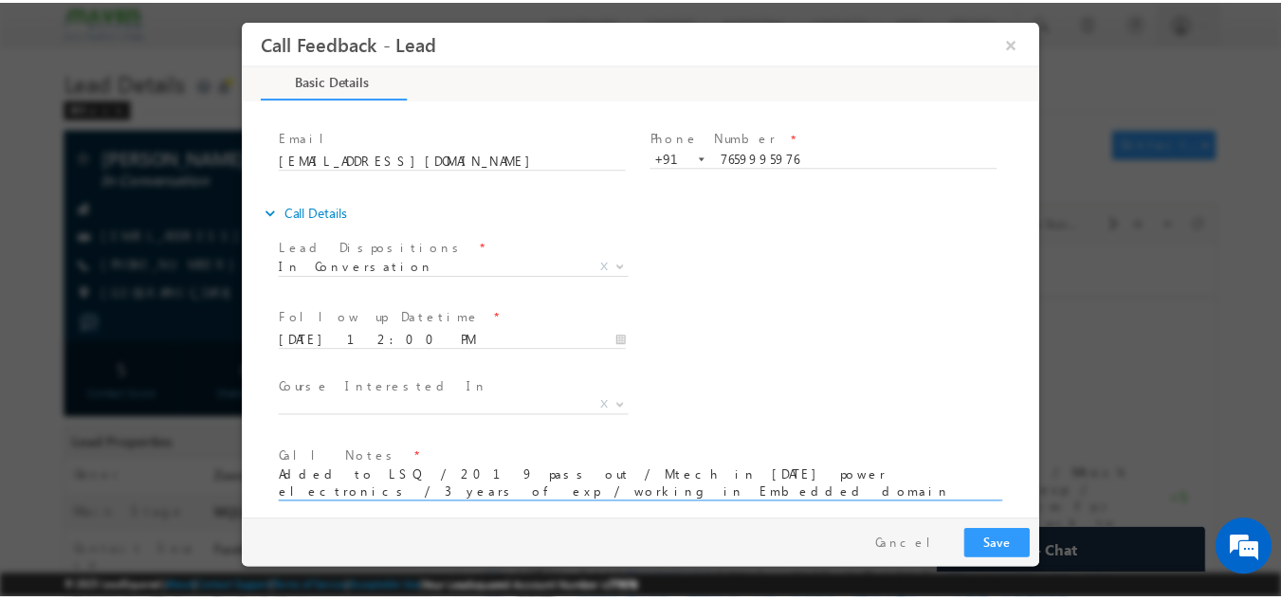
scroll to position [114, 0]
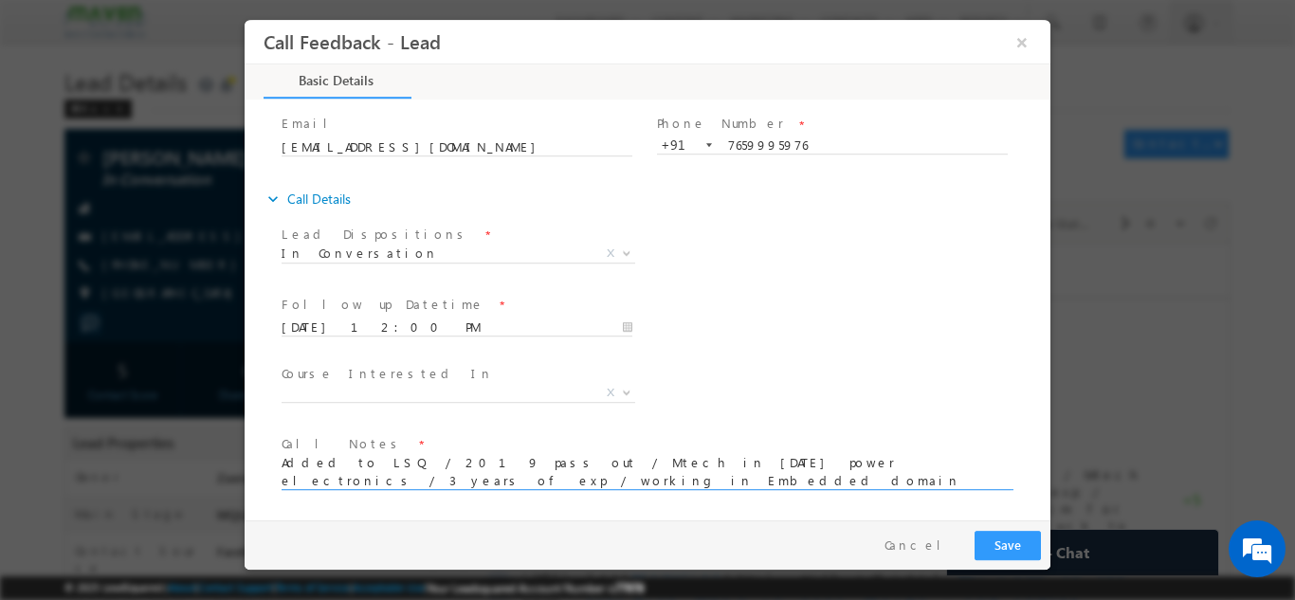
type textarea "Added to LSQ / 2019 pass out / Mtech in 2020 power electronics / 3 years of exp…"
click at [1017, 557] on button "Save" at bounding box center [1007, 544] width 66 height 29
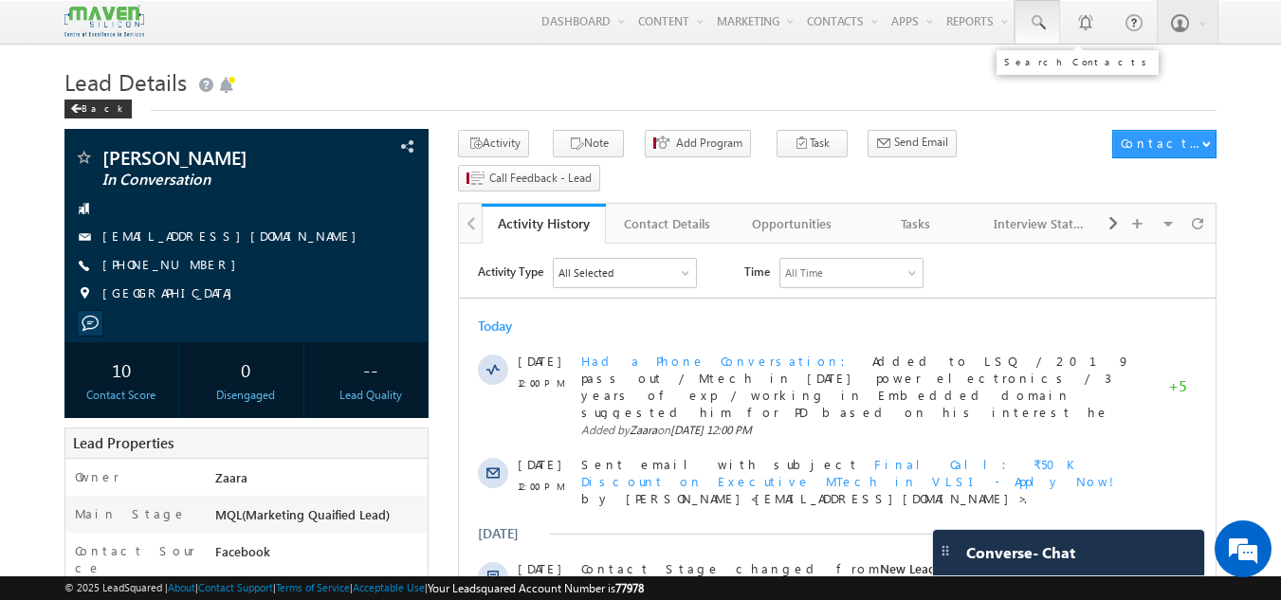
click at [1042, 18] on span at bounding box center [1037, 22] width 19 height 19
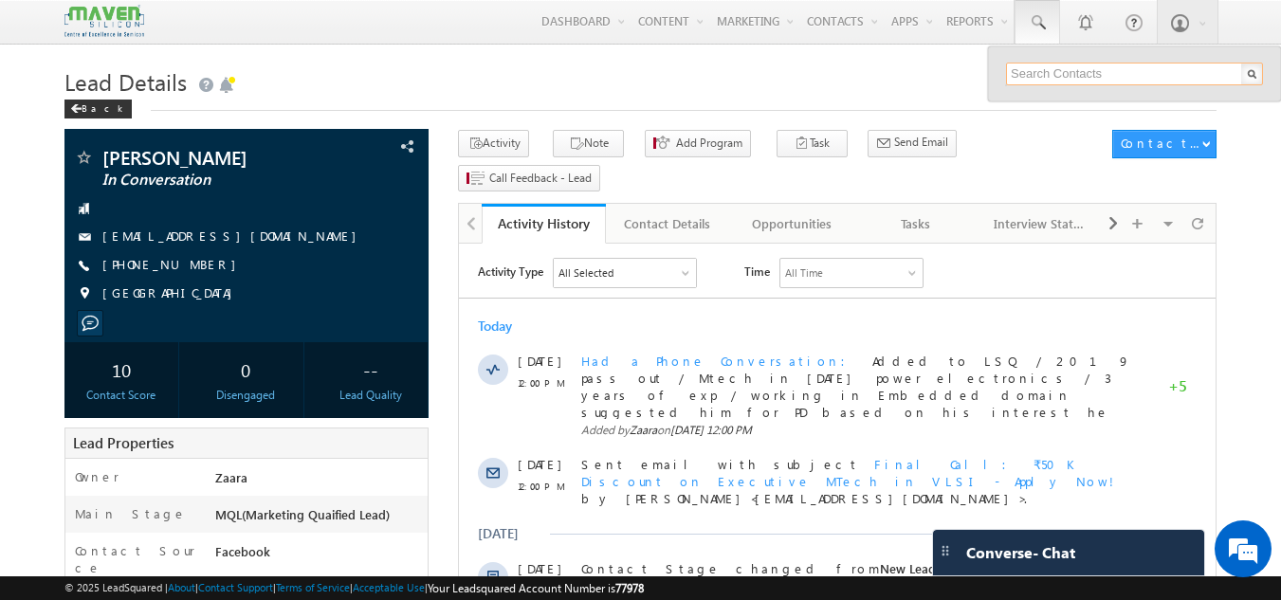
click at [1053, 69] on input "text" at bounding box center [1134, 74] width 257 height 23
paste input "9620077860"
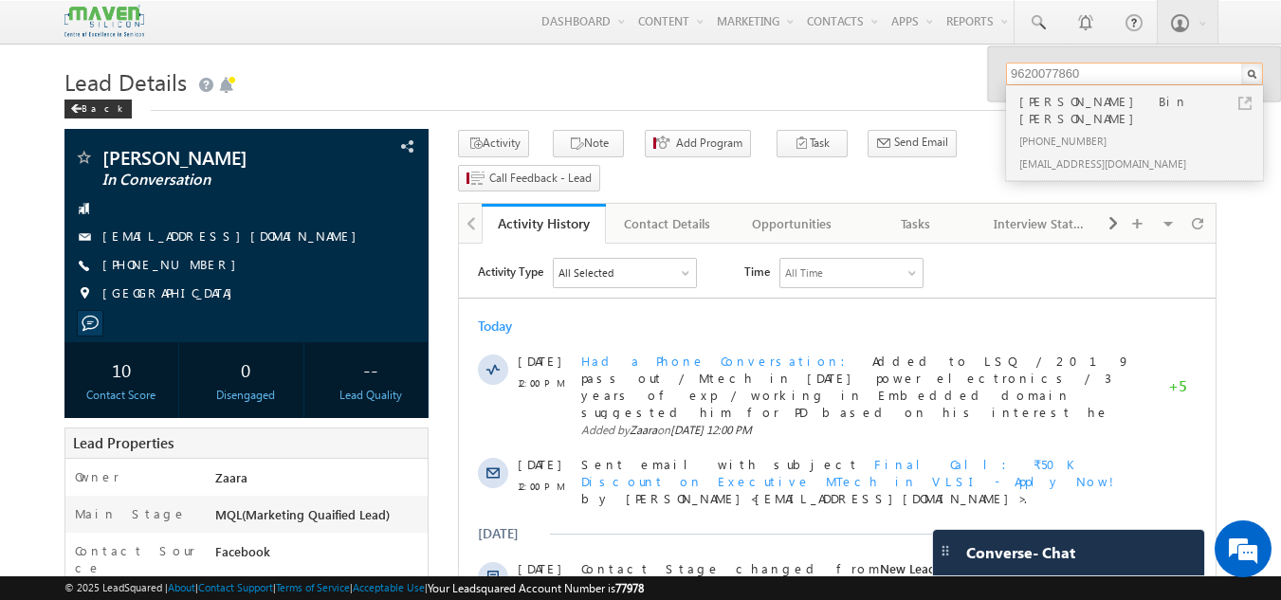
type input "9620077860"
click at [1052, 102] on div "[PERSON_NAME] Bin [PERSON_NAME]" at bounding box center [1142, 110] width 254 height 38
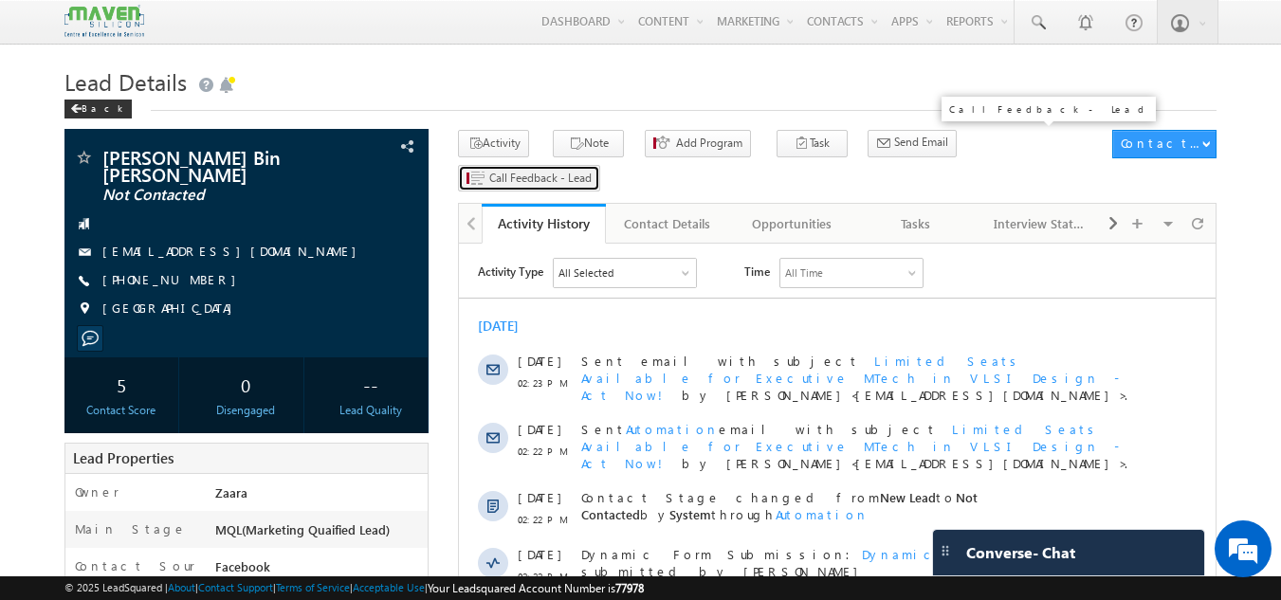
click at [592, 170] on span "Call Feedback - Lead" at bounding box center [540, 178] width 102 height 17
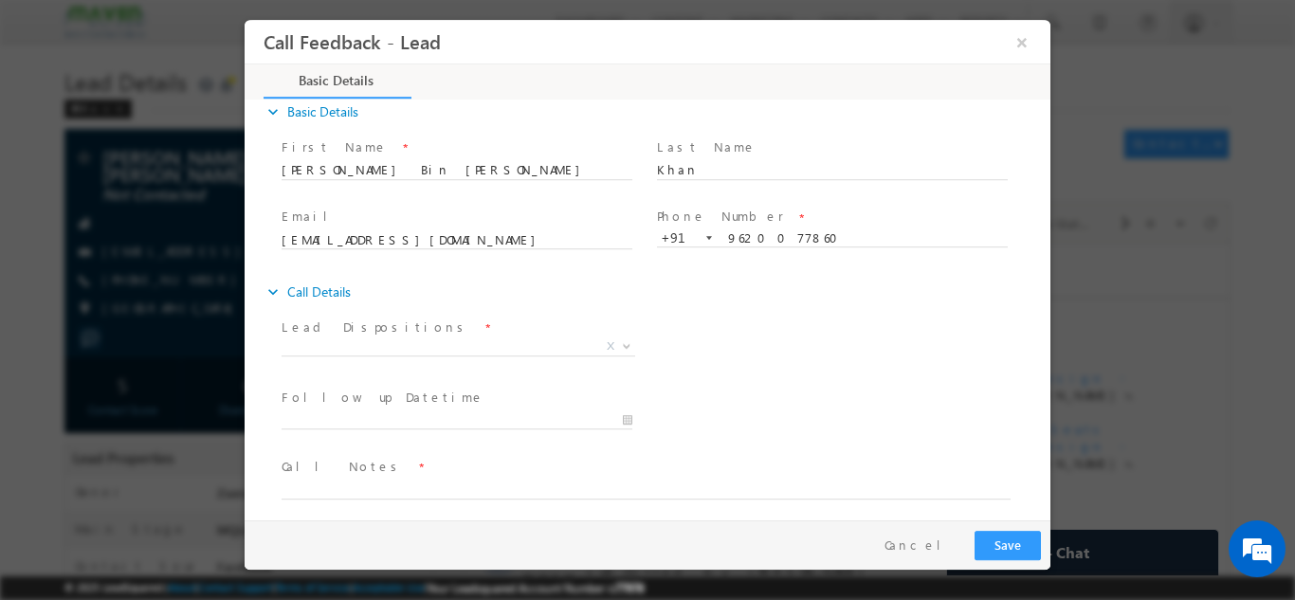
scroll to position [30, 0]
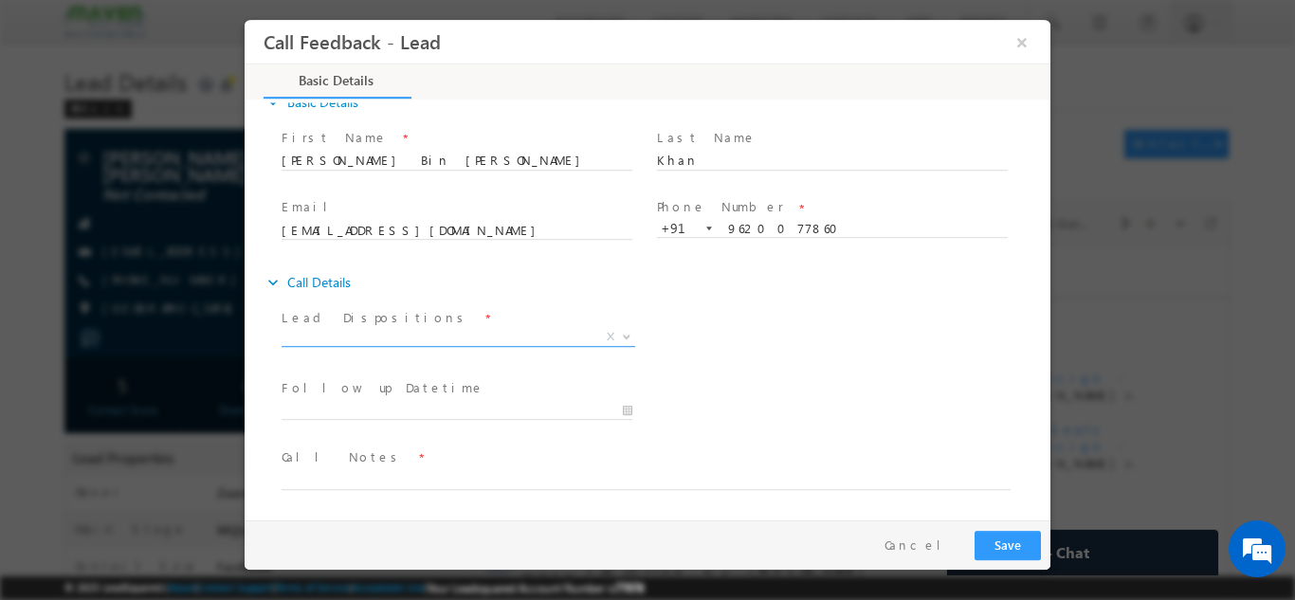
click at [400, 339] on span "X" at bounding box center [459, 336] width 354 height 19
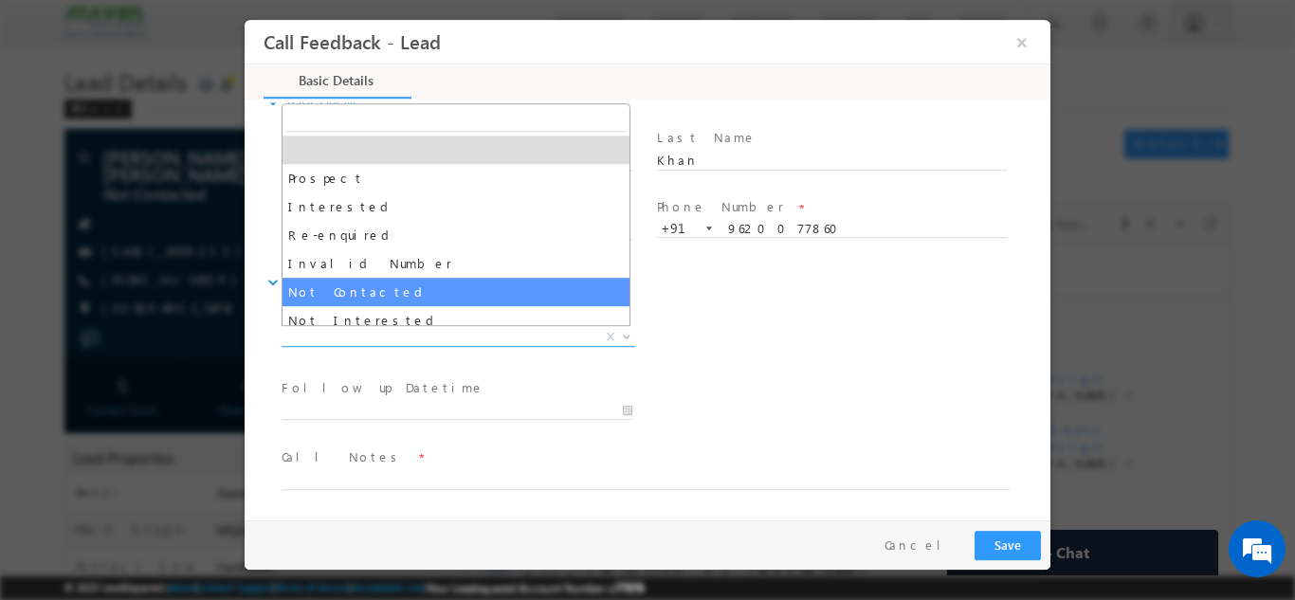
select select "Not Contacted"
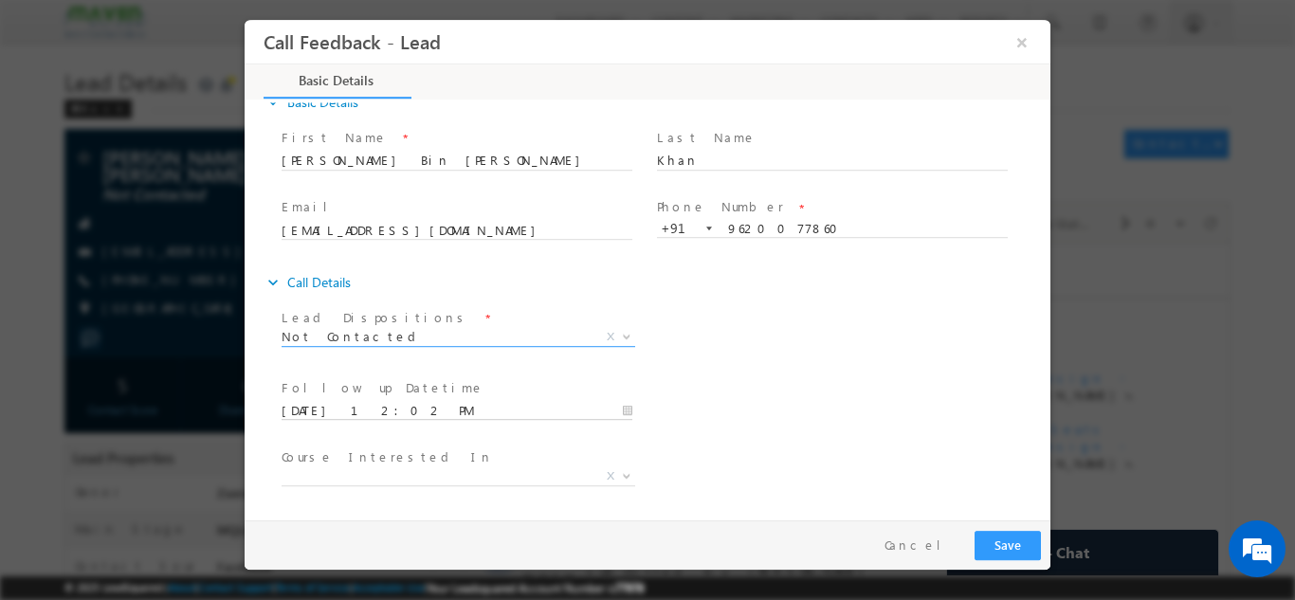
click at [353, 415] on input "[DATE] 12:02 PM" at bounding box center [457, 410] width 351 height 19
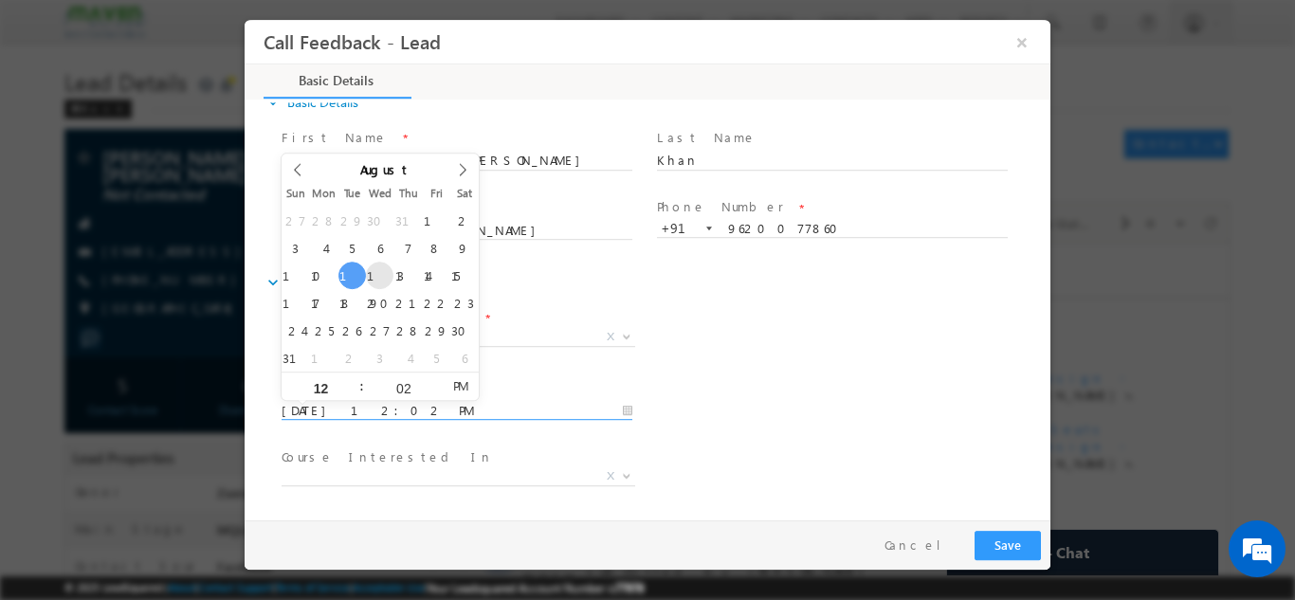
type input "[DATE] 12:02 PM"
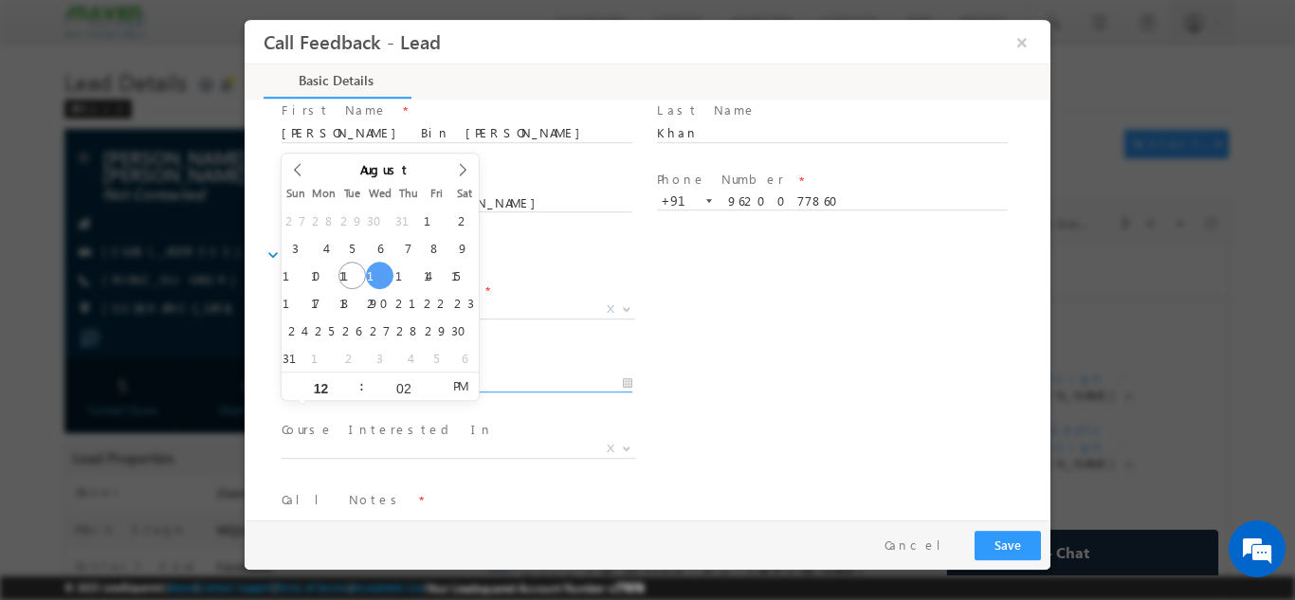
scroll to position [100, 0]
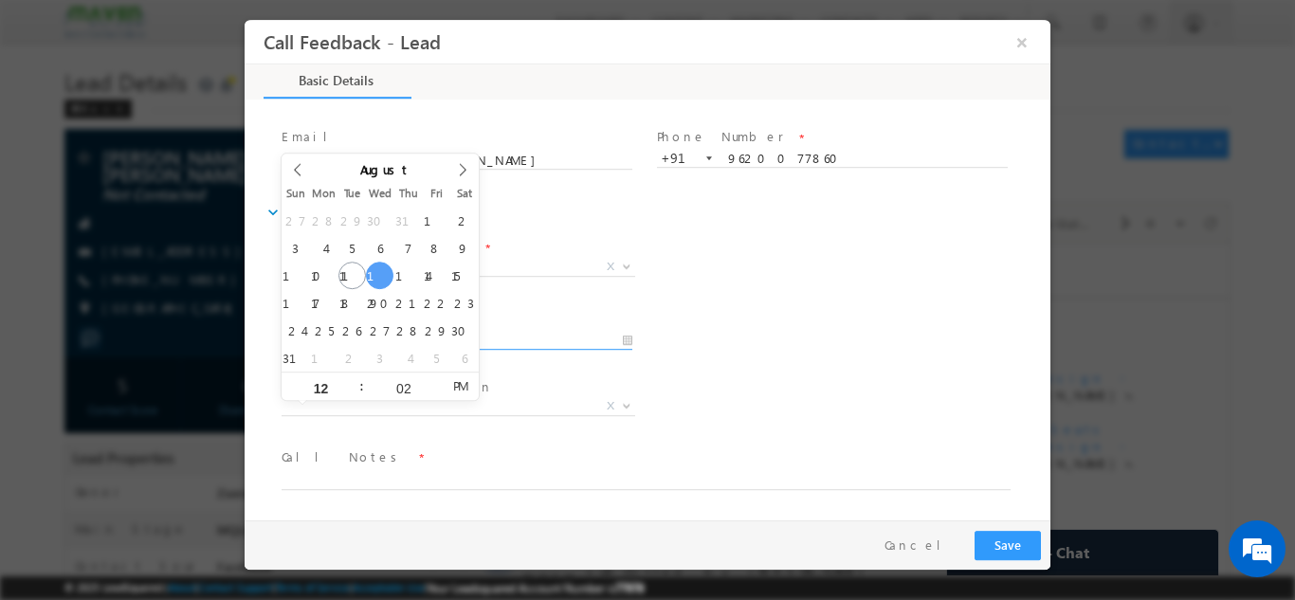
click at [346, 459] on span "Call Notes *" at bounding box center [636, 456] width 708 height 21
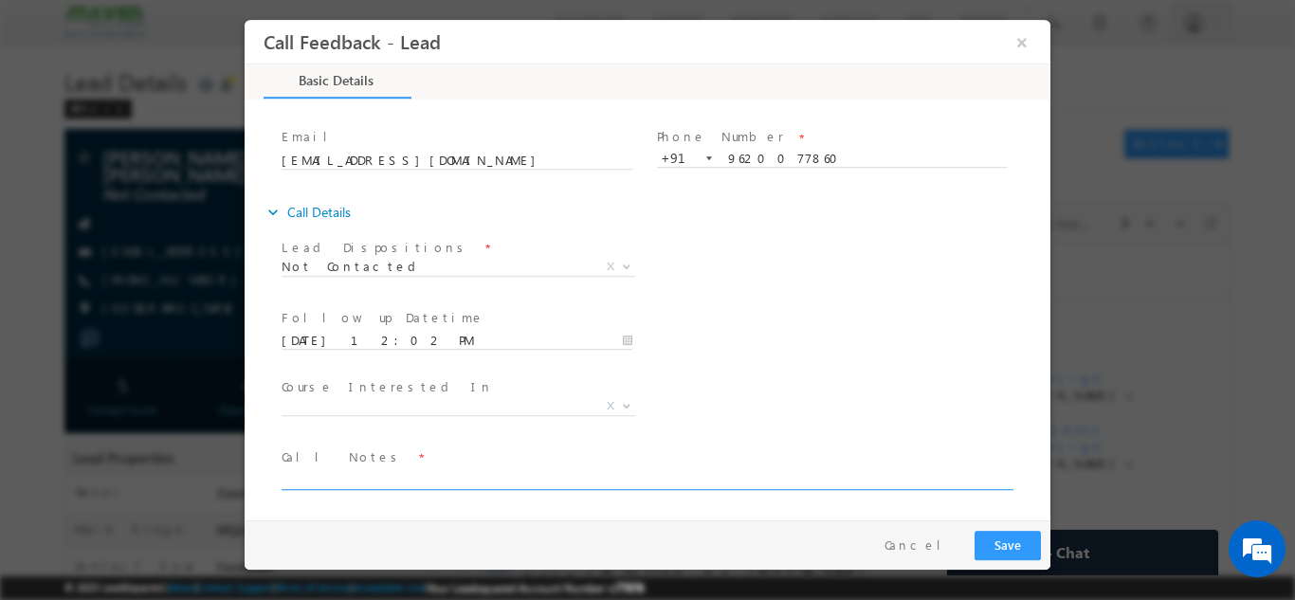
click at [344, 469] on textarea at bounding box center [646, 478] width 729 height 22
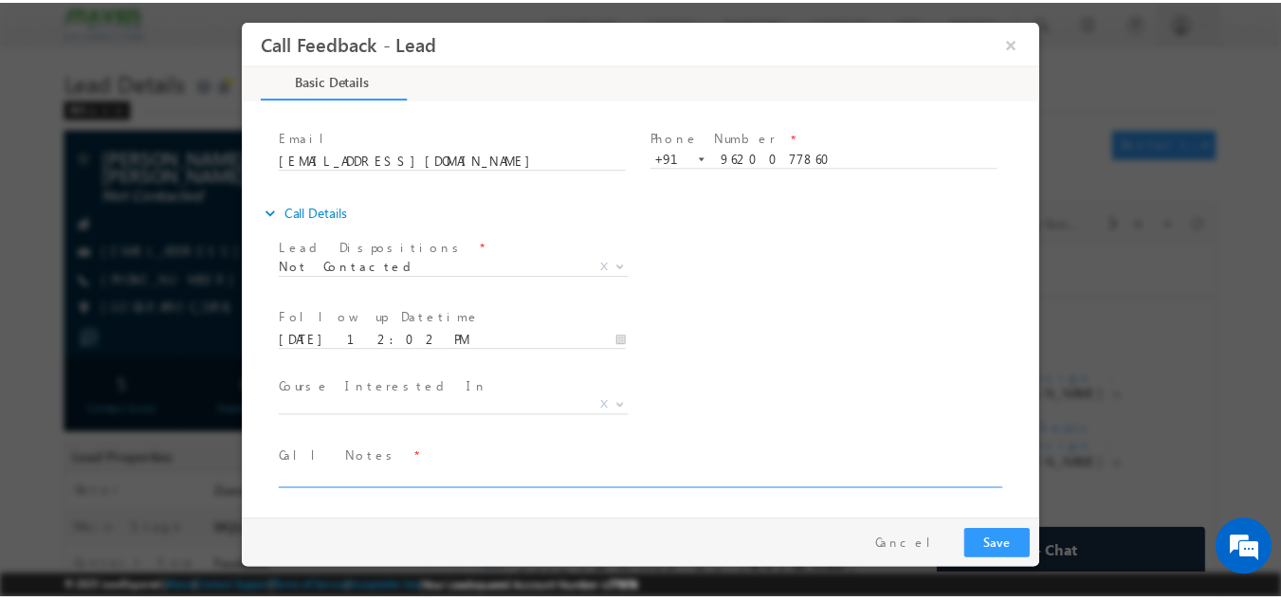
scroll to position [0, 0]
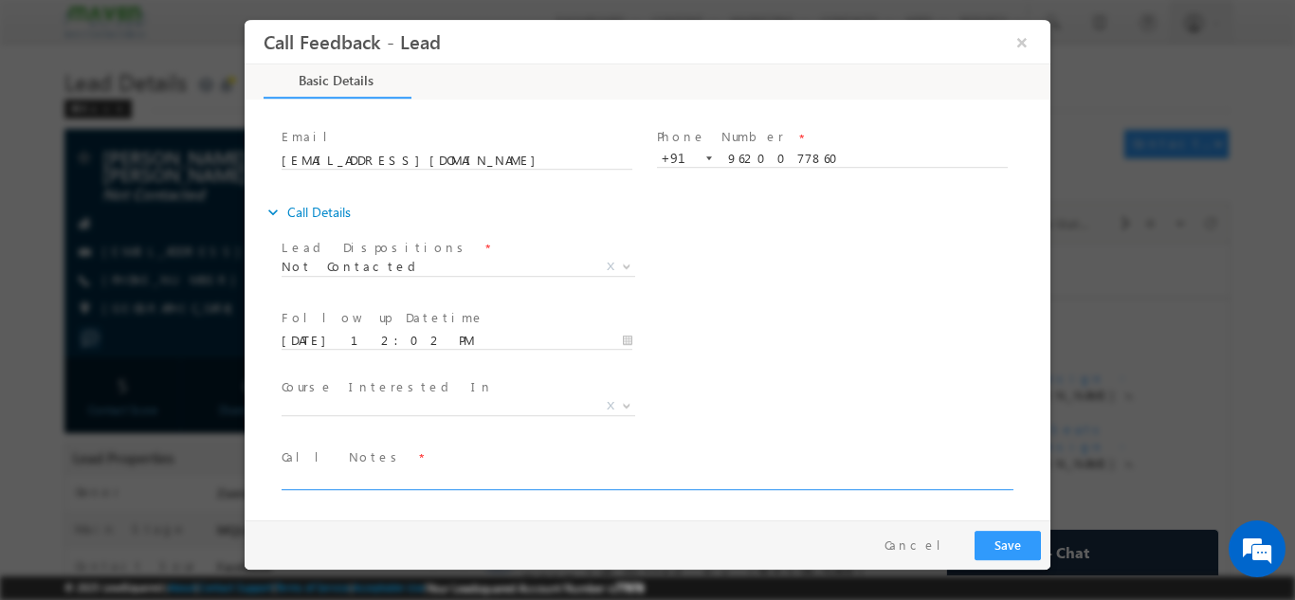
paste textarea "Added to LSQ / NPU"
drag, startPoint x: 365, startPoint y: 479, endPoint x: 260, endPoint y: 506, distance: 108.8
click at [260, 506] on div "expand_more Basic Details First Name *" at bounding box center [652, 310] width 796 height 418
click at [353, 482] on textarea "NPU" at bounding box center [646, 478] width 729 height 22
type textarea "NPU / NPU"
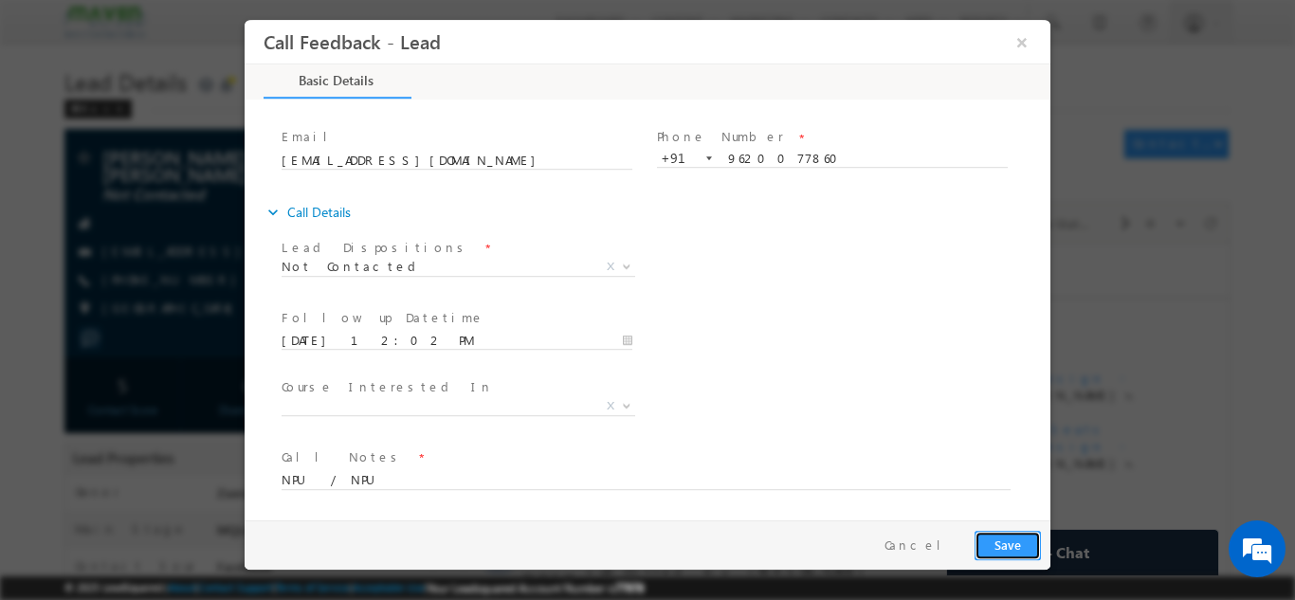
click at [1015, 542] on button "Save" at bounding box center [1007, 544] width 66 height 29
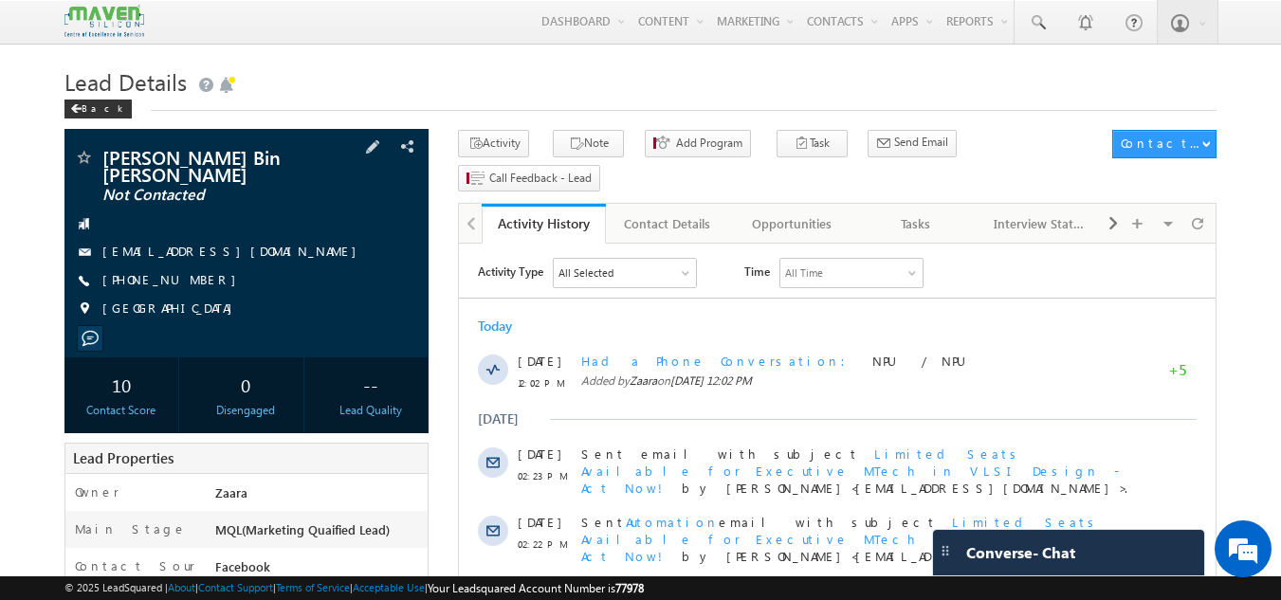
click at [99, 256] on div "[EMAIL_ADDRESS][DOMAIN_NAME]" at bounding box center [247, 252] width 346 height 19
click at [110, 251] on link "[EMAIL_ADDRESS][DOMAIN_NAME]" at bounding box center [234, 251] width 264 height 16
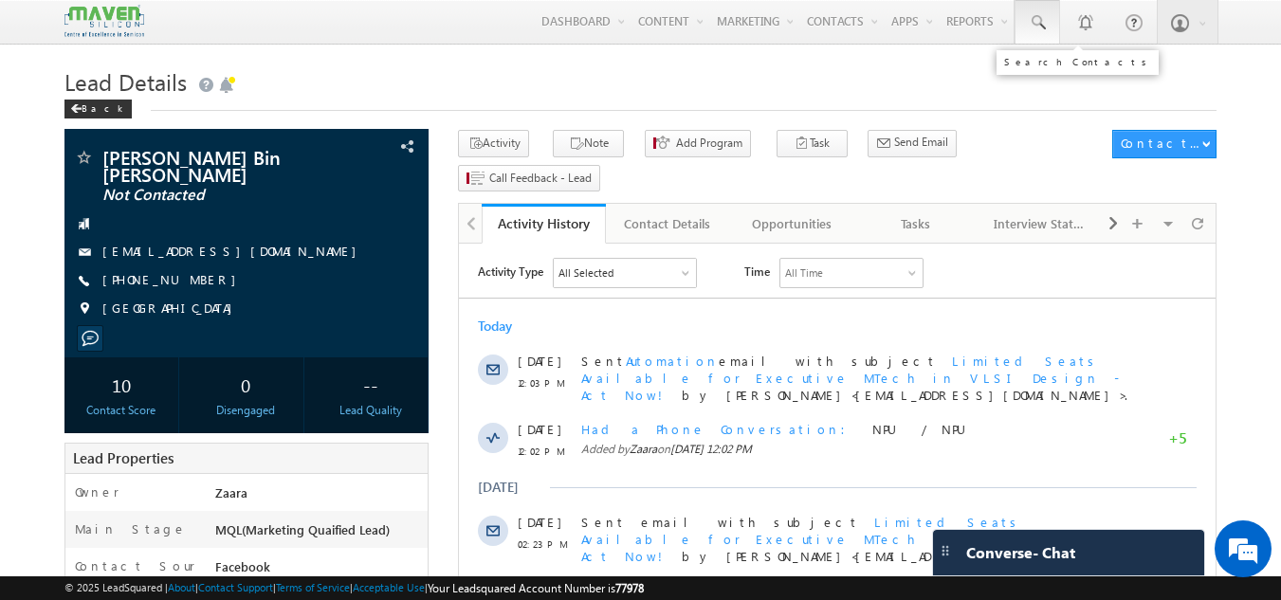
click at [1042, 23] on span at bounding box center [1037, 22] width 19 height 19
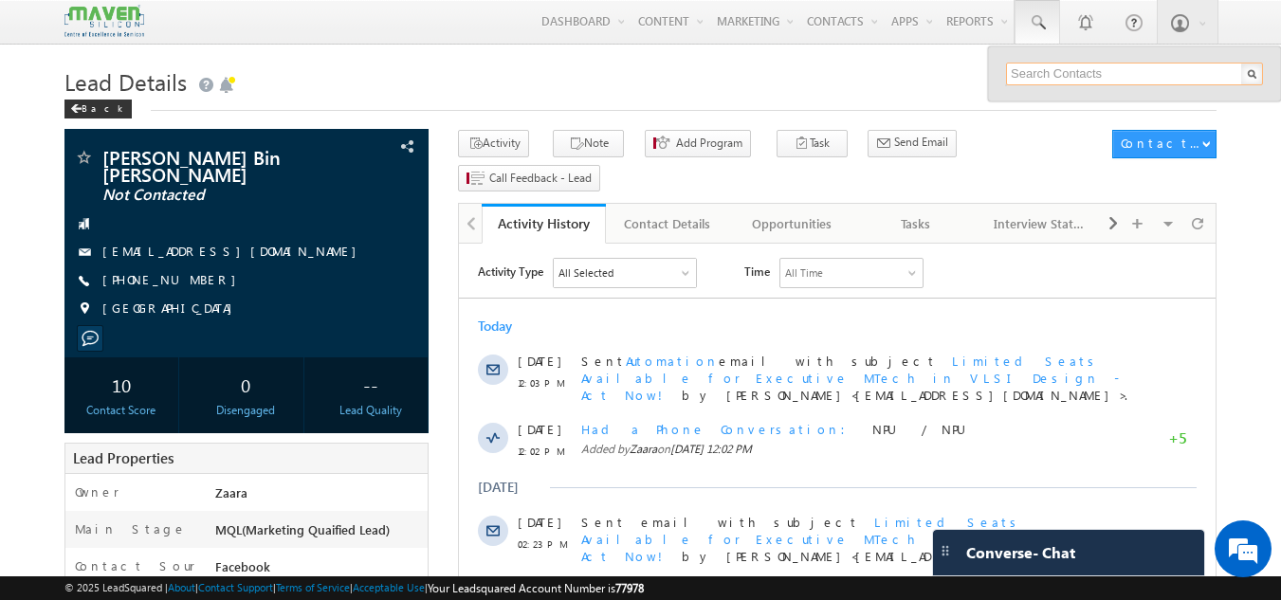
click at [1057, 82] on input "text" at bounding box center [1134, 74] width 257 height 23
paste input "7989541817"
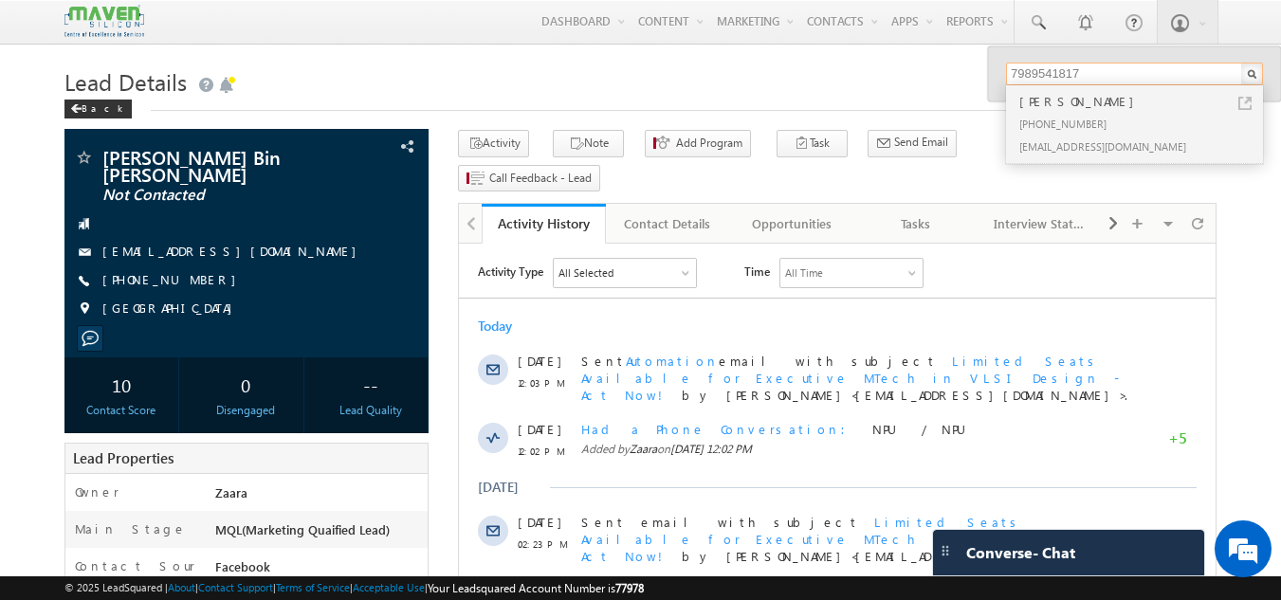
type input "7989541817"
click at [1062, 108] on div "[PERSON_NAME]" at bounding box center [1142, 101] width 254 height 21
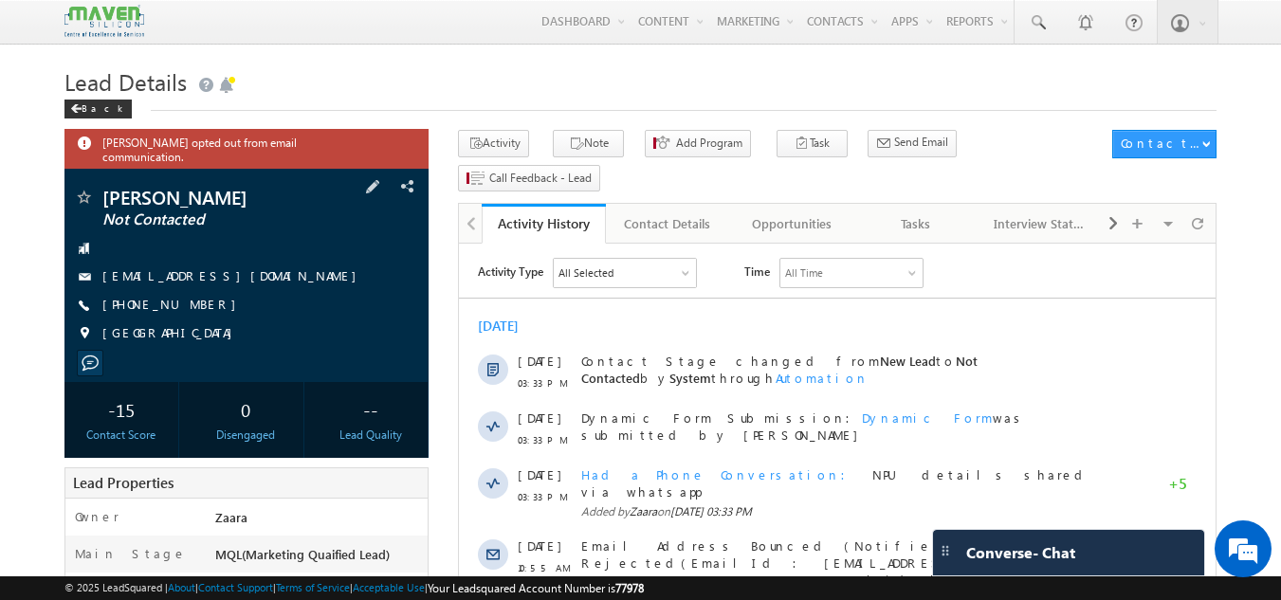
click at [155, 267] on span "[EMAIL_ADDRESS][DOMAIN_NAME]" at bounding box center [234, 276] width 264 height 19
click at [172, 267] on span "sravy.dreamz@gmai.com" at bounding box center [234, 276] width 264 height 19
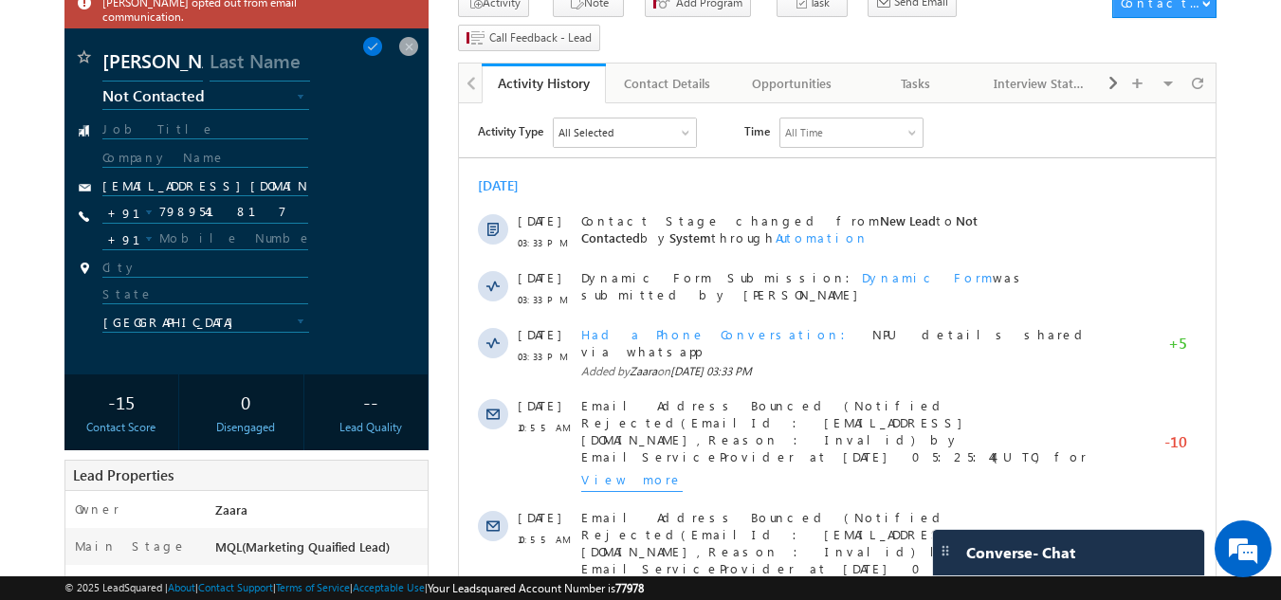
scroll to position [95, 0]
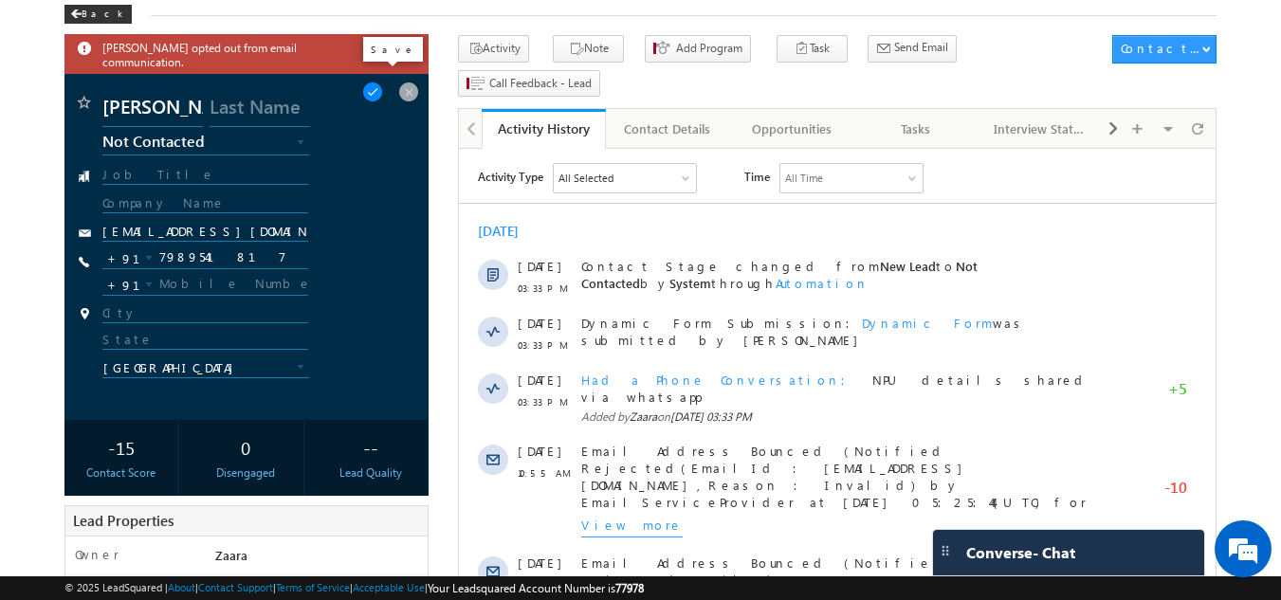
click at [378, 82] on span at bounding box center [372, 92] width 21 height 21
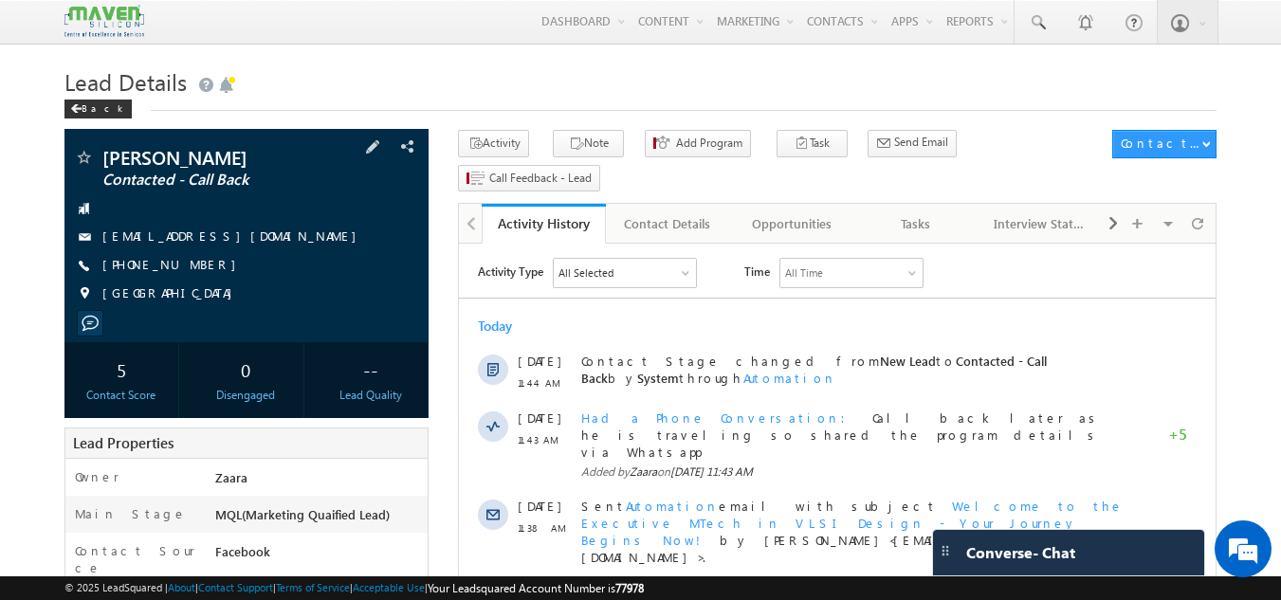
click at [166, 238] on link "[EMAIL_ADDRESS][DOMAIN_NAME]" at bounding box center [234, 236] width 264 height 16
click at [122, 241] on link "anand.picrox@gmail.com" at bounding box center [234, 236] width 264 height 16
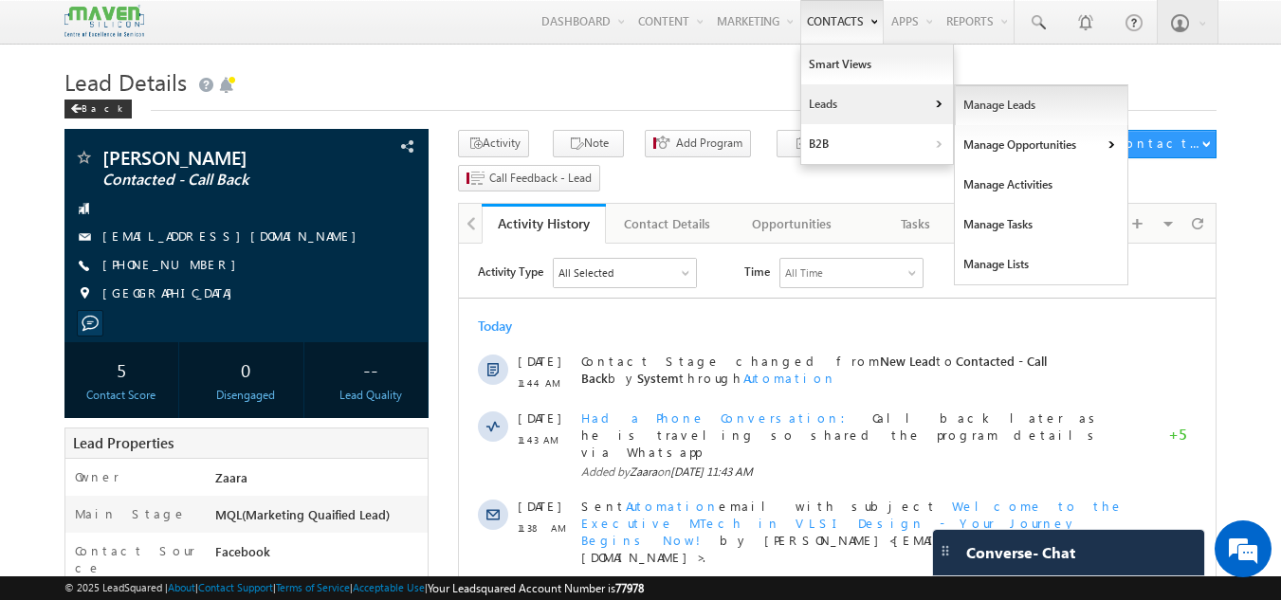
click at [966, 112] on link "Manage Leads" at bounding box center [1041, 105] width 173 height 40
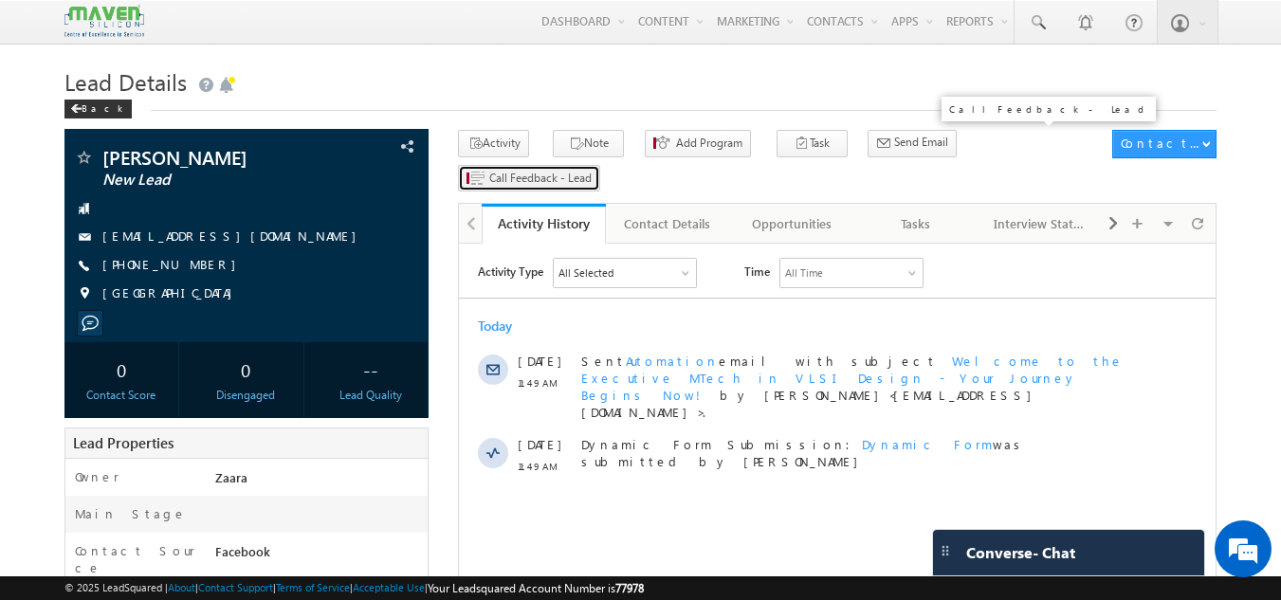
click at [592, 170] on span "Call Feedback - Lead" at bounding box center [540, 178] width 102 height 17
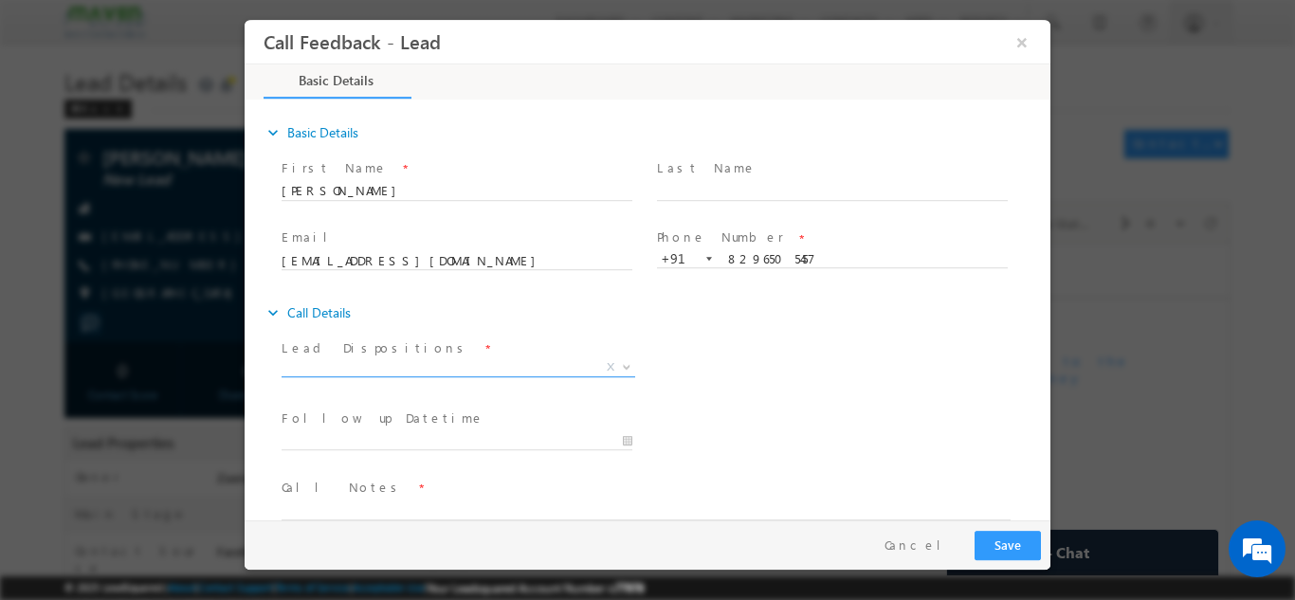
click at [401, 363] on span "X" at bounding box center [459, 366] width 354 height 19
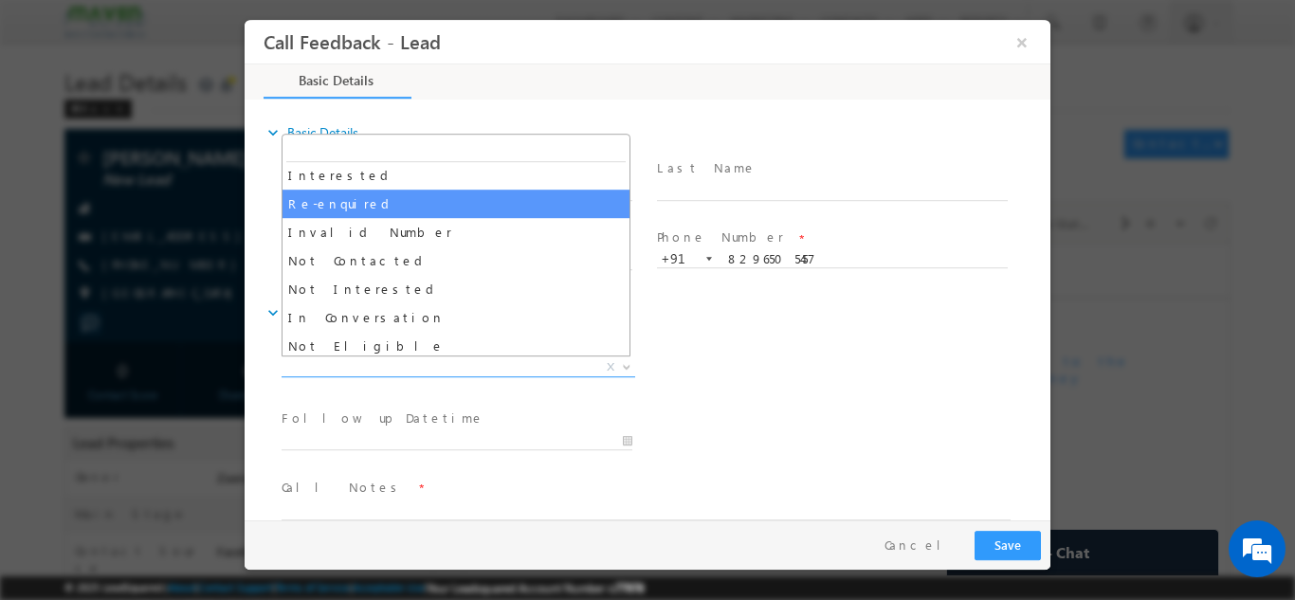
scroll to position [95, 0]
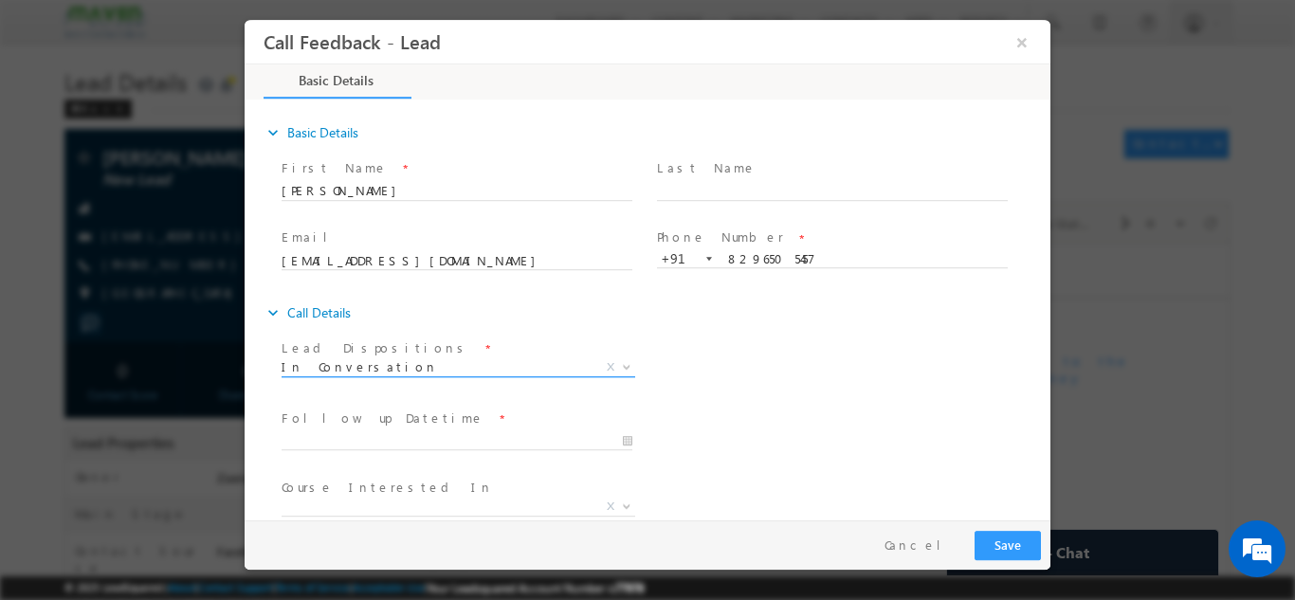
click at [385, 369] on span "In Conversation" at bounding box center [436, 365] width 308 height 17
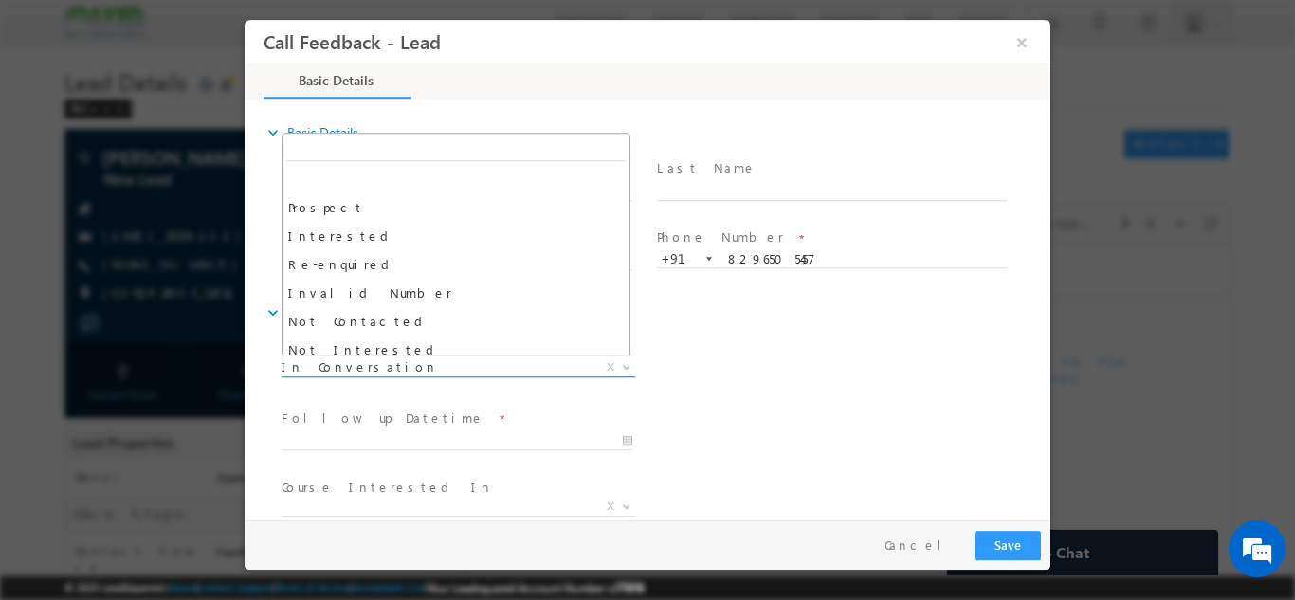
scroll to position [142, 0]
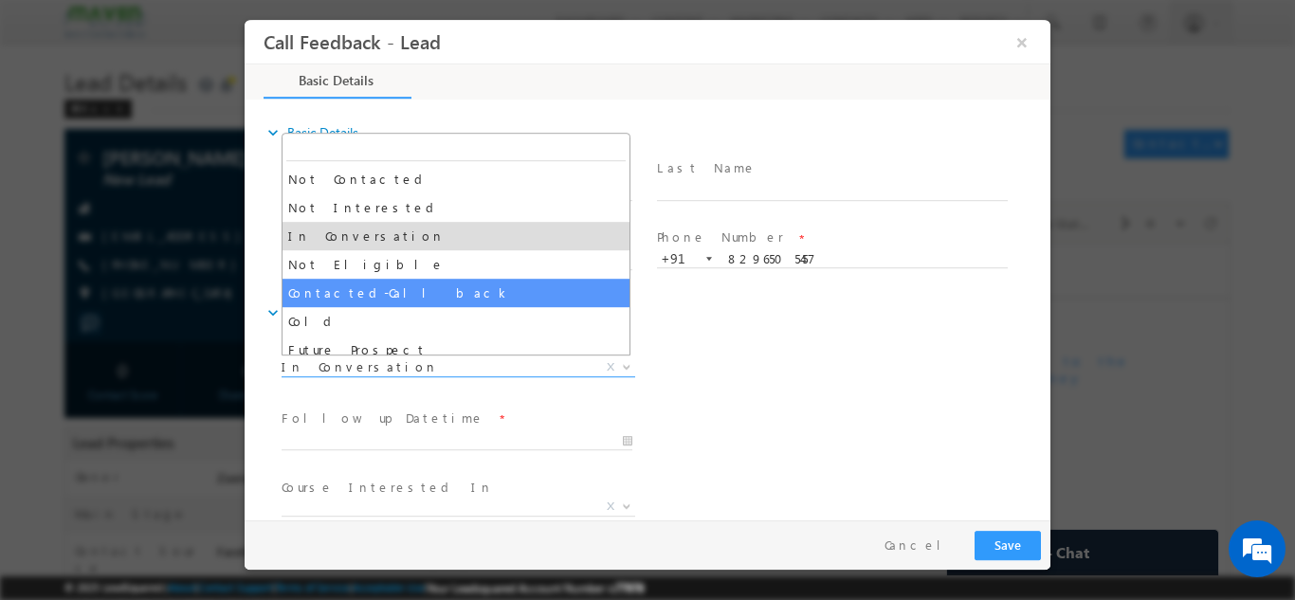
select select "Contacted-Call back"
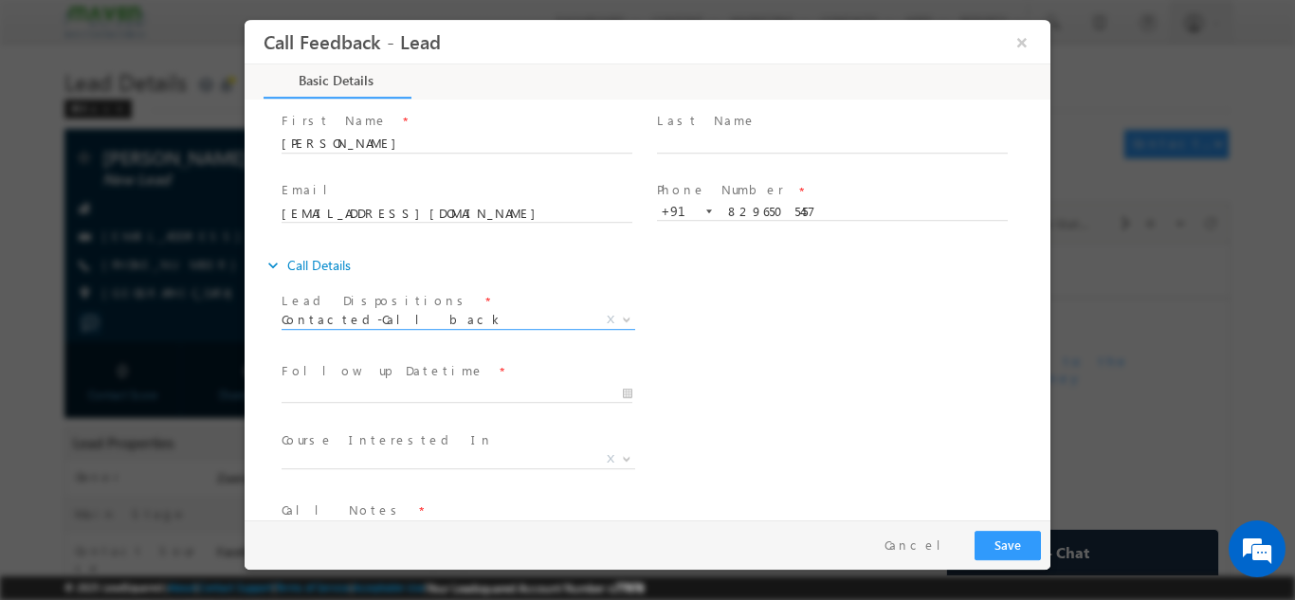
scroll to position [95, 0]
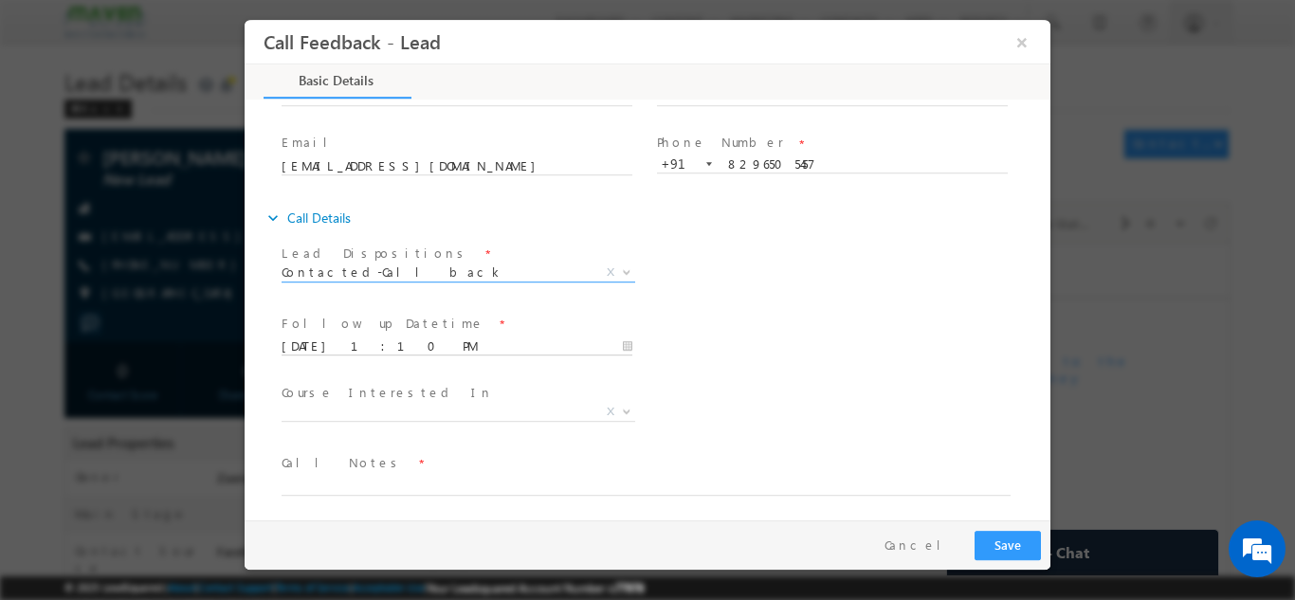
click at [384, 337] on input "12/08/2025 1:10 PM" at bounding box center [457, 346] width 351 height 19
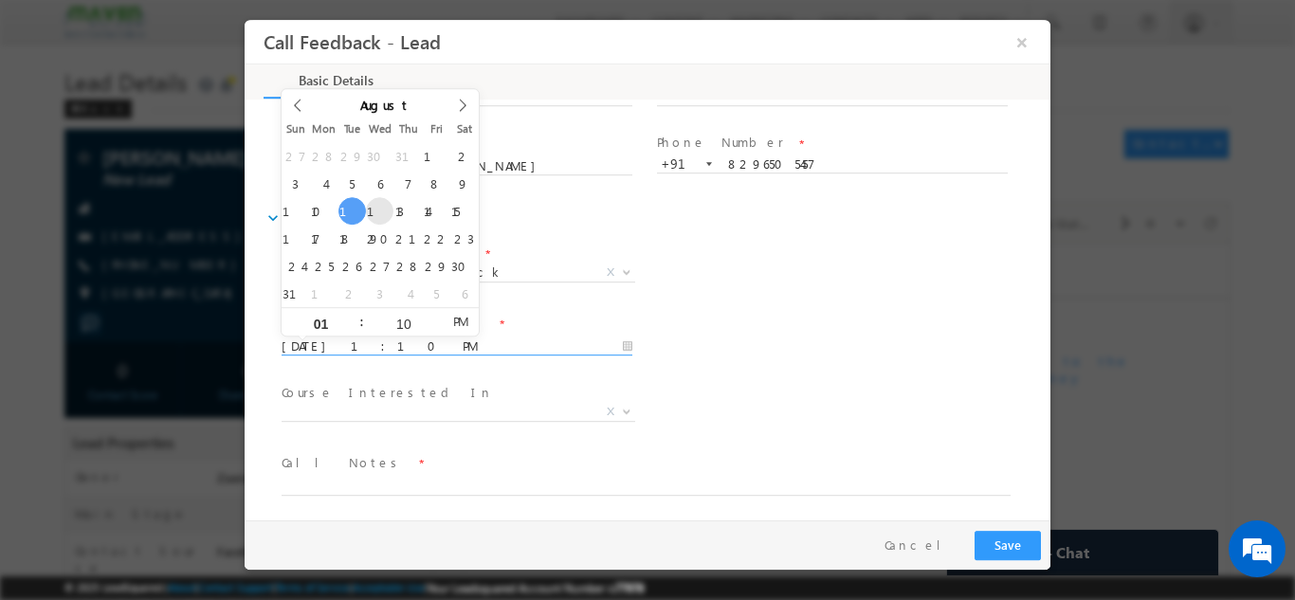
type input "13/08/2025 1:10 PM"
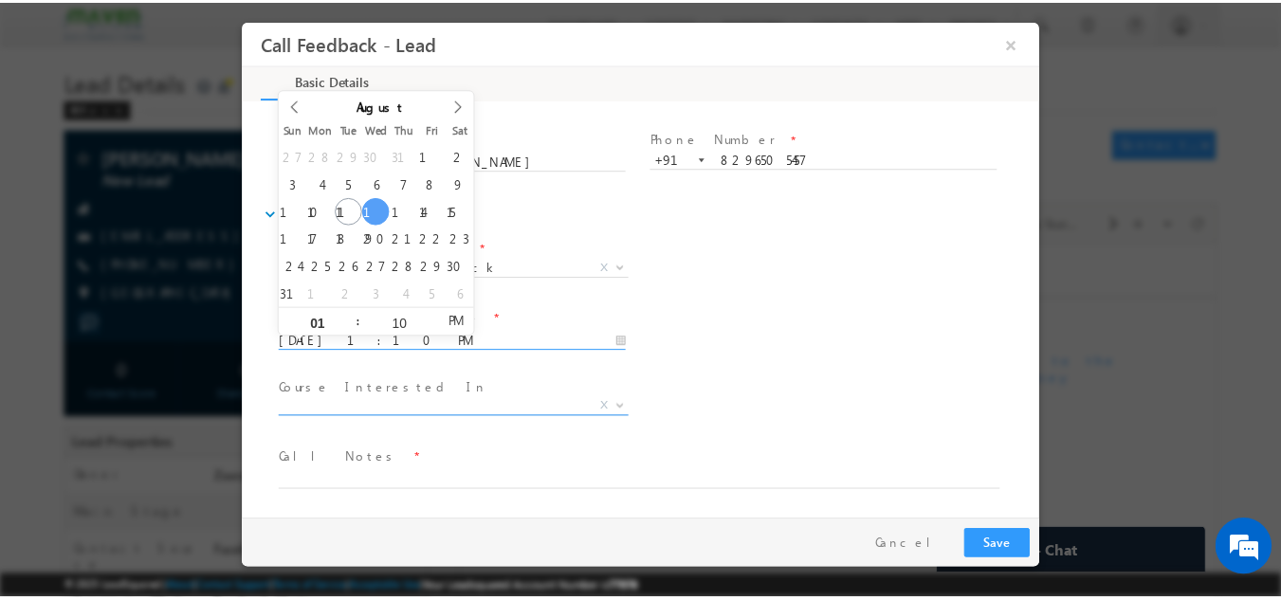
scroll to position [100, 0]
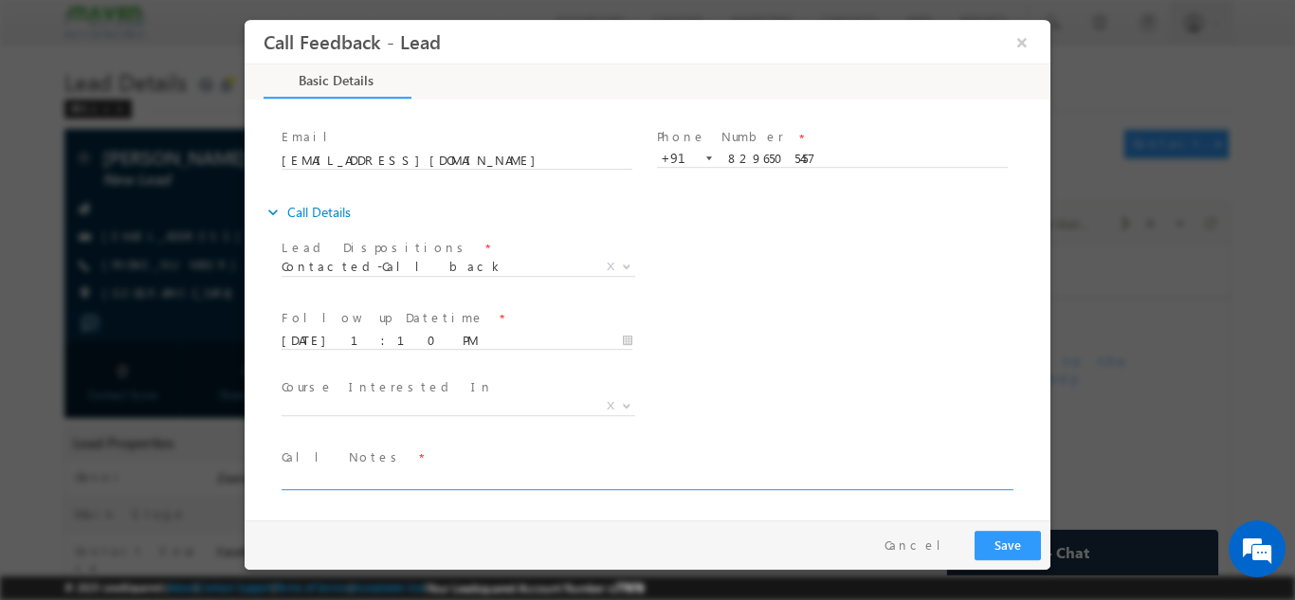
click at [394, 482] on textarea at bounding box center [646, 478] width 729 height 22
paste textarea "Call back @ 12: 30 as she is in meeting so shared the program details via Whats…"
type textarea "Call back @ 12: 30 as she is in meeting so shared the program details via Whats…"
click at [999, 548] on button "Save" at bounding box center [1007, 544] width 66 height 29
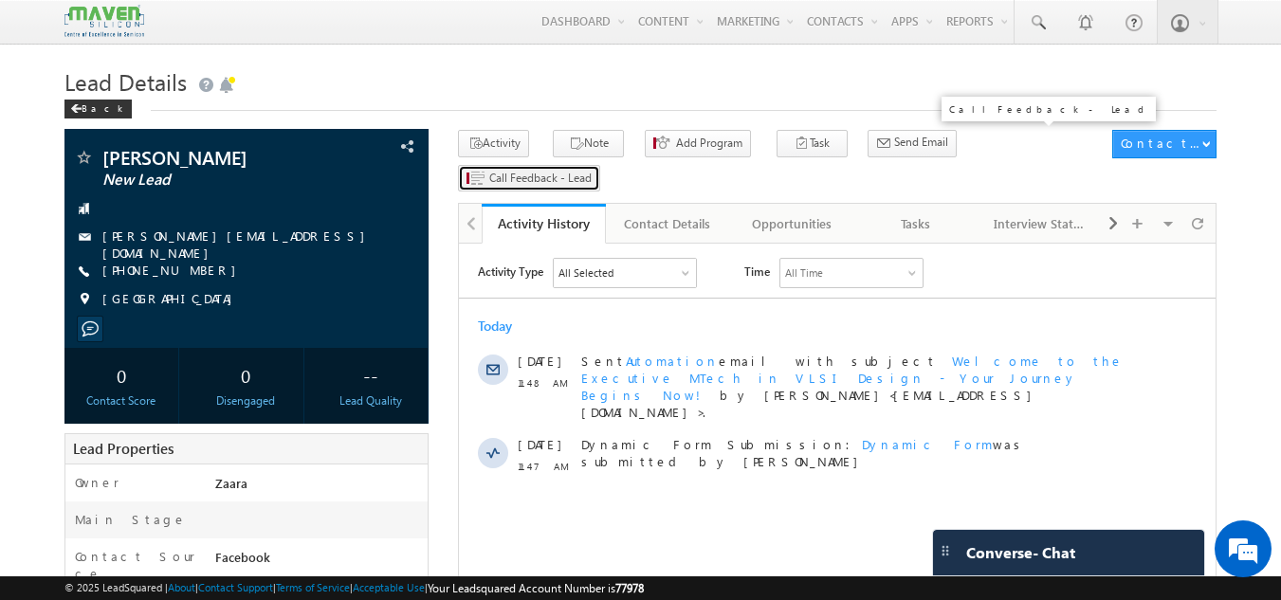
click at [600, 165] on button "Call Feedback - Lead" at bounding box center [529, 178] width 142 height 27
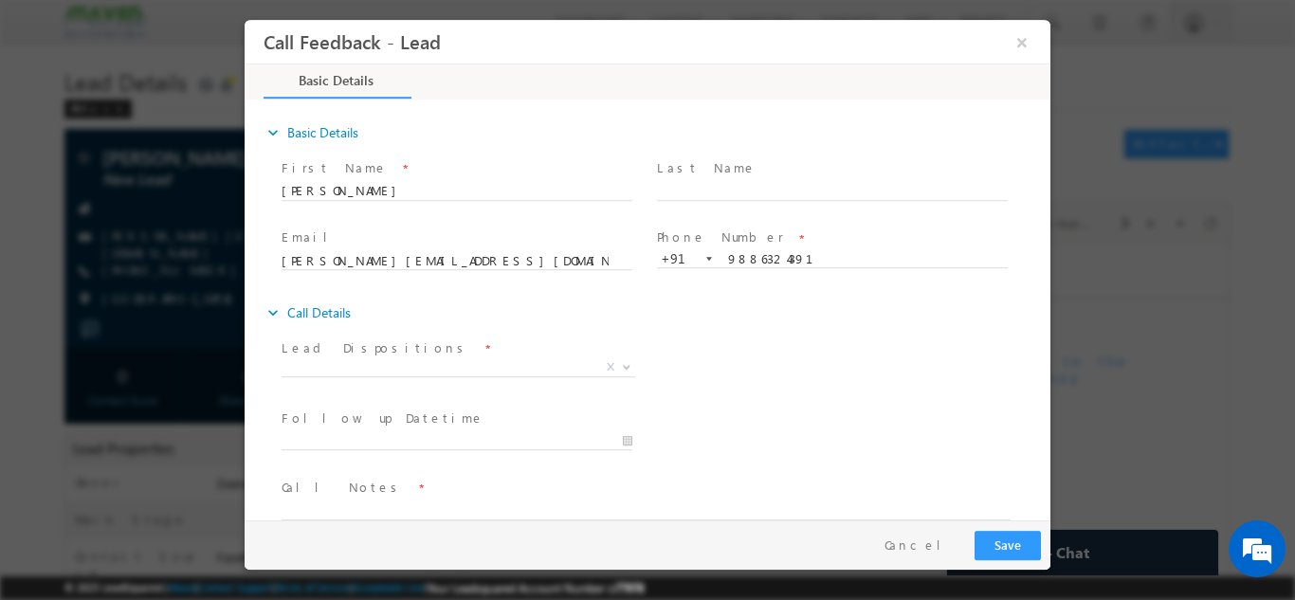
click at [344, 374] on span "Prospect Interested Re-enquired Invalid Number Not Contacted Not Interested In …" at bounding box center [466, 369] width 368 height 23
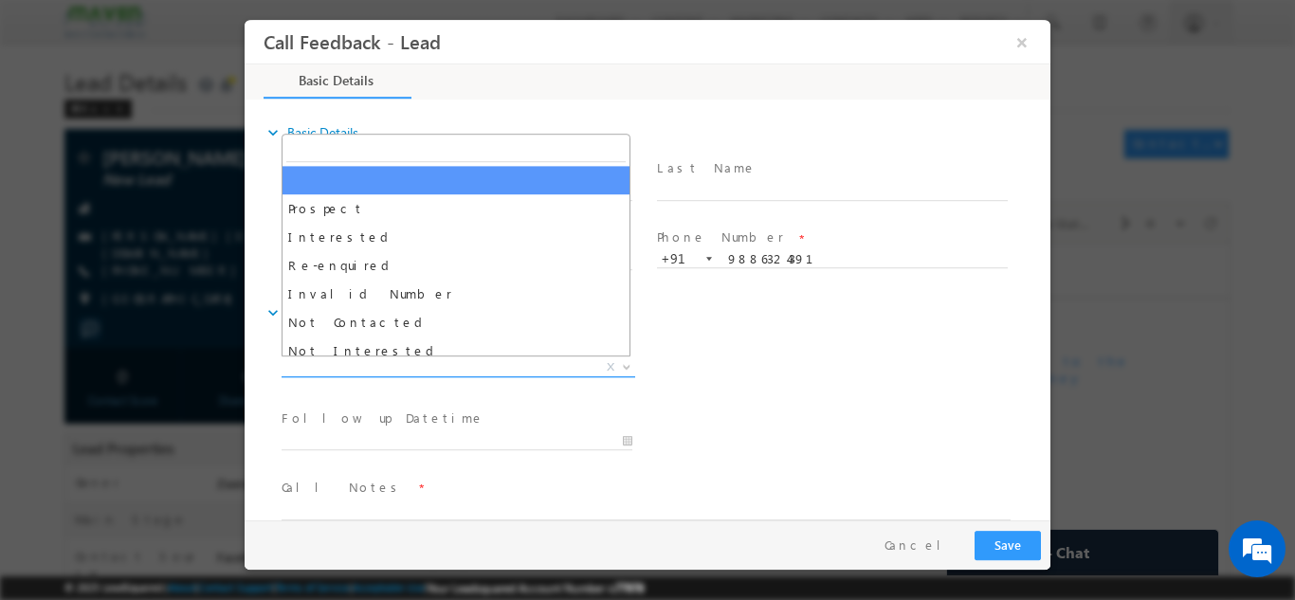
click at [344, 369] on span "X" at bounding box center [459, 366] width 354 height 19
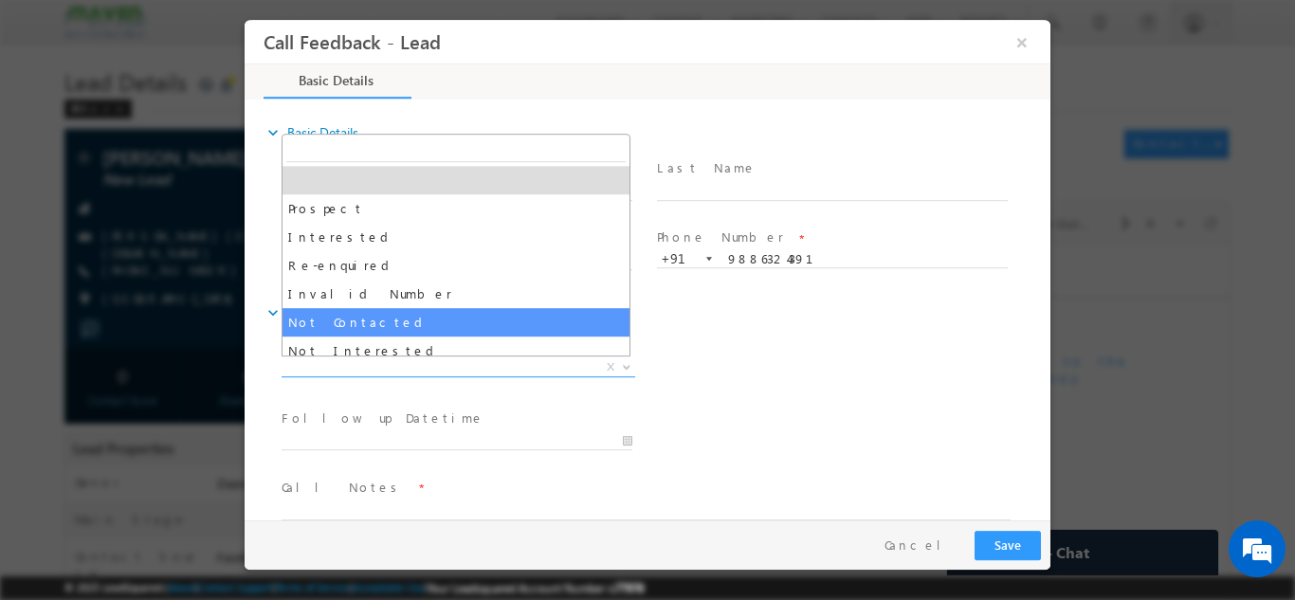
select select "Not Contacted"
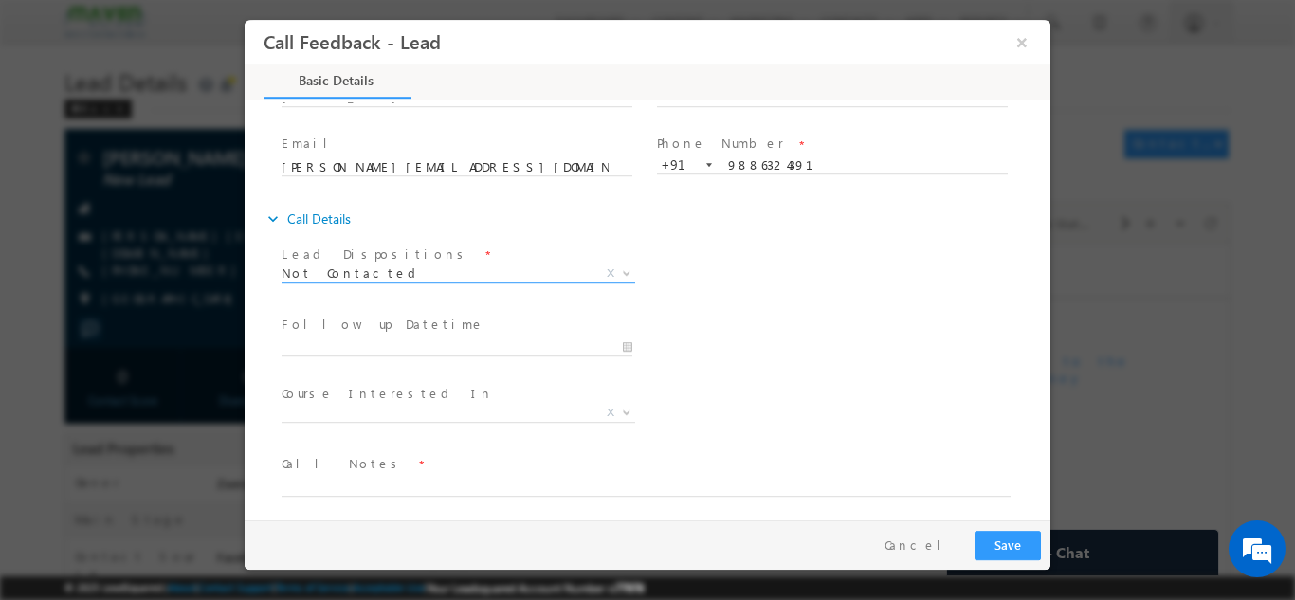
scroll to position [95, 0]
click at [379, 341] on input "[DATE] 1:11 PM" at bounding box center [457, 346] width 351 height 19
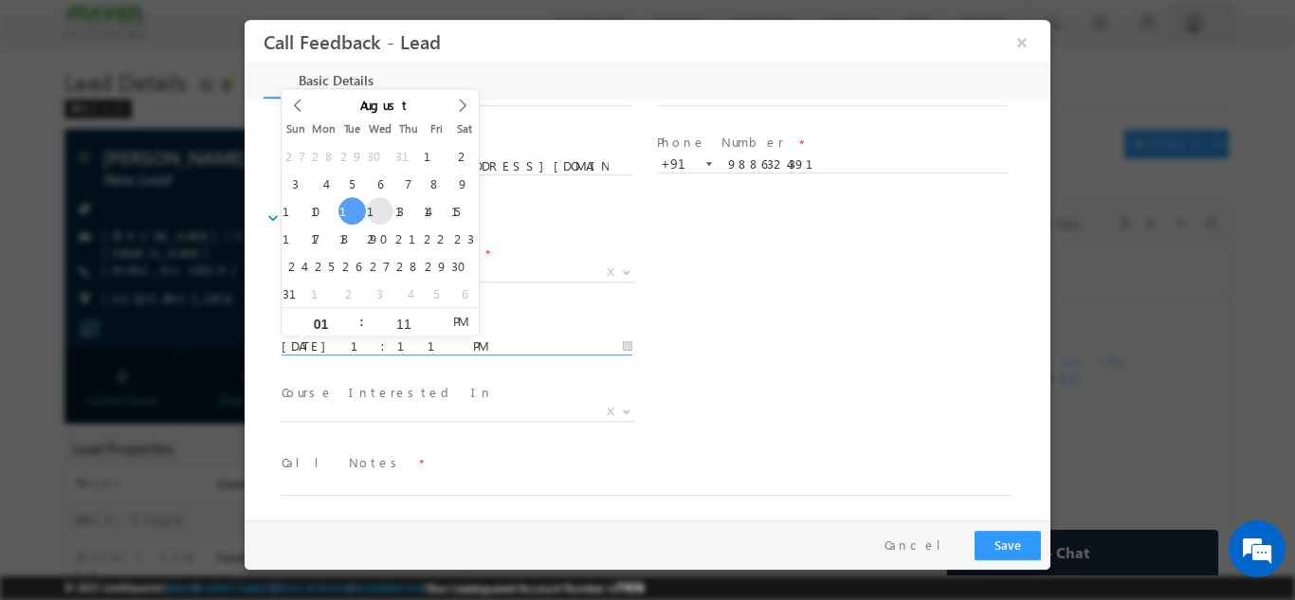
type input "[DATE] 1:11 PM"
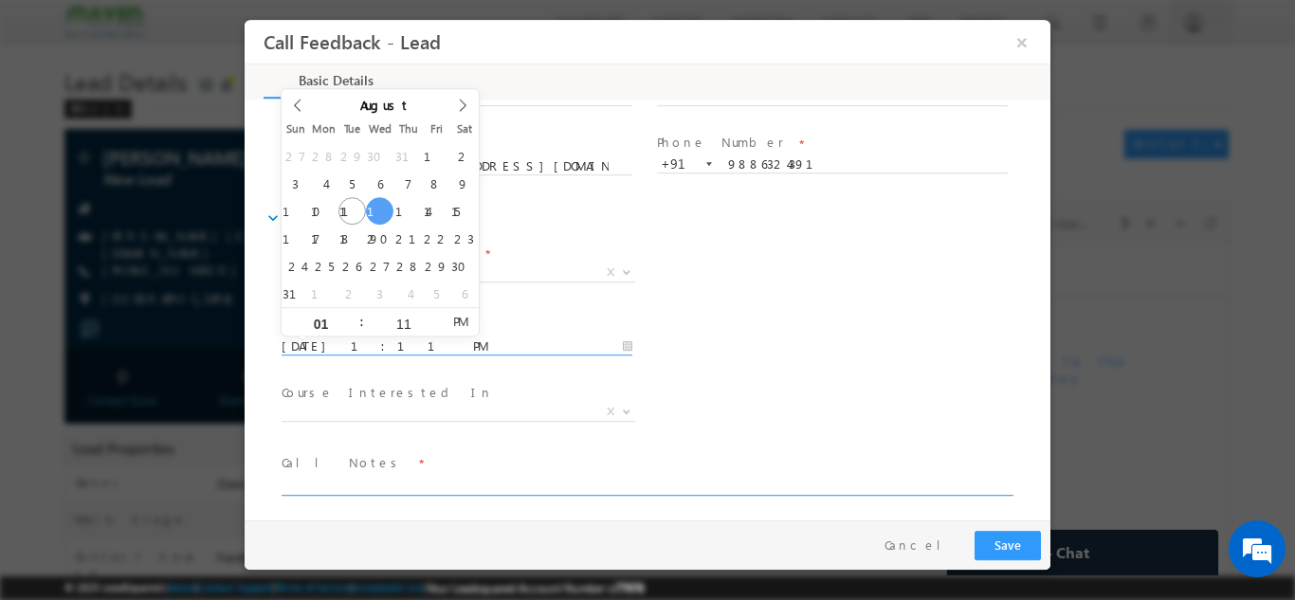
click at [355, 487] on textarea at bounding box center [646, 484] width 729 height 22
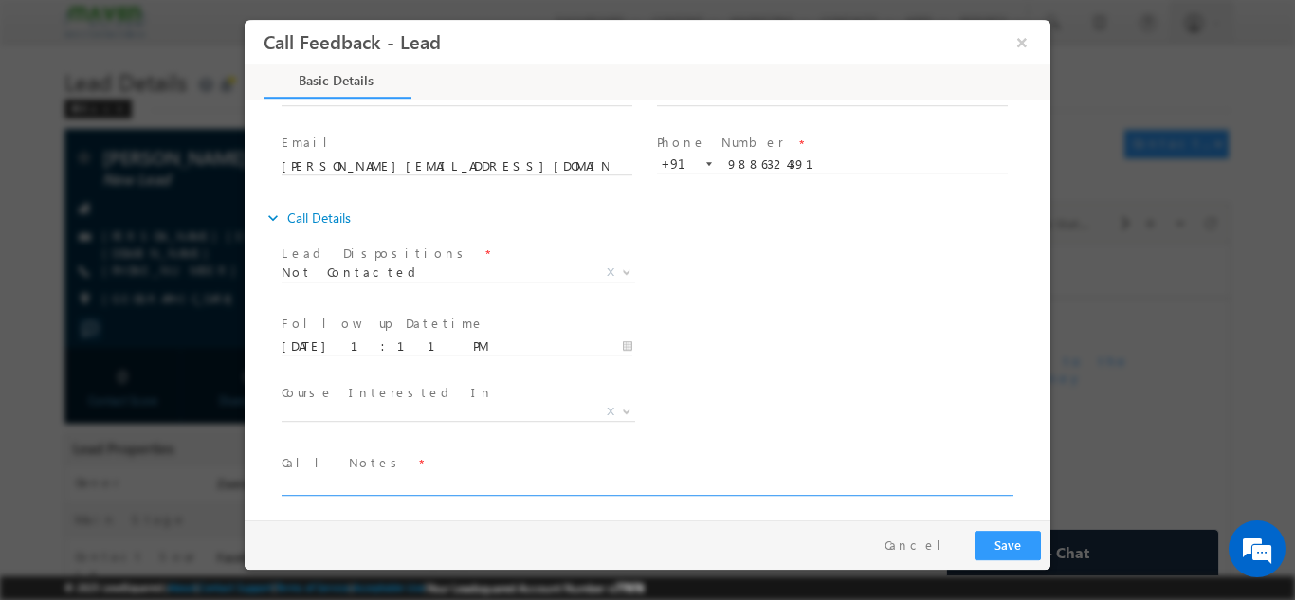
paste textarea "9886324391"
type textarea "9886324391"
paste textarea "Added lead in CRM / After Intro she is disconnecting the call shared details vi…"
drag, startPoint x: 400, startPoint y: 486, endPoint x: 264, endPoint y: 474, distance: 137.1
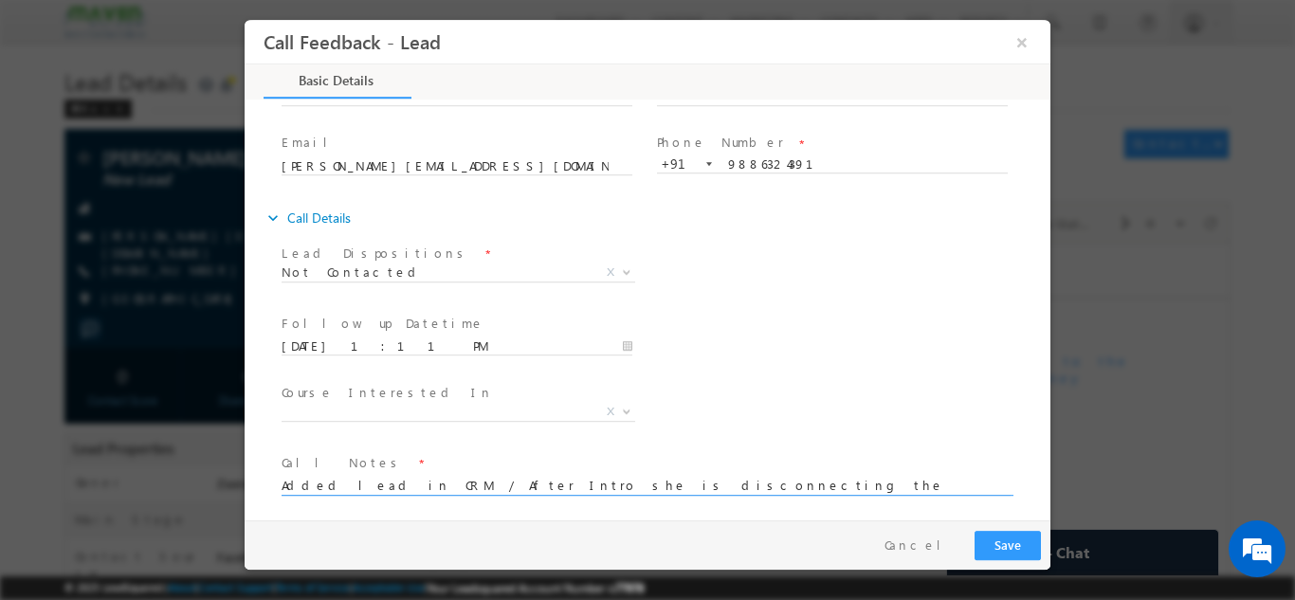
click at [264, 474] on div "Lead Dispositions * Prospect Interested Re-enquired Invalid Number Not Contacte…" at bounding box center [657, 379] width 787 height 280
type textarea "After Intro she is disconnecting the call shared details via WhatsApp"
click at [986, 526] on div "Pay & Save Save Cancel" at bounding box center [652, 543] width 815 height 49
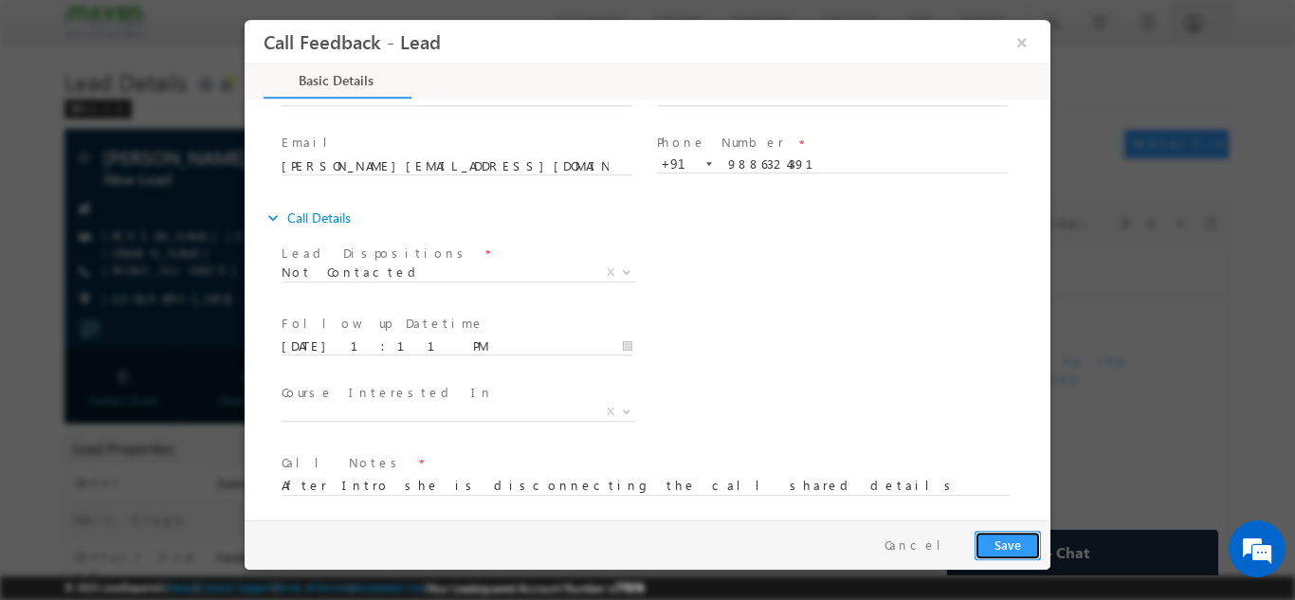
click at [993, 540] on button "Save" at bounding box center [1007, 544] width 66 height 29
